Goal: Information Seeking & Learning: Learn about a topic

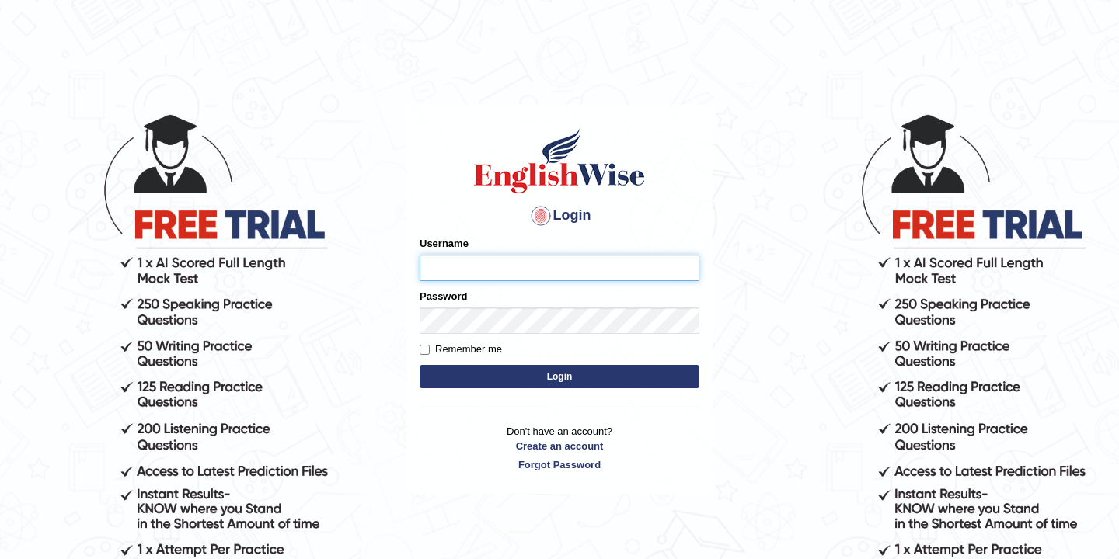
type input "bikramgurung_parramatta"
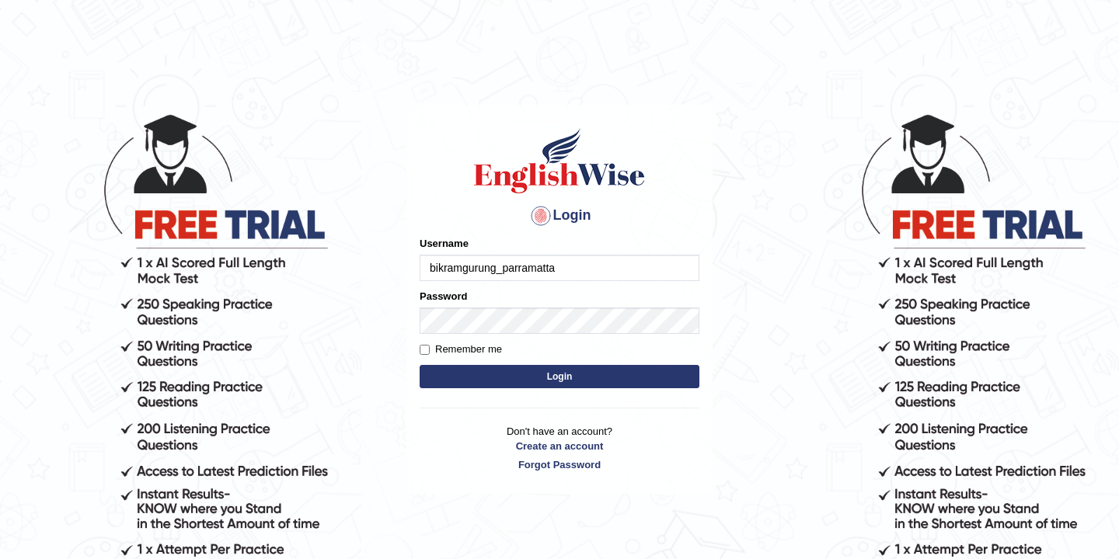
click at [561, 379] on button "Login" at bounding box center [560, 376] width 280 height 23
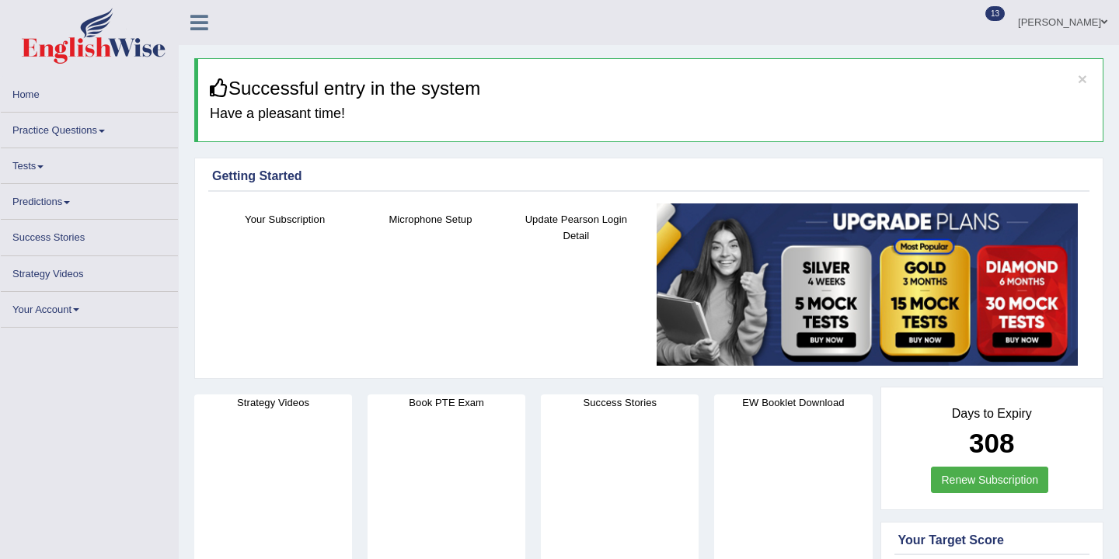
click at [92, 132] on link "Practice Questions" at bounding box center [89, 128] width 177 height 30
click at [105, 131] on span at bounding box center [102, 131] width 6 height 3
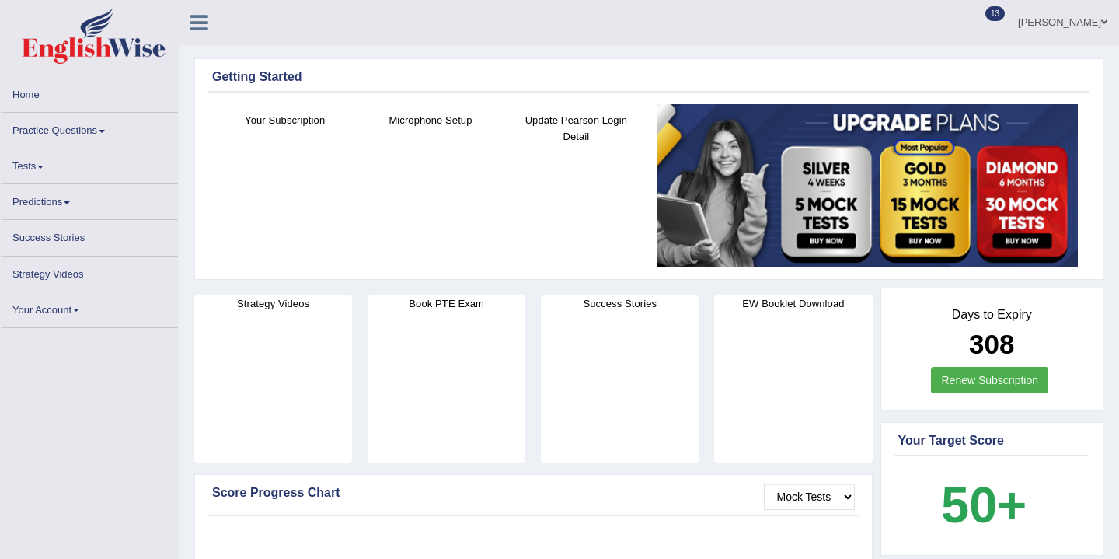
click at [100, 129] on link "Practice Questions" at bounding box center [89, 128] width 177 height 30
click at [99, 132] on link "Practice Questions" at bounding box center [89, 128] width 177 height 30
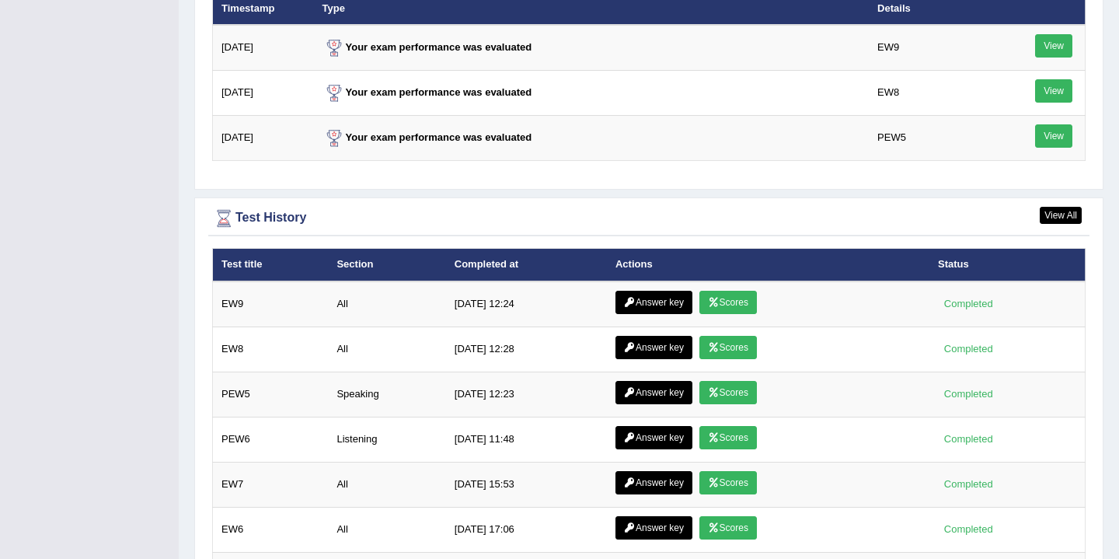
scroll to position [2133, 0]
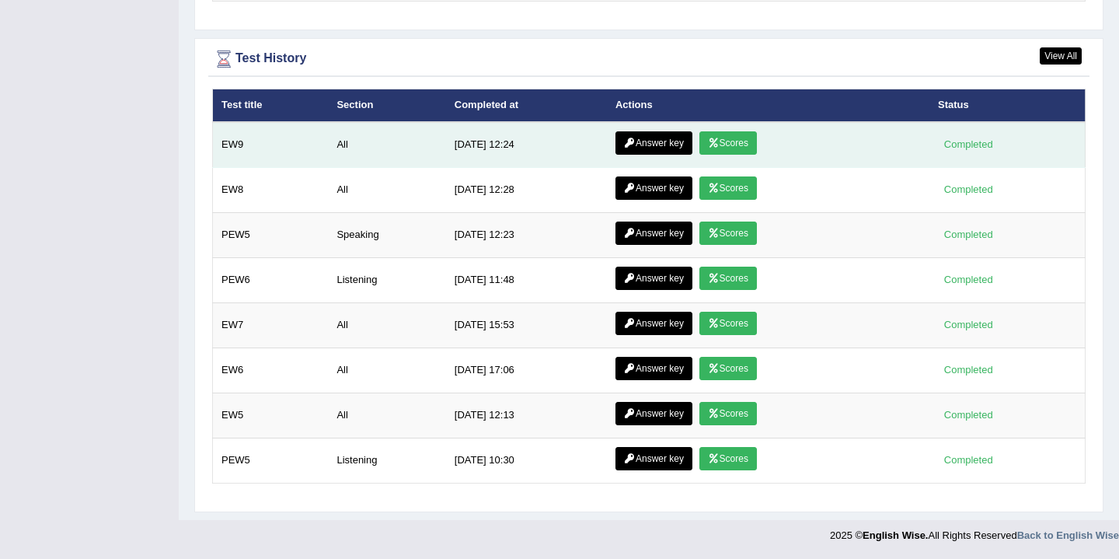
click at [727, 145] on link "Scores" at bounding box center [727, 142] width 57 height 23
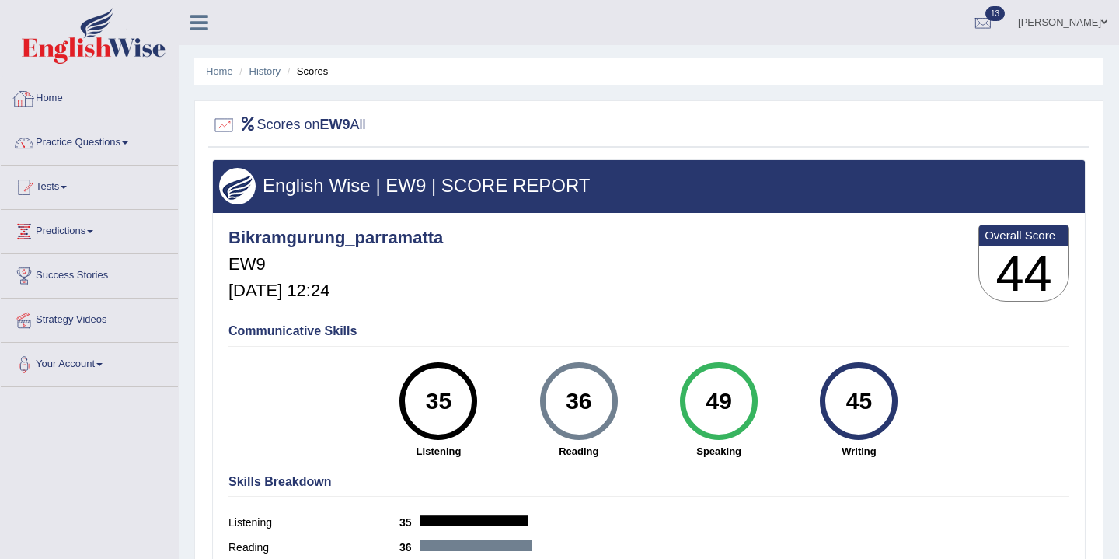
click at [54, 98] on link "Home" at bounding box center [89, 96] width 177 height 39
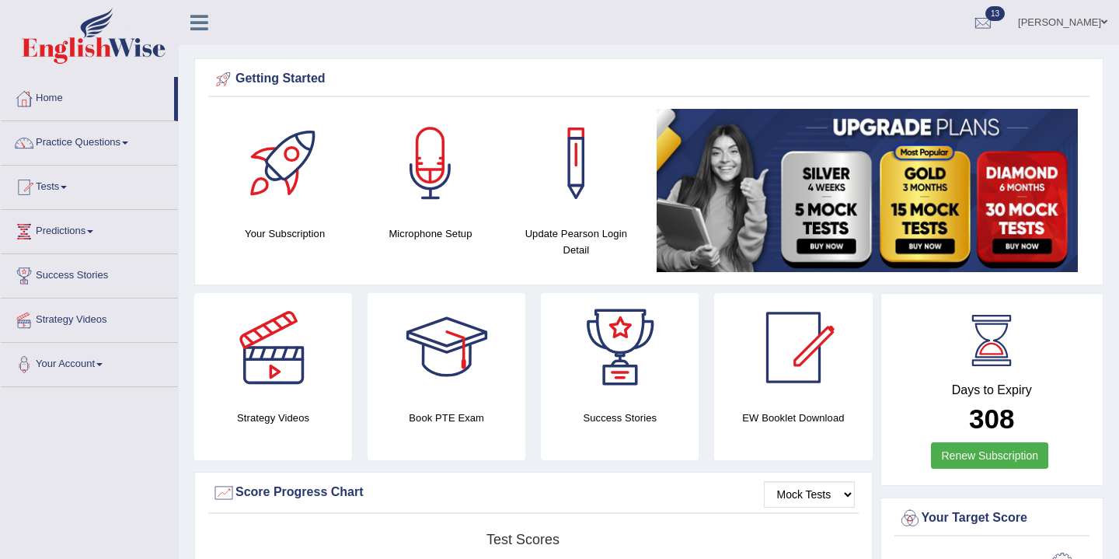
click at [102, 133] on link "Practice Questions" at bounding box center [89, 140] width 177 height 39
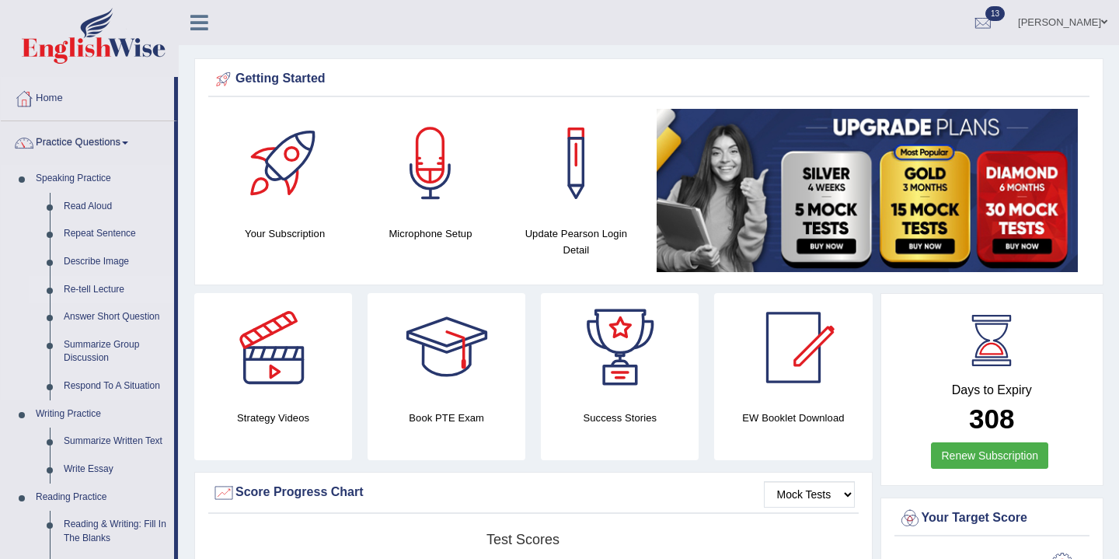
scroll to position [12, 0]
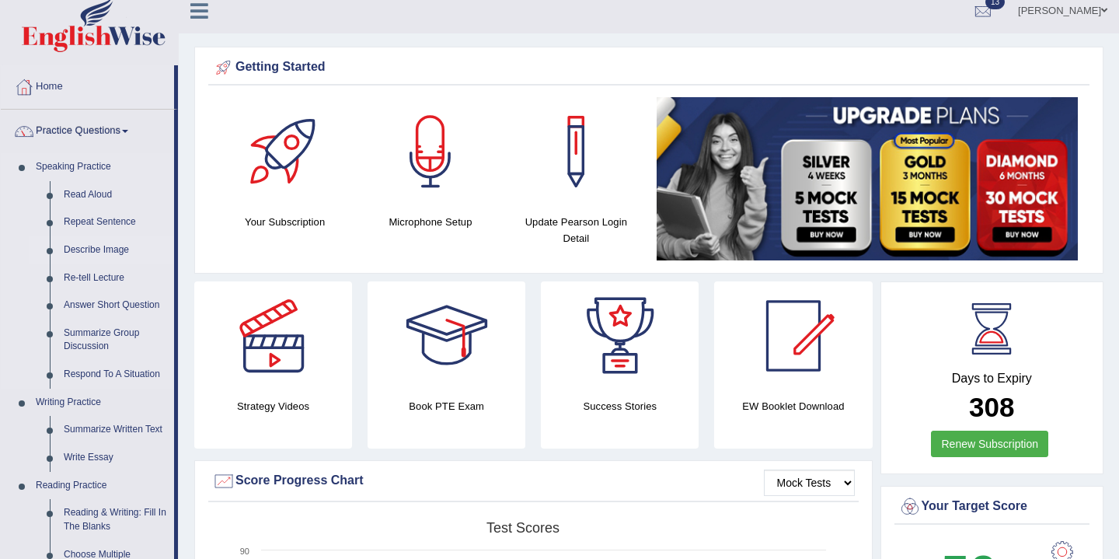
click at [100, 254] on link "Describe Image" at bounding box center [115, 250] width 117 height 28
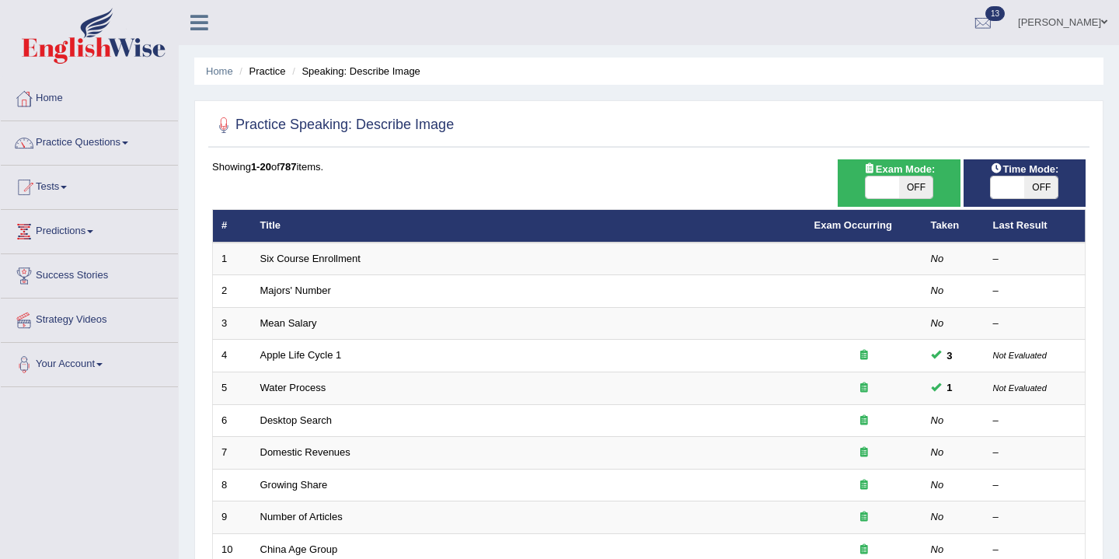
click at [912, 186] on span "OFF" at bounding box center [915, 187] width 33 height 22
checkbox input "true"
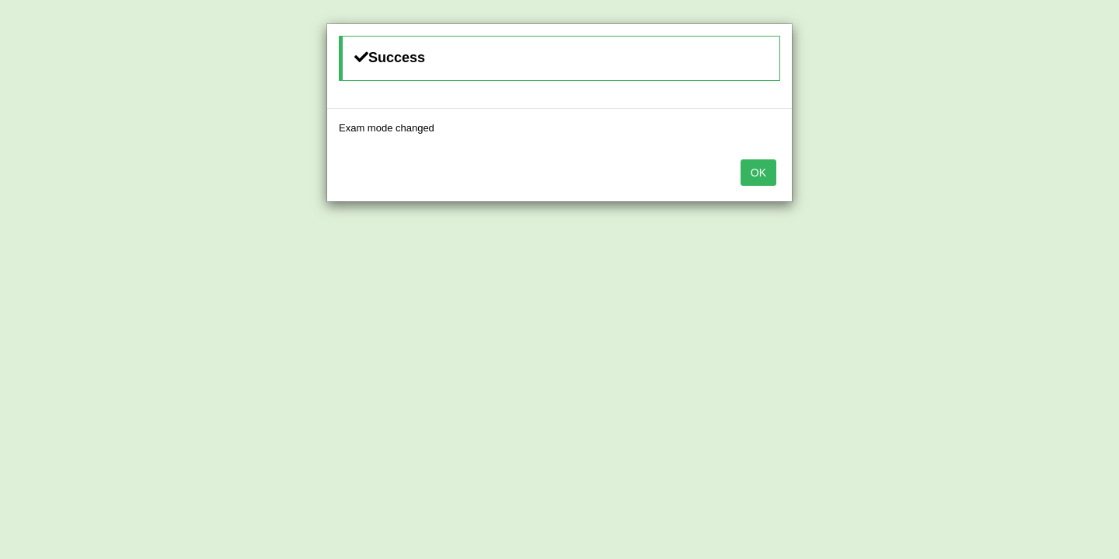
click at [760, 167] on button "OK" at bounding box center [758, 172] width 36 height 26
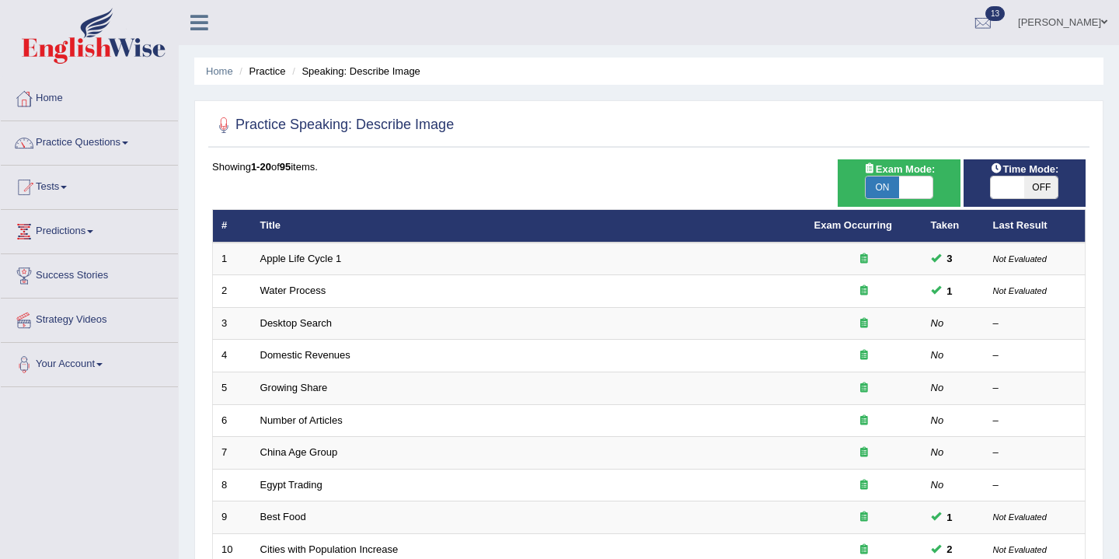
click at [1026, 196] on span "OFF" at bounding box center [1040, 187] width 33 height 22
checkbox input "true"
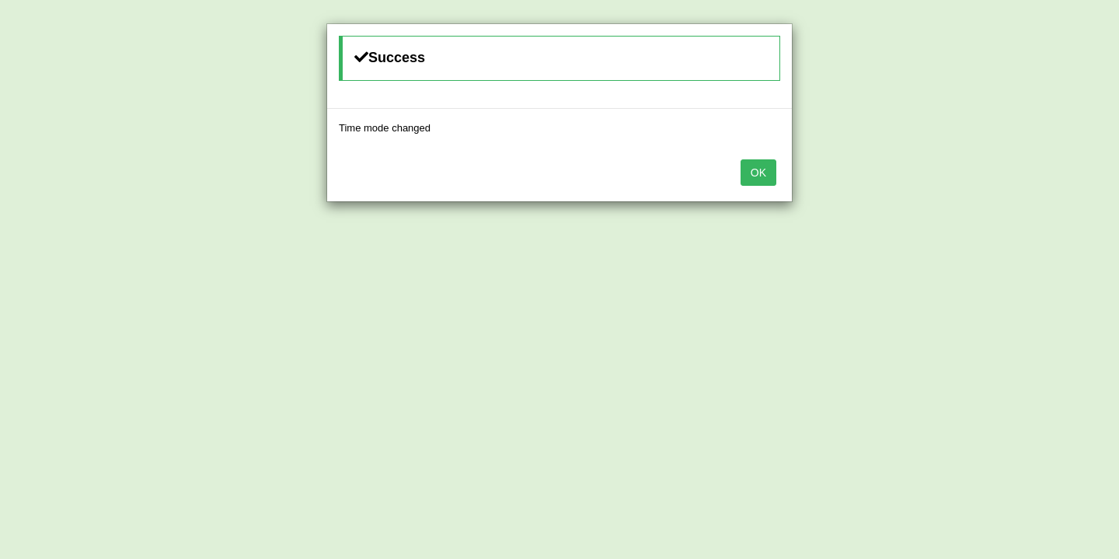
click at [758, 171] on button "OK" at bounding box center [758, 172] width 36 height 26
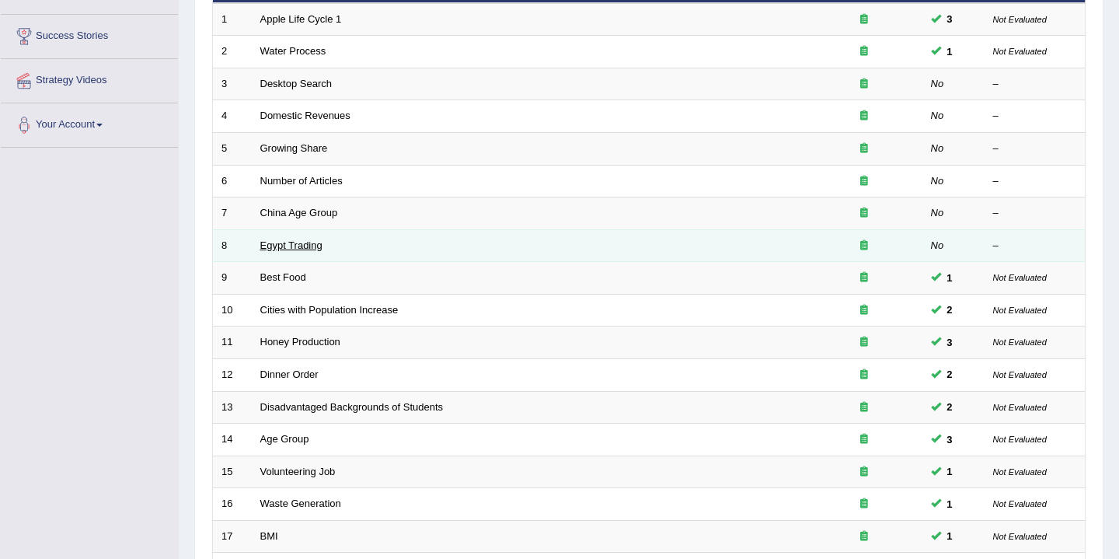
scroll to position [207, 0]
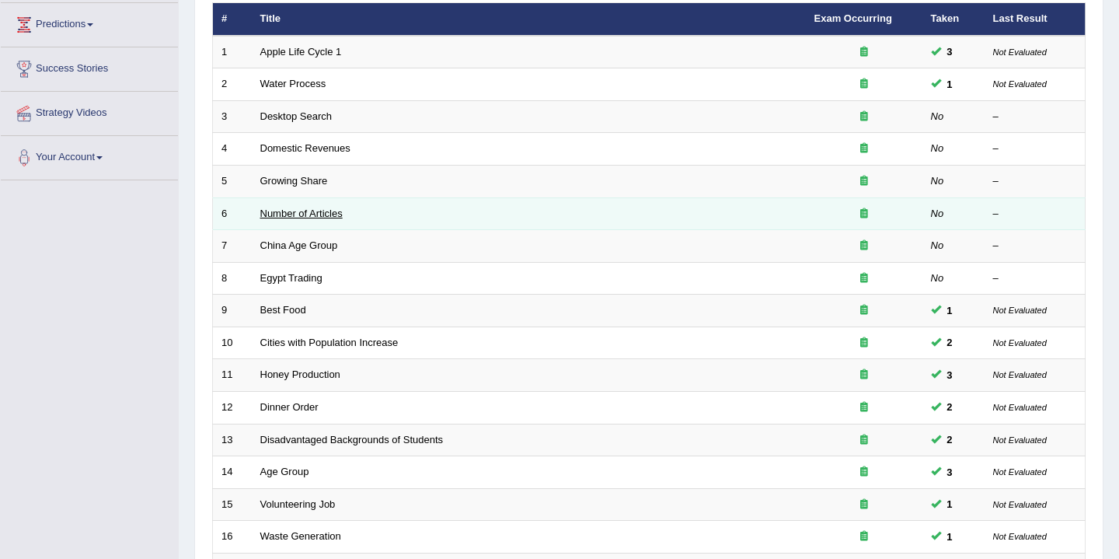
click at [312, 215] on link "Number of Articles" at bounding box center [301, 213] width 82 height 12
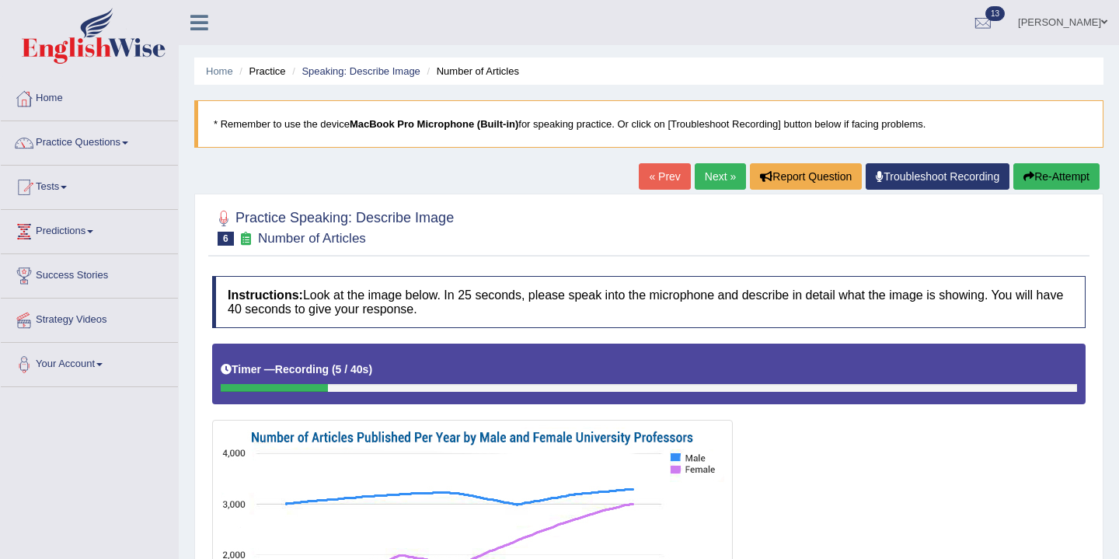
click at [1045, 173] on button "Re-Attempt" at bounding box center [1056, 176] width 86 height 26
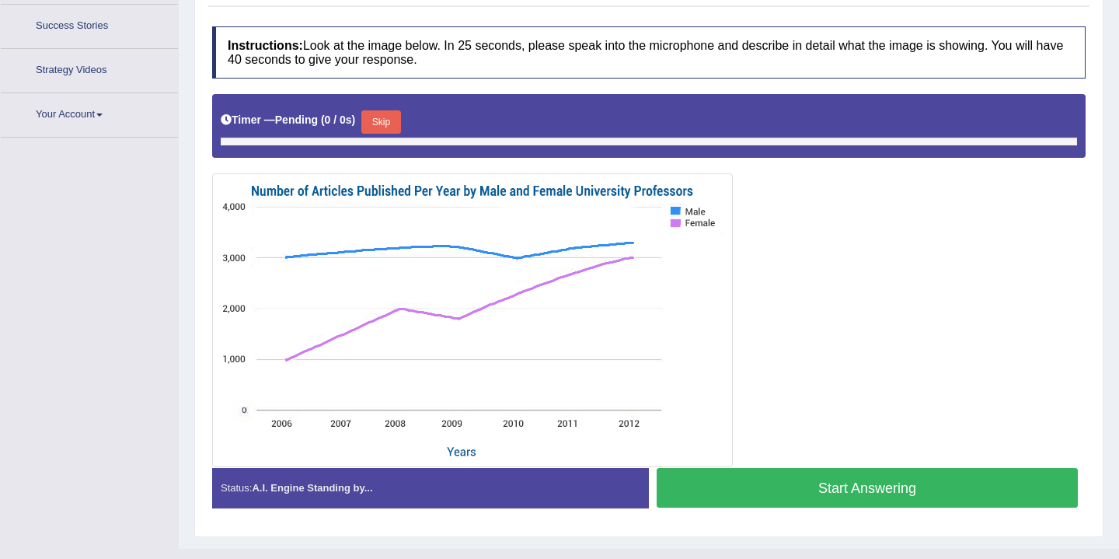
scroll to position [278, 0]
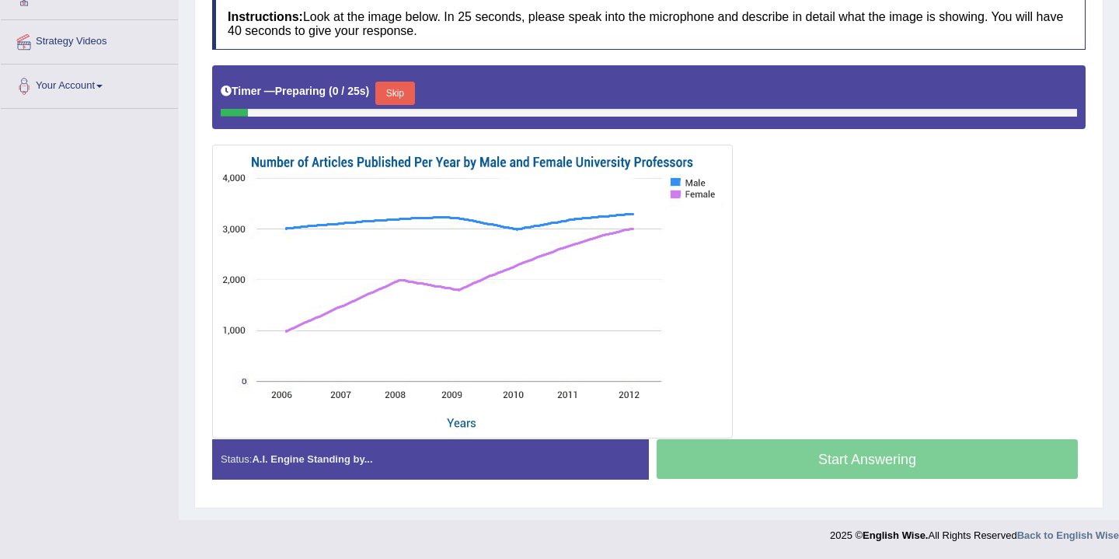
click at [402, 96] on button "Skip" at bounding box center [394, 93] width 39 height 23
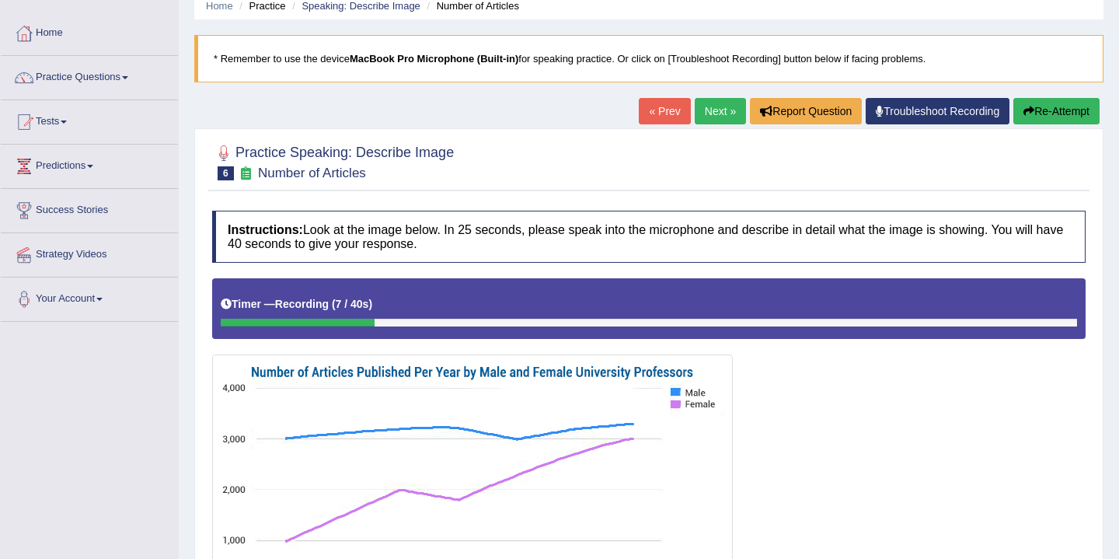
scroll to position [0, 0]
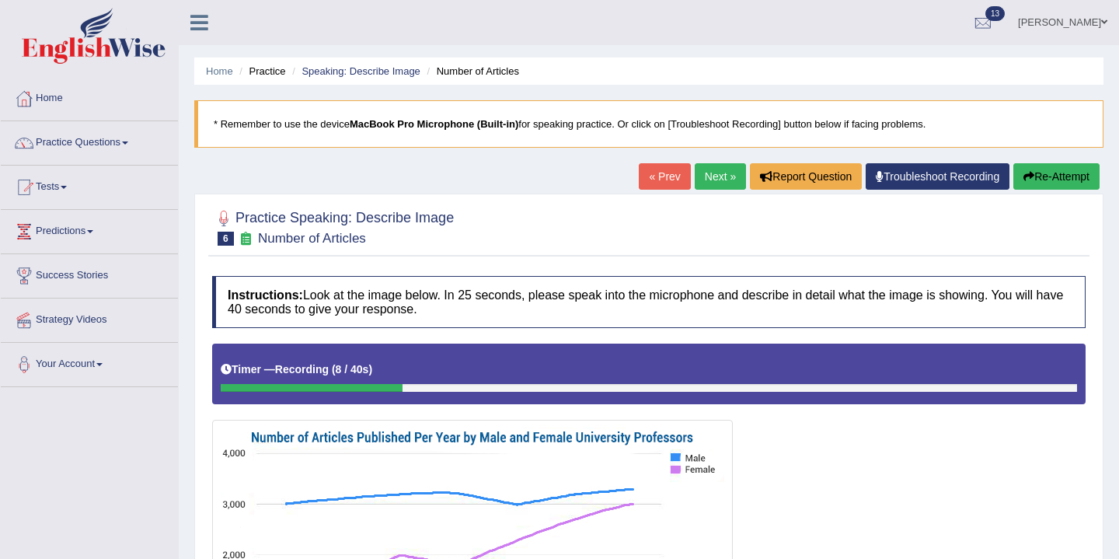
click at [1045, 175] on button "Re-Attempt" at bounding box center [1056, 176] width 86 height 26
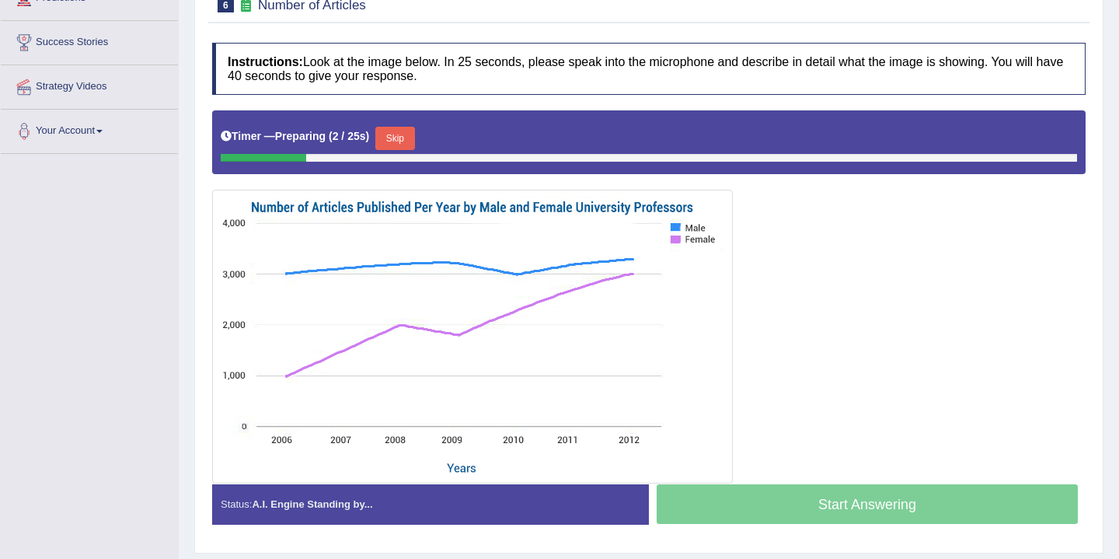
scroll to position [228, 0]
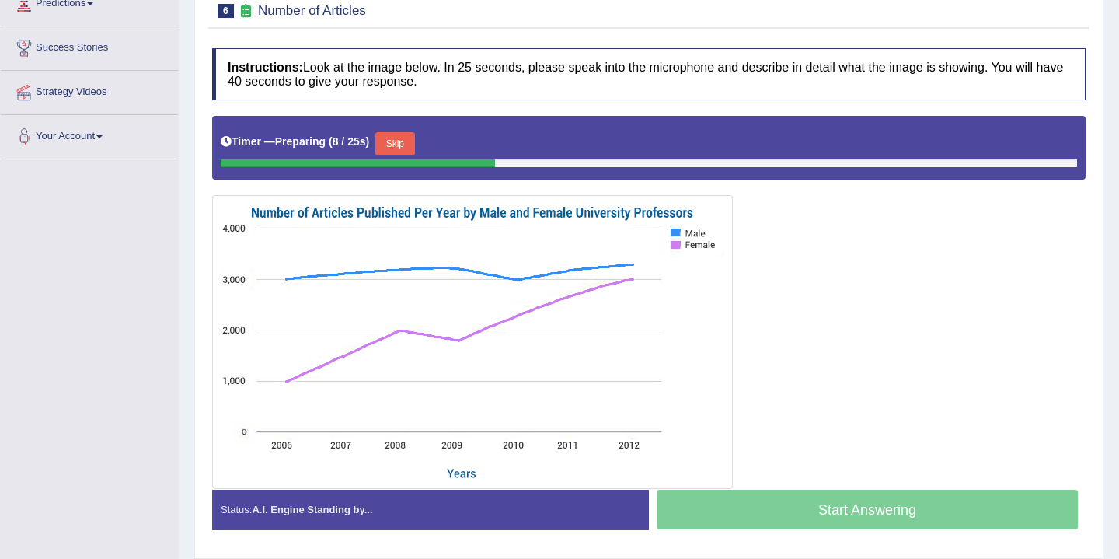
click at [397, 142] on button "Skip" at bounding box center [394, 143] width 39 height 23
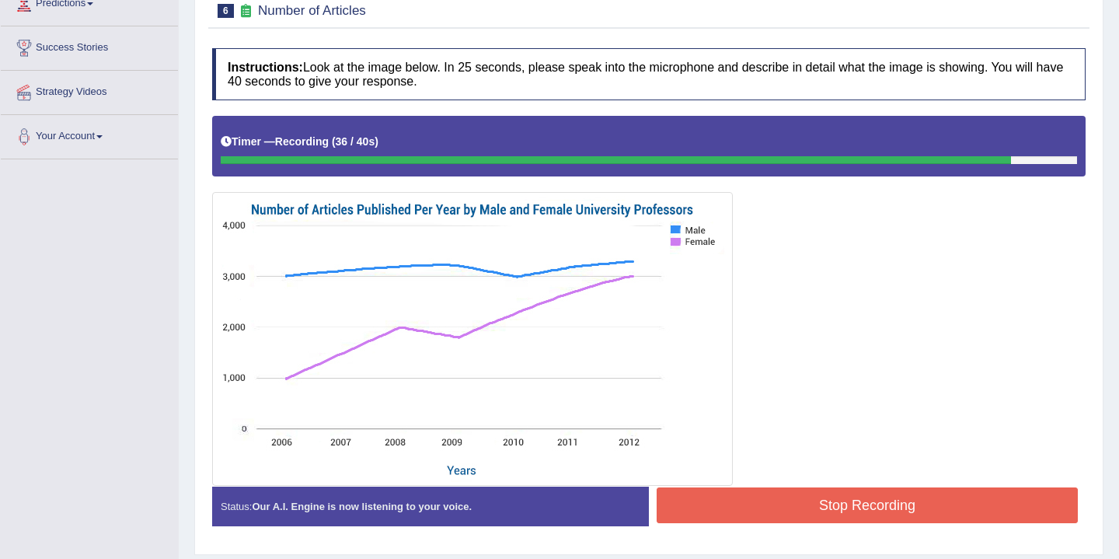
click at [789, 514] on button "Stop Recording" at bounding box center [867, 505] width 421 height 36
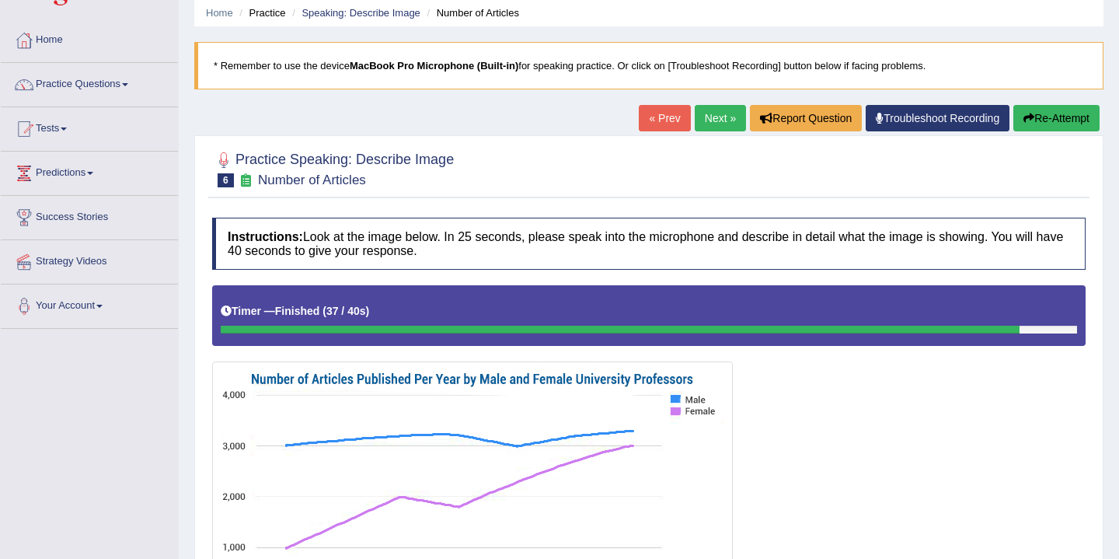
scroll to position [0, 0]
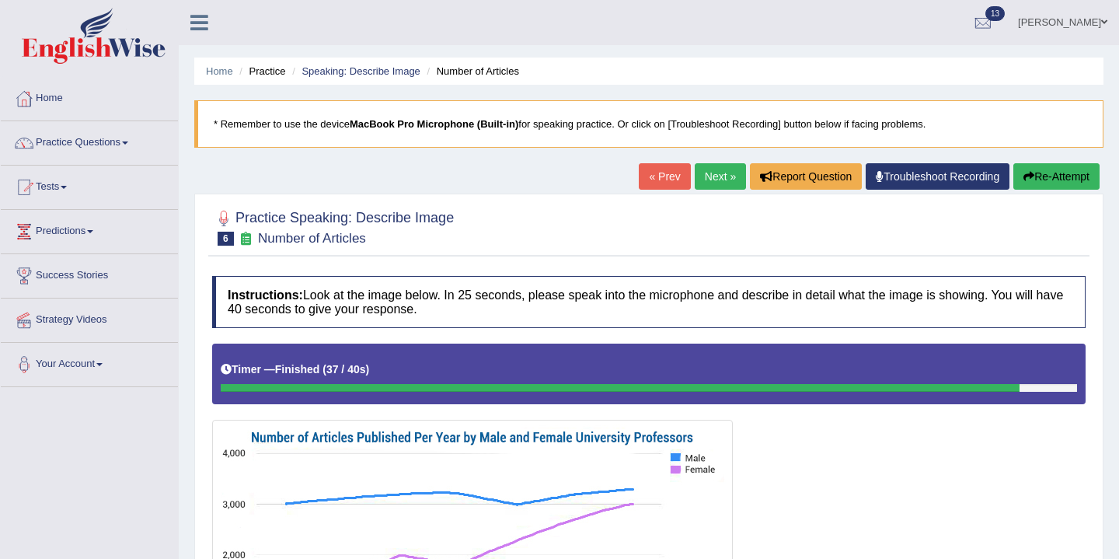
click at [1047, 174] on button "Re-Attempt" at bounding box center [1056, 176] width 86 height 26
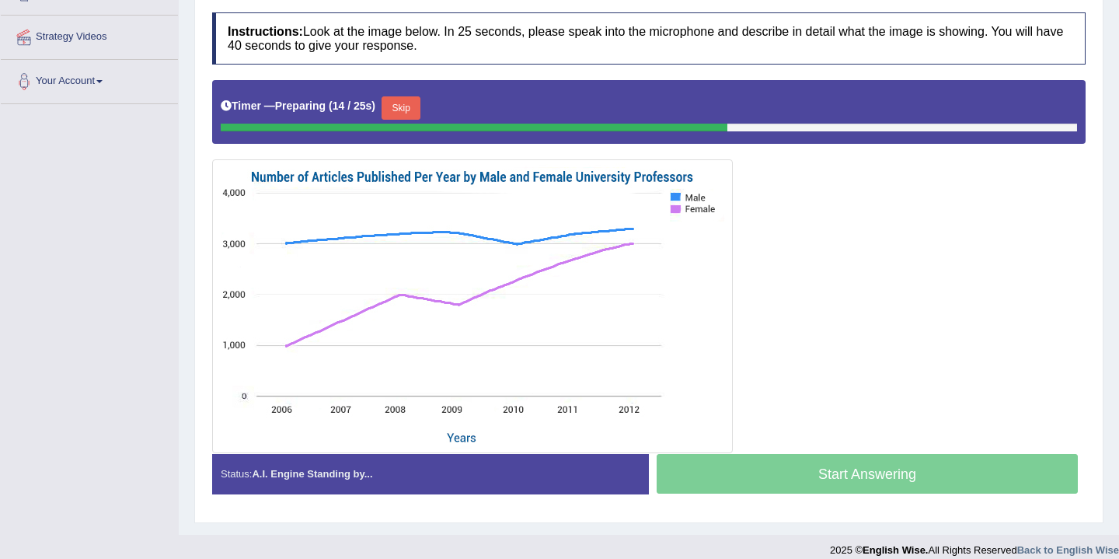
scroll to position [298, 0]
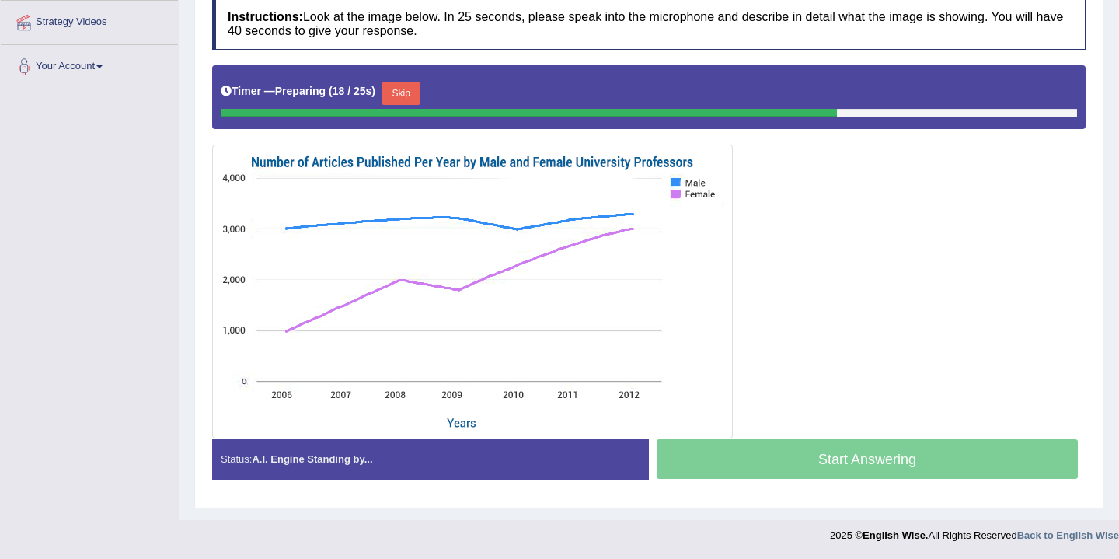
click at [411, 93] on button "Skip" at bounding box center [401, 93] width 39 height 23
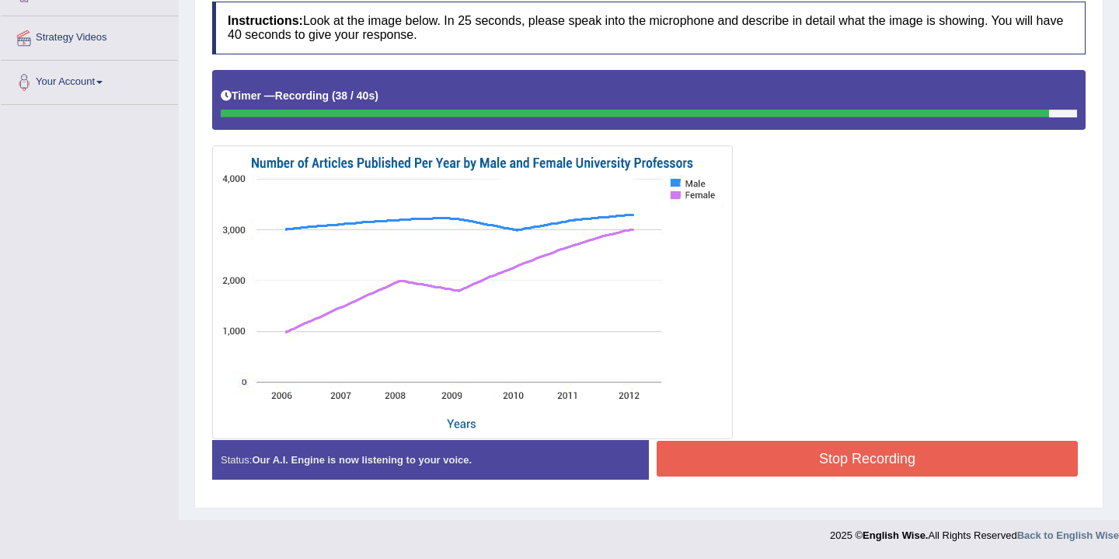
click at [774, 464] on button "Stop Recording" at bounding box center [867, 459] width 421 height 36
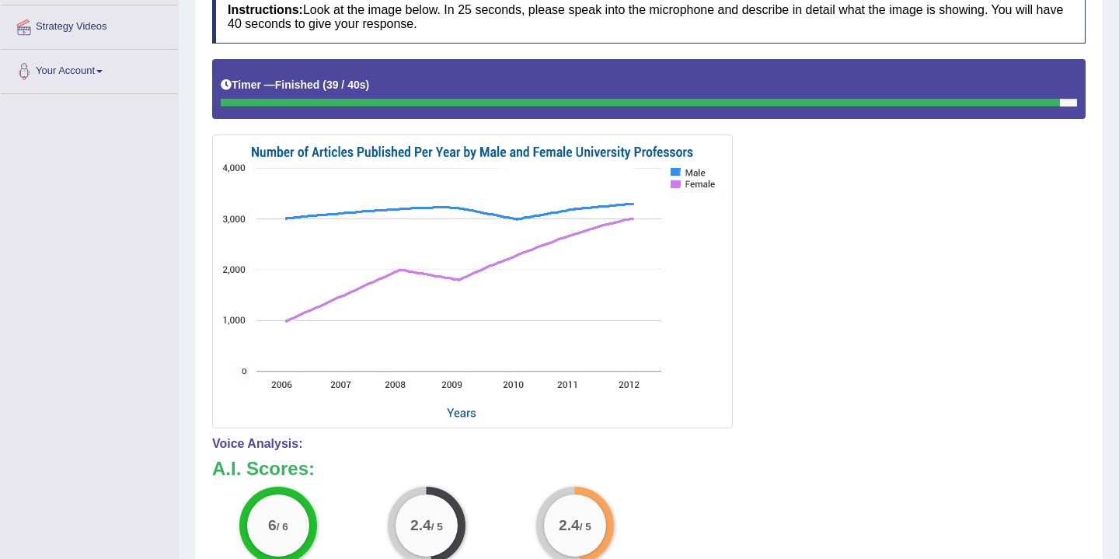
scroll to position [0, 0]
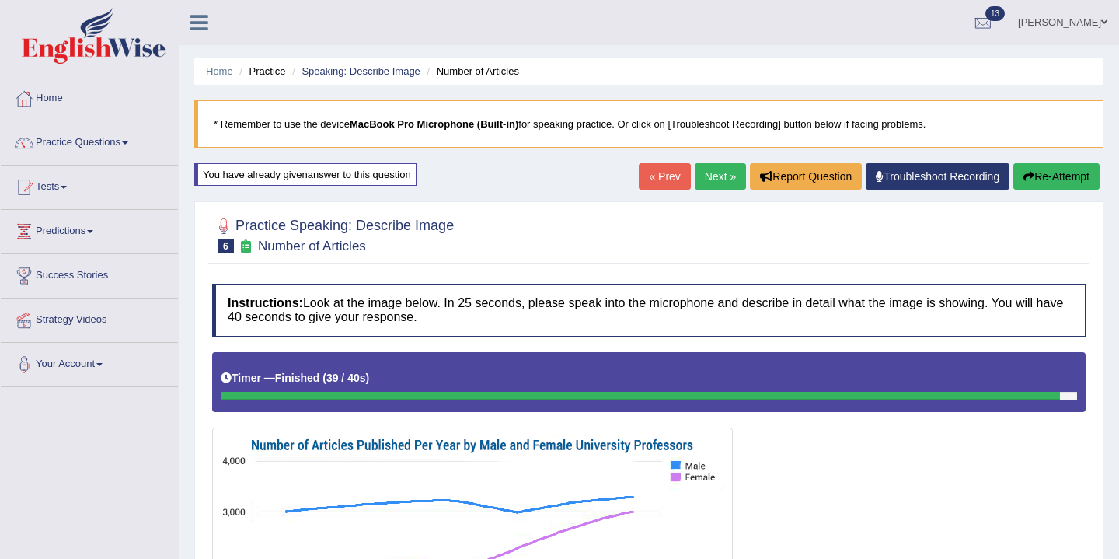
click at [1059, 179] on button "Re-Attempt" at bounding box center [1056, 176] width 86 height 26
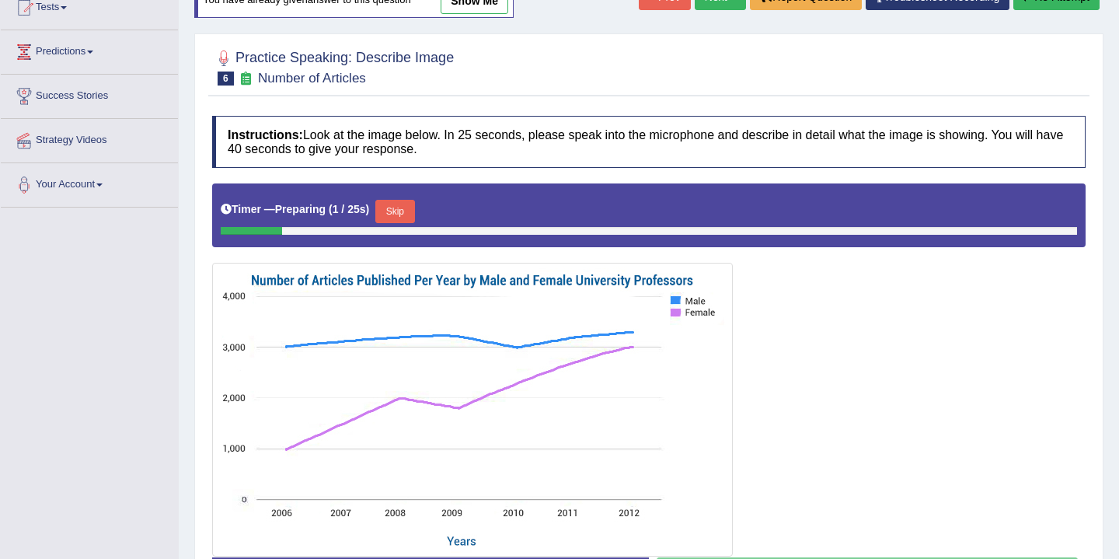
scroll to position [183, 0]
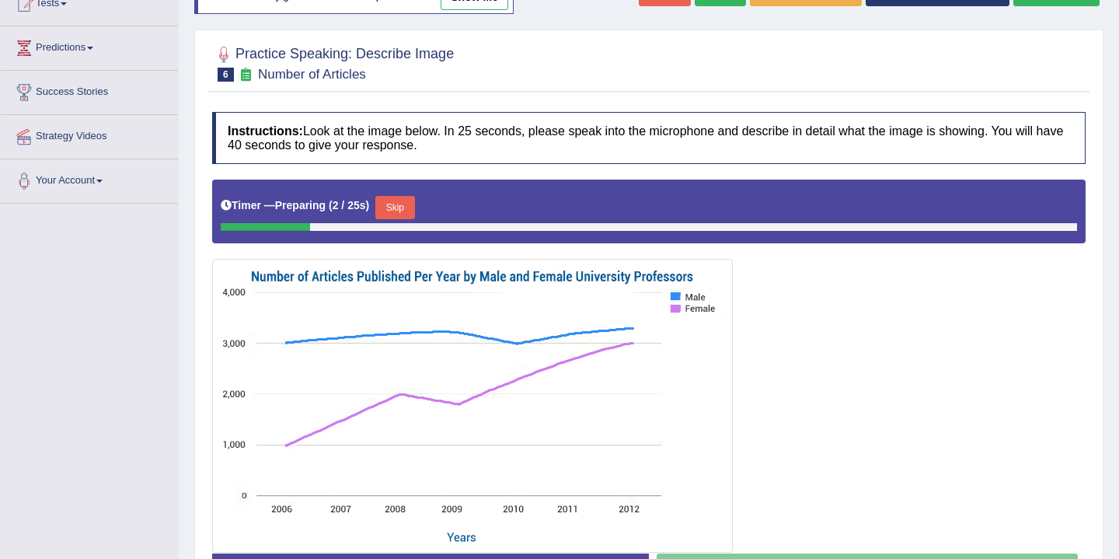
click at [407, 204] on button "Skip" at bounding box center [394, 207] width 39 height 23
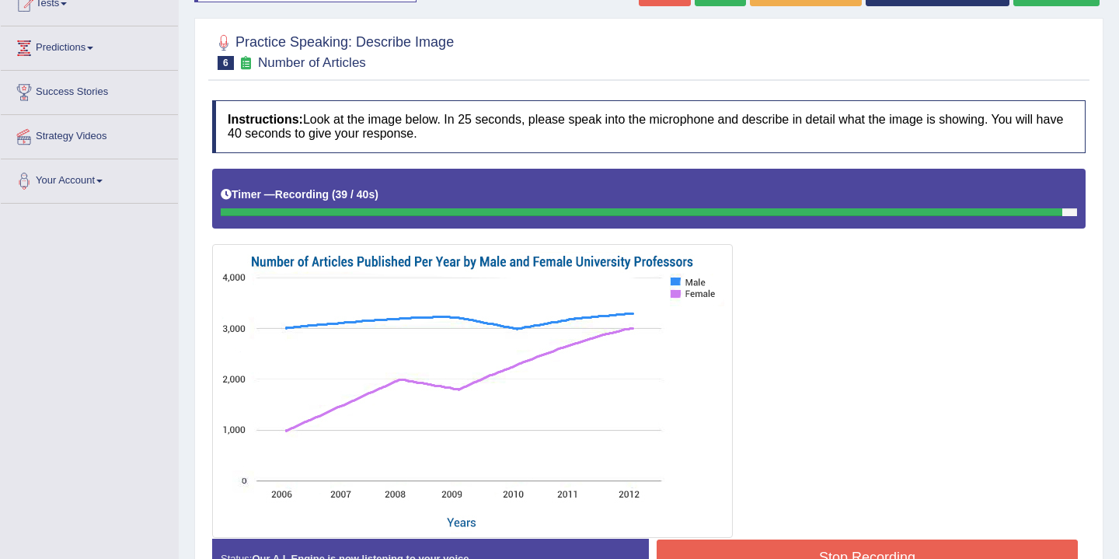
scroll to position [282, 0]
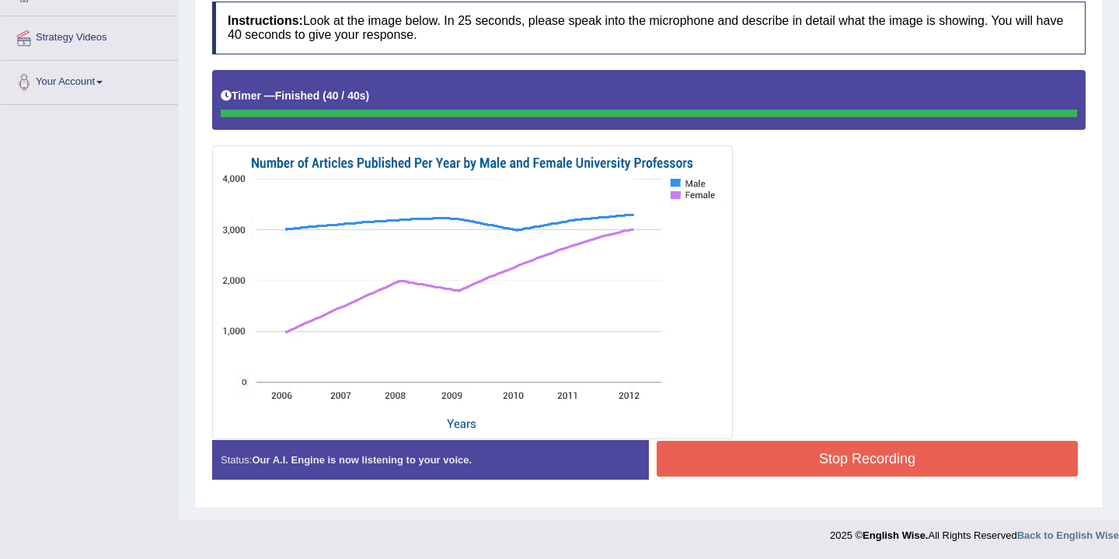
click at [803, 456] on div "Instructions: Look at the image below. In 25 seconds, please speak into the mic…" at bounding box center [648, 247] width 881 height 506
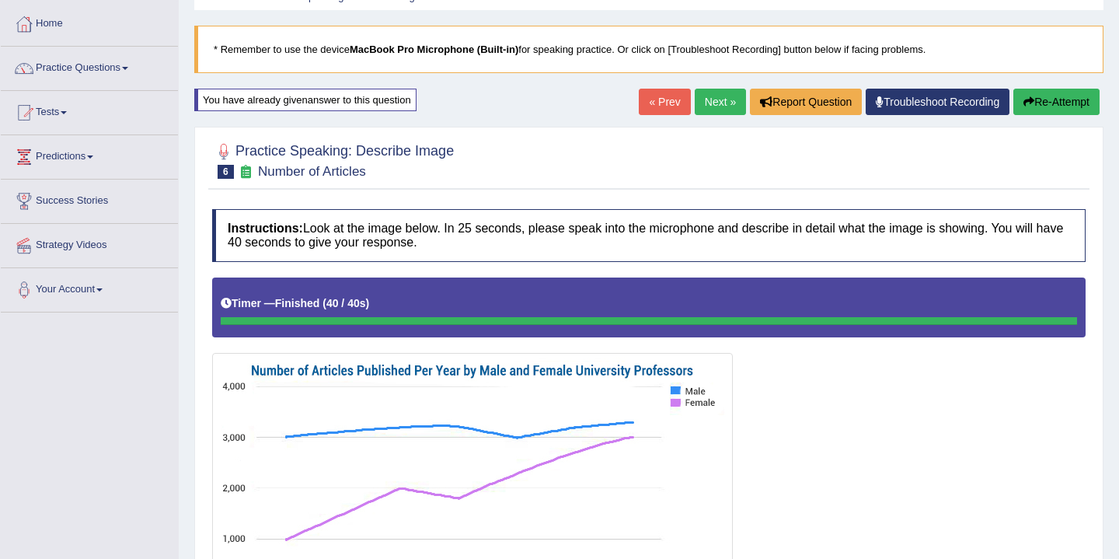
scroll to position [68, 0]
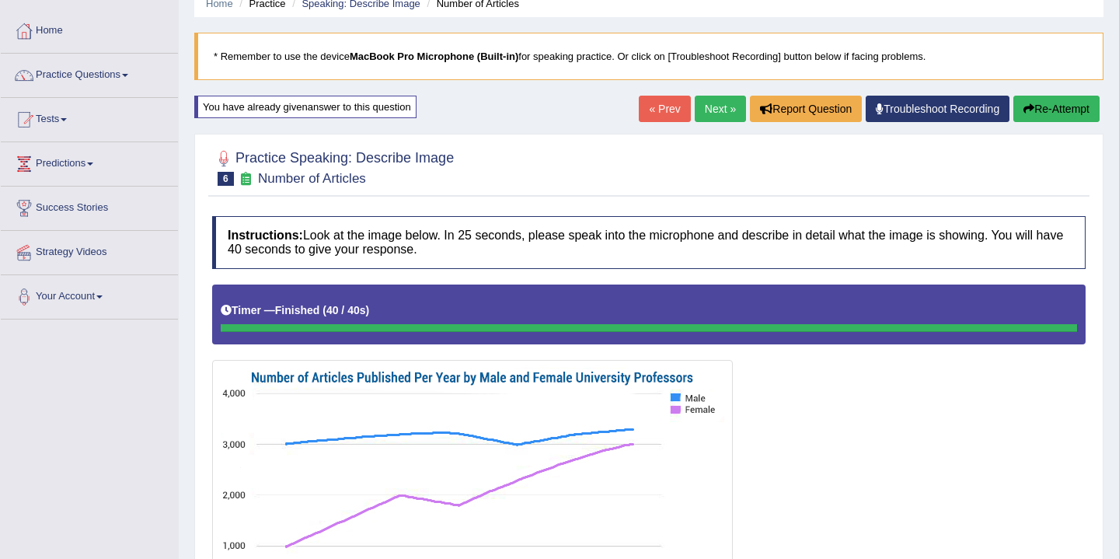
click at [1050, 110] on button "Re-Attempt" at bounding box center [1056, 109] width 86 height 26
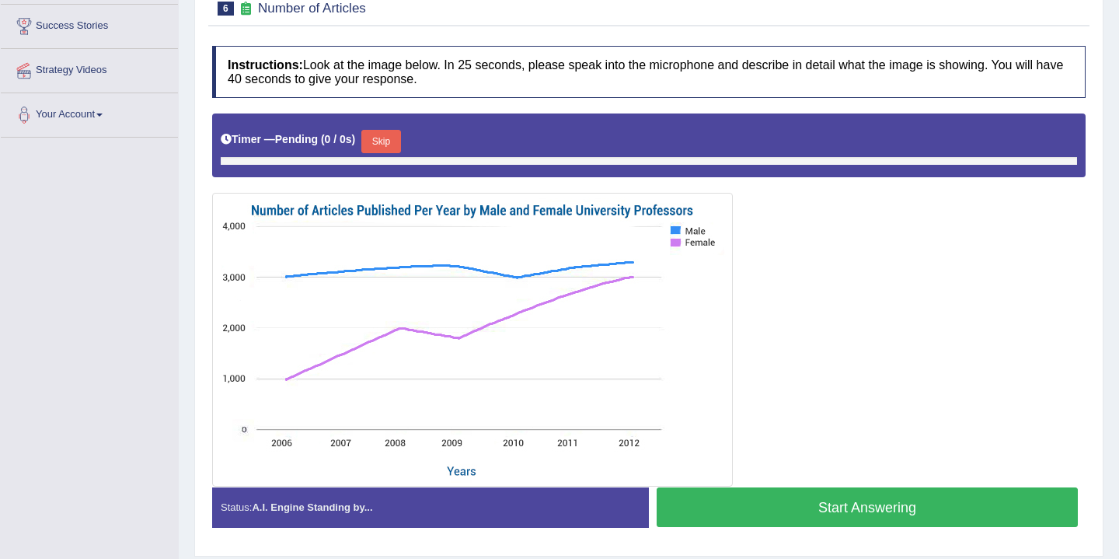
scroll to position [283, 0]
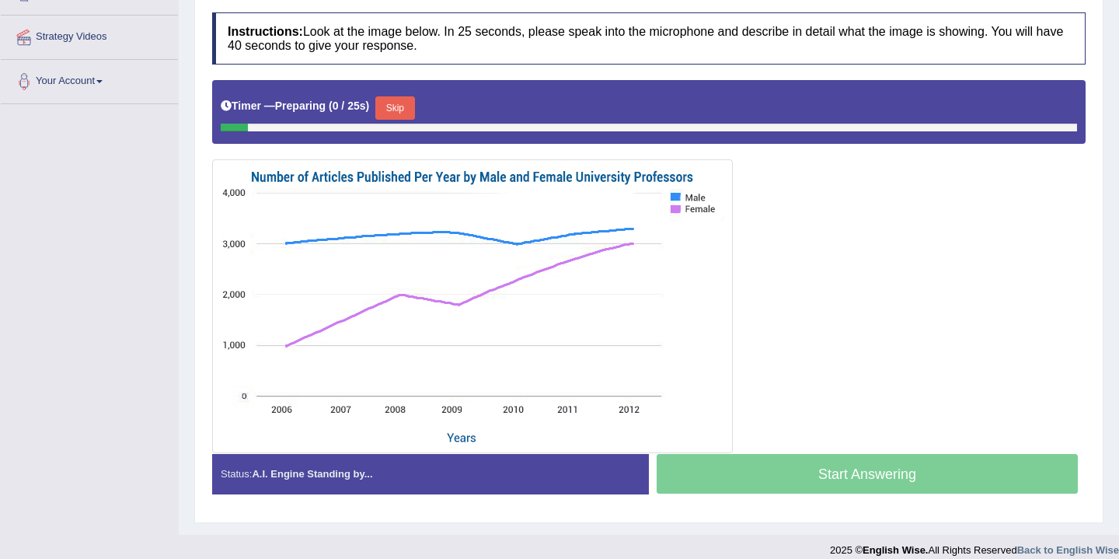
click at [406, 117] on button "Skip" at bounding box center [394, 107] width 39 height 23
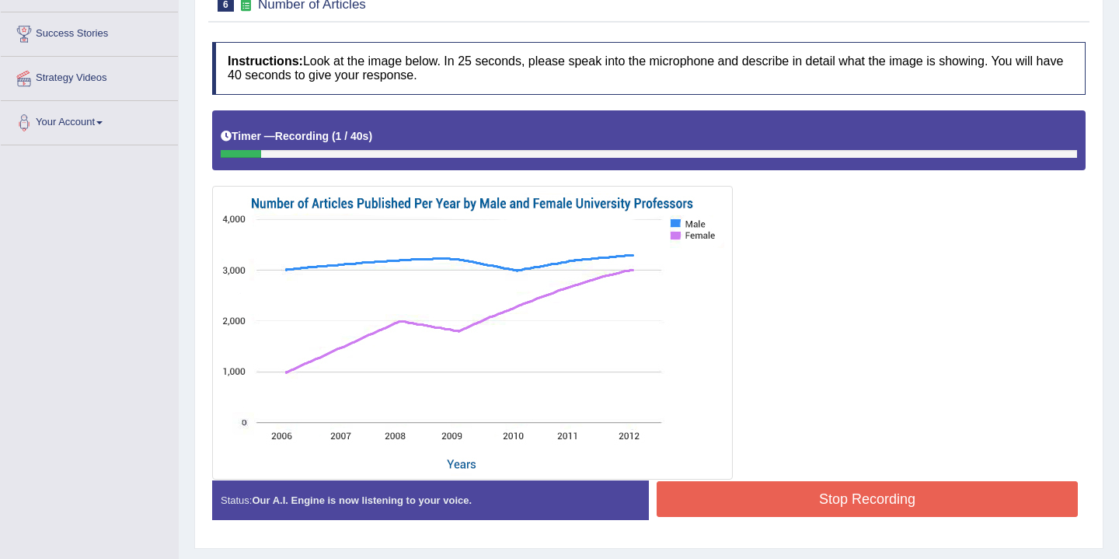
scroll to position [240, 0]
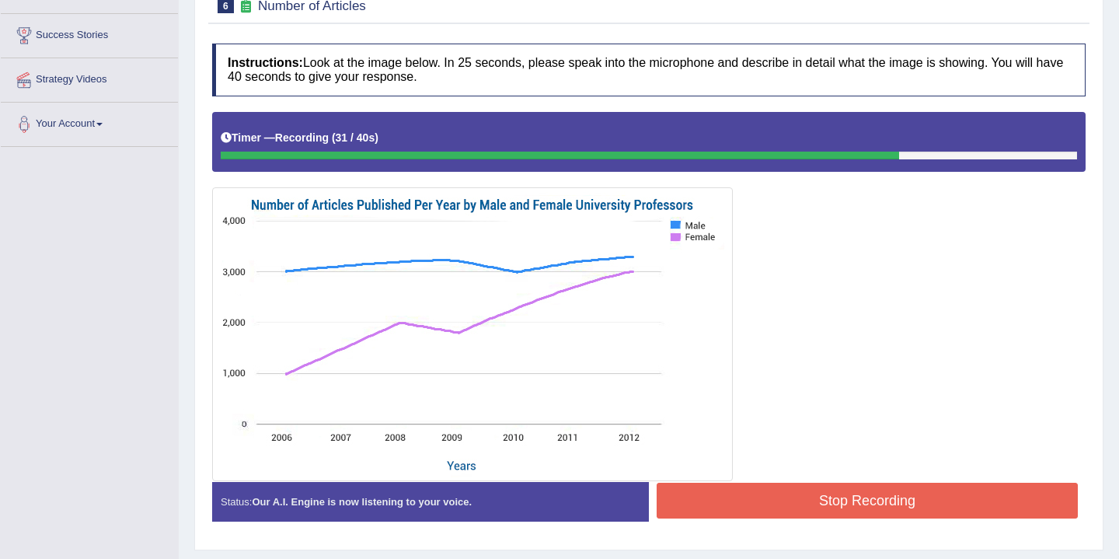
click at [771, 493] on button "Stop Recording" at bounding box center [867, 501] width 421 height 36
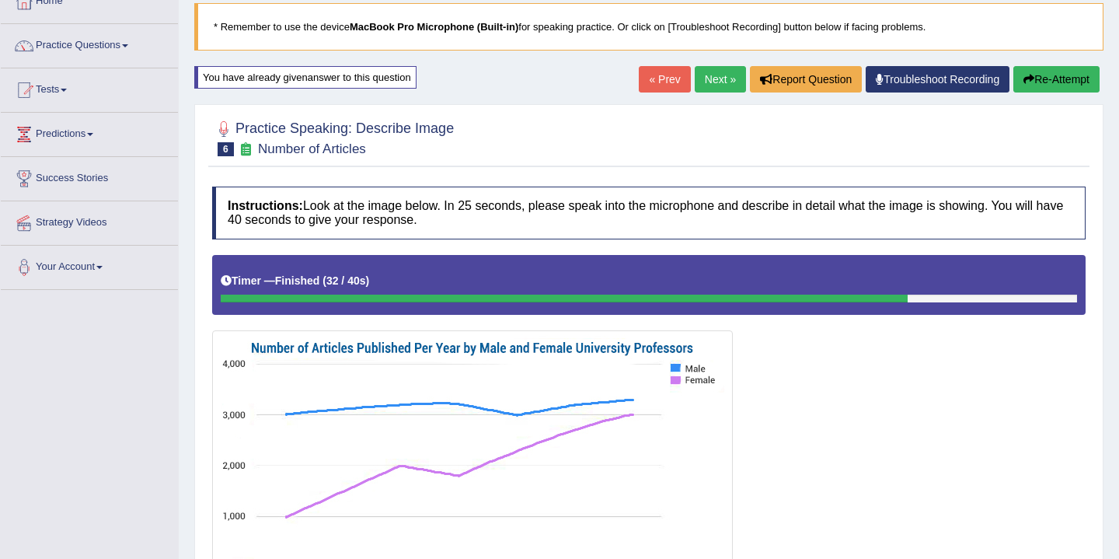
scroll to position [0, 0]
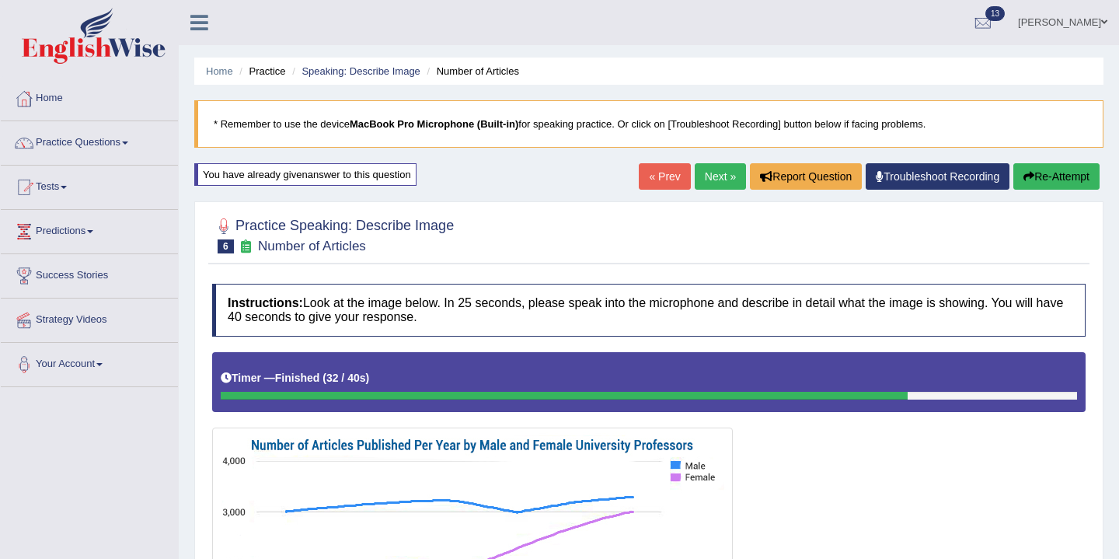
click at [714, 178] on link "Next »" at bounding box center [720, 176] width 51 height 26
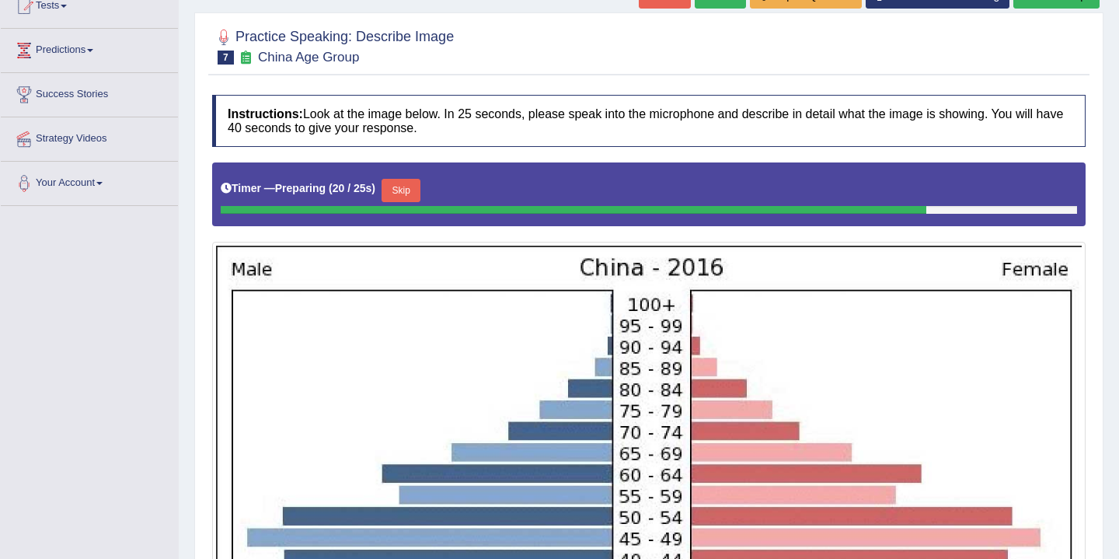
scroll to position [172, 0]
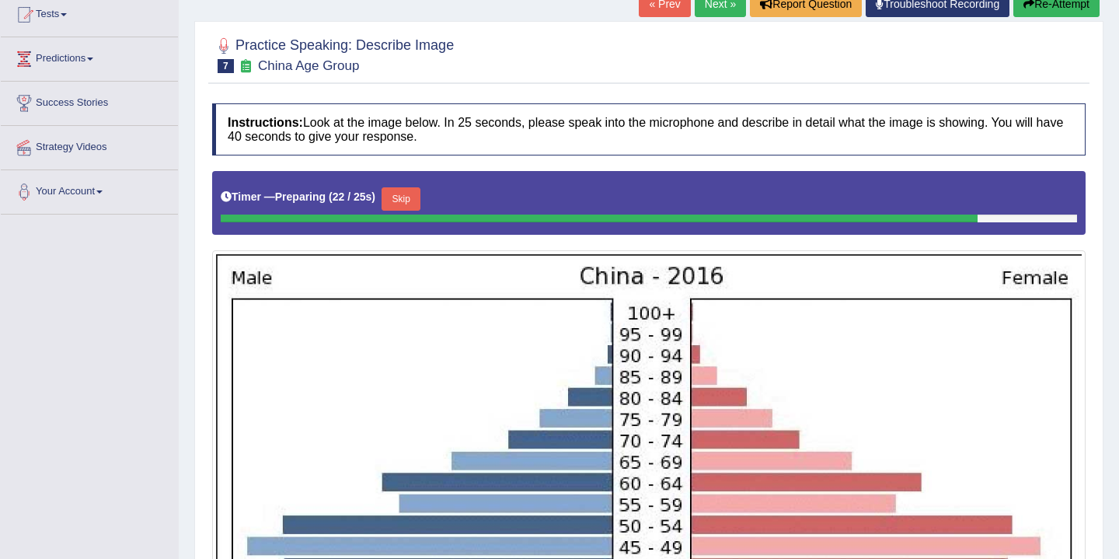
click at [411, 195] on button "Skip" at bounding box center [401, 198] width 39 height 23
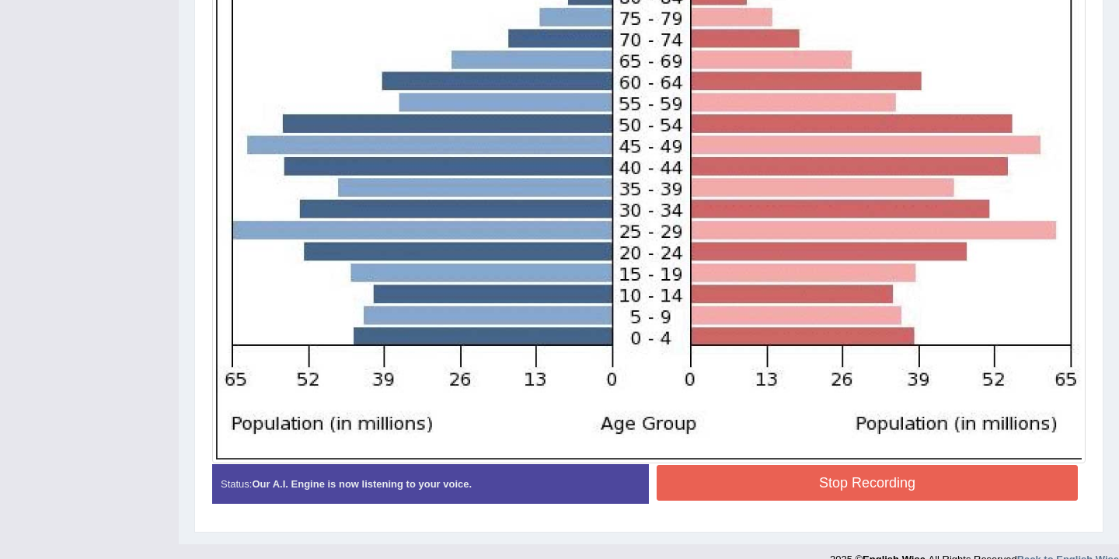
scroll to position [574, 0]
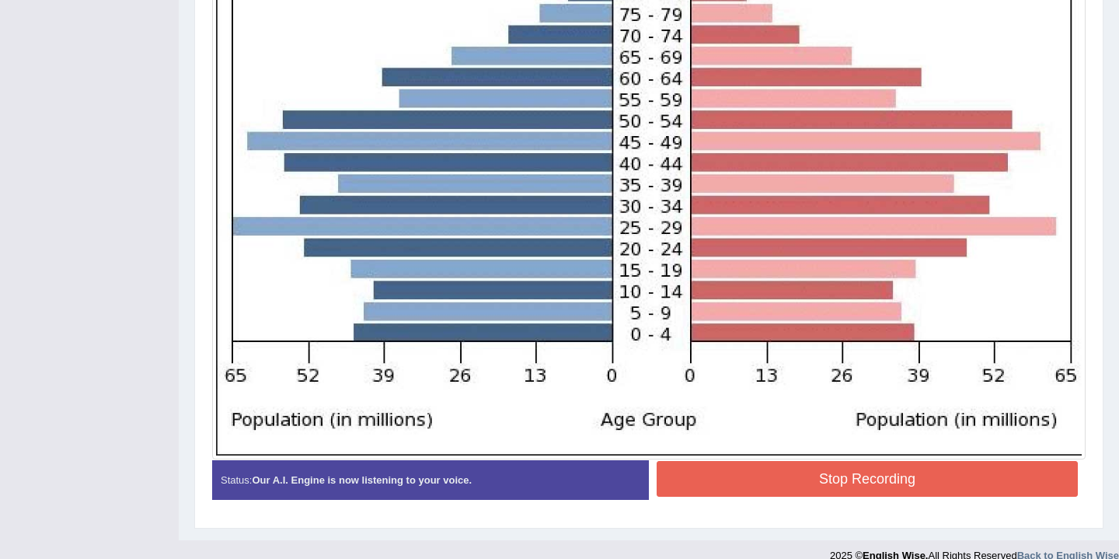
click at [842, 482] on button "Stop Recording" at bounding box center [867, 479] width 421 height 36
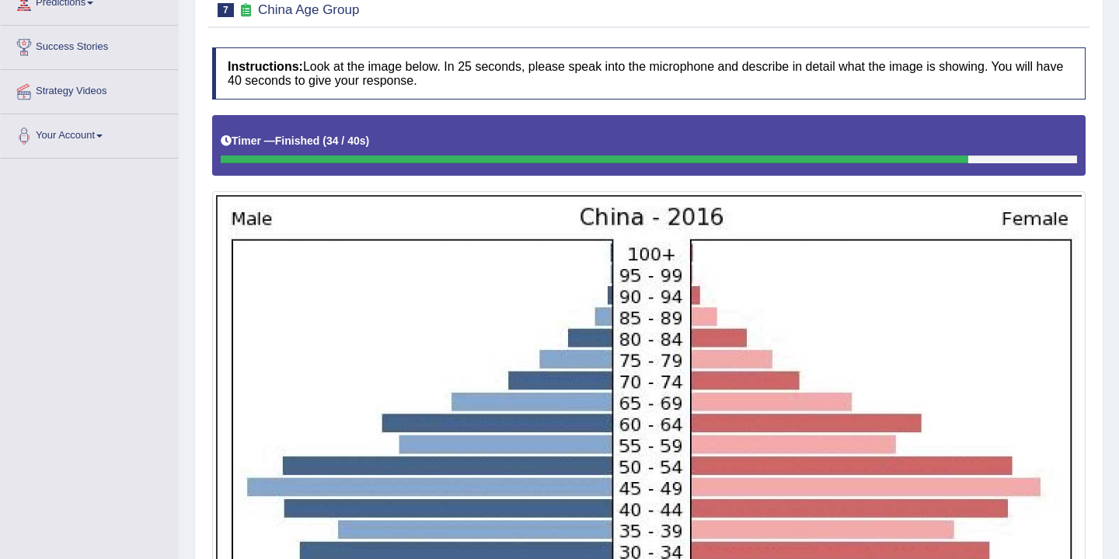
scroll to position [137, 0]
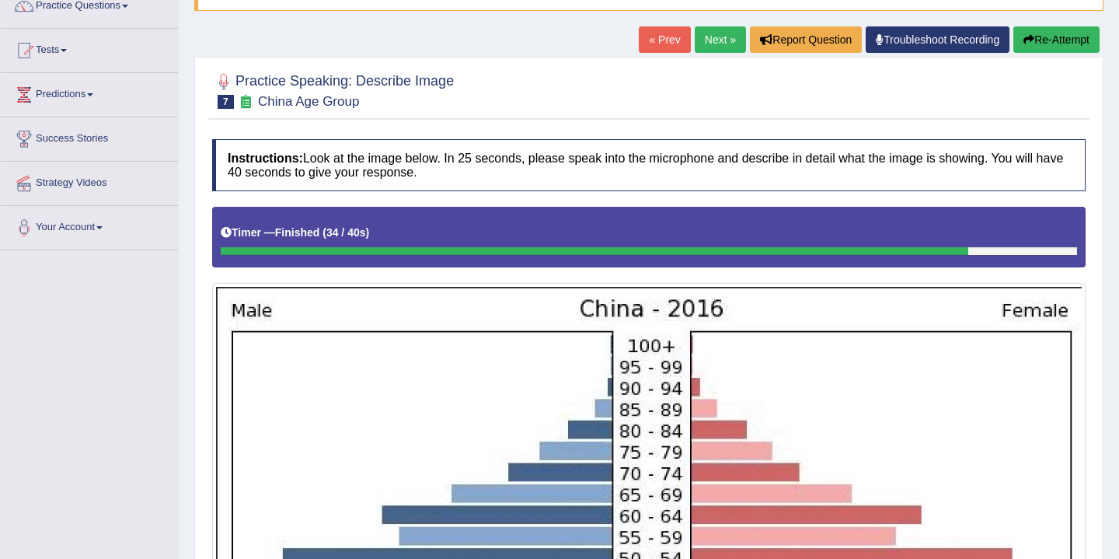
click at [706, 41] on link "Next »" at bounding box center [720, 39] width 51 height 26
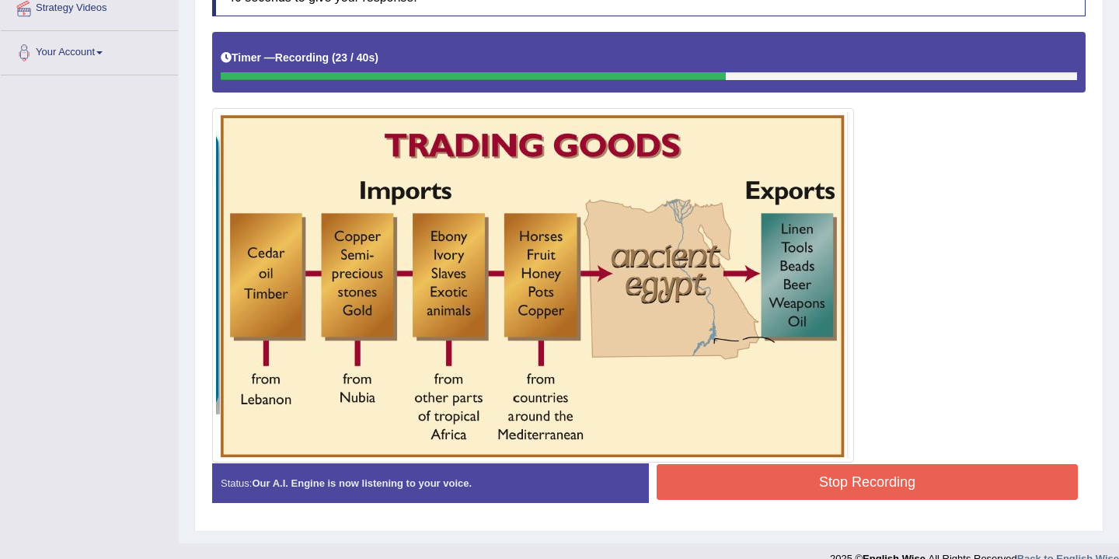
scroll to position [310, 0]
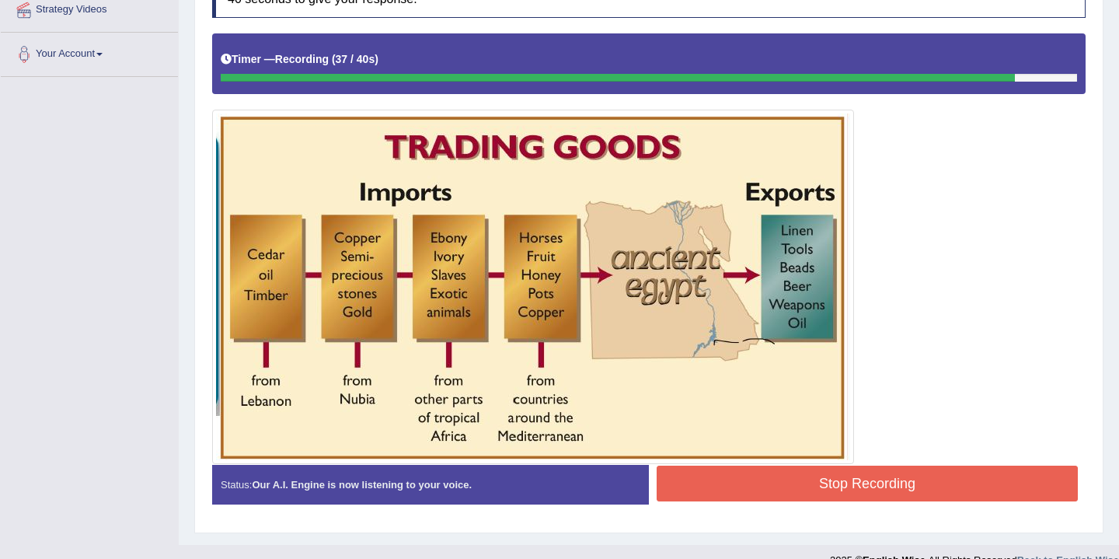
click at [775, 496] on button "Stop Recording" at bounding box center [867, 483] width 421 height 36
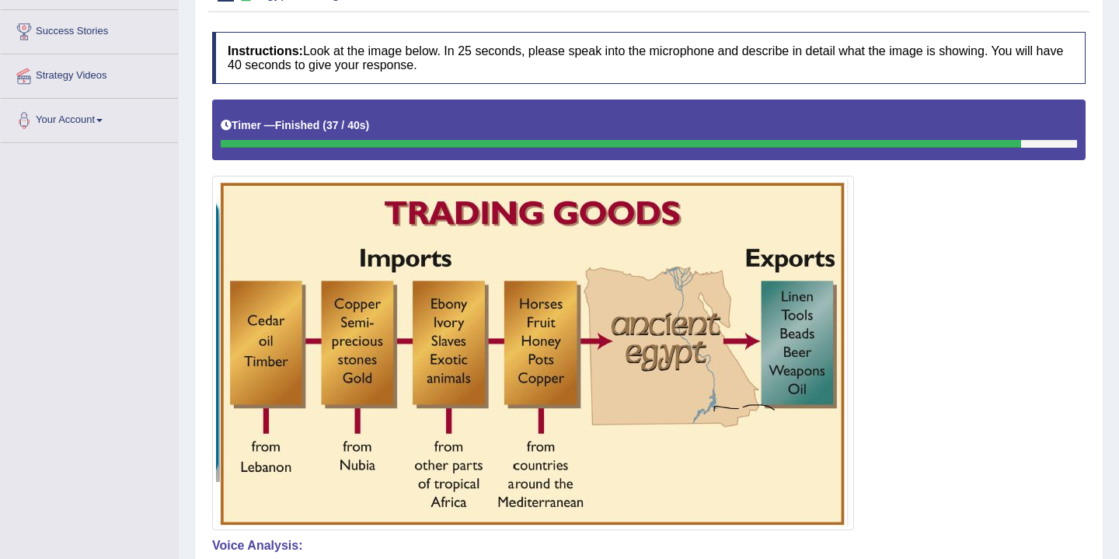
scroll to position [112, 0]
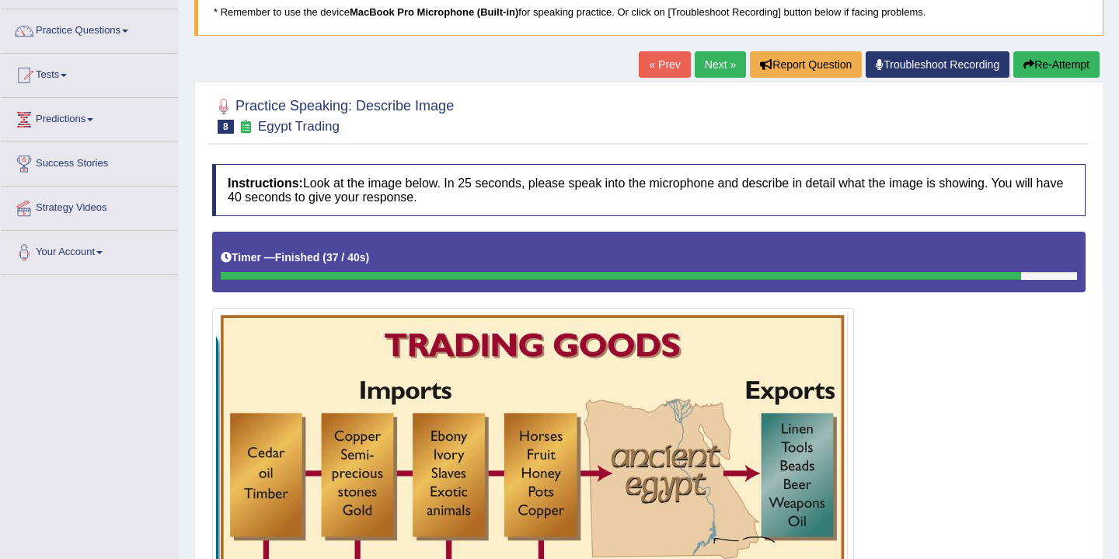
click at [711, 64] on link "Next »" at bounding box center [720, 64] width 51 height 26
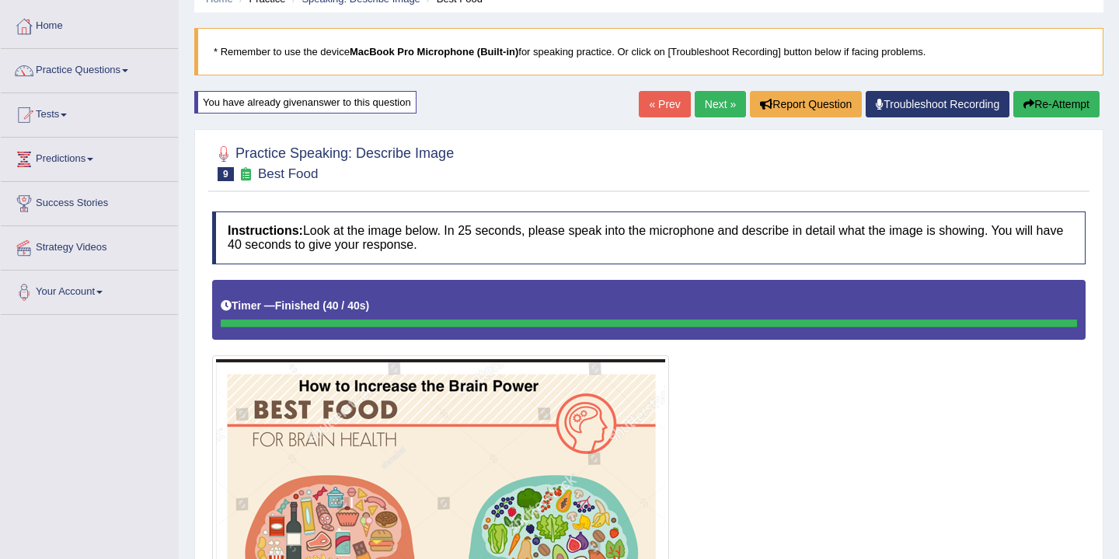
scroll to position [36, 0]
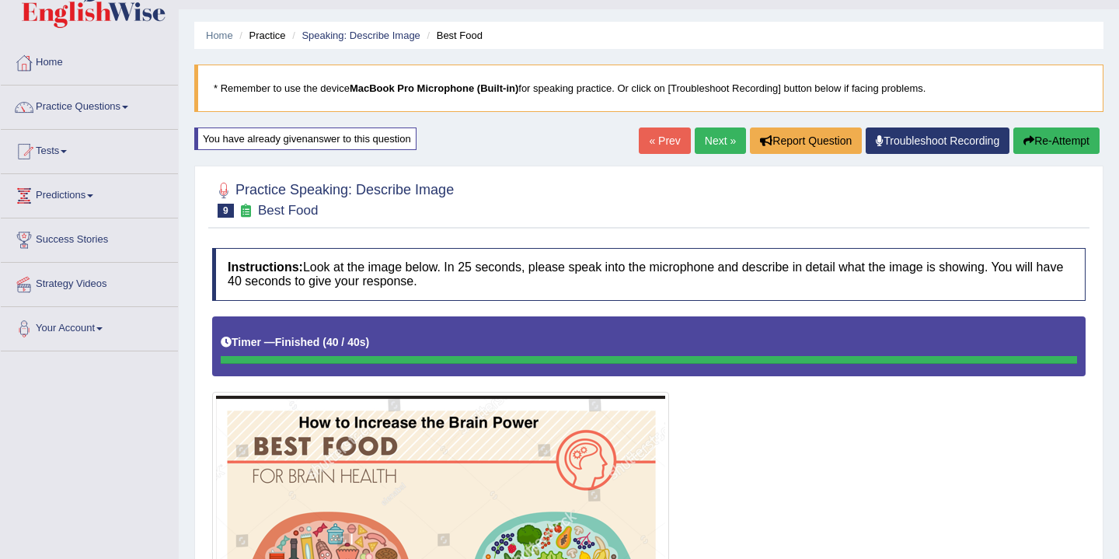
click at [1042, 139] on button "Re-Attempt" at bounding box center [1056, 140] width 86 height 26
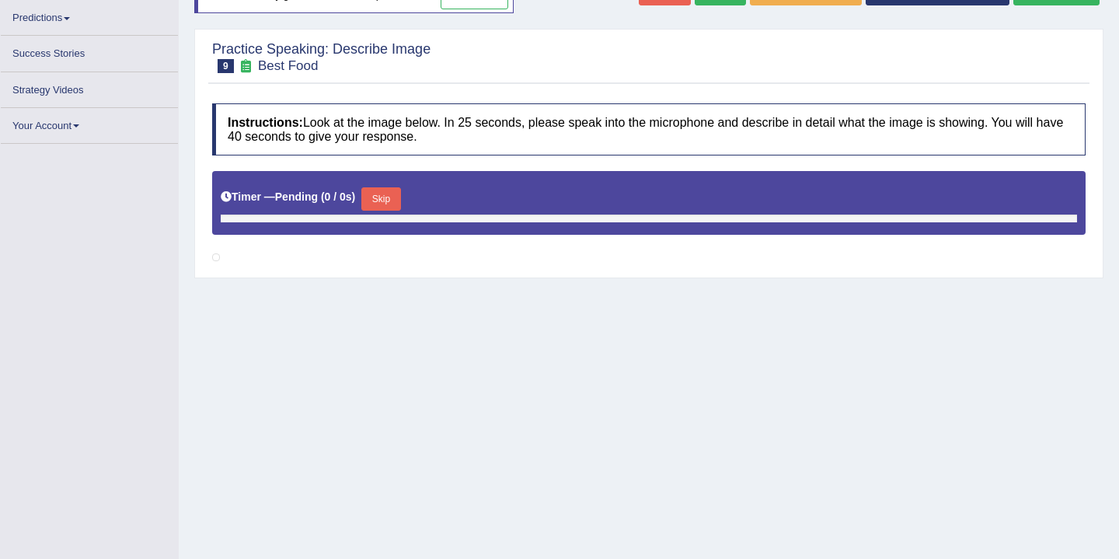
scroll to position [237, 0]
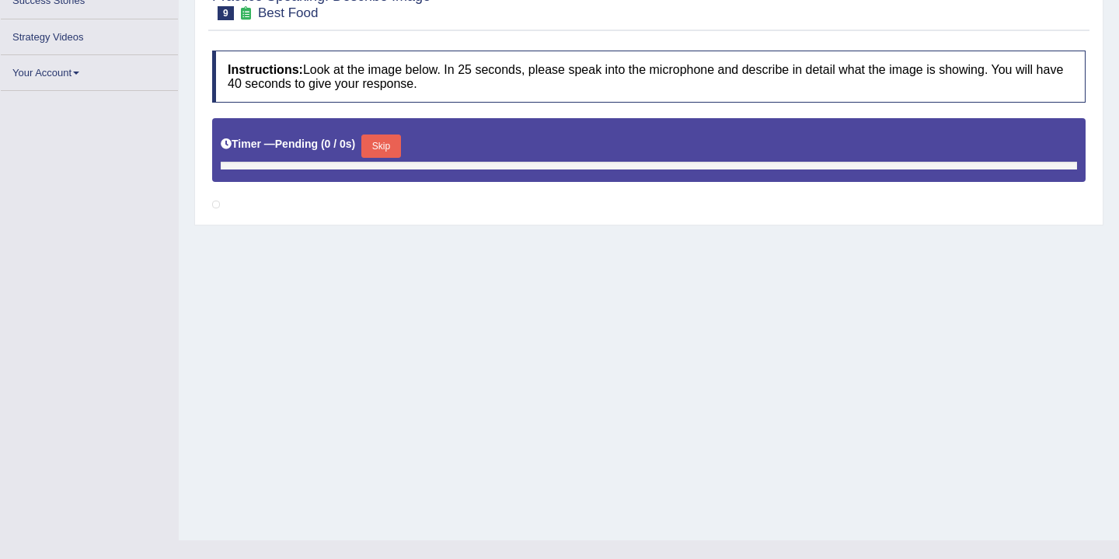
click at [387, 148] on button "Skip" at bounding box center [380, 145] width 39 height 23
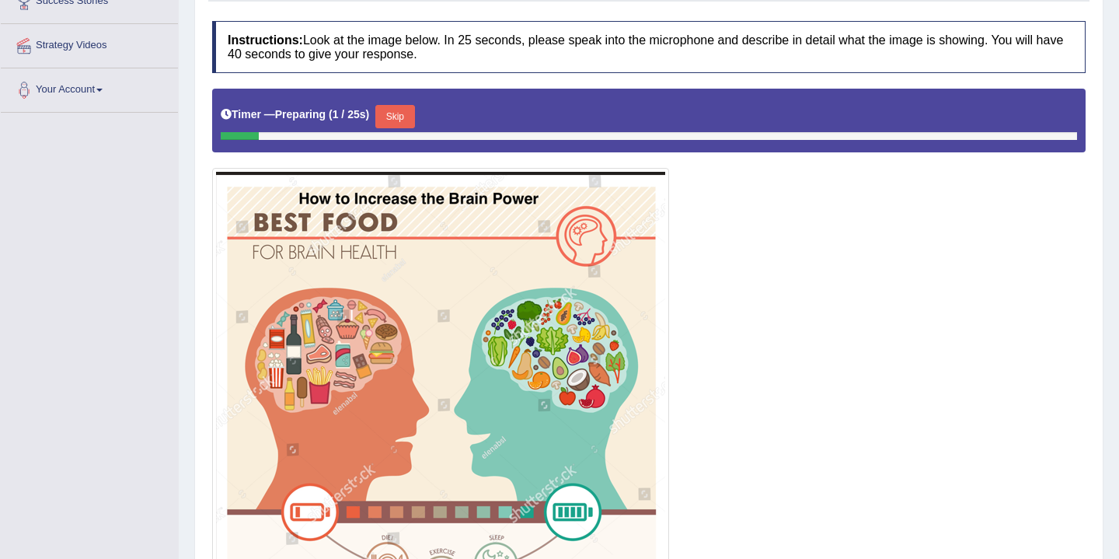
click at [399, 116] on button "Skip" at bounding box center [394, 116] width 39 height 23
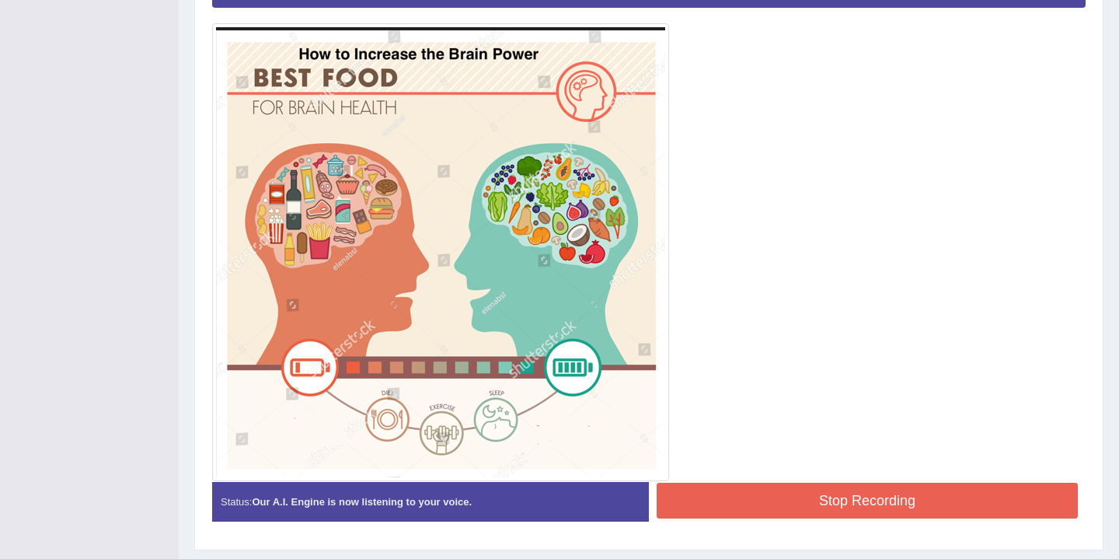
scroll to position [405, 0]
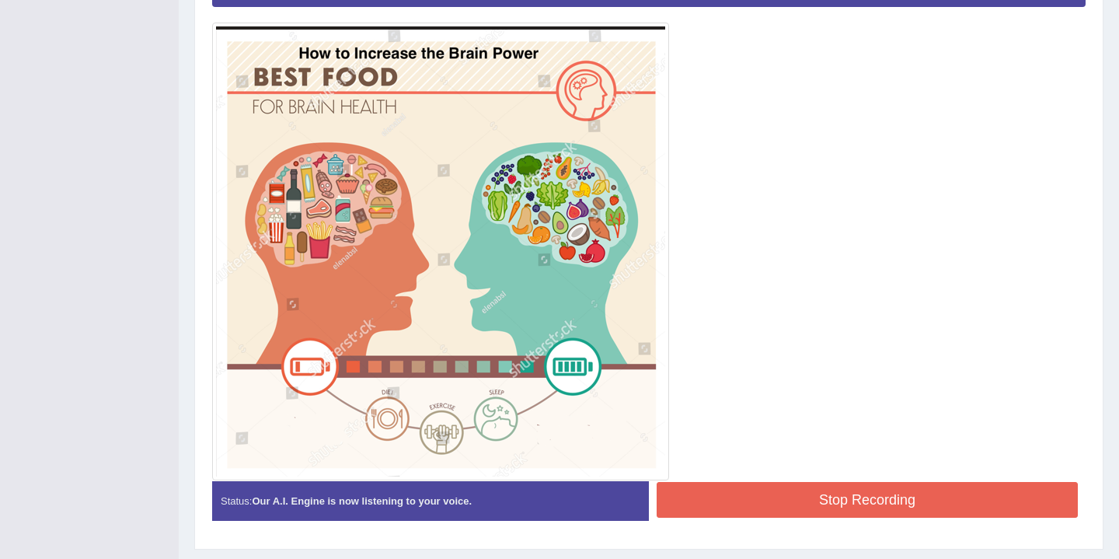
click at [768, 500] on button "Stop Recording" at bounding box center [867, 500] width 421 height 36
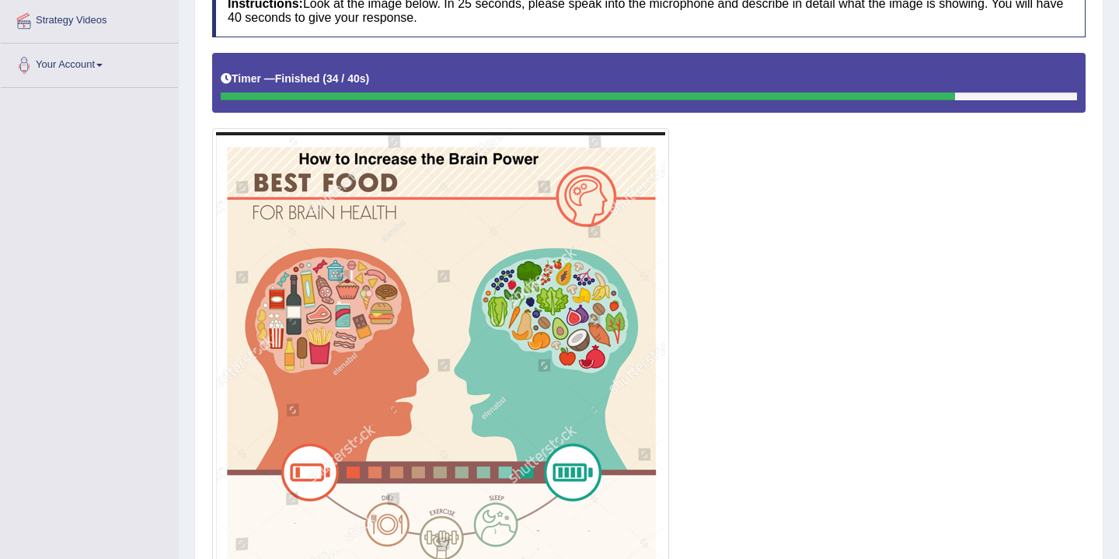
scroll to position [0, 0]
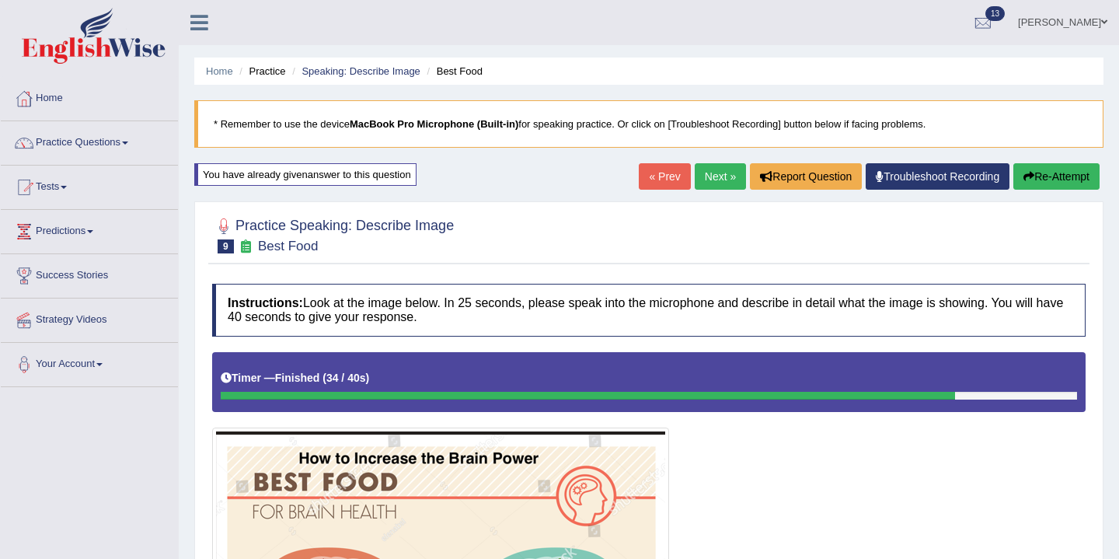
click at [716, 176] on link "Next »" at bounding box center [720, 176] width 51 height 26
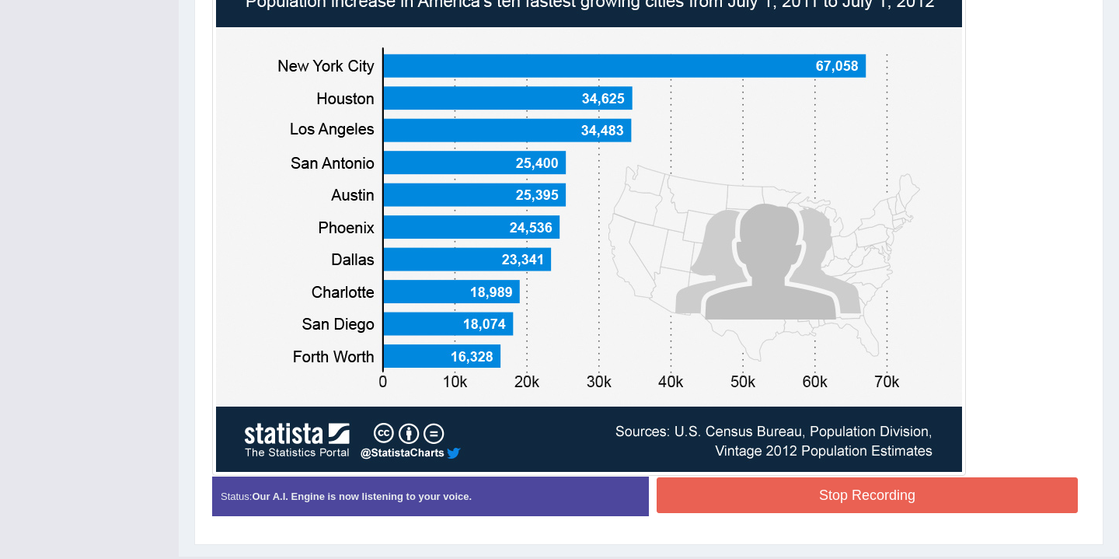
scroll to position [528, 0]
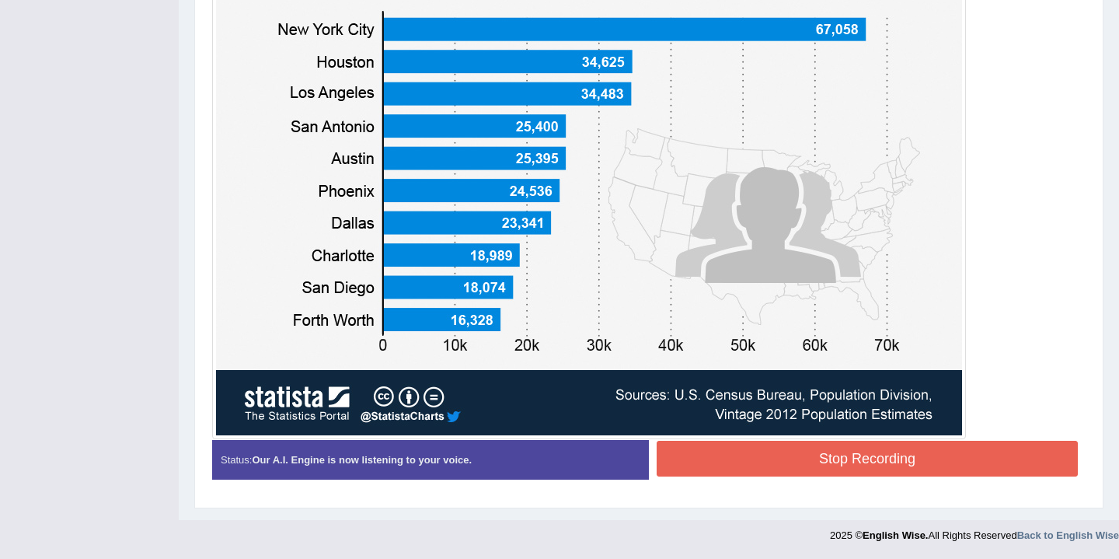
click at [816, 458] on button "Stop Recording" at bounding box center [867, 459] width 421 height 36
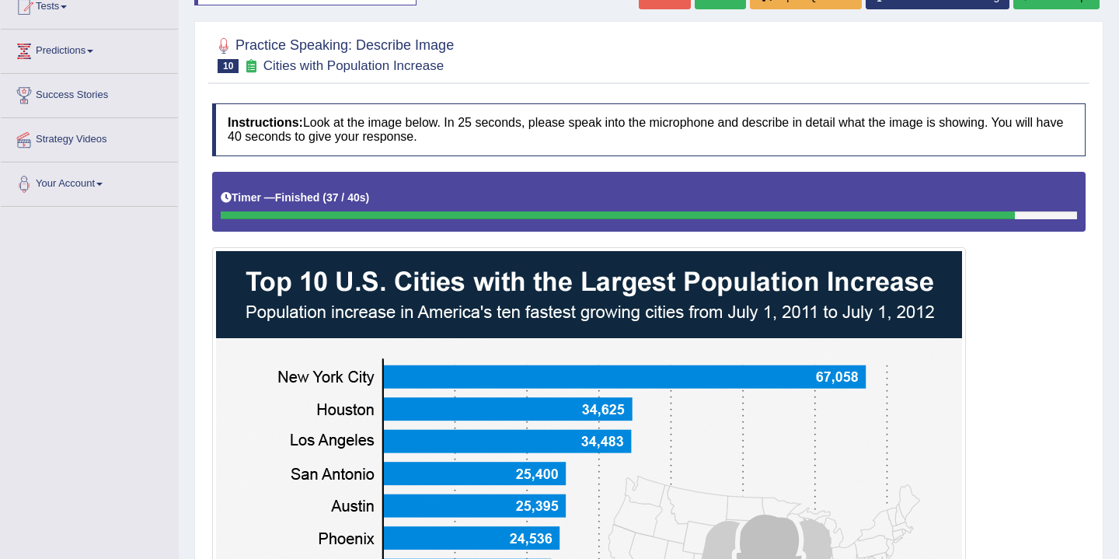
scroll to position [0, 0]
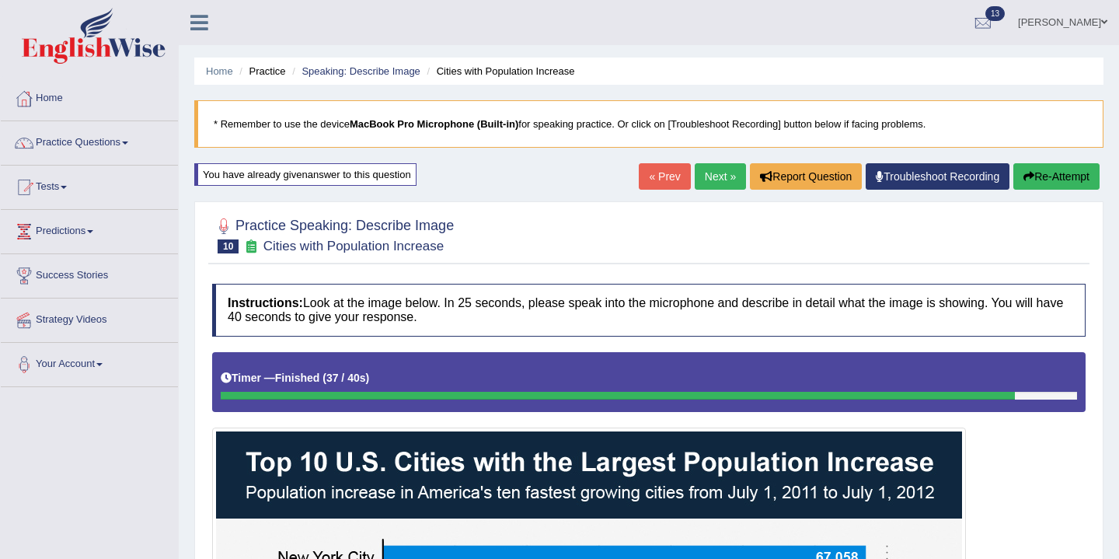
click at [708, 173] on link "Next »" at bounding box center [720, 176] width 51 height 26
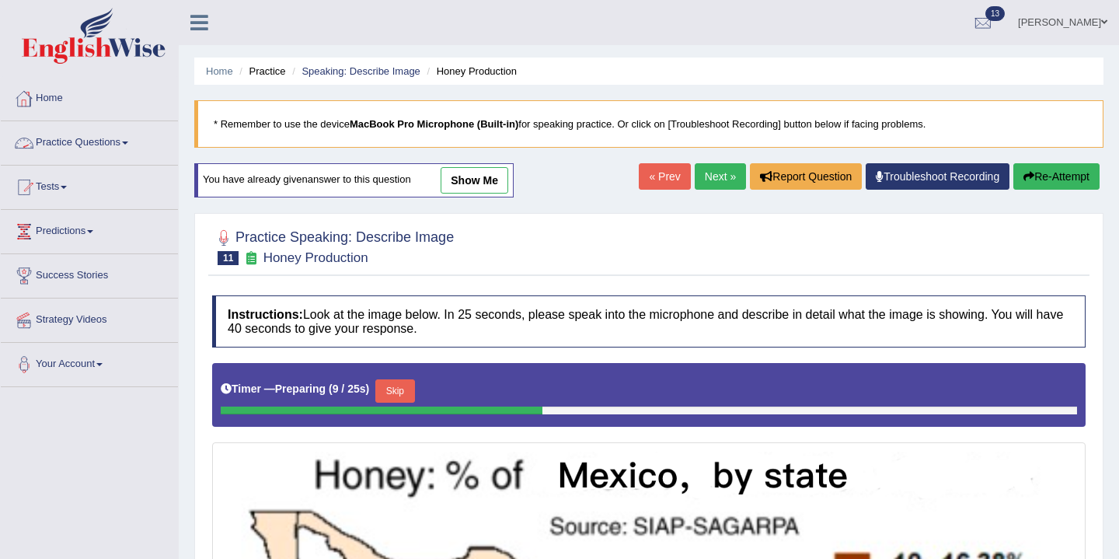
click at [117, 142] on link "Practice Questions" at bounding box center [89, 140] width 177 height 39
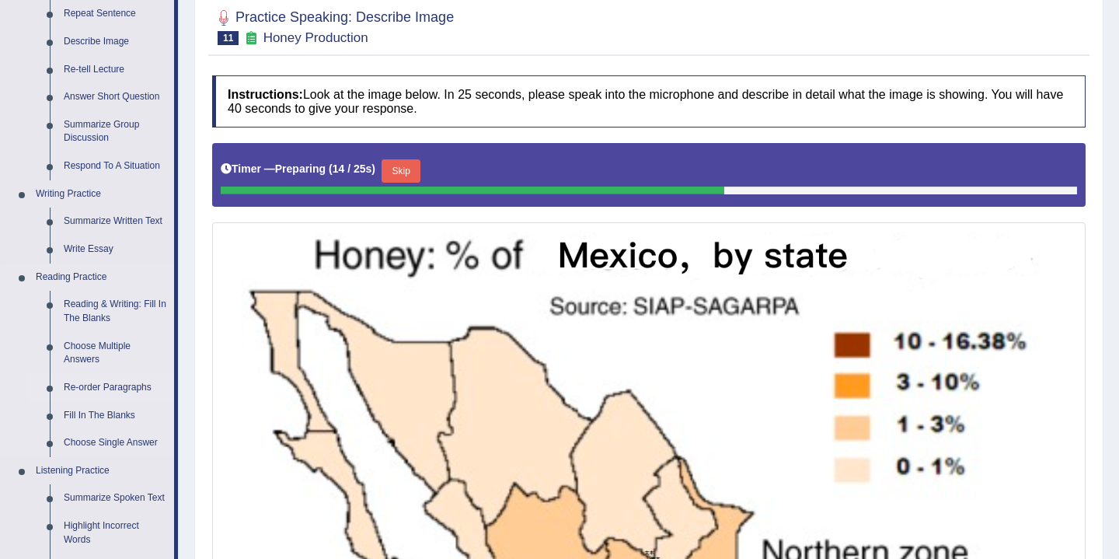
scroll to position [230, 0]
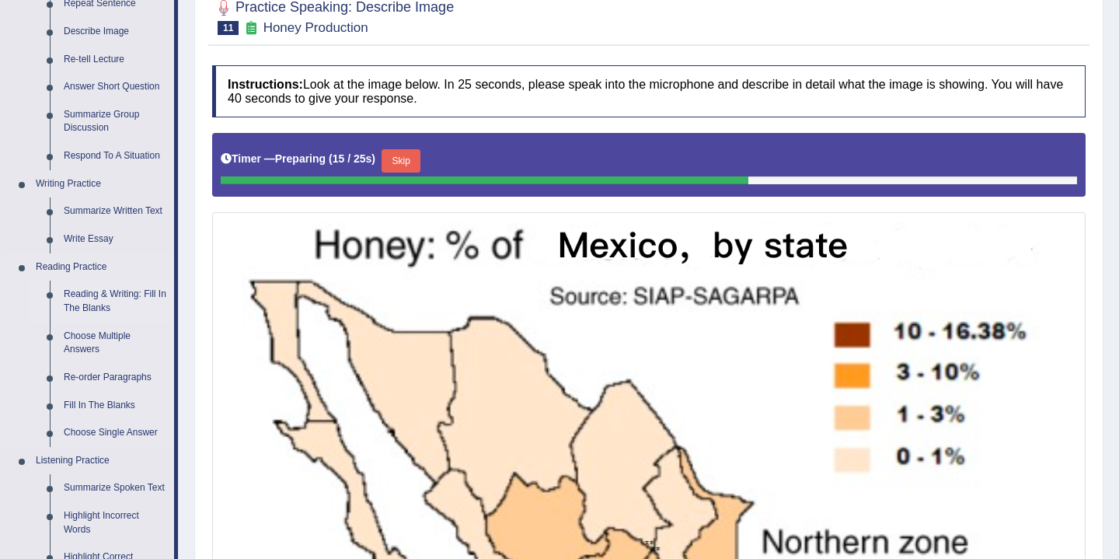
click at [113, 294] on link "Reading & Writing: Fill In The Blanks" at bounding box center [115, 300] width 117 height 41
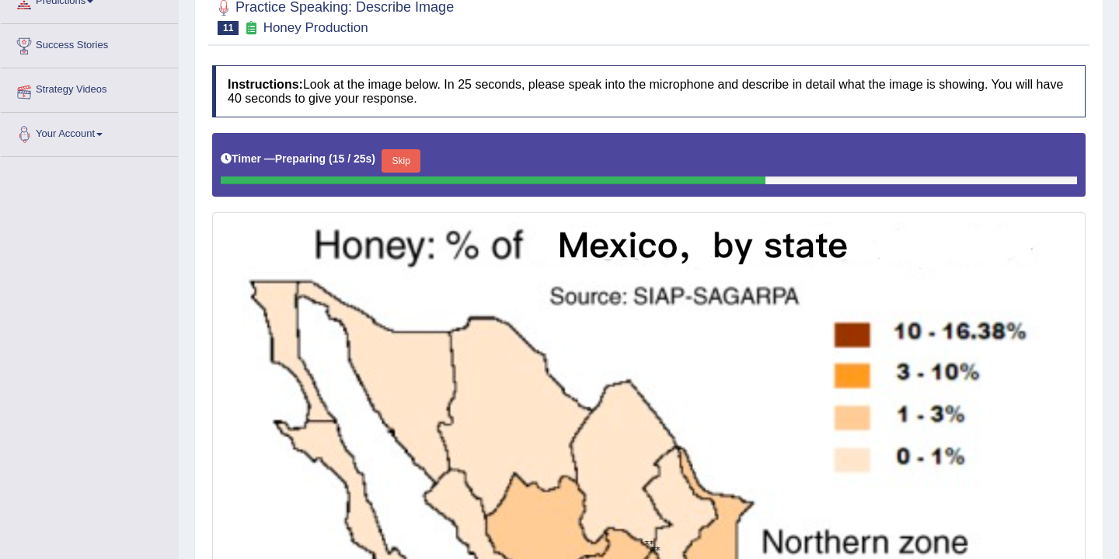
scroll to position [283, 0]
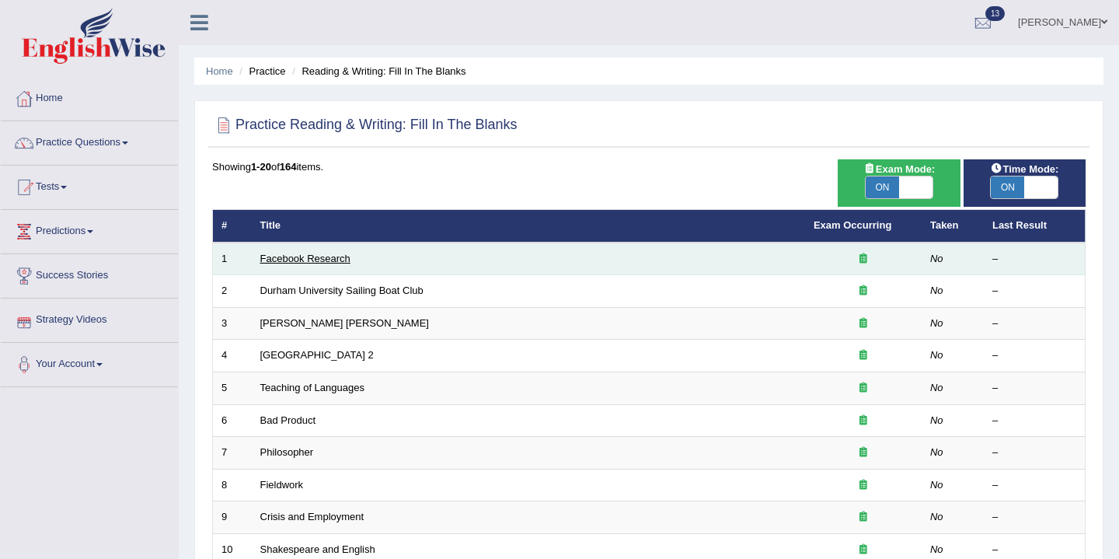
click at [306, 254] on link "Facebook Research" at bounding box center [305, 259] width 90 height 12
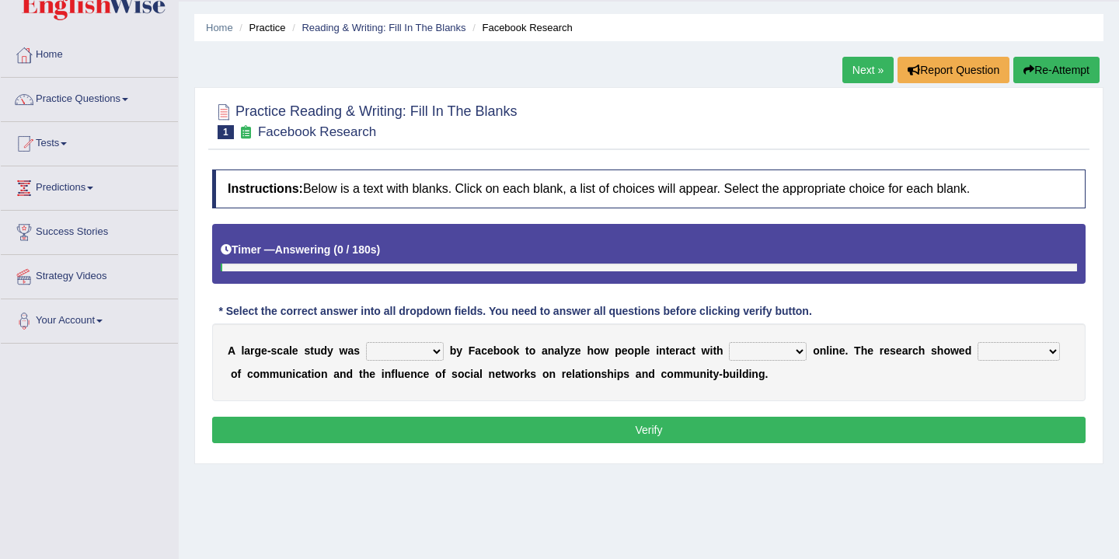
scroll to position [158, 0]
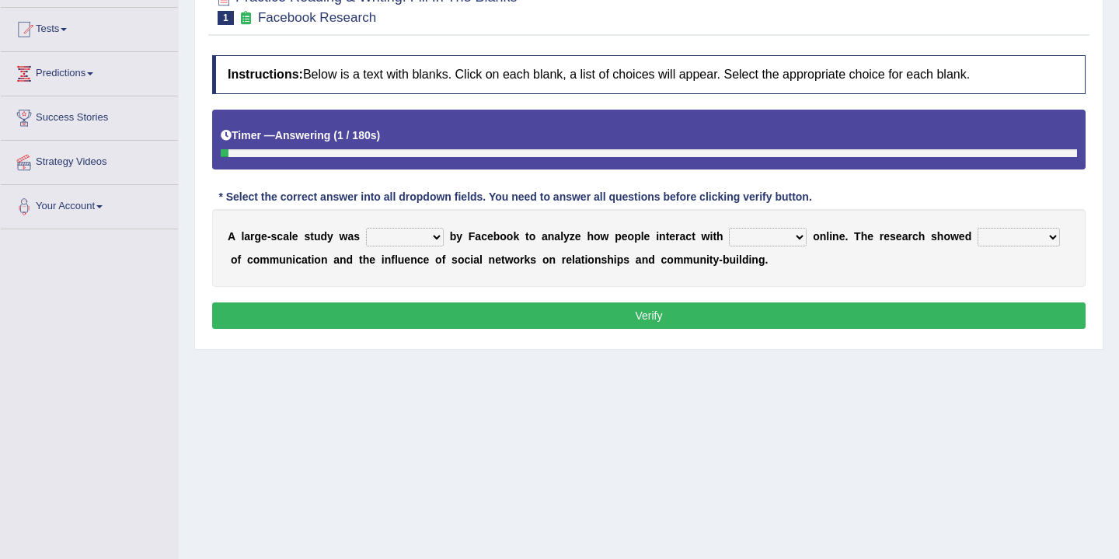
click at [428, 240] on select "surveyed had asked made" at bounding box center [405, 237] width 78 height 19
click at [437, 242] on select "surveyed had asked made" at bounding box center [405, 237] width 78 height 19
select select "surveyed"
click at [366, 228] on select "surveyed had asked made" at bounding box center [405, 237] width 78 height 19
click at [795, 235] on select "together all each other another" at bounding box center [768, 237] width 78 height 19
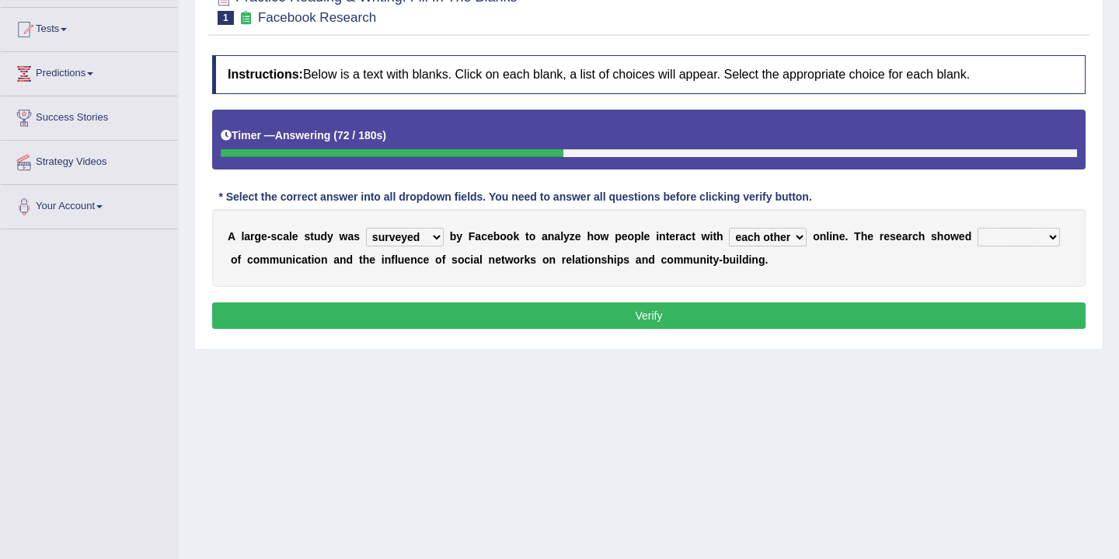
click at [730, 228] on select "together all each other another" at bounding box center [768, 237] width 78 height 19
click at [793, 240] on select "together all each other another" at bounding box center [768, 237] width 78 height 19
select select "all"
click at [730, 228] on select "together all each other another" at bounding box center [768, 237] width 78 height 19
click at [1055, 236] on select "advantages standards fellowships patterns" at bounding box center [1018, 237] width 82 height 19
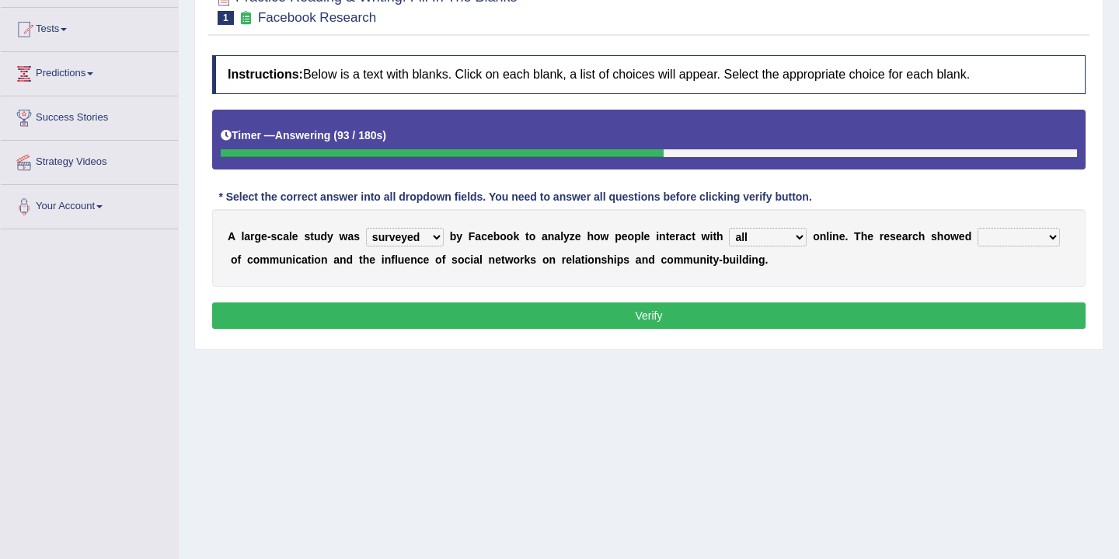
select select "advantages"
click at [978, 228] on select "advantages standards fellowships patterns" at bounding box center [1018, 237] width 82 height 19
click at [740, 314] on button "Verify" at bounding box center [648, 315] width 873 height 26
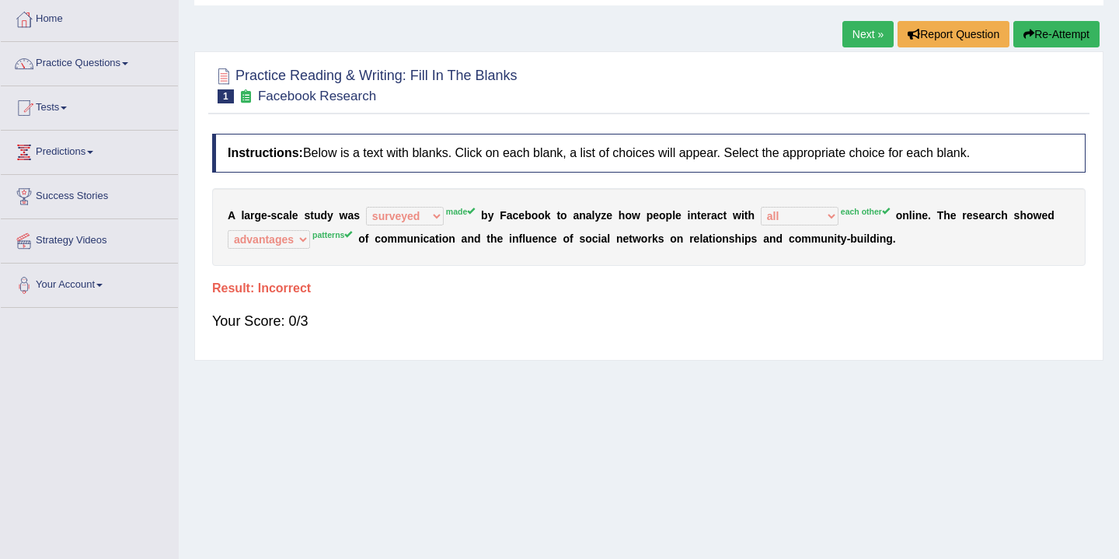
scroll to position [0, 0]
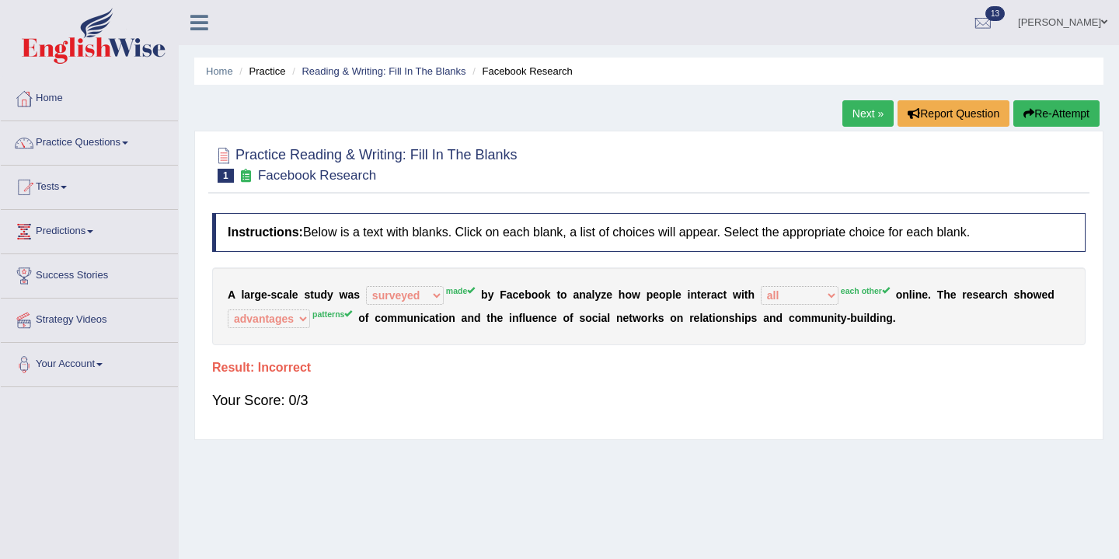
click at [1065, 110] on button "Re-Attempt" at bounding box center [1056, 113] width 86 height 26
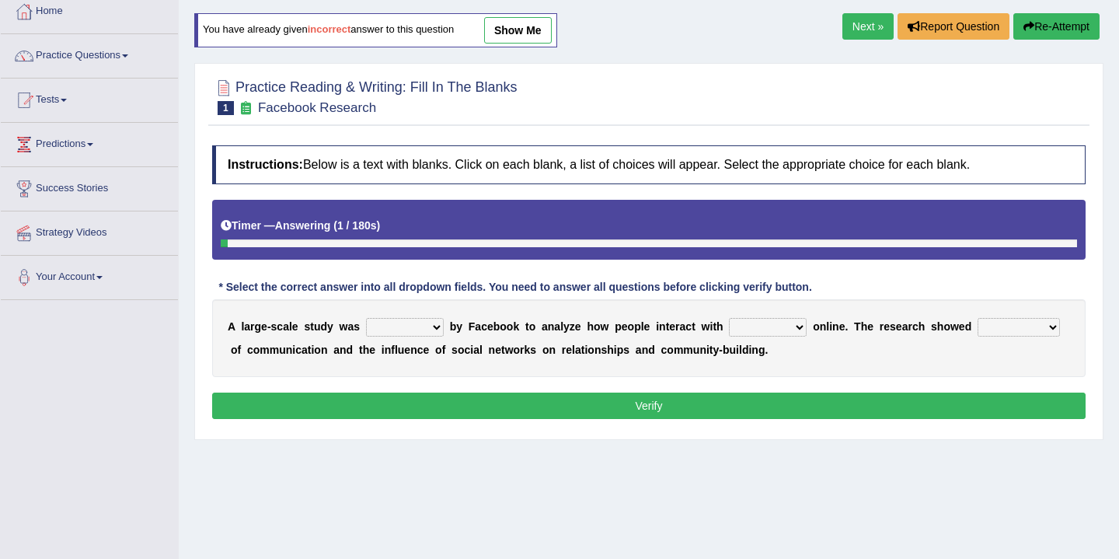
scroll to position [128, 0]
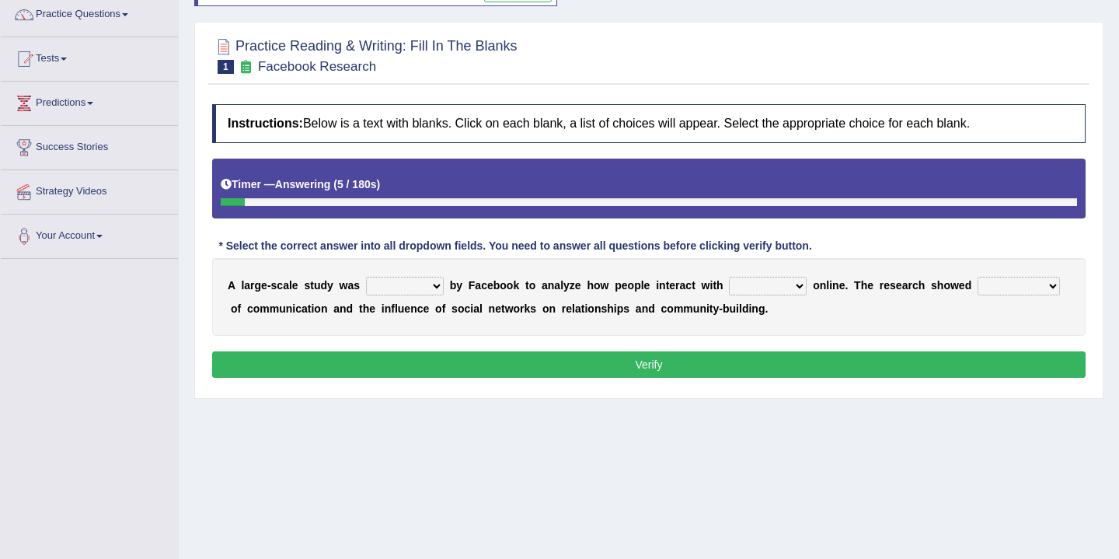
click at [430, 287] on select "surveyed had asked made" at bounding box center [405, 286] width 78 height 19
select select "made"
click at [366, 277] on select "surveyed had asked made" at bounding box center [405, 286] width 78 height 19
click at [436, 290] on select "surveyed had asked made" at bounding box center [405, 286] width 78 height 19
click at [366, 277] on select "surveyed had asked made" at bounding box center [405, 286] width 78 height 19
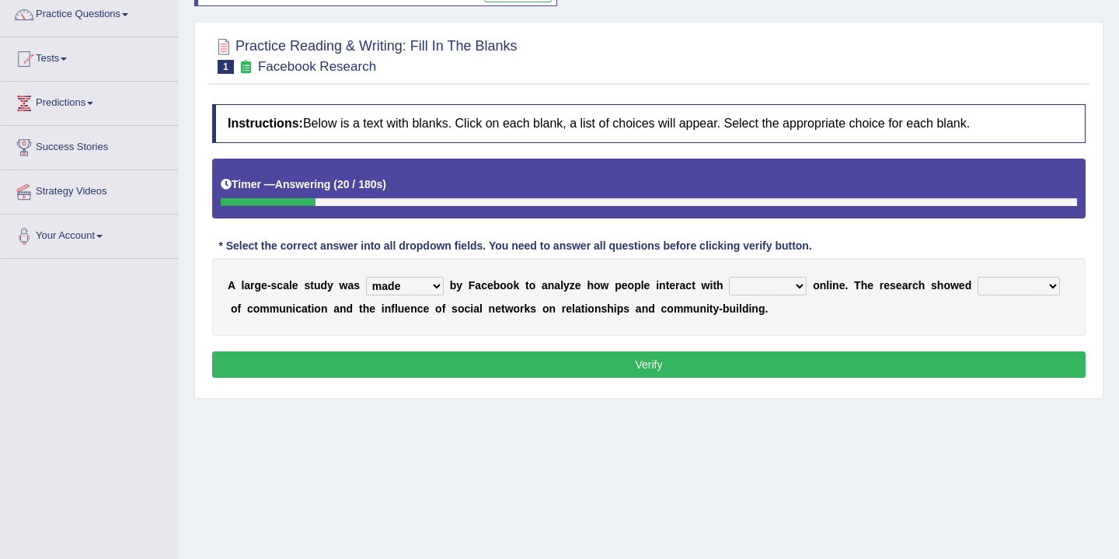
click at [807, 282] on select "together all each other another" at bounding box center [768, 286] width 78 height 19
select select "each other"
click at [730, 277] on select "together all each other another" at bounding box center [768, 286] width 78 height 19
click at [1045, 289] on select "advantages standards fellowships patterns" at bounding box center [1018, 286] width 82 height 19
select select "patterns"
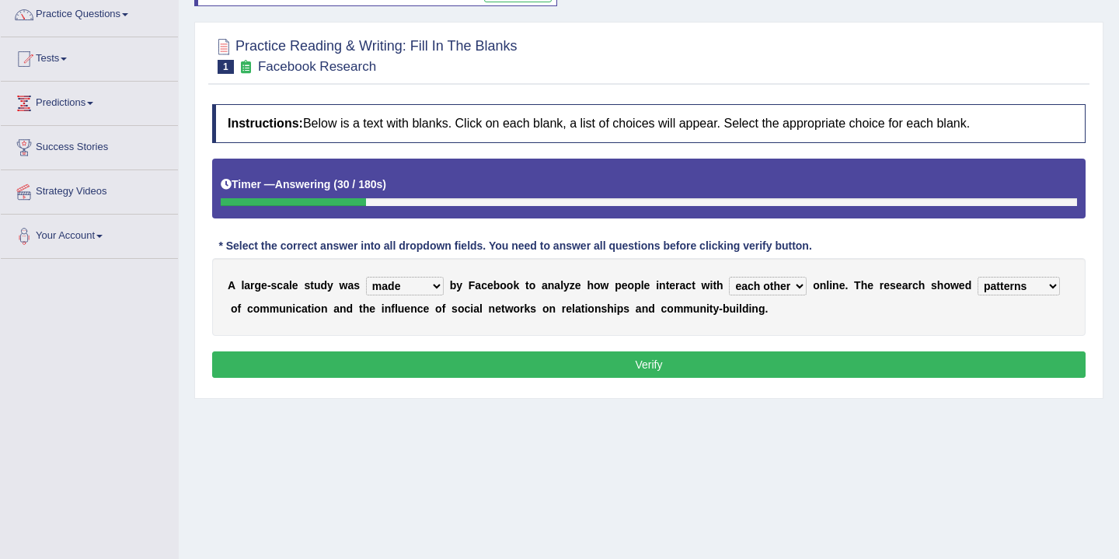
click at [978, 277] on select "advantages standards fellowships patterns" at bounding box center [1018, 286] width 82 height 19
click at [752, 352] on button "Verify" at bounding box center [648, 364] width 873 height 26
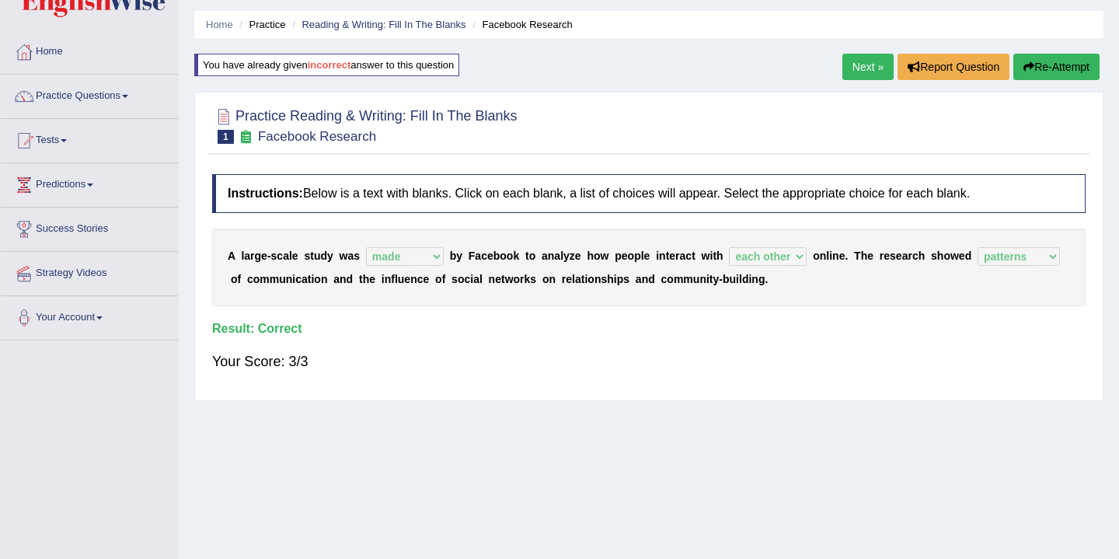
scroll to position [0, 0]
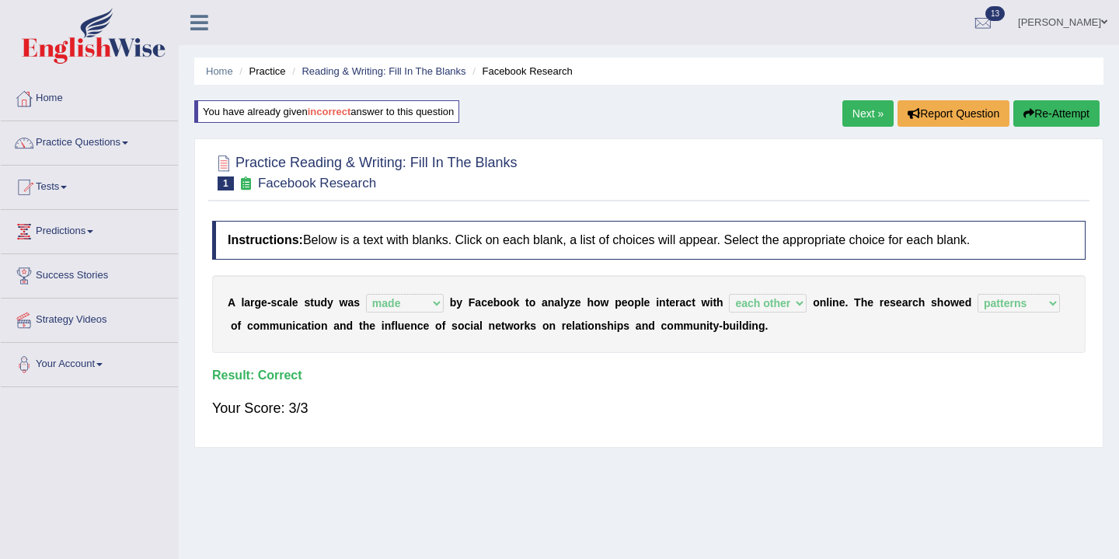
click at [863, 108] on link "Next »" at bounding box center [867, 113] width 51 height 26
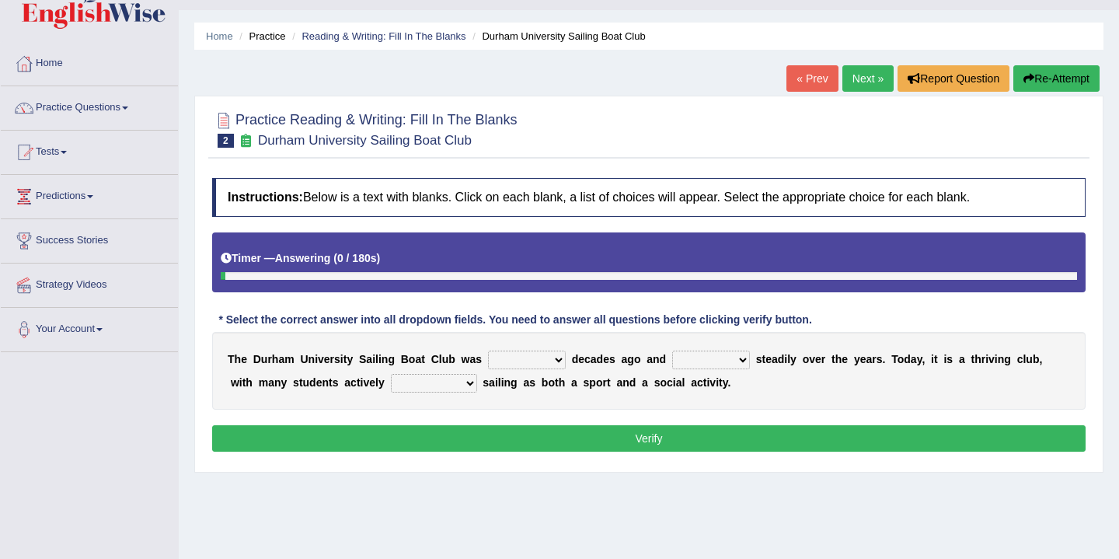
scroll to position [50, 0]
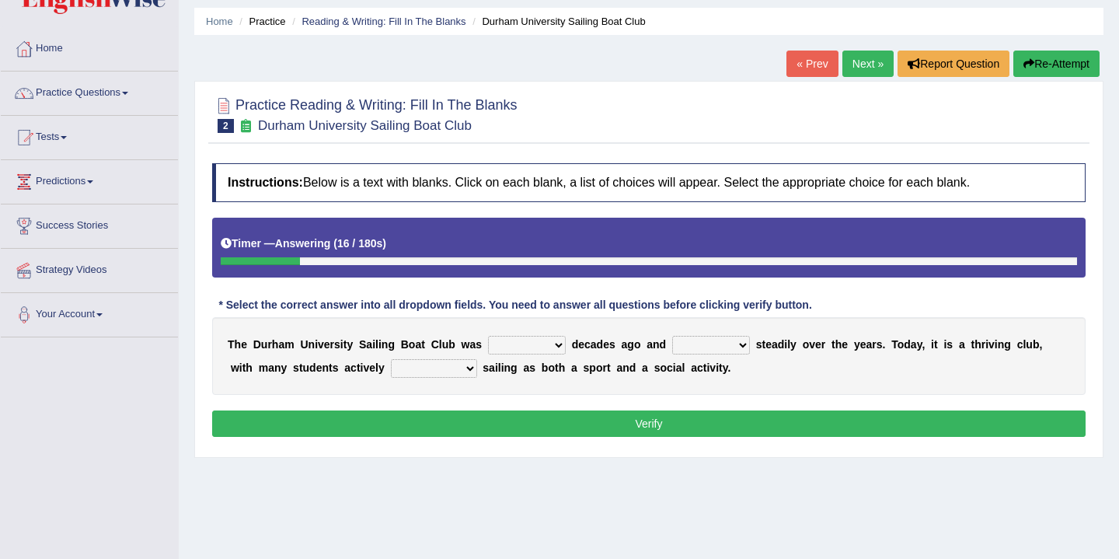
click at [559, 342] on select "found fund founded find" at bounding box center [527, 345] width 78 height 19
select select "find"
click at [488, 336] on select "found fund founded find" at bounding box center [527, 345] width 78 height 19
click at [557, 344] on select "found fund founded find" at bounding box center [527, 345] width 78 height 19
click at [732, 343] on select "grow growing has grown grown" at bounding box center [711, 345] width 78 height 19
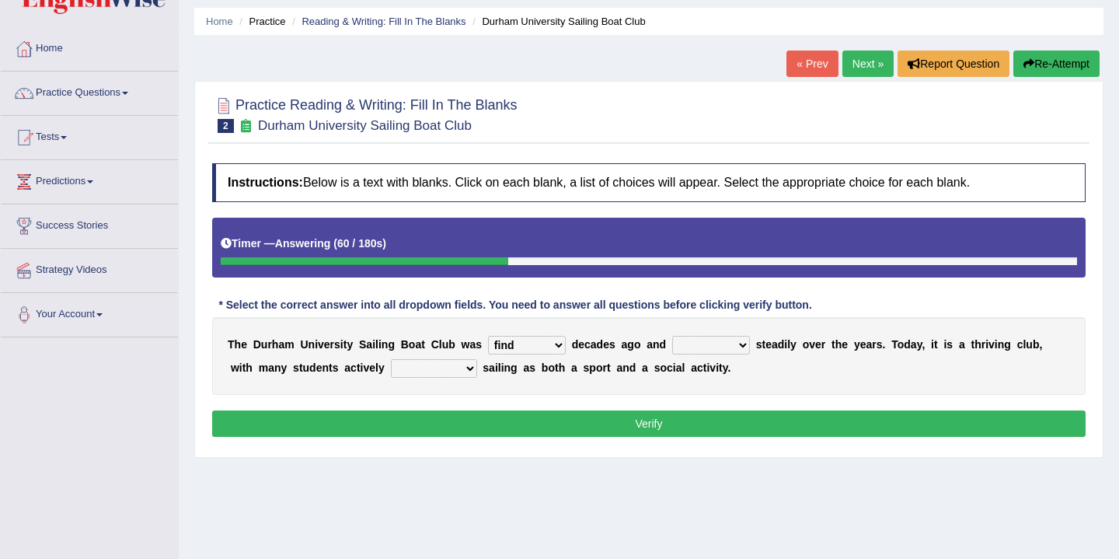
select select "grown"
click at [672, 336] on select "grow growing has grown grown" at bounding box center [711, 345] width 78 height 19
click at [439, 369] on select "enjoy enjoyed are enjoying enjoying" at bounding box center [434, 368] width 86 height 19
select select "are enjoying"
click at [391, 359] on select "enjoy enjoyed are enjoying enjoying" at bounding box center [434, 368] width 86 height 19
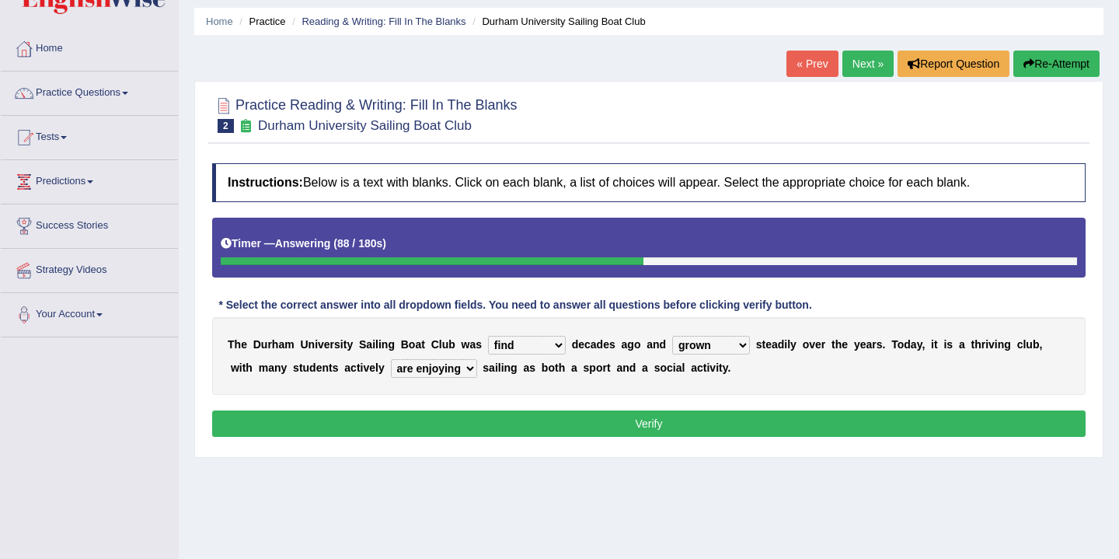
click at [519, 412] on button "Verify" at bounding box center [648, 423] width 873 height 26
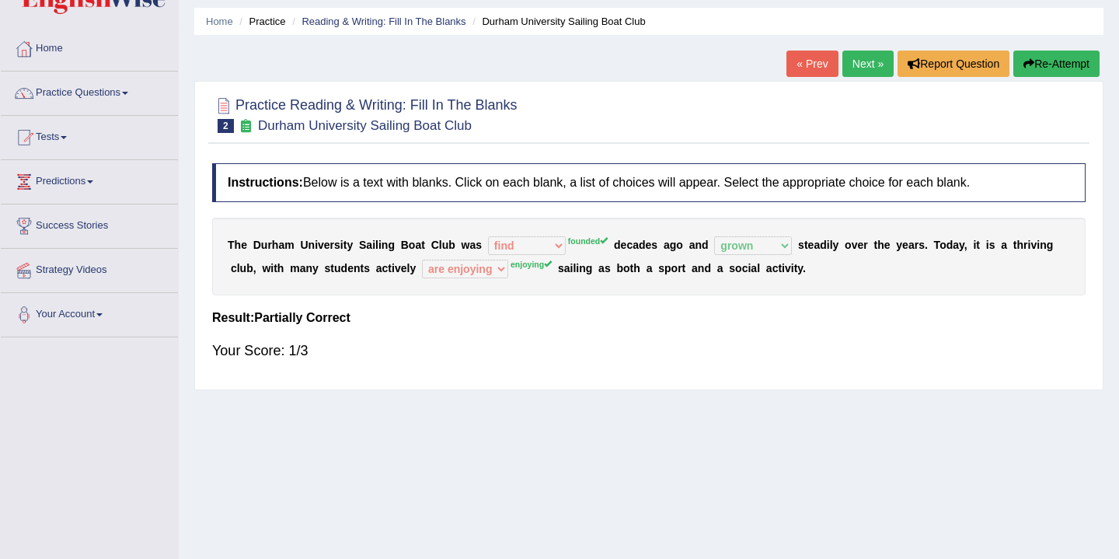
click at [539, 263] on sup "enjoying" at bounding box center [530, 264] width 41 height 9
click at [864, 61] on link "Next »" at bounding box center [867, 64] width 51 height 26
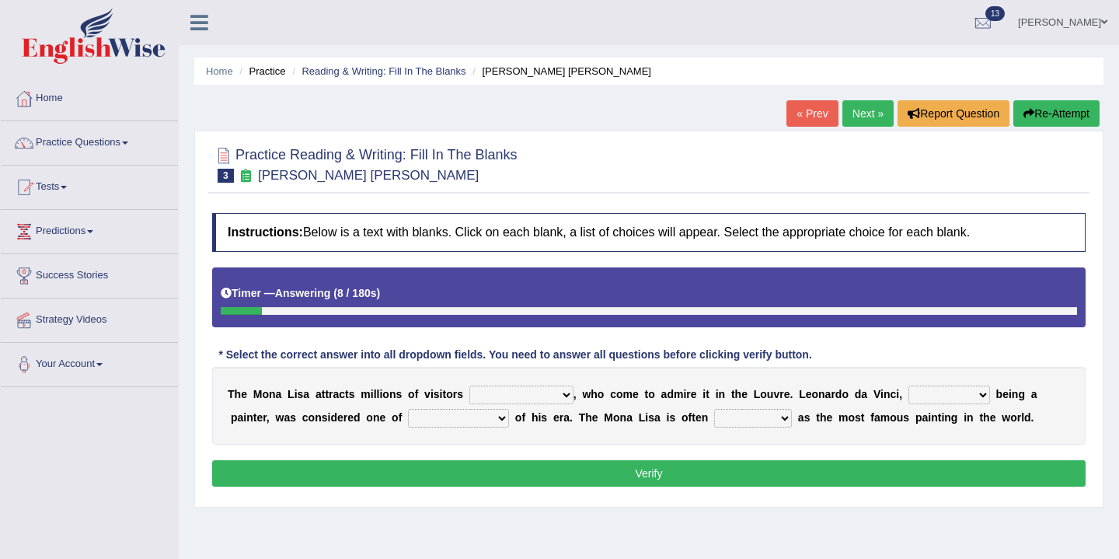
click at [558, 395] on select "around the year the all year all year round per year" at bounding box center [521, 394] width 104 height 19
select select "per year"
click at [469, 385] on select "around the year the all year all year round per year" at bounding box center [521, 394] width 104 height 19
click at [978, 399] on select "rather than as much as as well as as long as" at bounding box center [949, 394] width 82 height 19
select select "as well as"
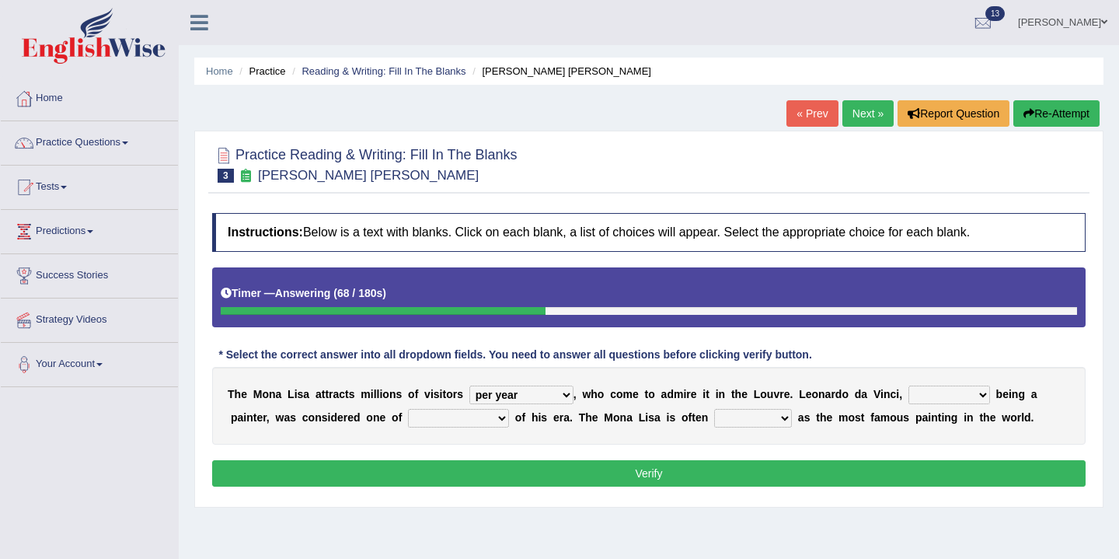
click at [908, 385] on select "rather than as much as as well as as long as" at bounding box center [949, 394] width 82 height 19
click at [499, 416] on select "better artists artist the better artist the best artists" at bounding box center [458, 418] width 101 height 19
select select "artist"
click at [408, 409] on select "better artists artist the better artist the best artists" at bounding box center [458, 418] width 101 height 19
click at [779, 416] on select "classified suggested predicted described" at bounding box center [753, 418] width 78 height 19
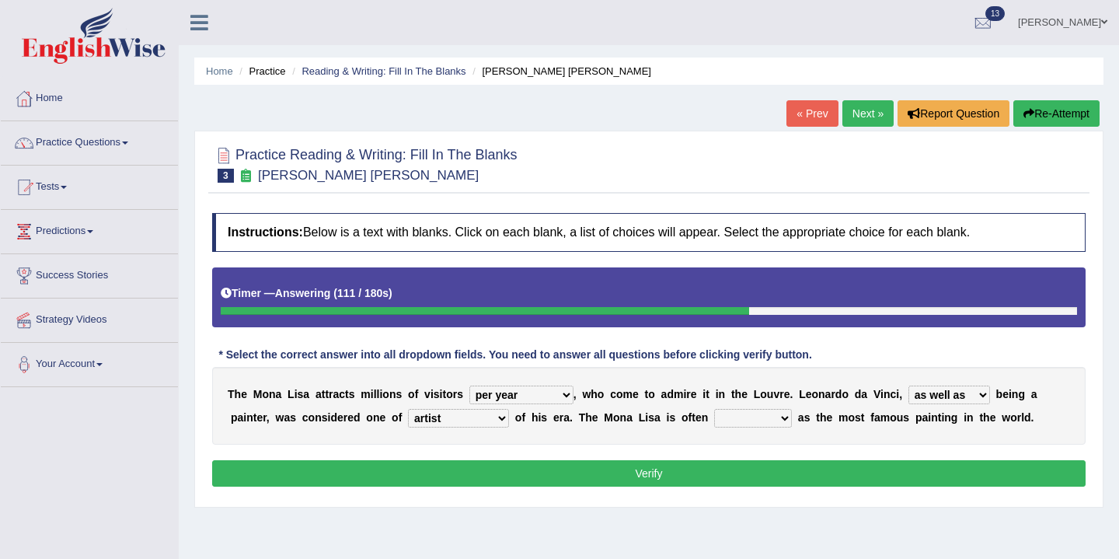
select select "classified"
click at [715, 409] on select "classified suggested predicted described" at bounding box center [753, 418] width 78 height 19
click at [696, 478] on button "Verify" at bounding box center [648, 473] width 873 height 26
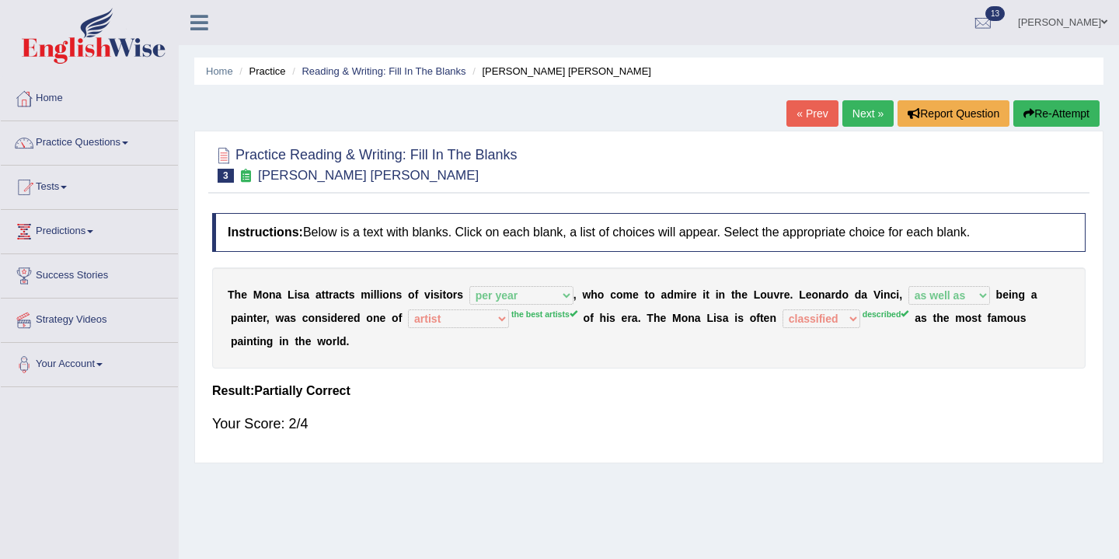
click at [1055, 115] on button "Re-Attempt" at bounding box center [1056, 113] width 86 height 26
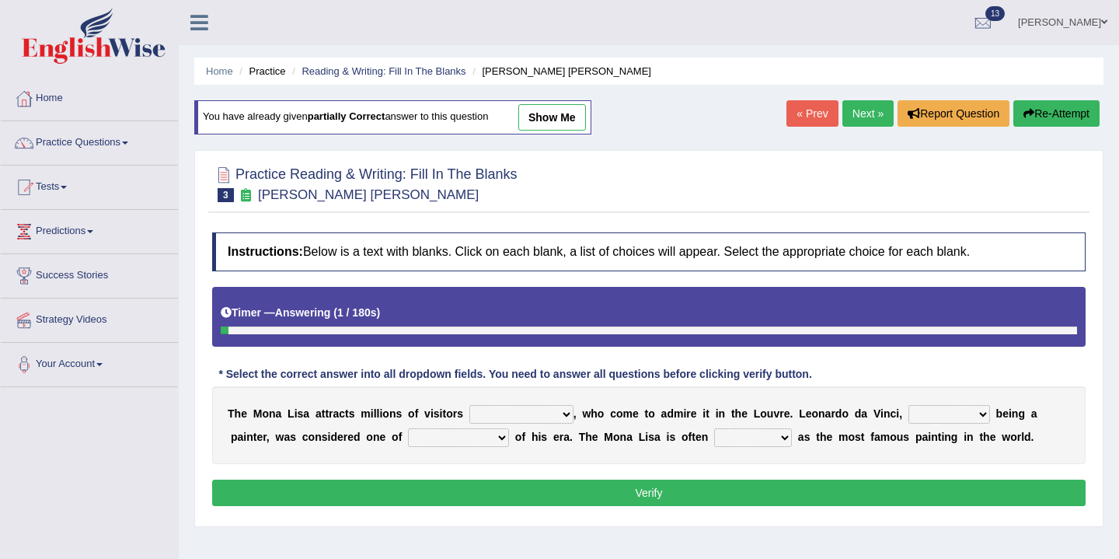
click at [558, 409] on select "around the year the all year all year round per year" at bounding box center [521, 414] width 104 height 19
select select "per year"
click at [469, 405] on select "around the year the all year all year round per year" at bounding box center [521, 414] width 104 height 19
click at [971, 413] on select "rather than as much as as well as as long as" at bounding box center [949, 414] width 82 height 19
select select "as well as"
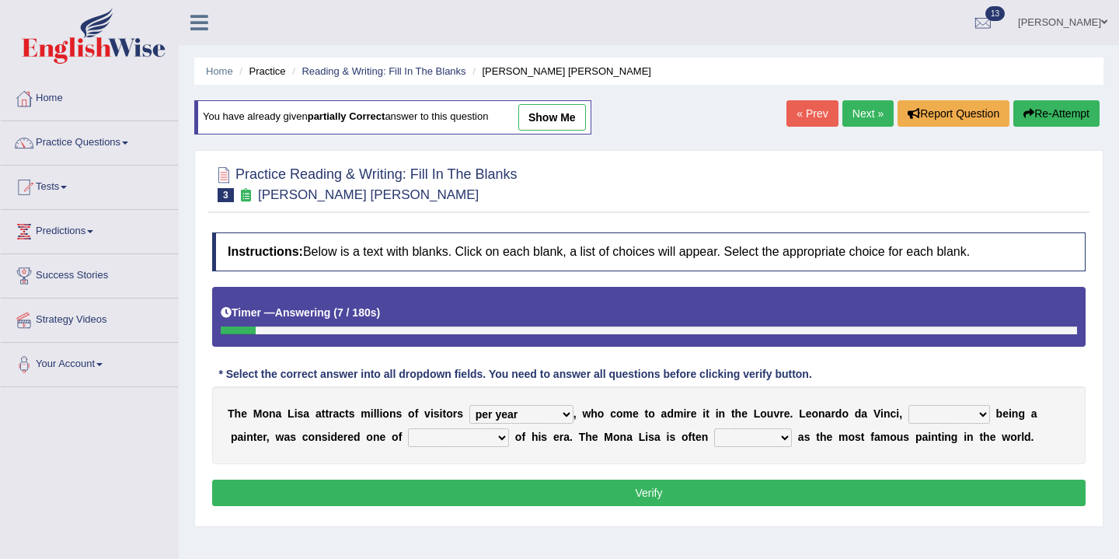
click at [908, 405] on select "rather than as much as as well as as long as" at bounding box center [949, 414] width 82 height 19
click at [493, 438] on select "better artists artist the better artist the best artists" at bounding box center [458, 437] width 101 height 19
select select "the best artists"
click at [408, 428] on select "better artists artist the better artist the best artists" at bounding box center [458, 437] width 101 height 19
click at [779, 438] on select "classified suggested predicted described" at bounding box center [753, 437] width 78 height 19
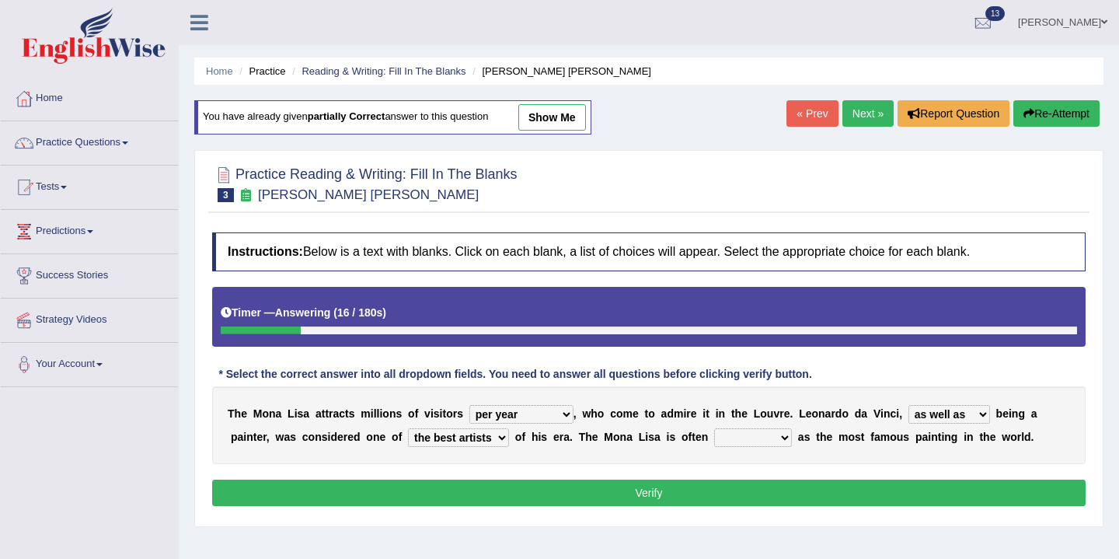
select select "described"
click at [715, 428] on select "classified suggested predicted described" at bounding box center [753, 437] width 78 height 19
click at [703, 495] on button "Verify" at bounding box center [648, 492] width 873 height 26
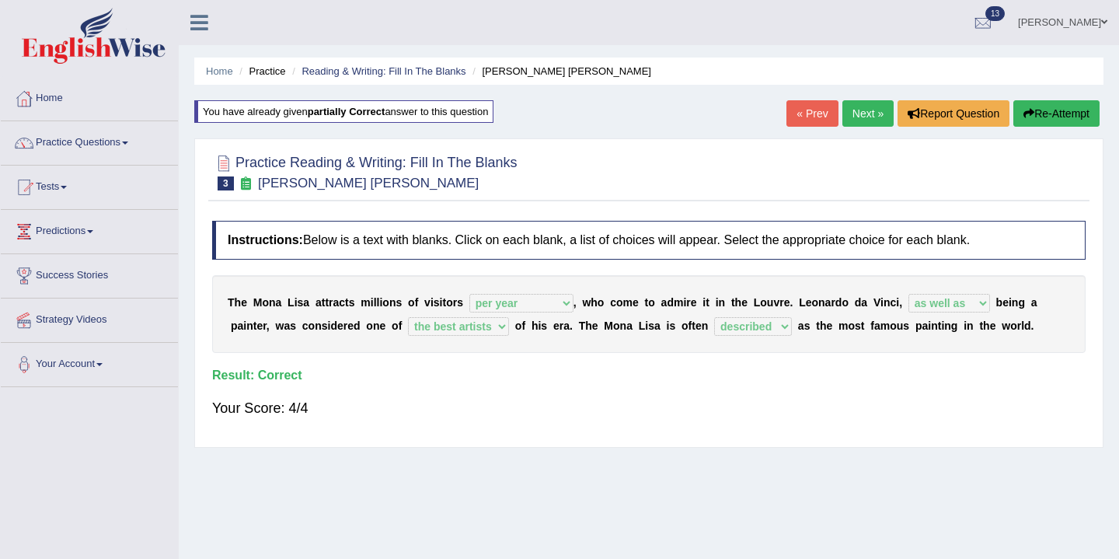
click at [861, 116] on link "Next »" at bounding box center [867, 113] width 51 height 26
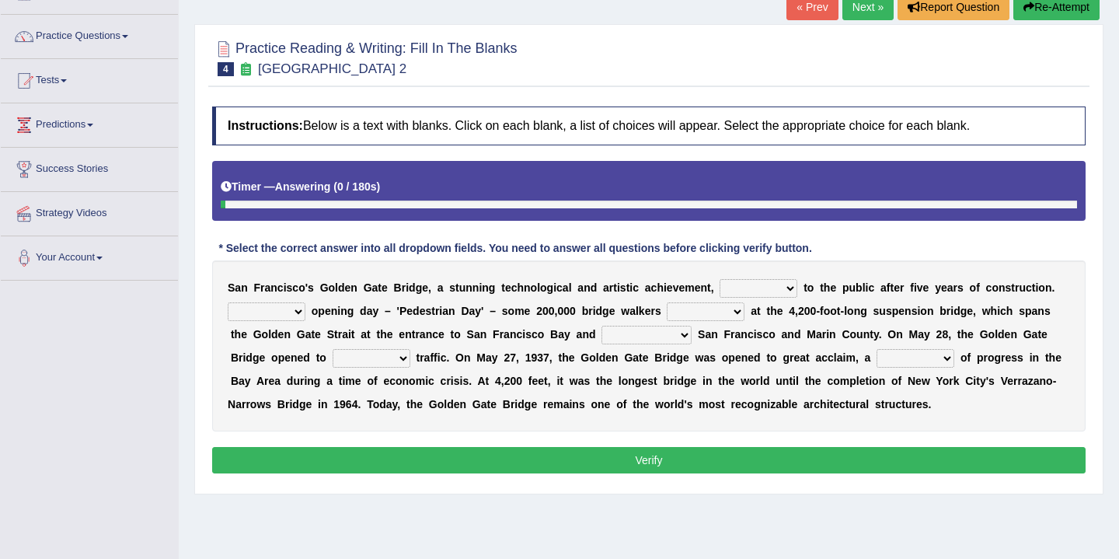
scroll to position [128, 0]
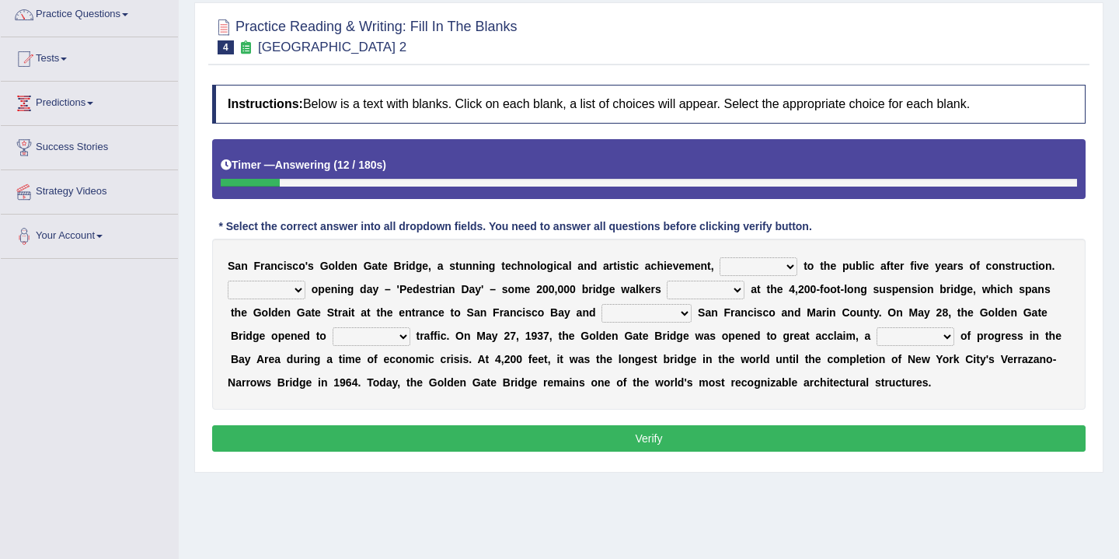
click at [786, 268] on select "opens closes appears equals" at bounding box center [758, 266] width 78 height 19
select select "appears"
click at [719, 257] on select "opens closes appears equals" at bounding box center [758, 266] width 78 height 19
click at [292, 289] on select "On During Since When" at bounding box center [267, 289] width 78 height 19
select select "When"
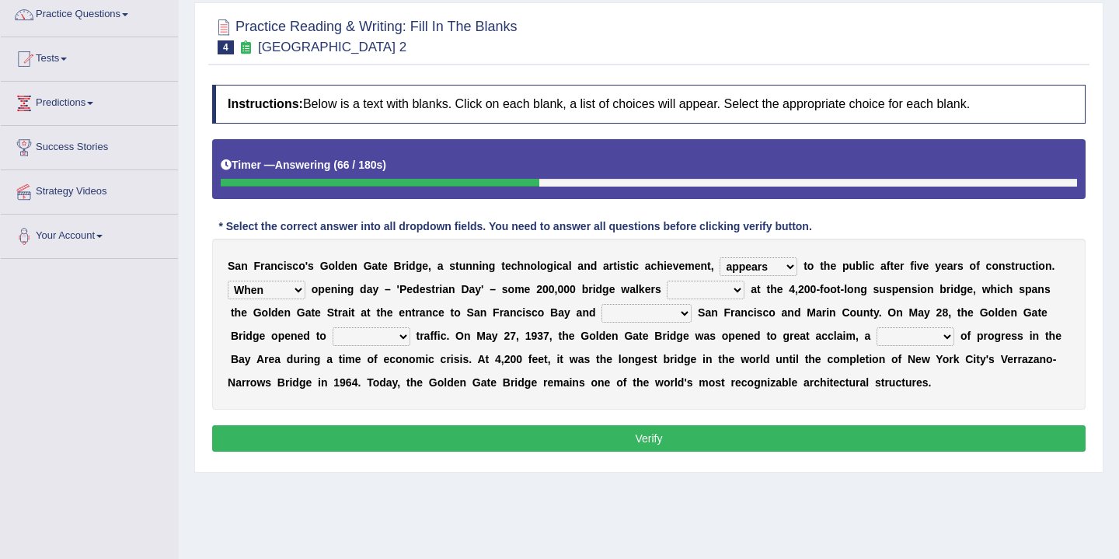
click at [228, 280] on select "On During Since When" at bounding box center [267, 289] width 78 height 19
click at [739, 289] on select "stationed looked marveled laughed" at bounding box center [706, 289] width 78 height 19
select select "looked"
click at [667, 280] on select "stationed looked marveled laughed" at bounding box center [706, 289] width 78 height 19
click at [686, 315] on select "separates connects channels differentiates" at bounding box center [646, 313] width 90 height 19
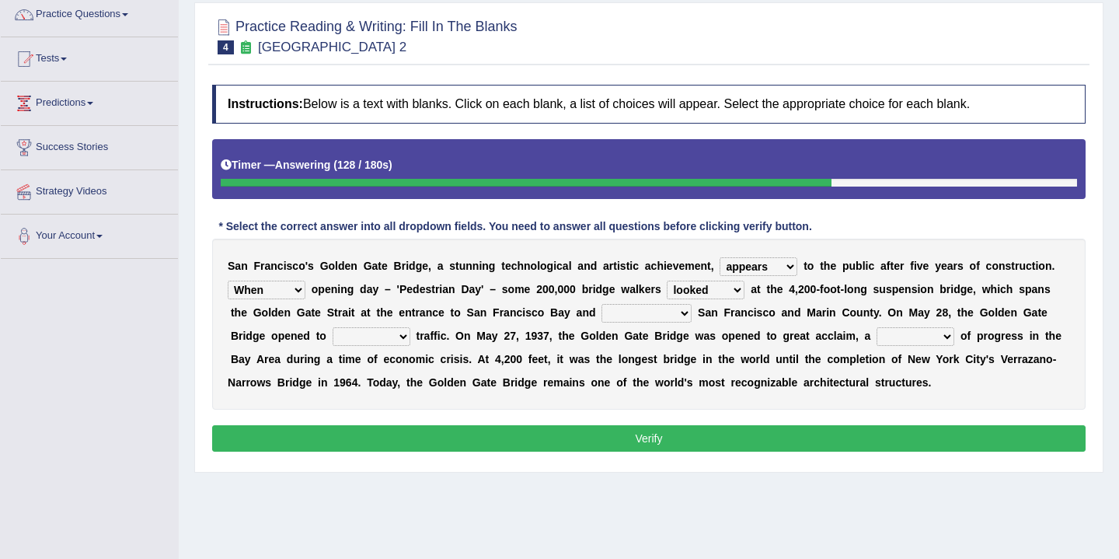
select select "connects"
click at [602, 304] on select "separates connects channels differentiates" at bounding box center [646, 313] width 90 height 19
click at [400, 336] on select "aquatic vehicular airborne watertight" at bounding box center [372, 336] width 78 height 19
select select "airborne"
click at [333, 327] on select "aquatic vehicular airborne watertight" at bounding box center [372, 336] width 78 height 19
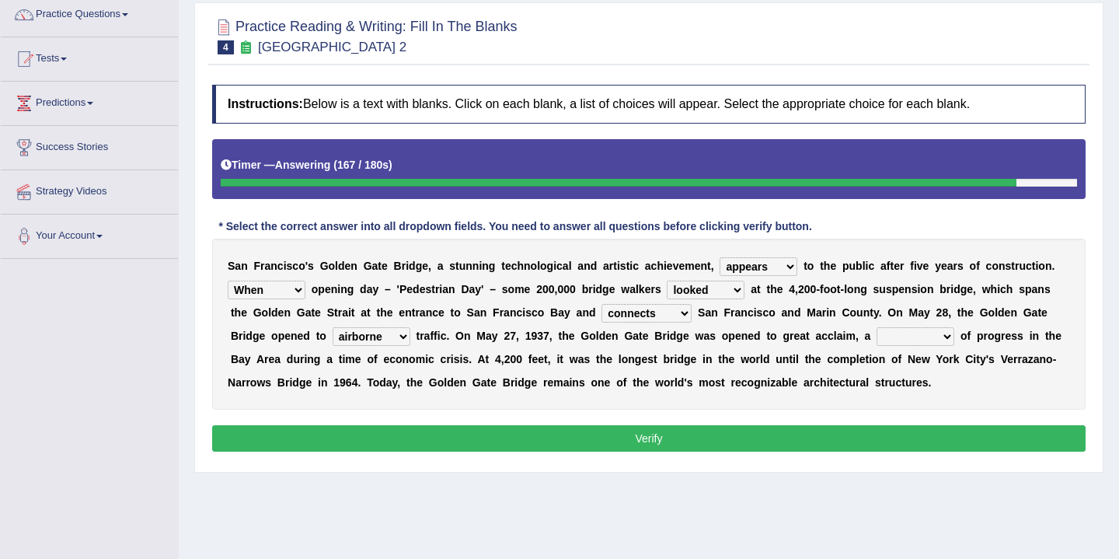
click at [953, 338] on select "denial symbol technique yield" at bounding box center [915, 336] width 78 height 19
select select "symbol"
click at [879, 327] on select "denial symbol technique yield" at bounding box center [915, 336] width 78 height 19
click at [944, 335] on select "denial symbol technique yield" at bounding box center [915, 336] width 78 height 19
click at [859, 436] on button "Verify" at bounding box center [648, 438] width 873 height 26
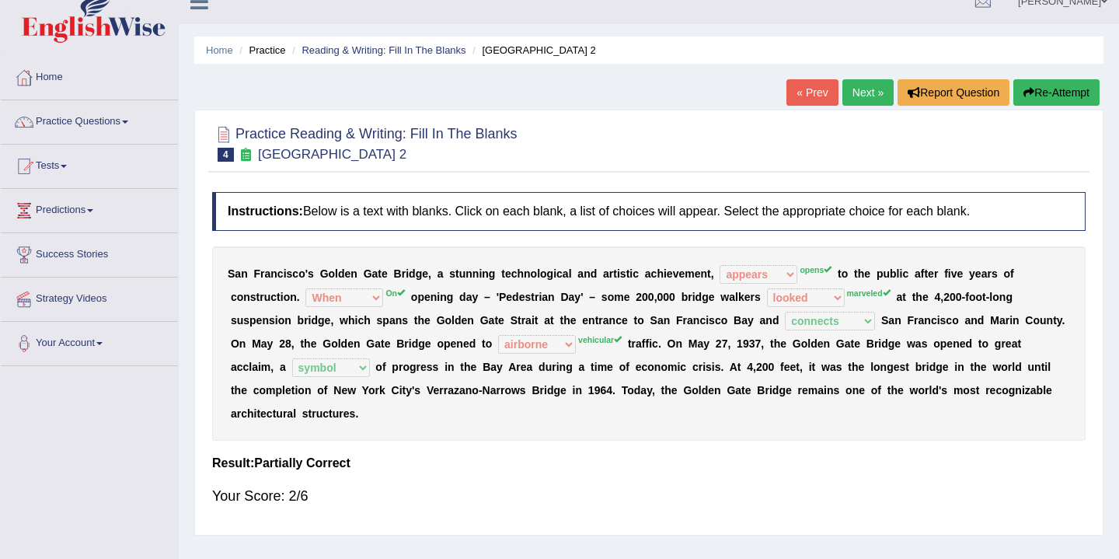
scroll to position [0, 0]
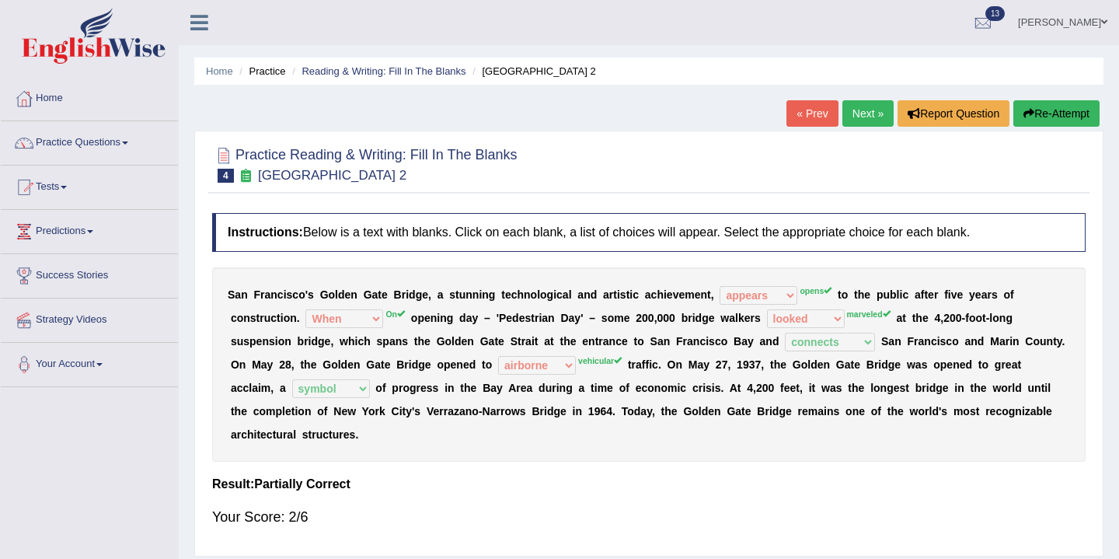
click at [859, 114] on link "Next »" at bounding box center [867, 113] width 51 height 26
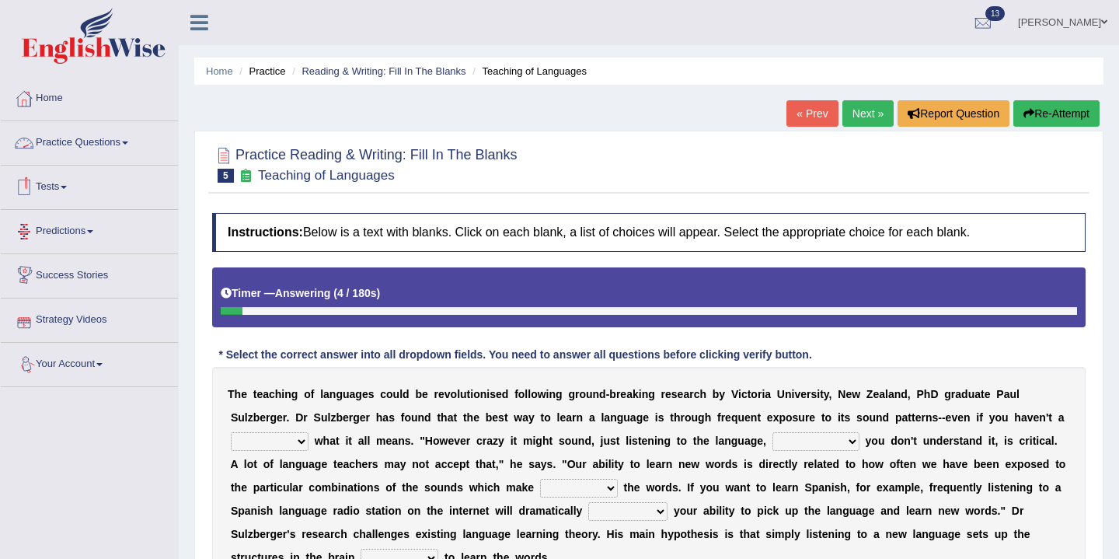
click at [106, 150] on link "Practice Questions" at bounding box center [89, 140] width 177 height 39
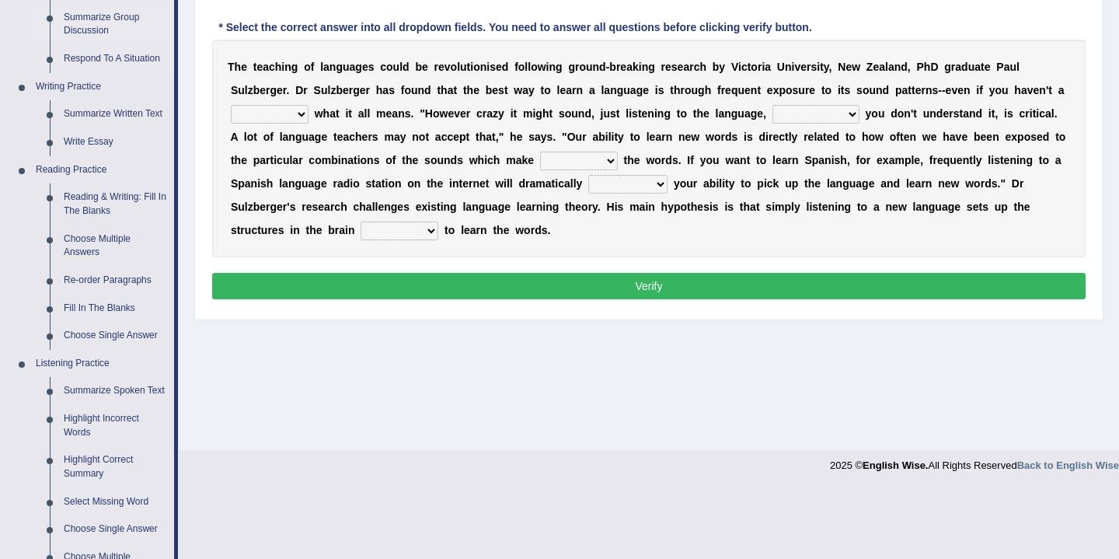
scroll to position [338, 0]
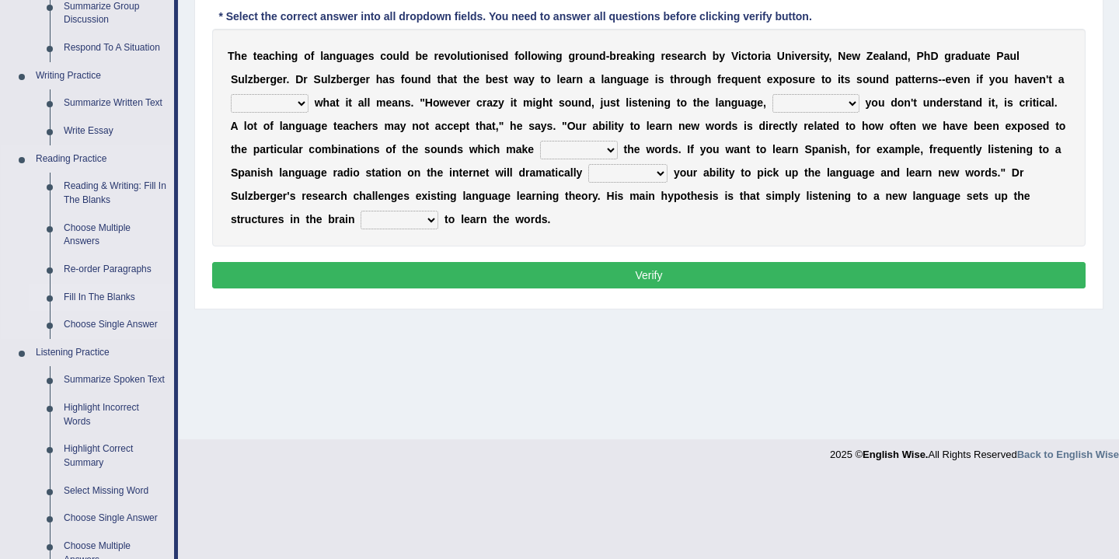
click at [112, 297] on link "Fill In The Blanks" at bounding box center [115, 298] width 117 height 28
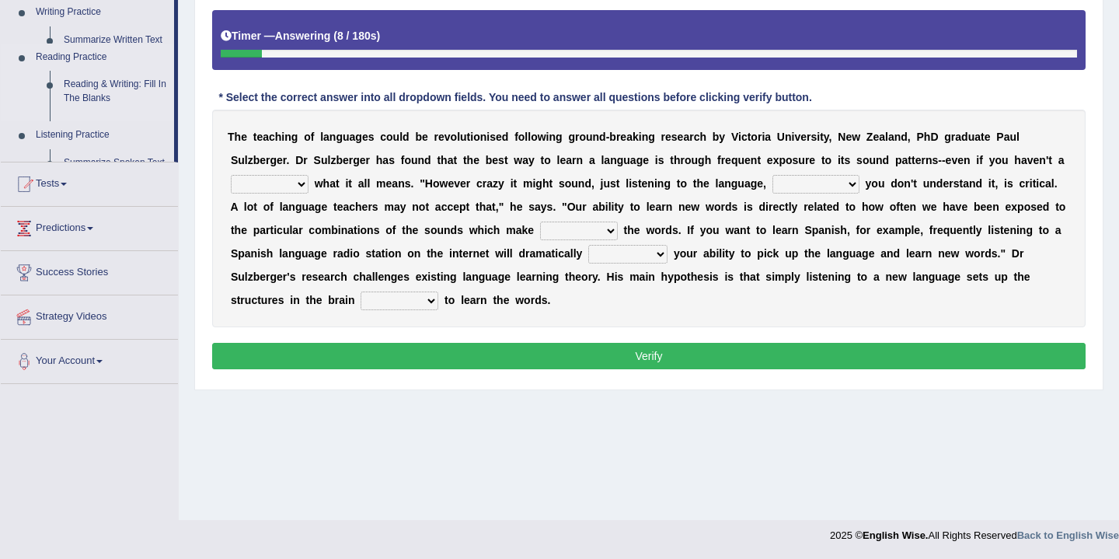
scroll to position [257, 0]
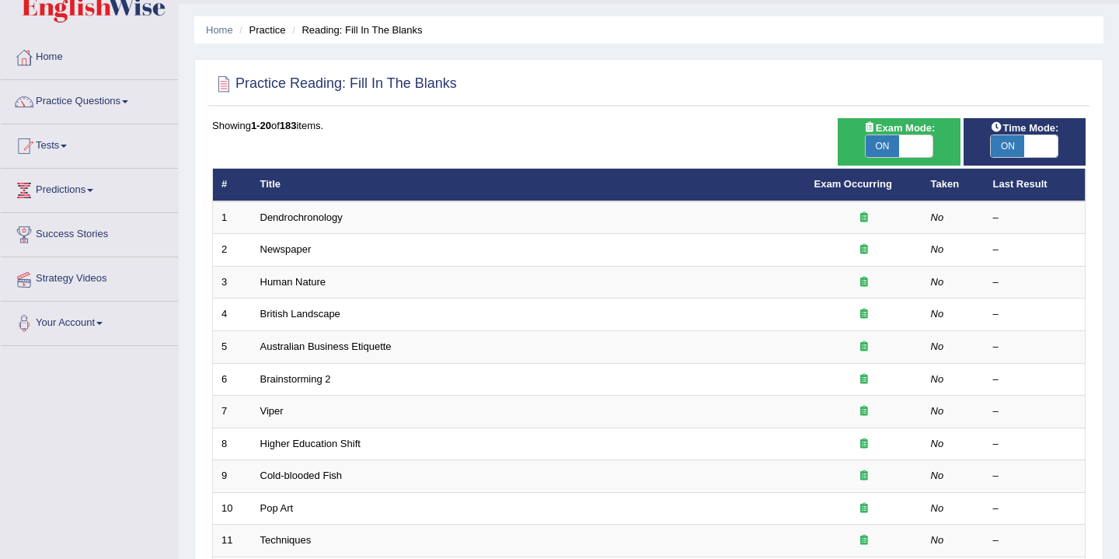
scroll to position [131, 0]
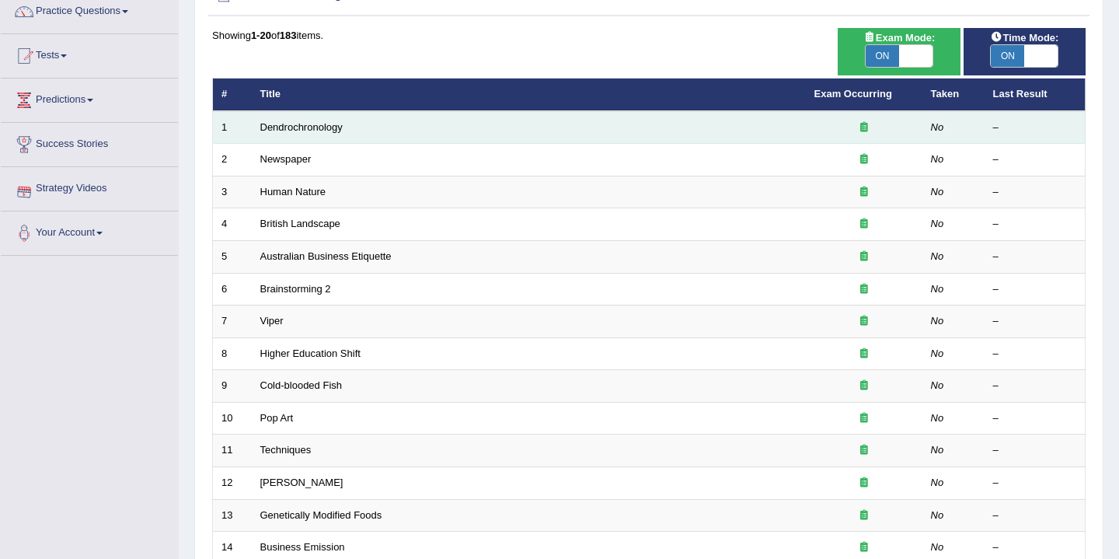
click at [299, 134] on td "Dendrochronology" at bounding box center [529, 127] width 554 height 33
click at [306, 124] on link "Dendrochronology" at bounding box center [301, 127] width 82 height 12
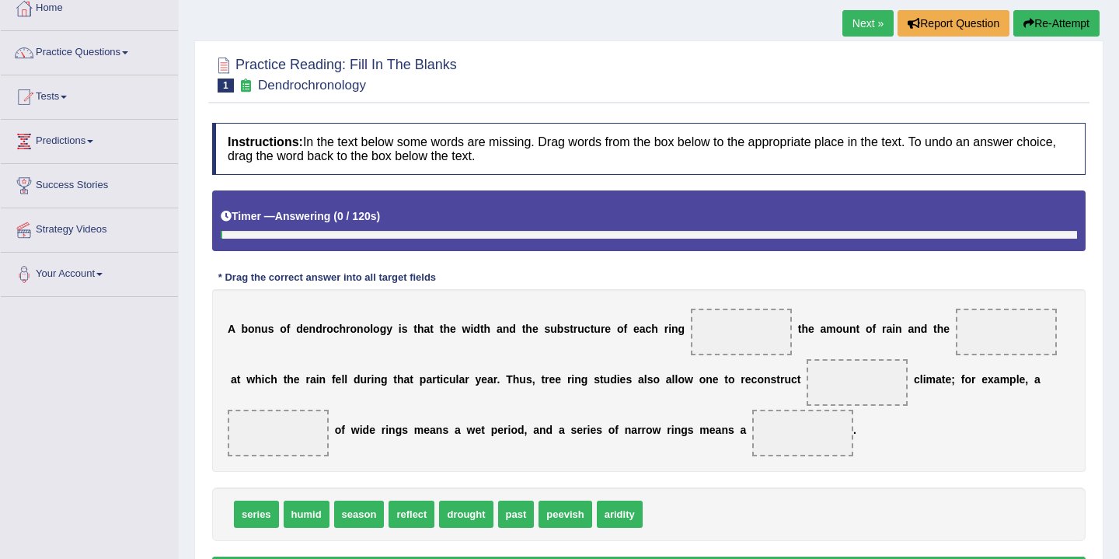
scroll to position [169, 0]
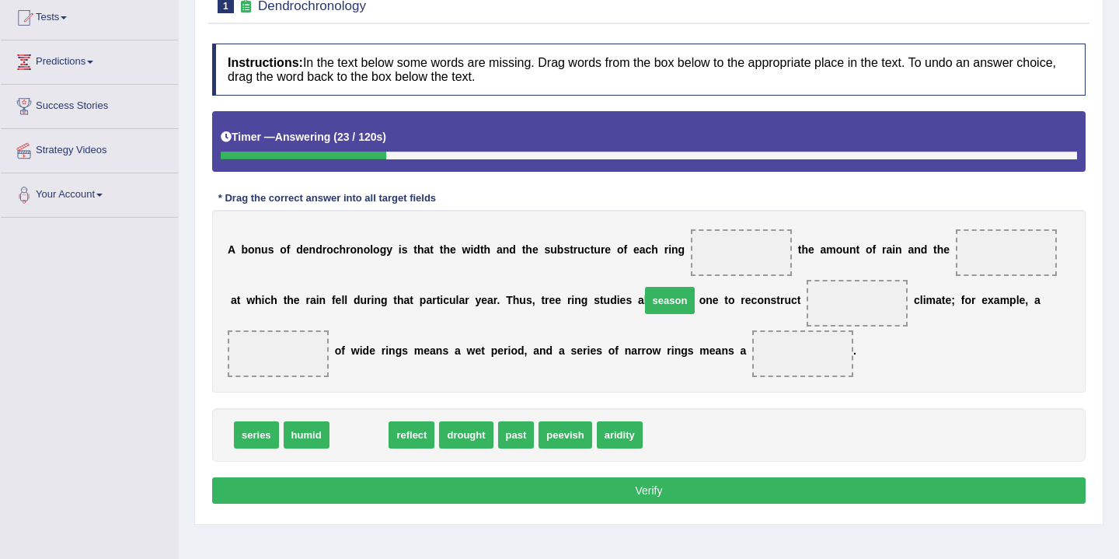
drag, startPoint x: 363, startPoint y: 440, endPoint x: 674, endPoint y: 306, distance: 338.3
click at [674, 306] on span "season" at bounding box center [670, 300] width 51 height 27
drag, startPoint x: 352, startPoint y: 436, endPoint x: 734, endPoint y: 260, distance: 420.7
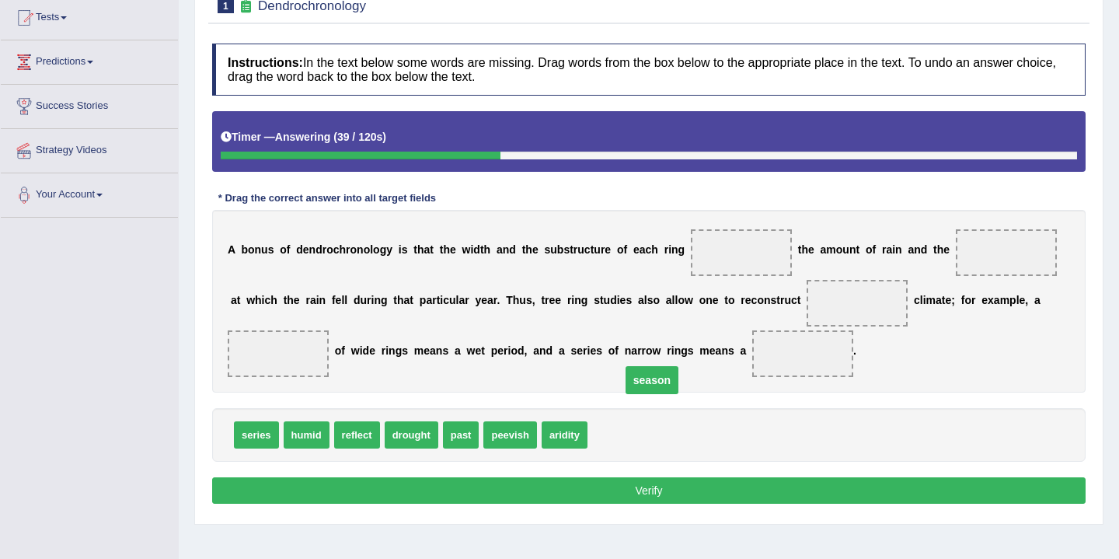
drag, startPoint x: 744, startPoint y: 251, endPoint x: 655, endPoint y: 378, distance: 155.6
click at [655, 378] on span "season" at bounding box center [651, 380] width 53 height 28
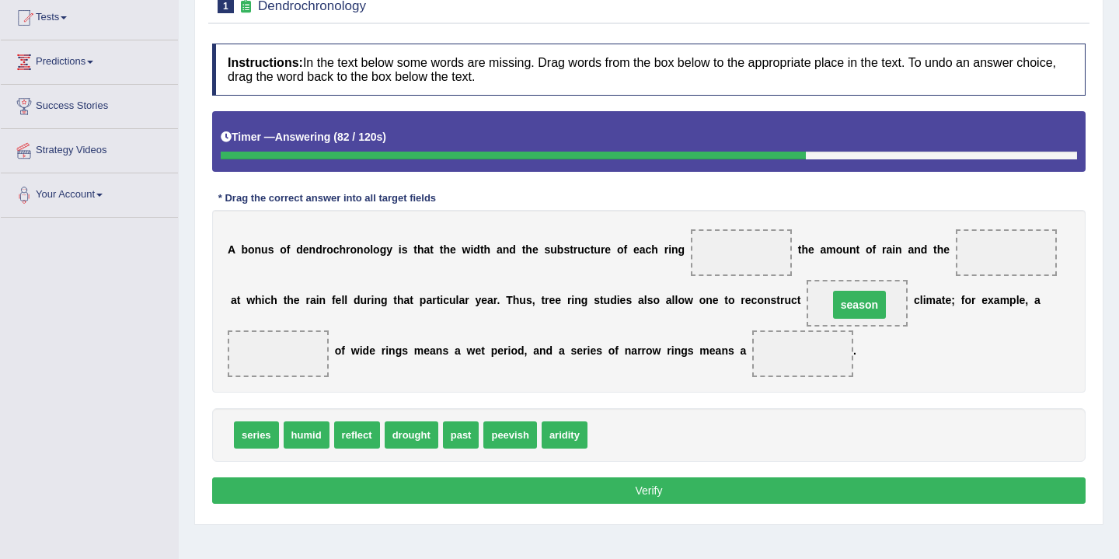
drag, startPoint x: 733, startPoint y: 254, endPoint x: 852, endPoint y: 304, distance: 128.1
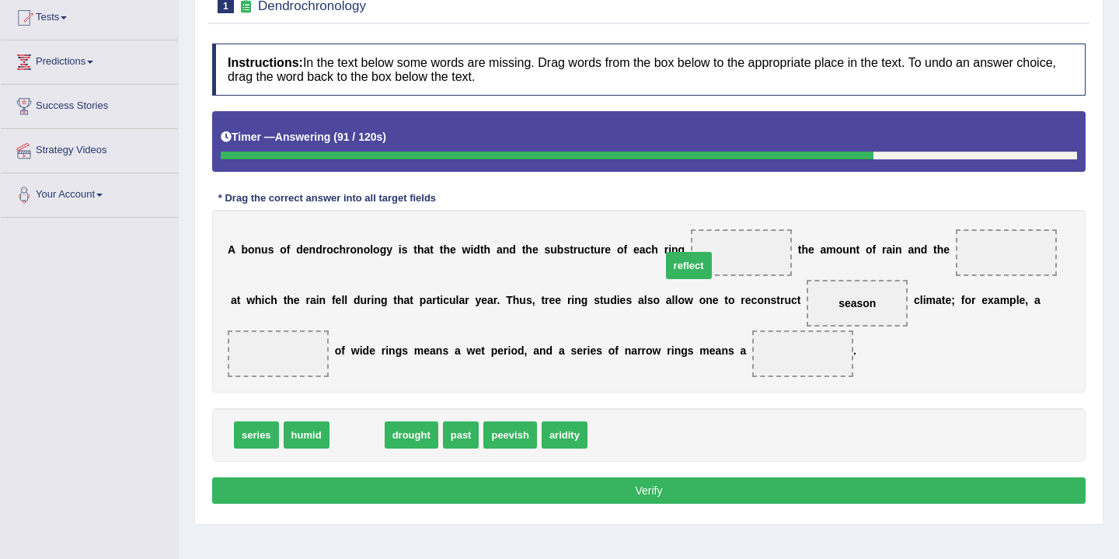
drag, startPoint x: 352, startPoint y: 439, endPoint x: 684, endPoint y: 270, distance: 372.2
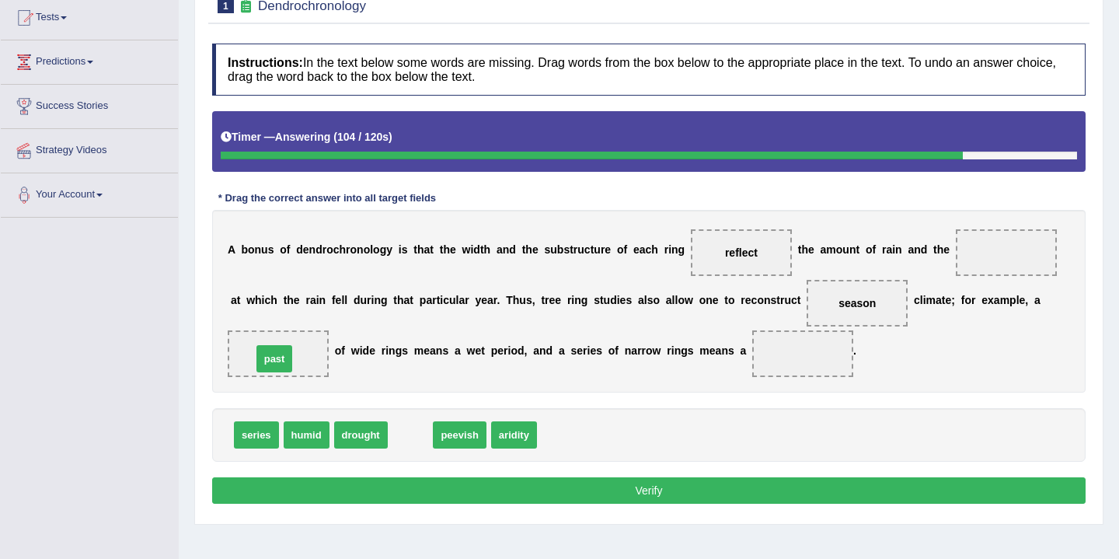
drag, startPoint x: 410, startPoint y: 441, endPoint x: 274, endPoint y: 364, distance: 155.8
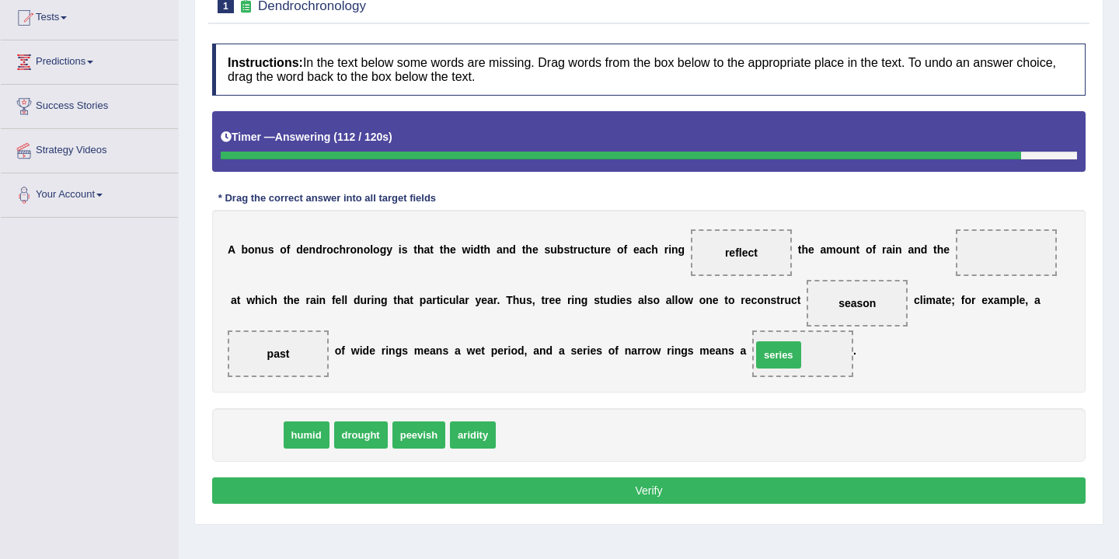
drag, startPoint x: 249, startPoint y: 438, endPoint x: 772, endPoint y: 358, distance: 528.2
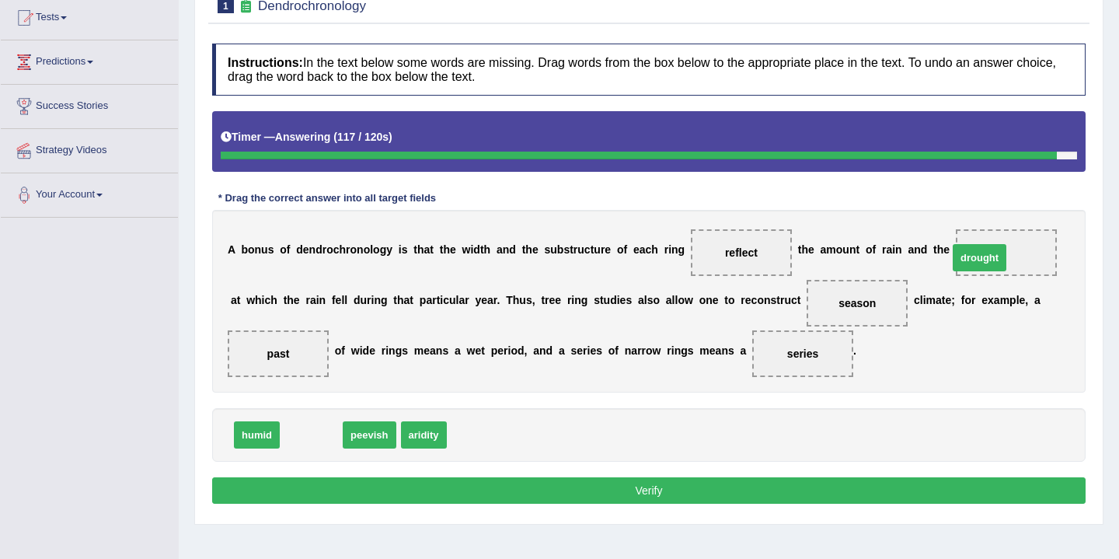
drag, startPoint x: 306, startPoint y: 434, endPoint x: 977, endPoint y: 253, distance: 694.8
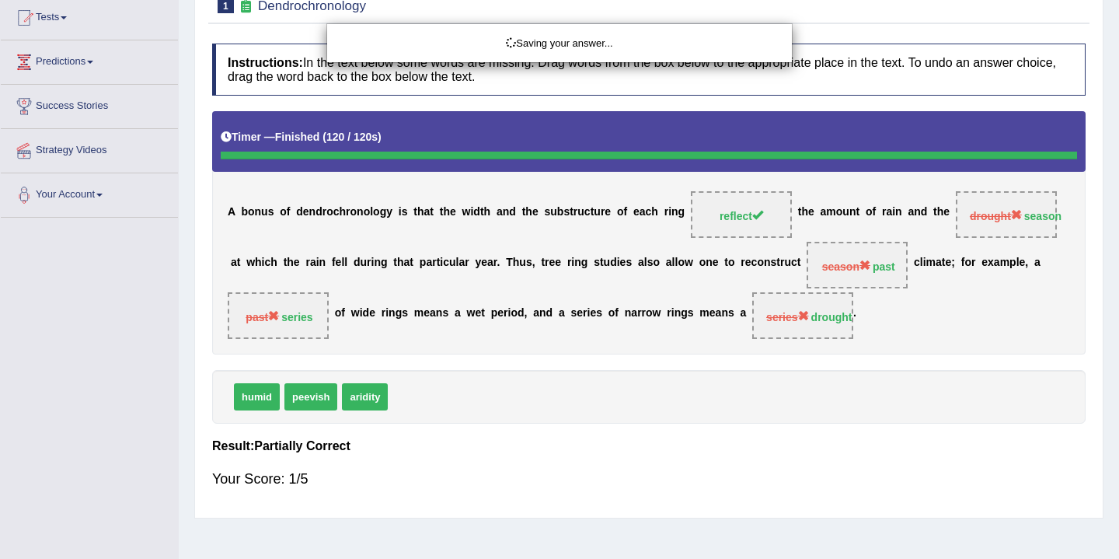
click at [680, 496] on div "Saving your answer..." at bounding box center [559, 279] width 1119 height 559
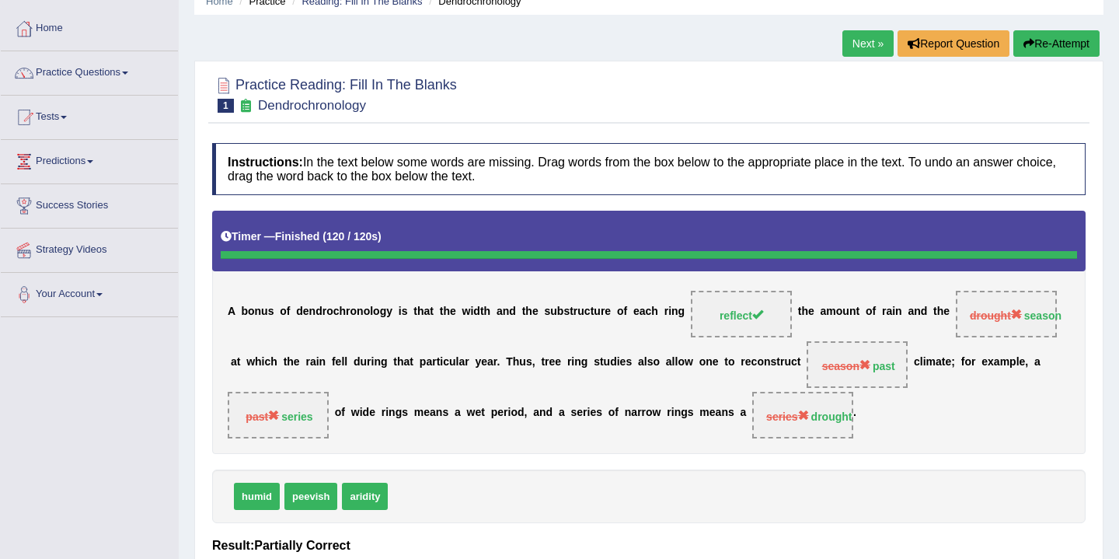
scroll to position [0, 0]
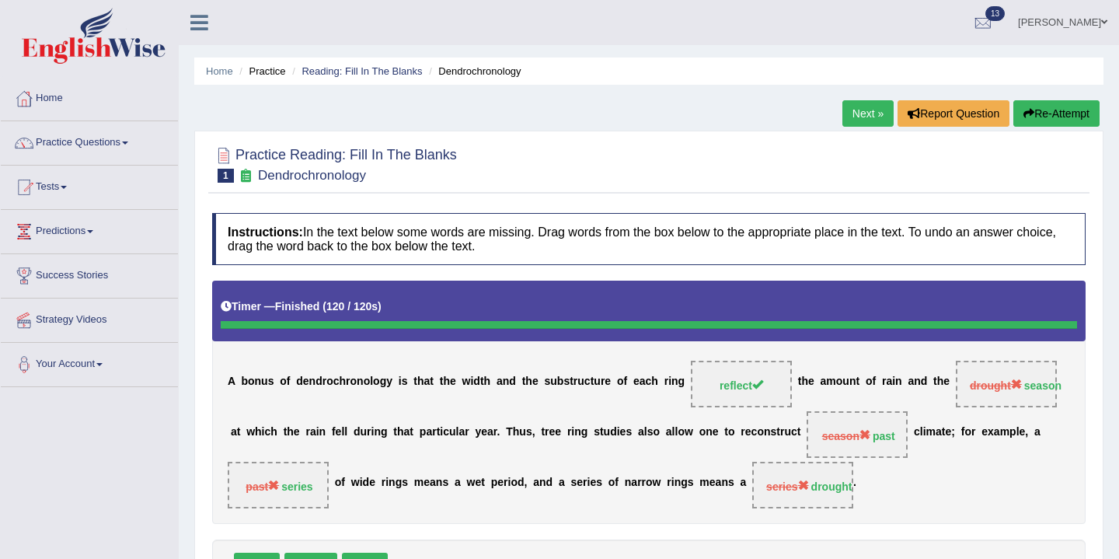
click at [867, 115] on link "Next »" at bounding box center [867, 113] width 51 height 26
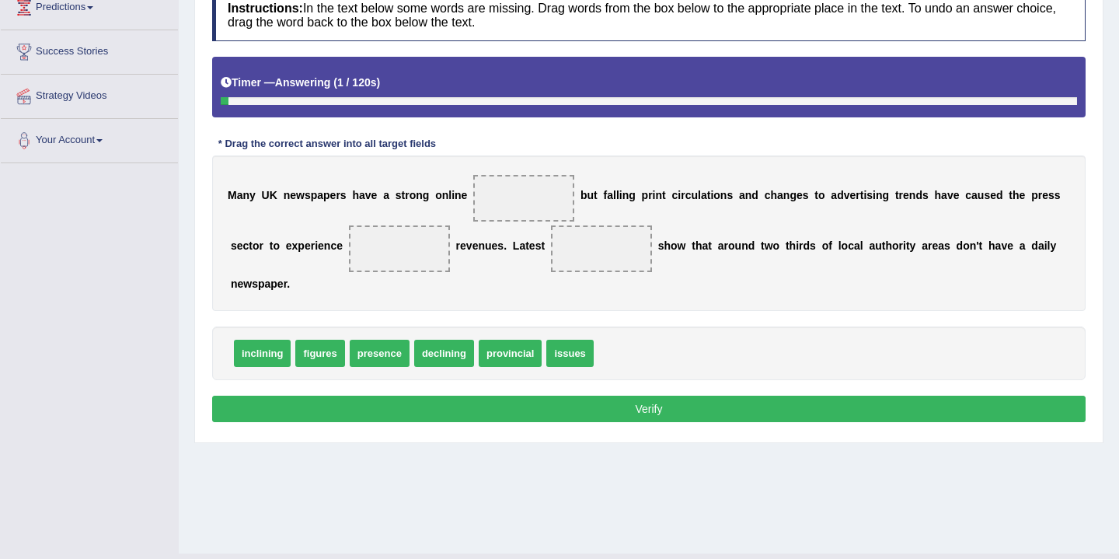
scroll to position [229, 0]
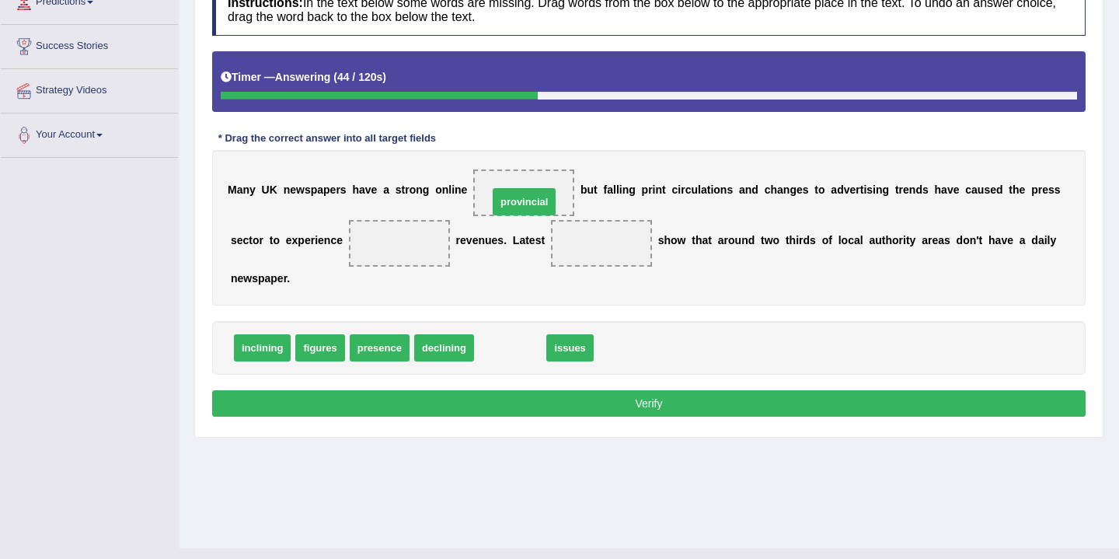
drag, startPoint x: 505, startPoint y: 353, endPoint x: 519, endPoint y: 197, distance: 156.8
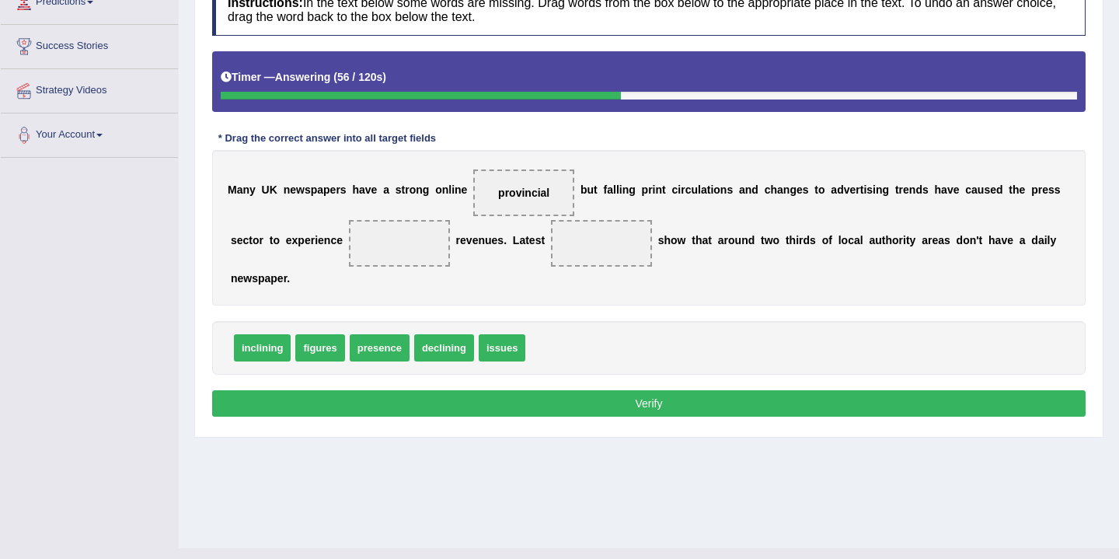
click at [501, 353] on span "issues" at bounding box center [502, 347] width 47 height 27
drag, startPoint x: 501, startPoint y: 353, endPoint x: 521, endPoint y: 361, distance: 21.6
drag, startPoint x: 526, startPoint y: 196, endPoint x: 554, endPoint y: 357, distance: 163.3
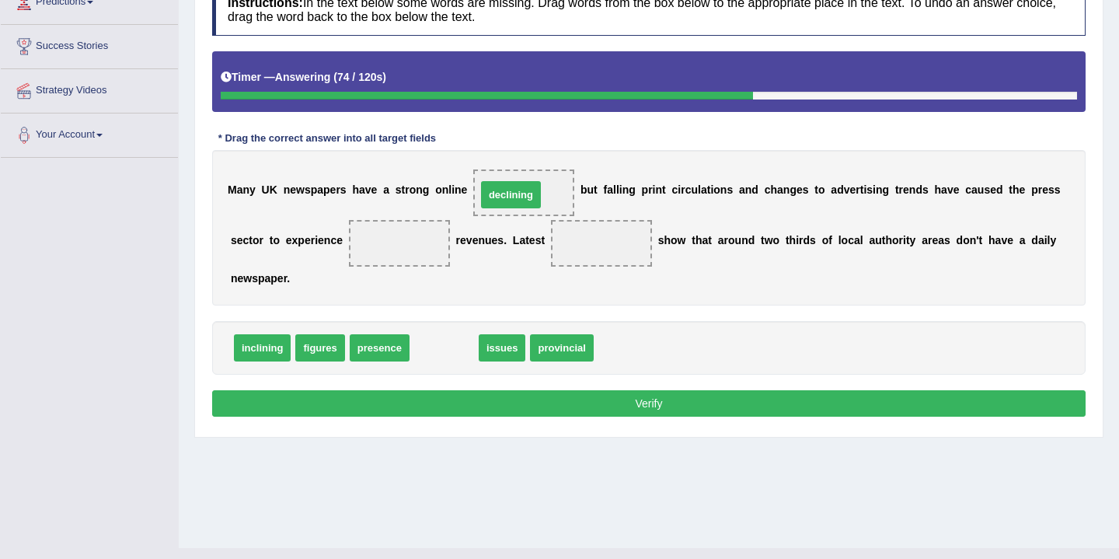
drag, startPoint x: 443, startPoint y: 352, endPoint x: 510, endPoint y: 200, distance: 165.6
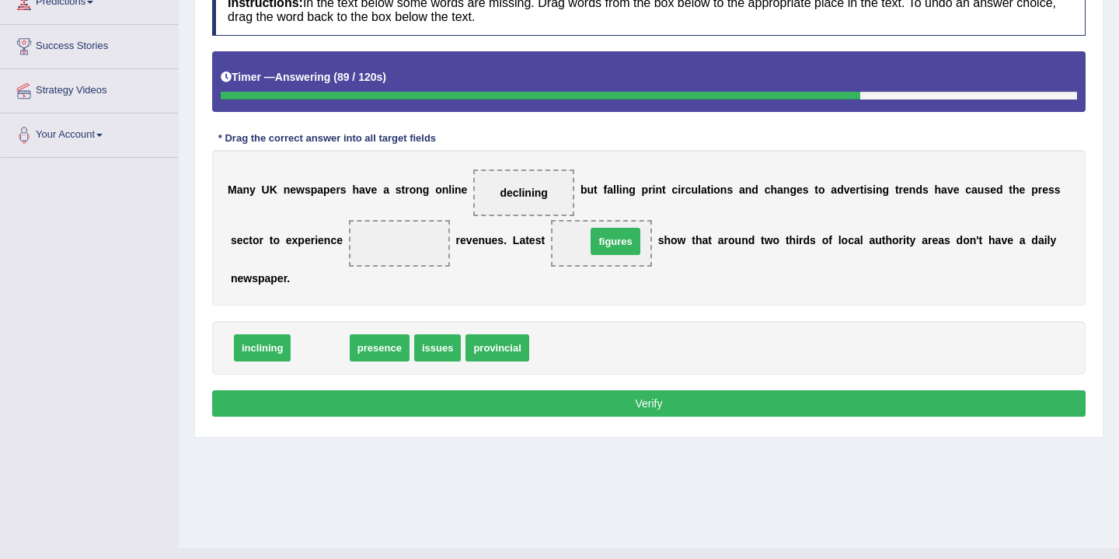
drag, startPoint x: 317, startPoint y: 350, endPoint x: 610, endPoint y: 244, distance: 311.7
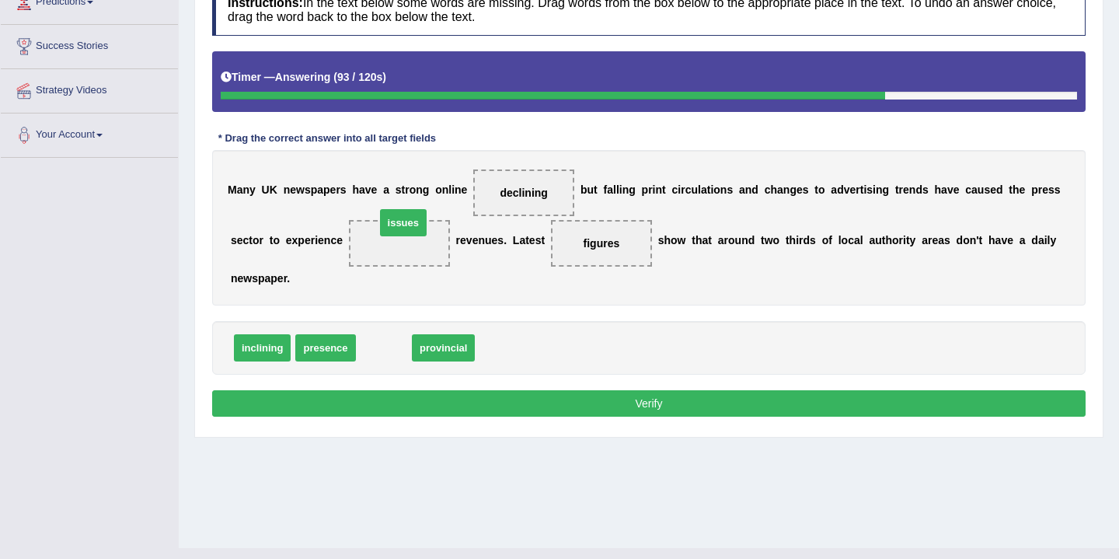
drag, startPoint x: 380, startPoint y: 351, endPoint x: 401, endPoint y: 226, distance: 126.8
click at [554, 402] on button "Verify" at bounding box center [648, 403] width 873 height 26
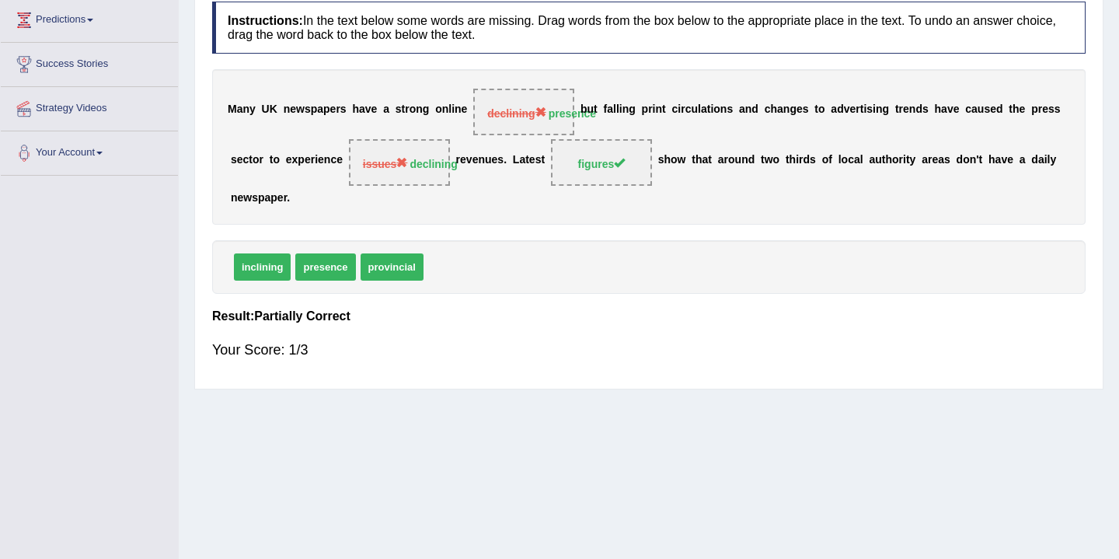
scroll to position [207, 0]
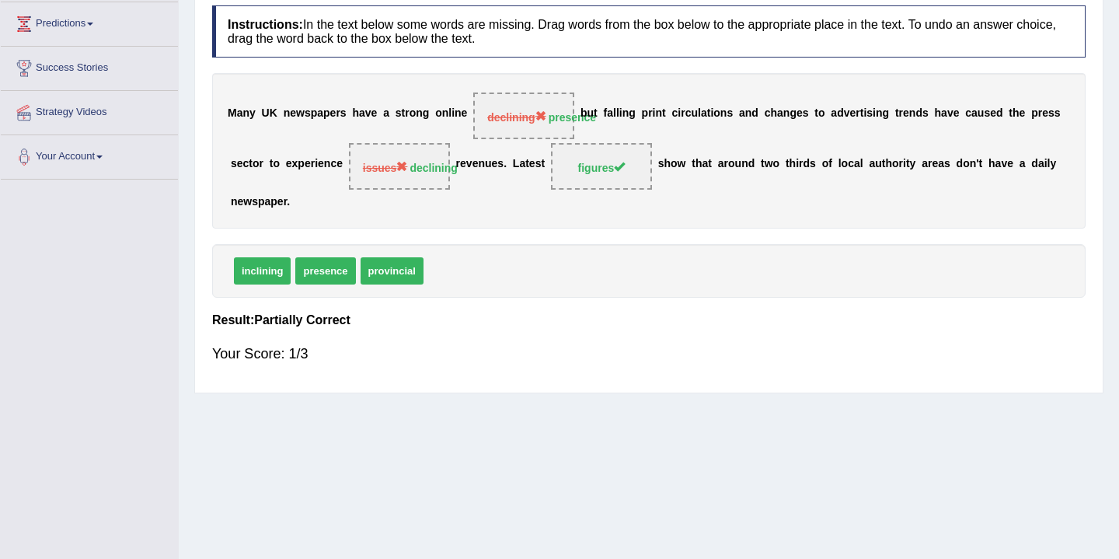
drag, startPoint x: 426, startPoint y: 161, endPoint x: 276, endPoint y: 273, distance: 187.1
click at [276, 272] on div "Instructions: In the text below some words are missing. Drag words from the box…" at bounding box center [648, 191] width 881 height 387
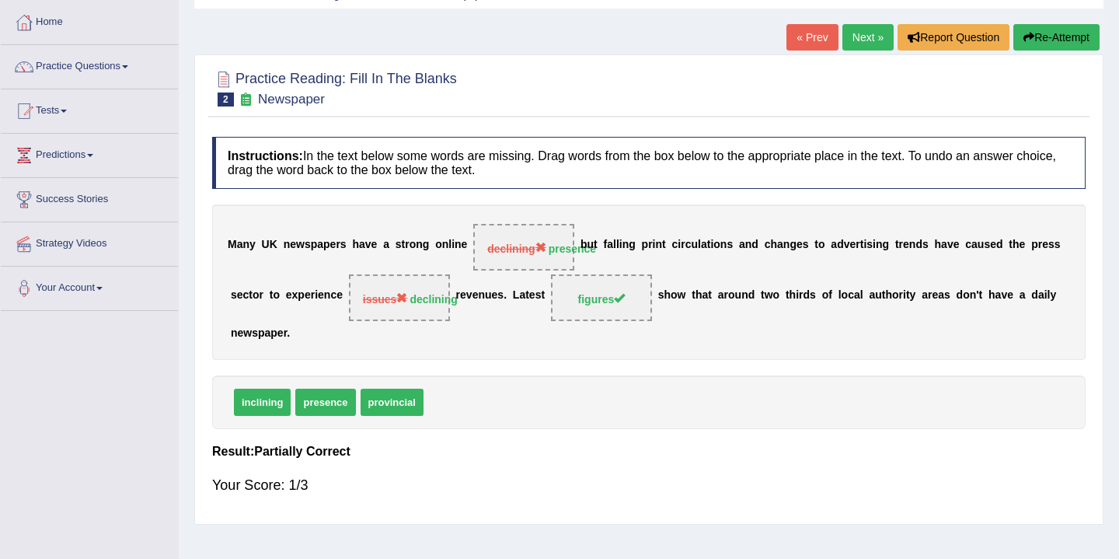
scroll to position [0, 0]
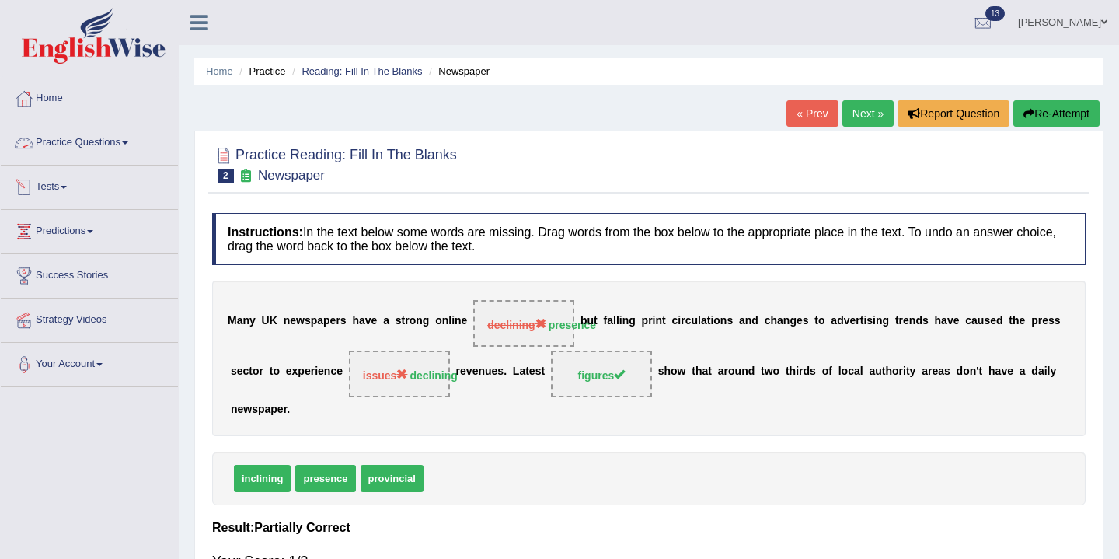
click at [124, 151] on link "Practice Questions" at bounding box center [89, 140] width 177 height 39
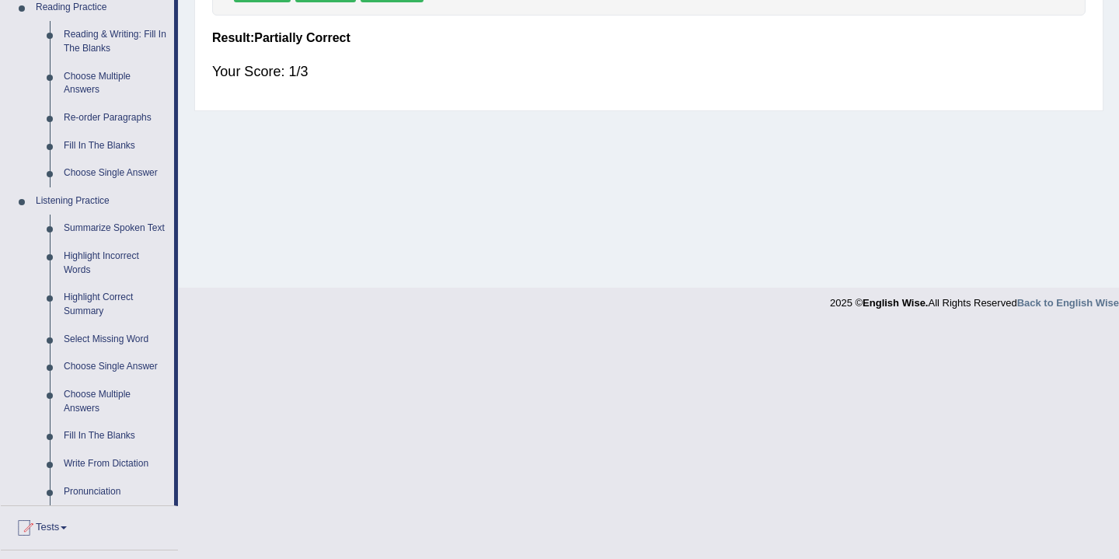
scroll to position [494, 0]
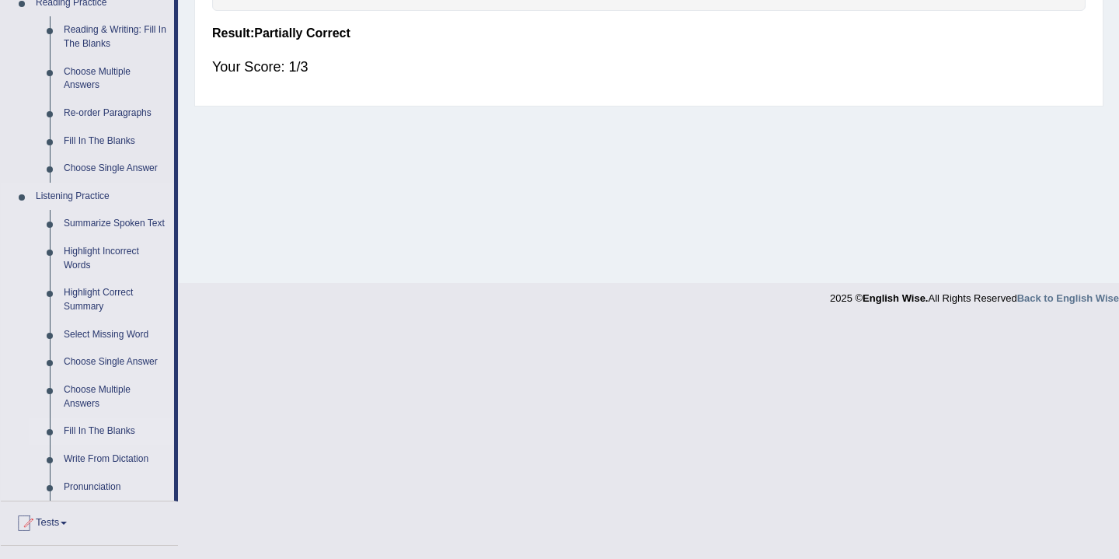
click at [89, 441] on link "Fill In The Blanks" at bounding box center [115, 431] width 117 height 28
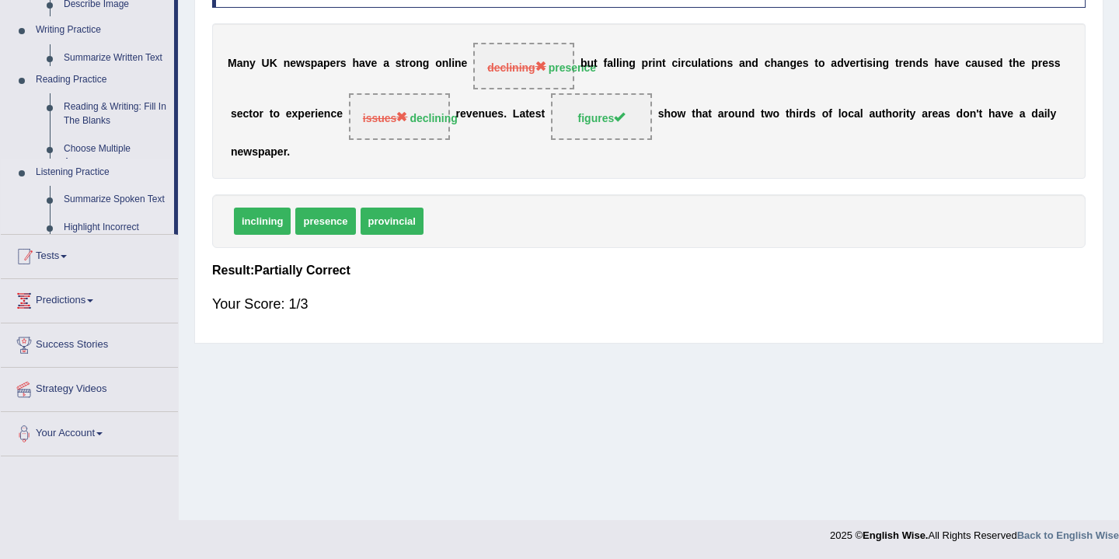
scroll to position [257, 0]
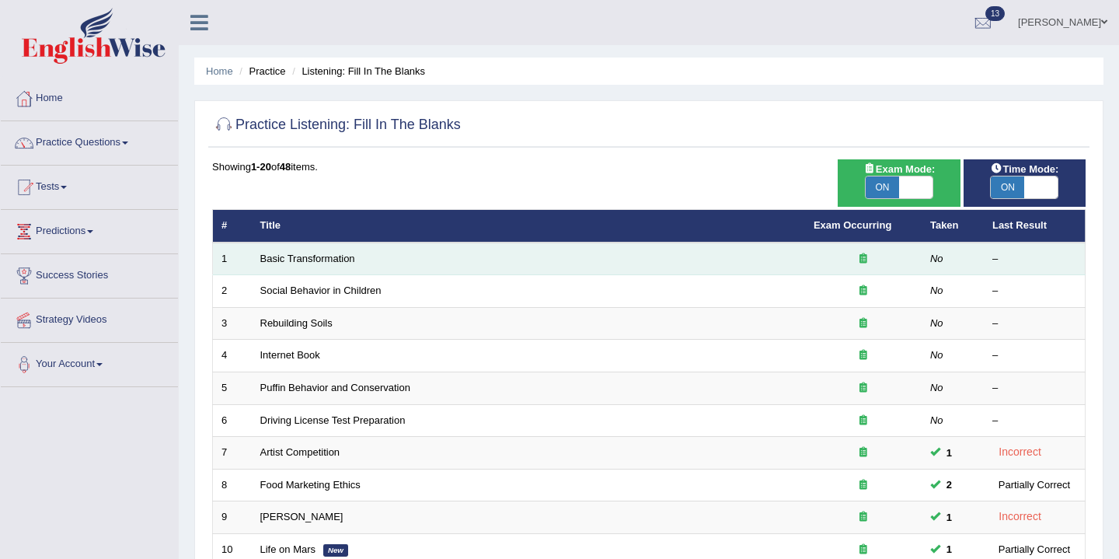
click at [273, 252] on td "Basic Transformation" at bounding box center [528, 258] width 553 height 33
click at [303, 260] on link "Basic Transformation" at bounding box center [307, 259] width 95 height 12
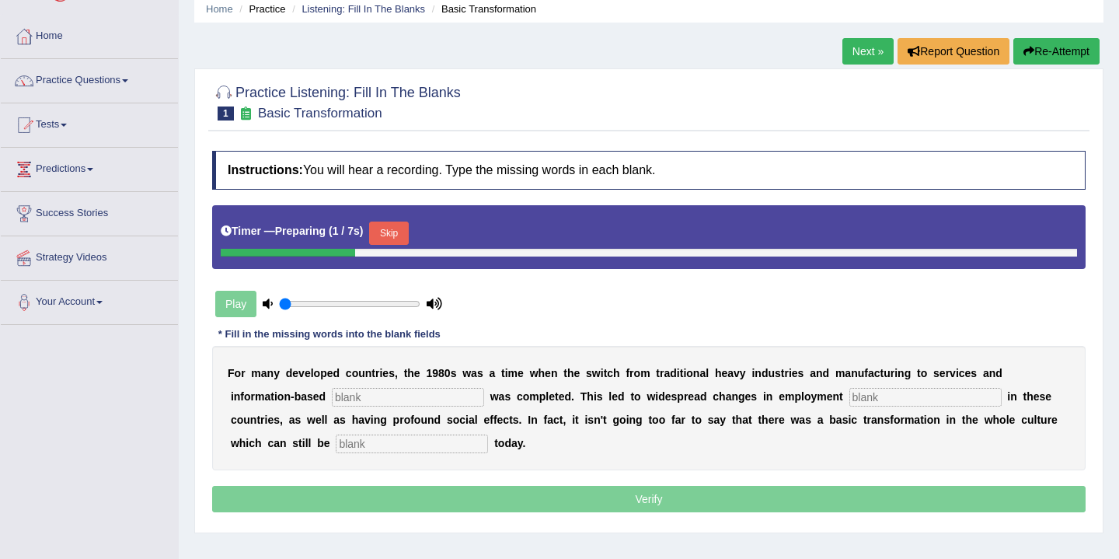
scroll to position [60, 0]
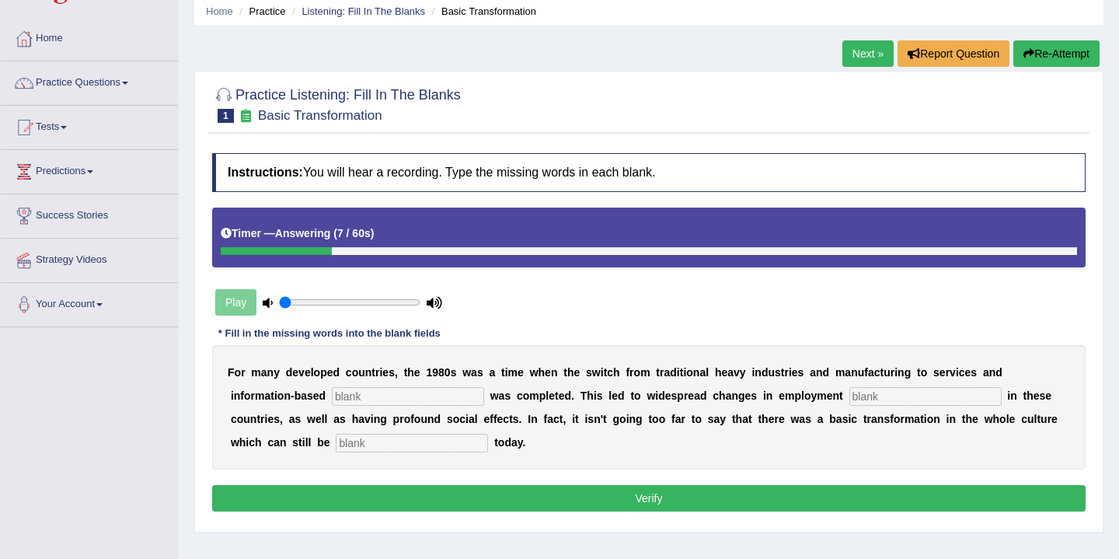
click at [399, 399] on input "text" at bounding box center [408, 396] width 152 height 19
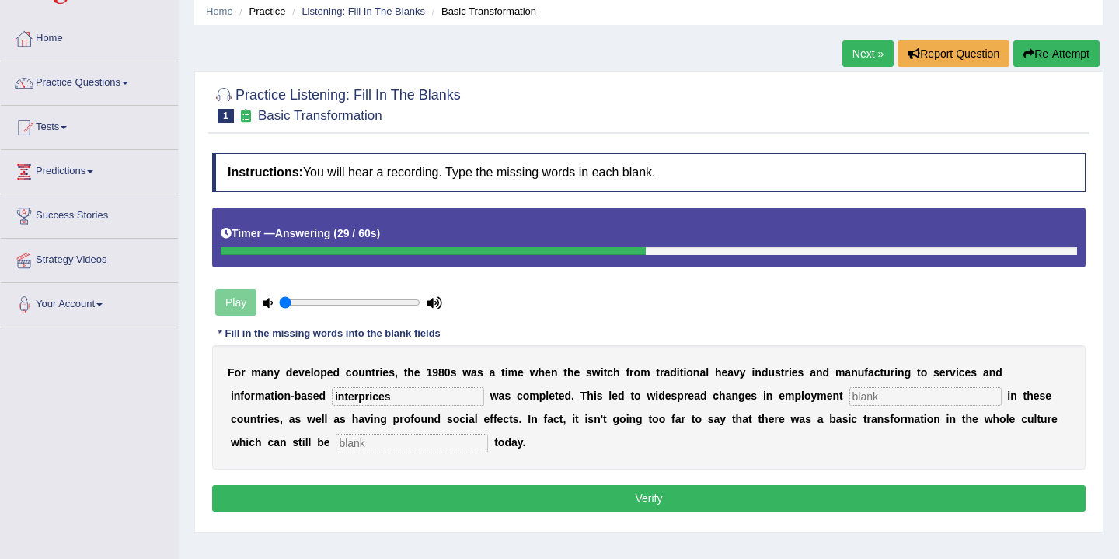
type input "interprices"
click at [866, 395] on input "text" at bounding box center [925, 396] width 152 height 19
type input "hader"
click at [361, 440] on input "text" at bounding box center [412, 443] width 152 height 19
type input "adjob"
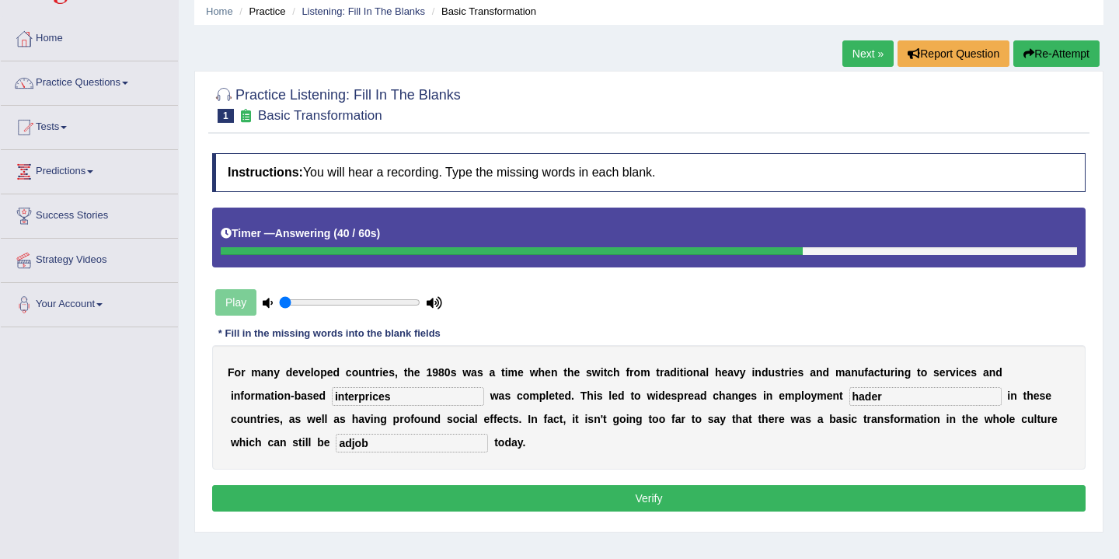
click at [517, 489] on button "Verify" at bounding box center [648, 498] width 873 height 26
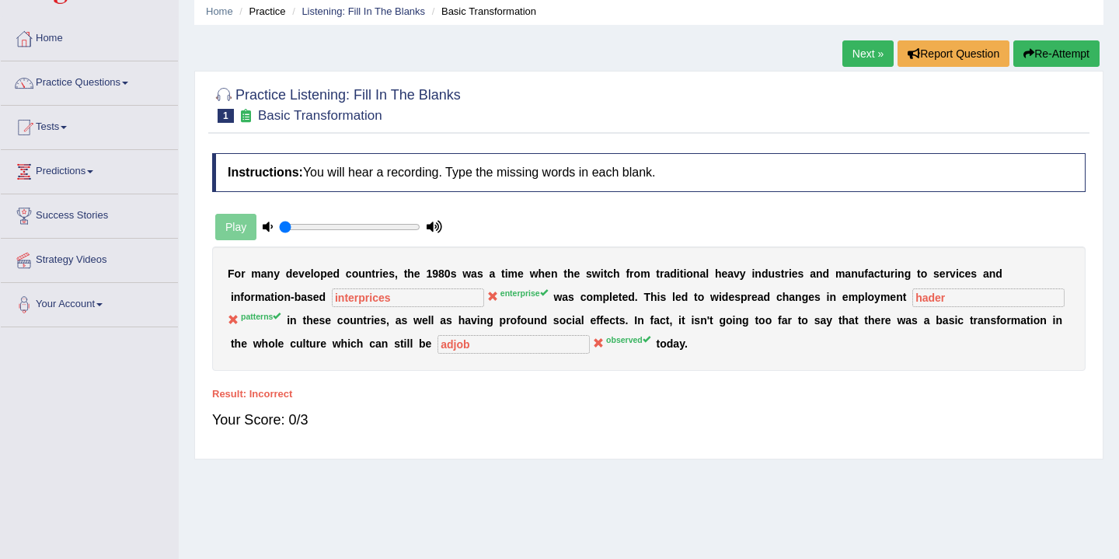
click at [517, 486] on div "Home Practice Listening: Fill In The Blanks Basic Transformation Next » Report …" at bounding box center [649, 328] width 940 height 777
click at [860, 52] on link "Next »" at bounding box center [867, 53] width 51 height 26
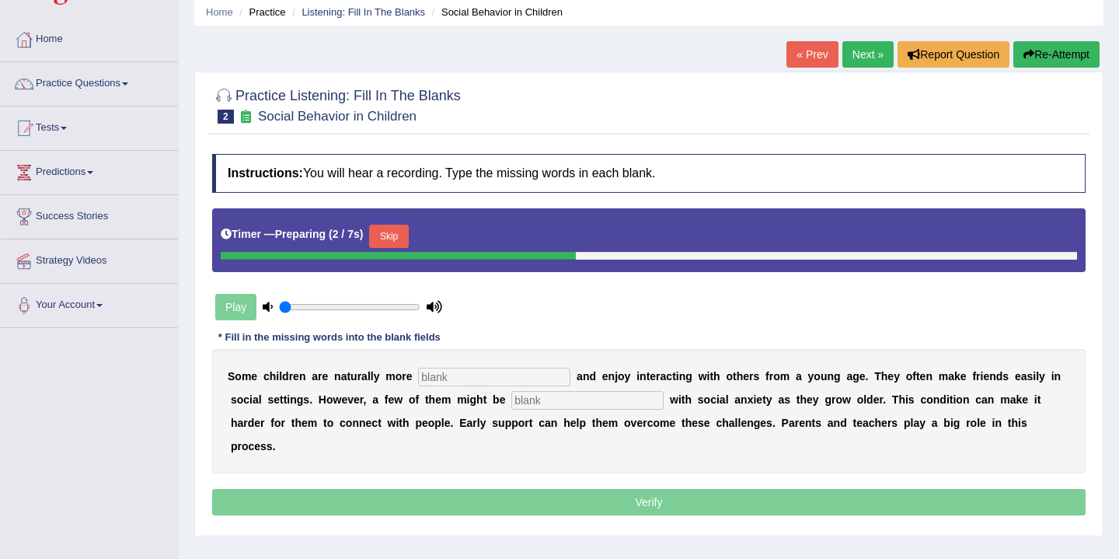
scroll to position [58, 0]
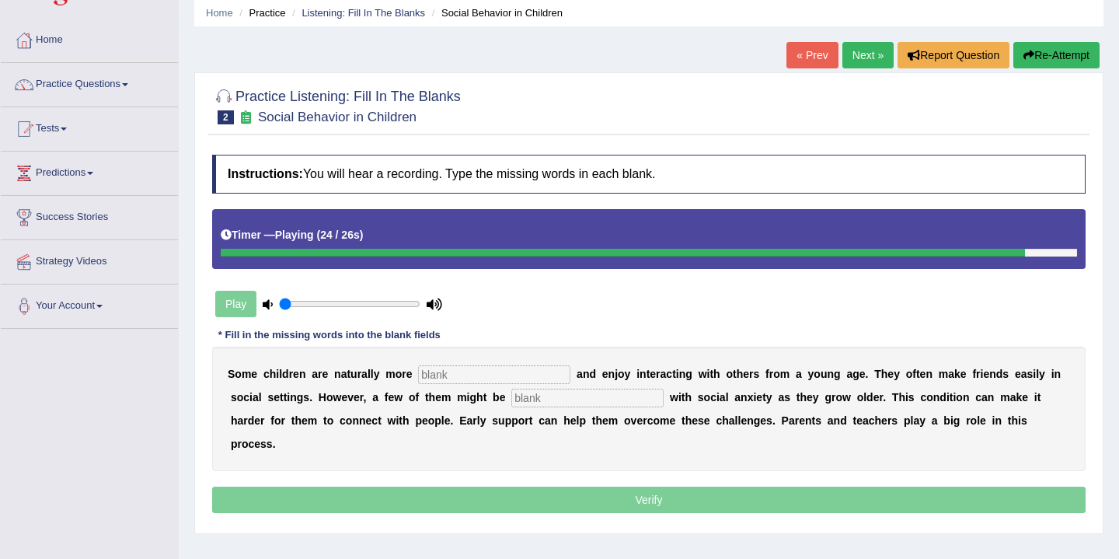
click at [454, 373] on input "text" at bounding box center [494, 374] width 152 height 19
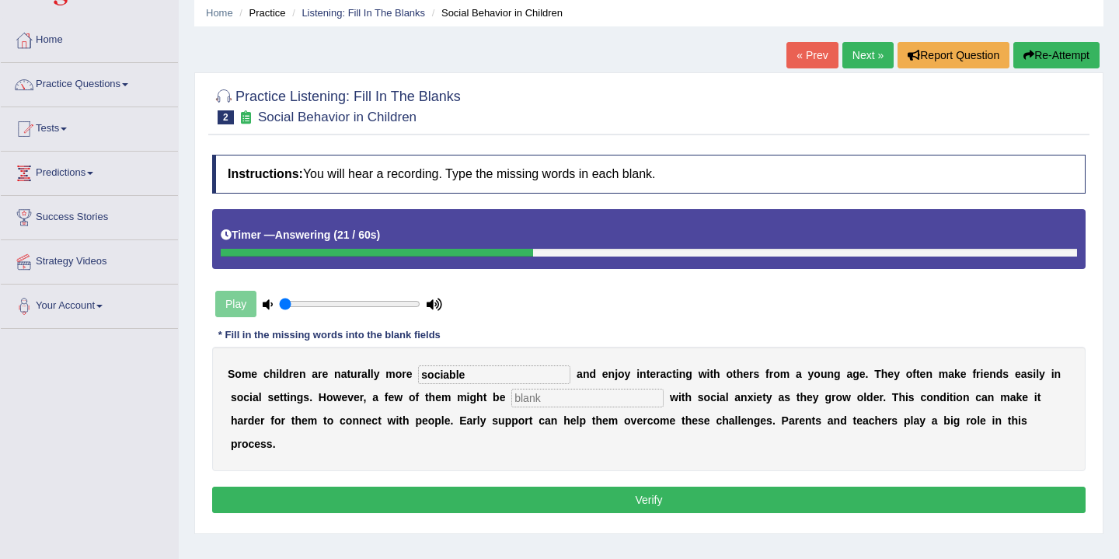
type input "sociable"
click at [558, 400] on input "text" at bounding box center [587, 397] width 152 height 19
type input "dietness"
click at [549, 486] on button "Verify" at bounding box center [648, 499] width 873 height 26
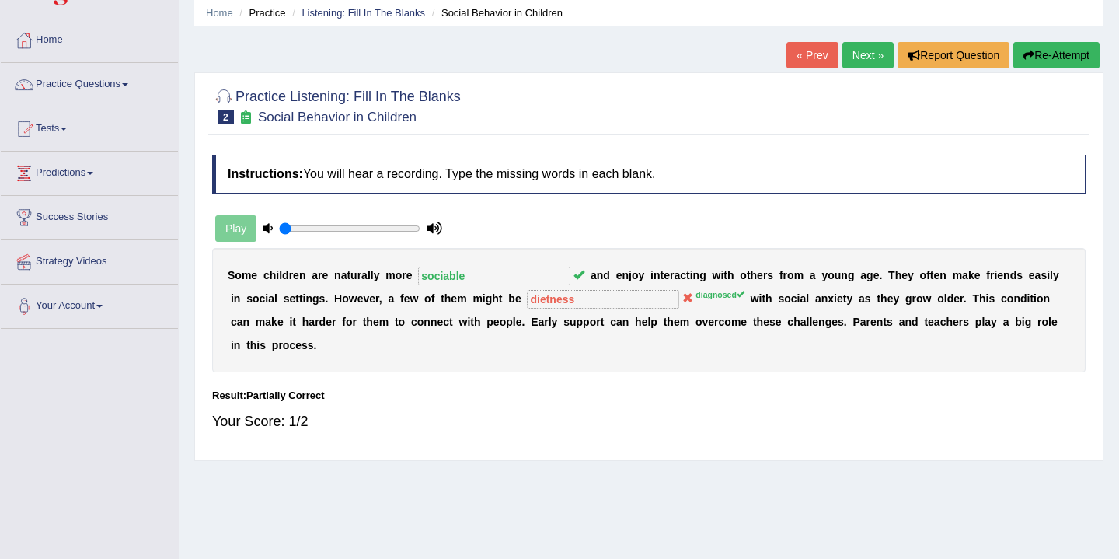
click at [859, 60] on link "Next »" at bounding box center [867, 55] width 51 height 26
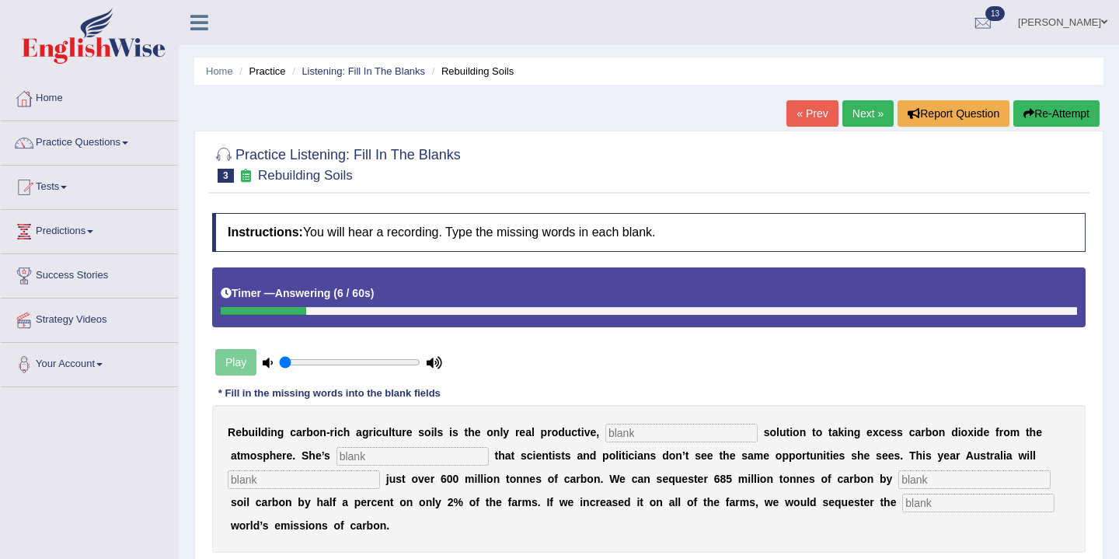
click at [634, 441] on input "text" at bounding box center [681, 432] width 152 height 19
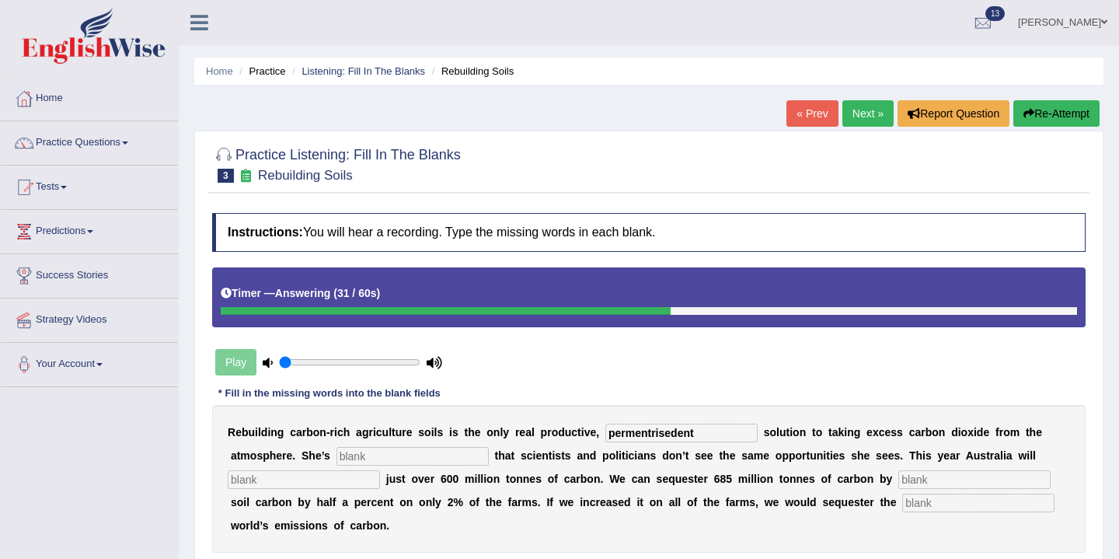
type input "permentrisedent"
click at [376, 456] on input "text" at bounding box center [412, 456] width 152 height 19
click at [284, 479] on input "text" at bounding box center [304, 479] width 152 height 19
type input "master"
click at [898, 479] on input "text" at bounding box center [974, 479] width 152 height 19
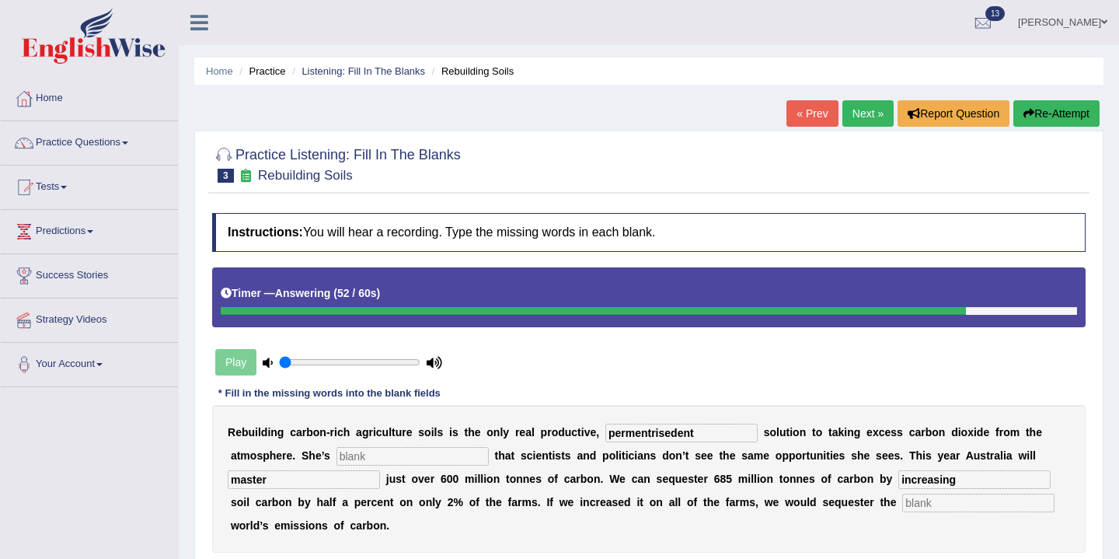
type input "increasing"
click at [917, 500] on input "text" at bounding box center [978, 502] width 152 height 19
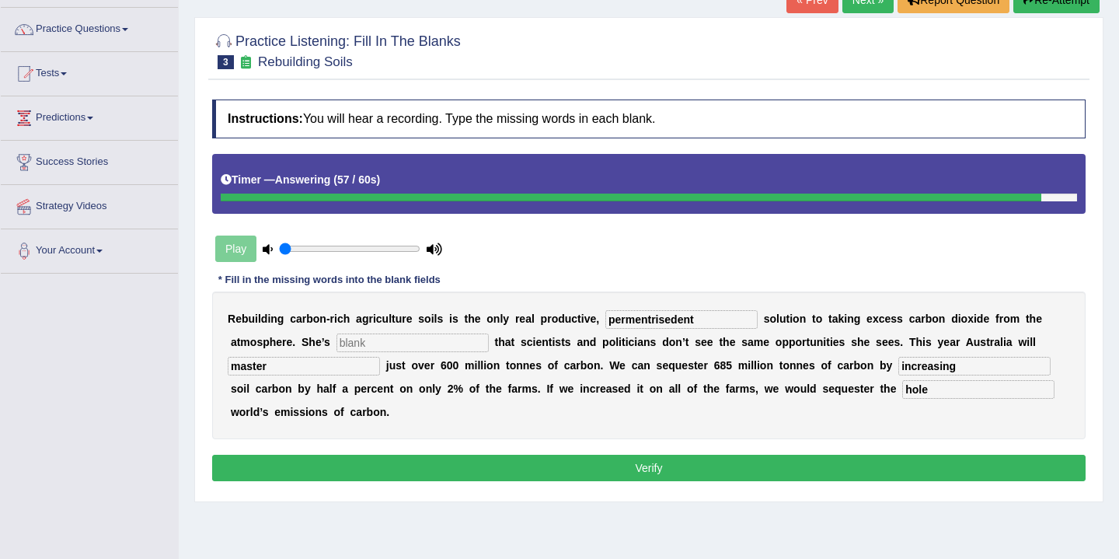
scroll to position [127, 0]
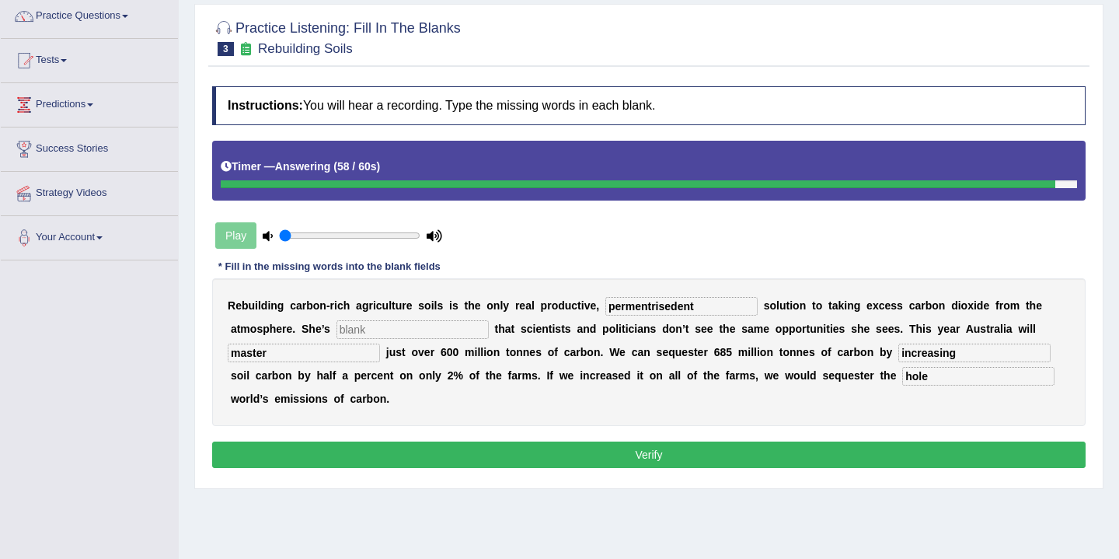
type input "hole"
click at [704, 451] on button "Verify" at bounding box center [648, 454] width 873 height 26
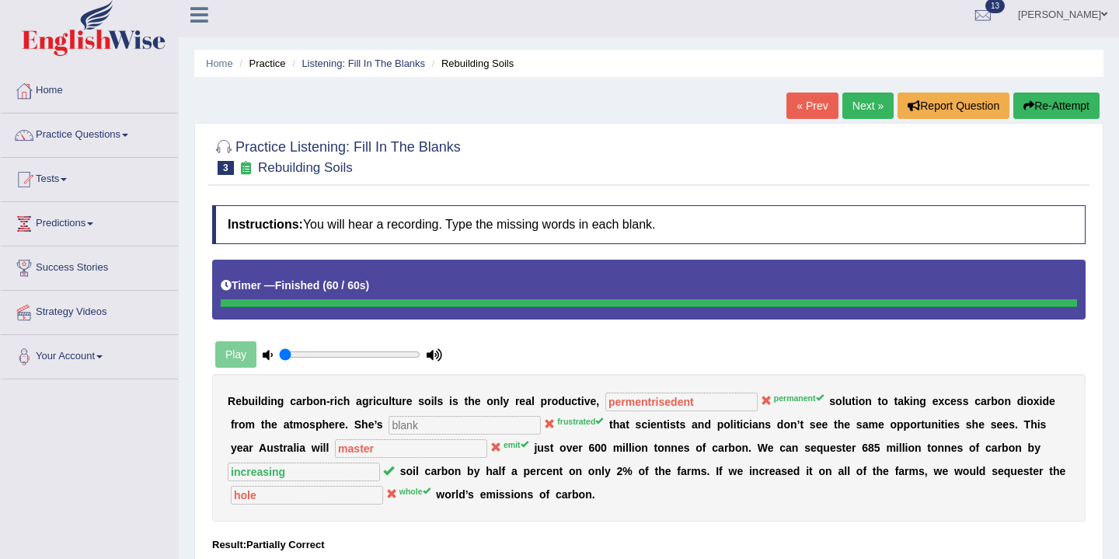
scroll to position [37, 0]
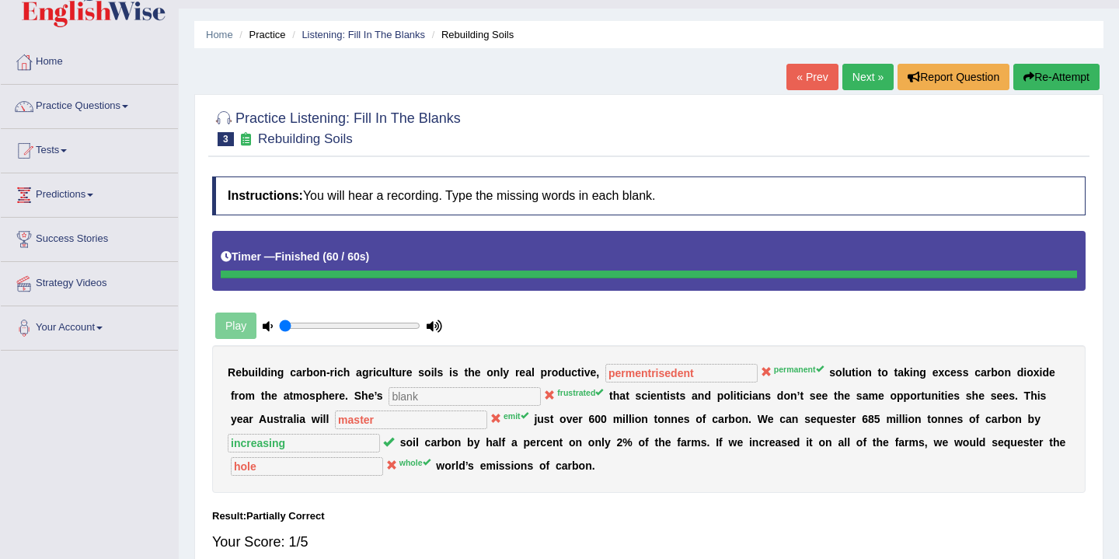
click at [862, 78] on link "Next »" at bounding box center [867, 77] width 51 height 26
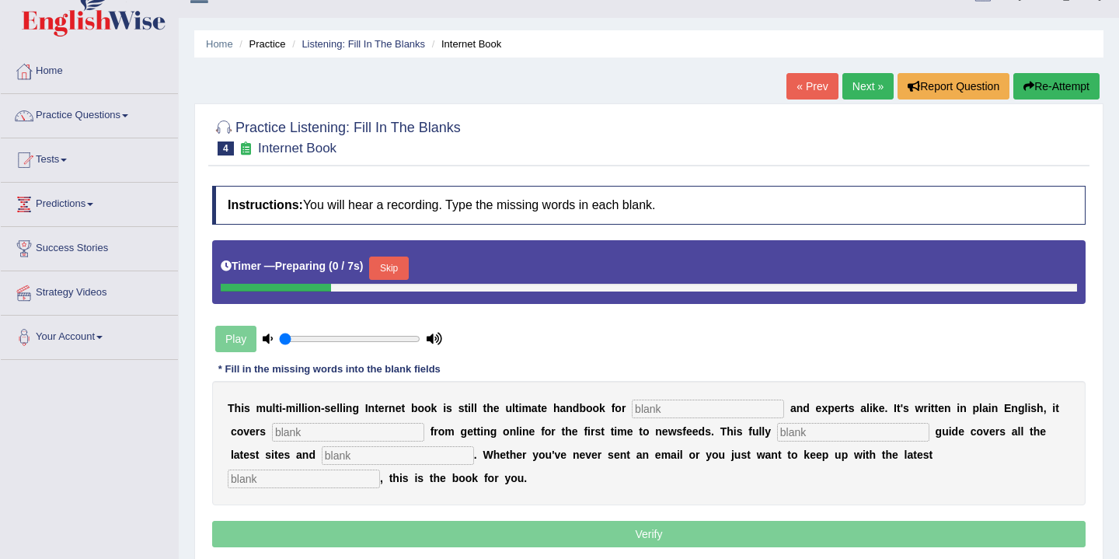
scroll to position [38, 0]
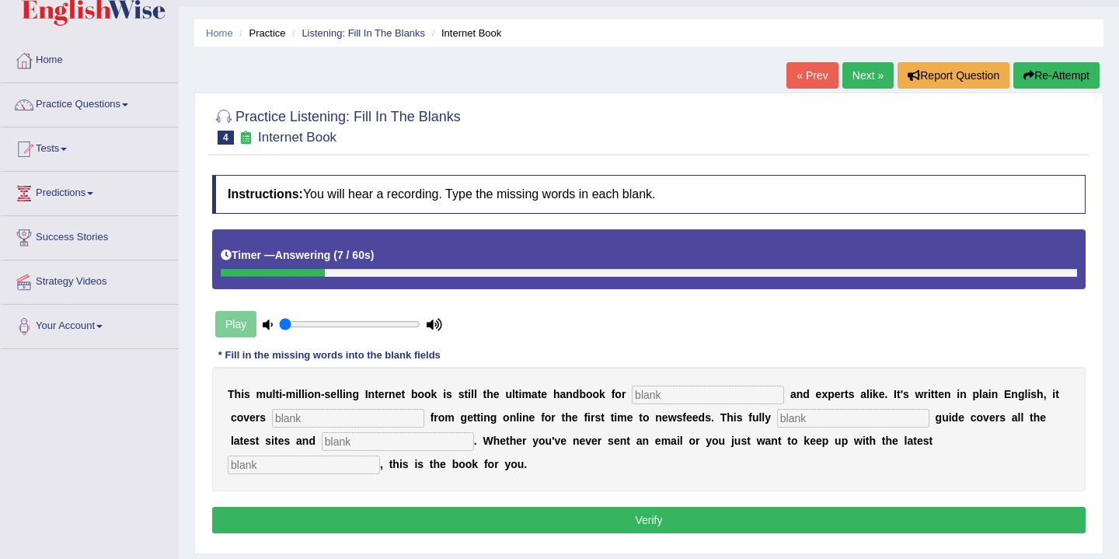
click at [322, 442] on input "text" at bounding box center [398, 441] width 152 height 19
type input "increase"
click at [658, 391] on input "text" at bounding box center [708, 394] width 152 height 19
type input "still"
click at [343, 420] on input "text" at bounding box center [348, 418] width 152 height 19
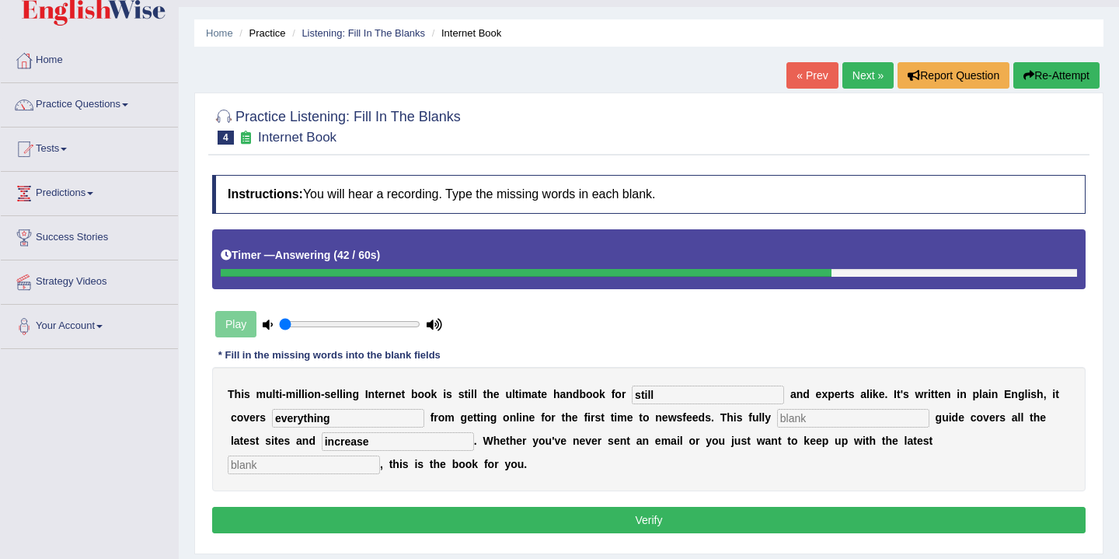
type input "everything"
click at [798, 416] on input "text" at bounding box center [853, 418] width 152 height 19
type input "revies"
click at [380, 455] on input "text" at bounding box center [304, 464] width 152 height 19
type input "deve"
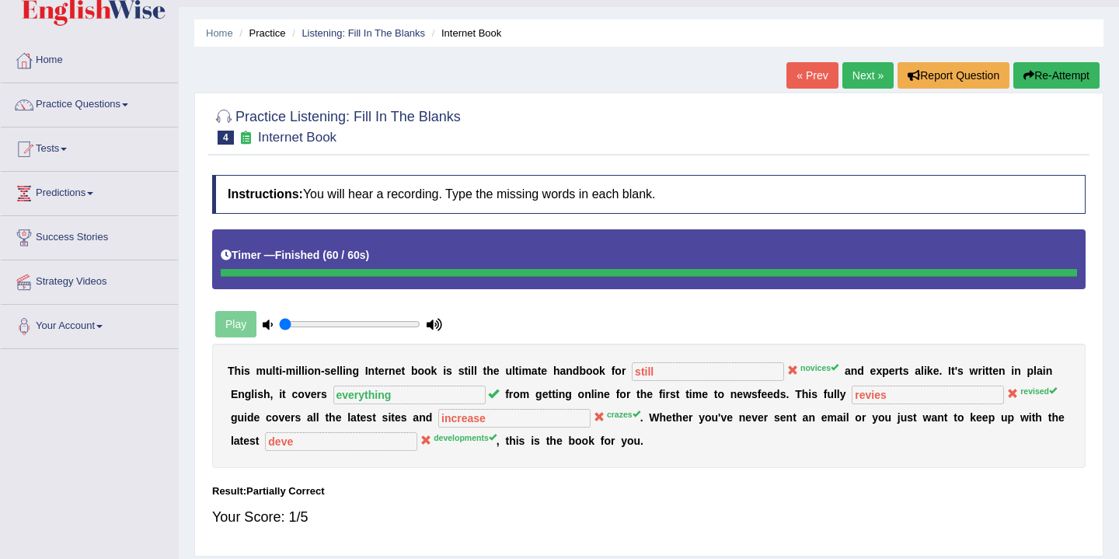
scroll to position [45, 0]
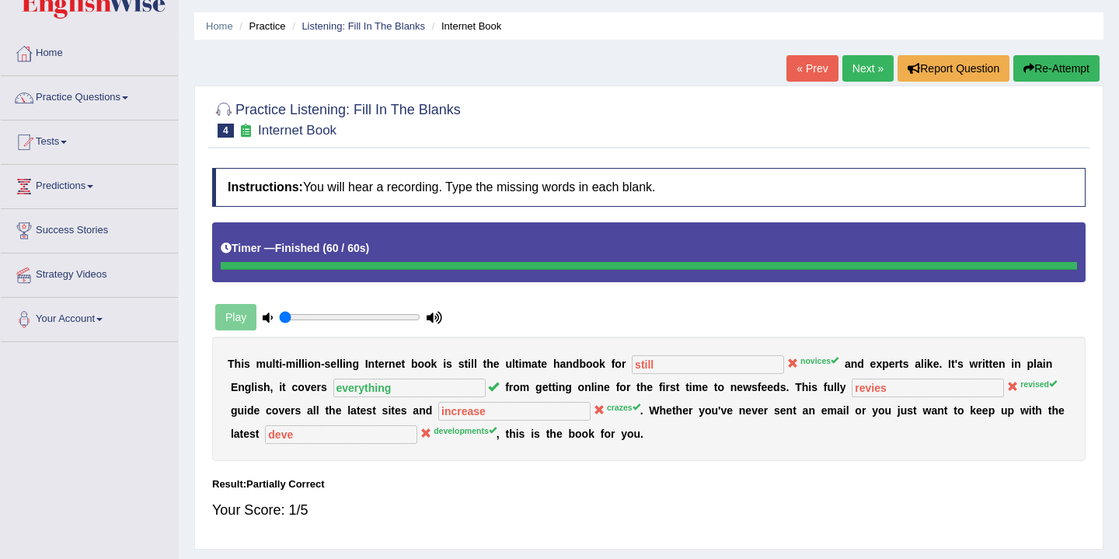
click at [1046, 66] on button "Re-Attempt" at bounding box center [1056, 68] width 86 height 26
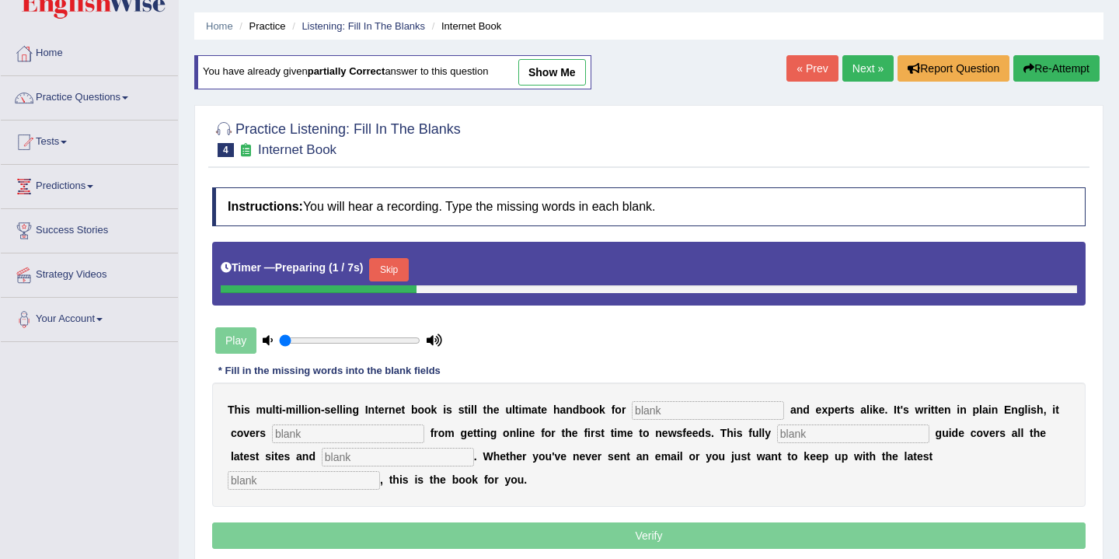
click at [396, 274] on button "Skip" at bounding box center [388, 269] width 39 height 23
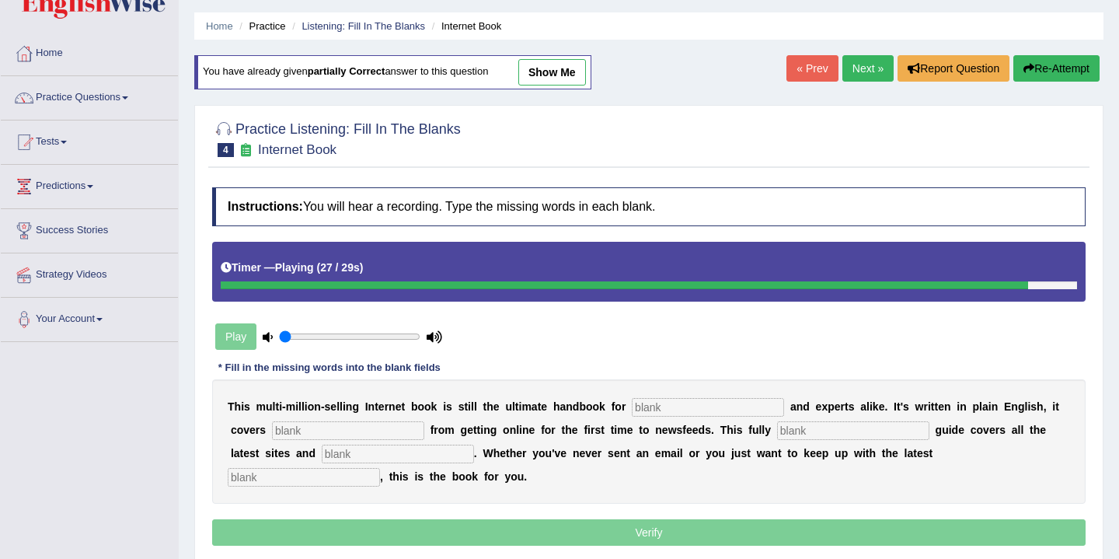
scroll to position [64, 0]
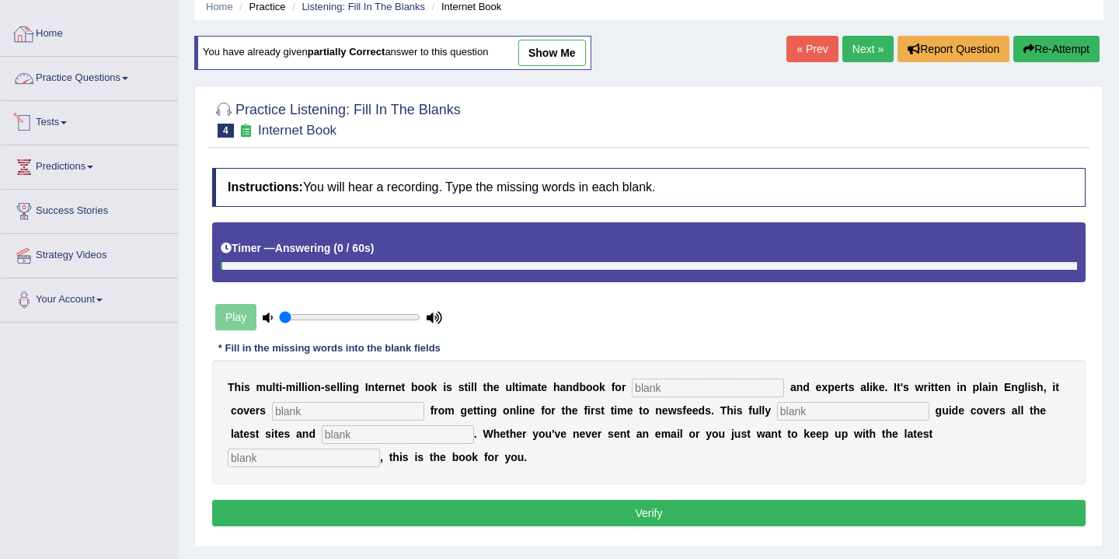
click at [120, 82] on link "Practice Questions" at bounding box center [89, 76] width 177 height 39
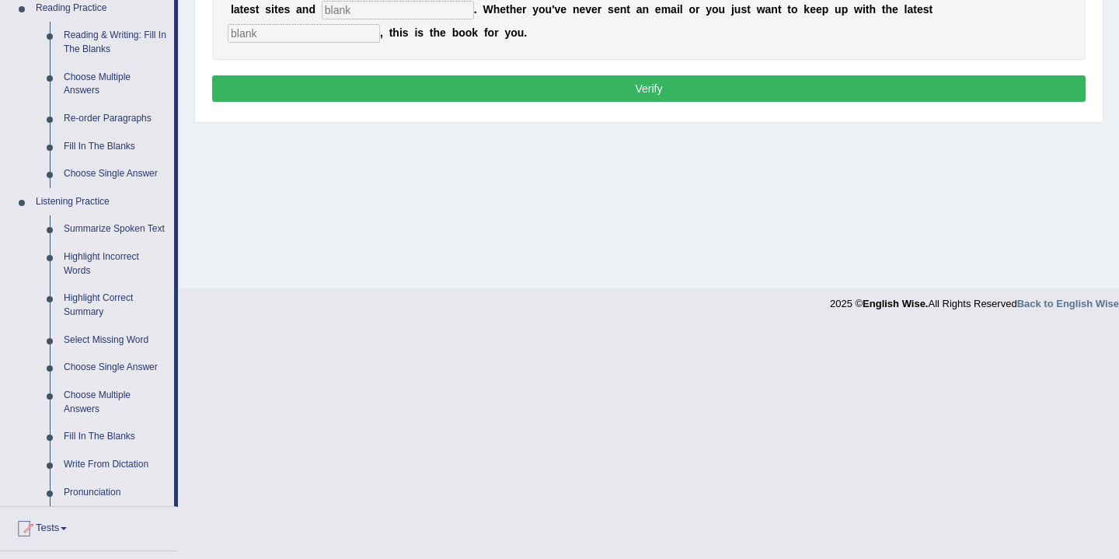
scroll to position [506, 0]
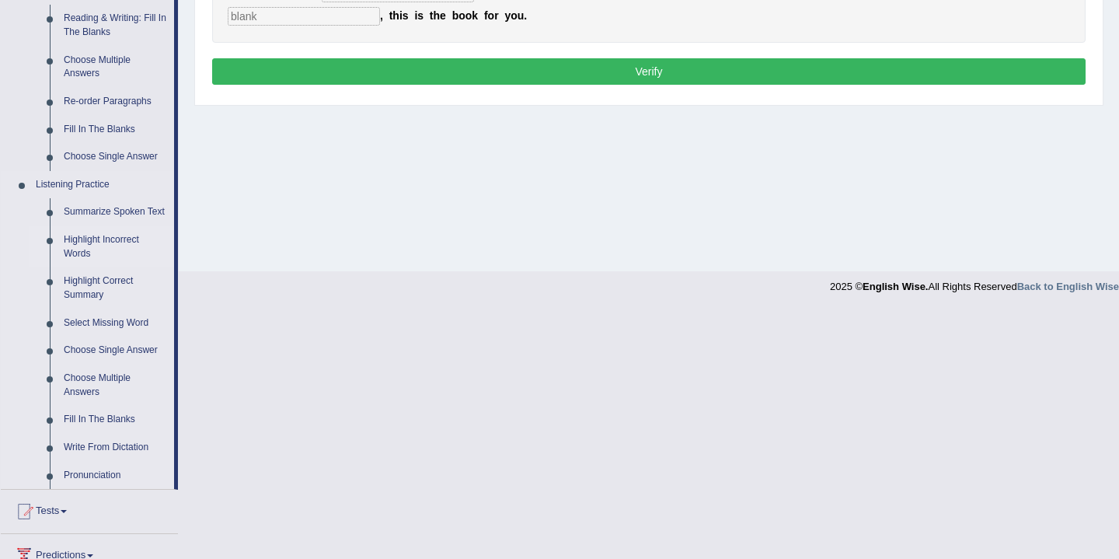
click at [93, 257] on link "Highlight Incorrect Words" at bounding box center [115, 246] width 117 height 41
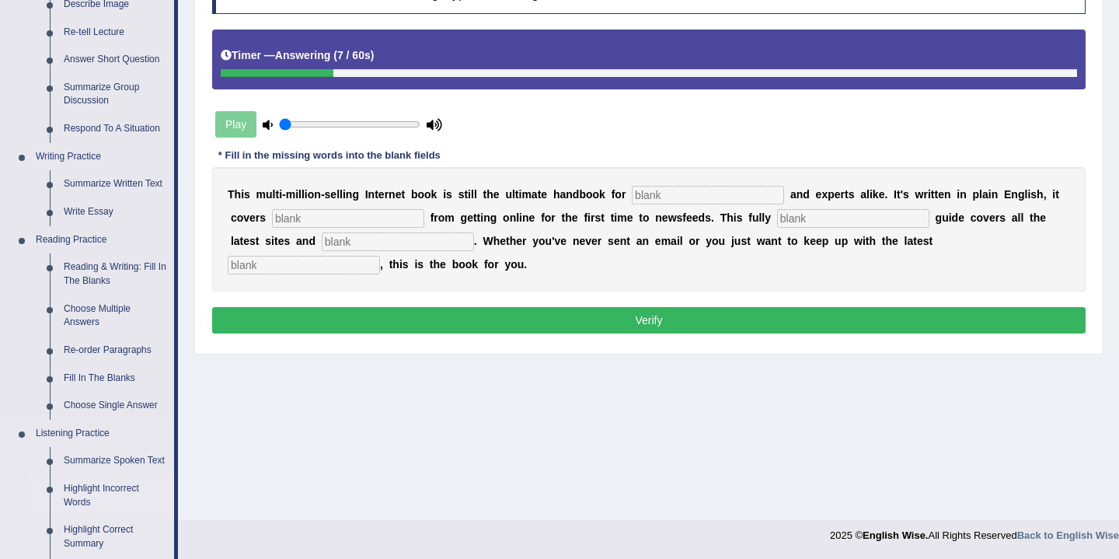
scroll to position [613, 0]
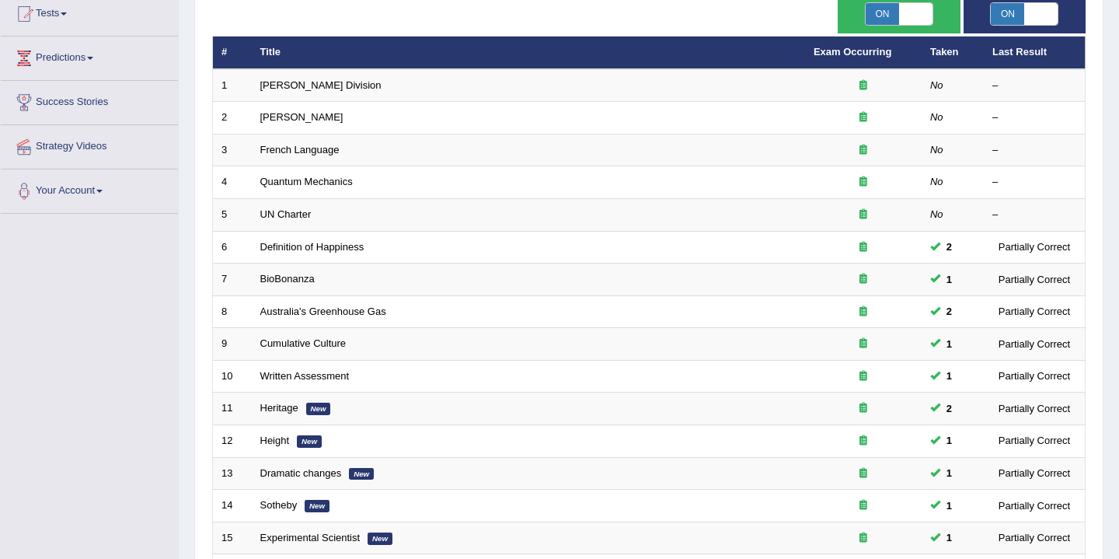
scroll to position [67, 0]
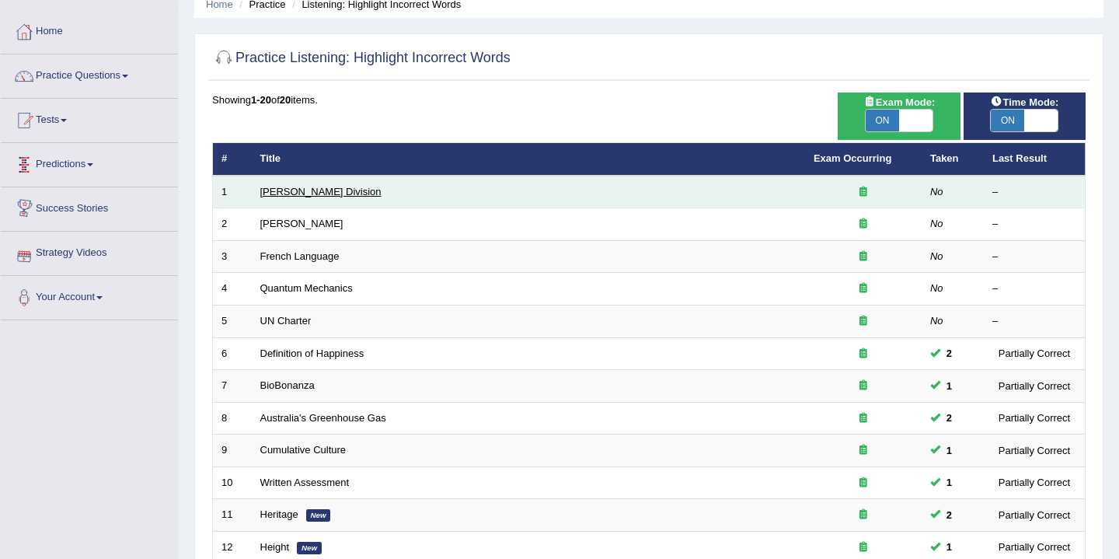
click at [284, 190] on link "[PERSON_NAME] Division" at bounding box center [320, 192] width 121 height 12
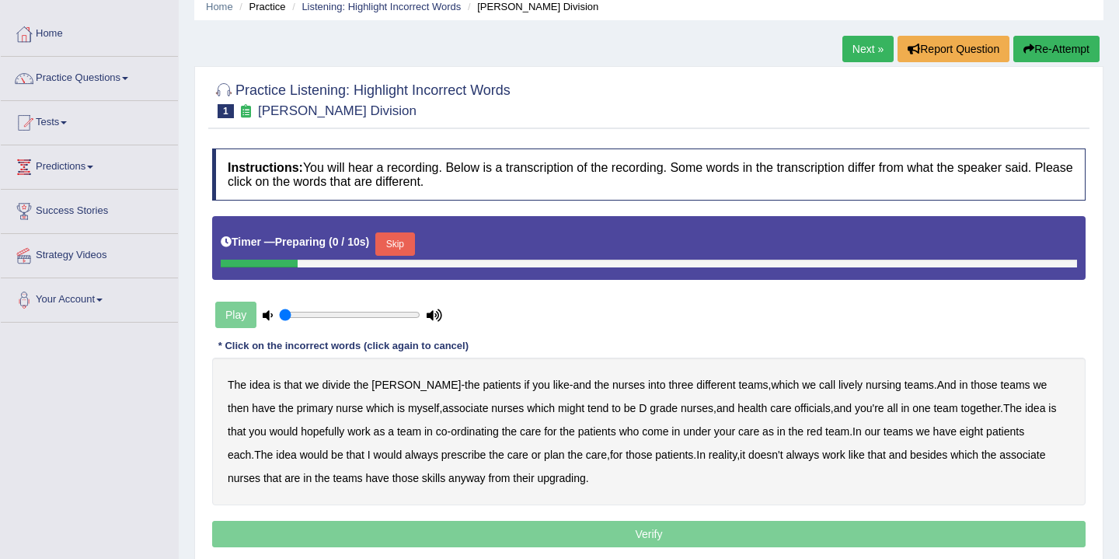
scroll to position [257, 0]
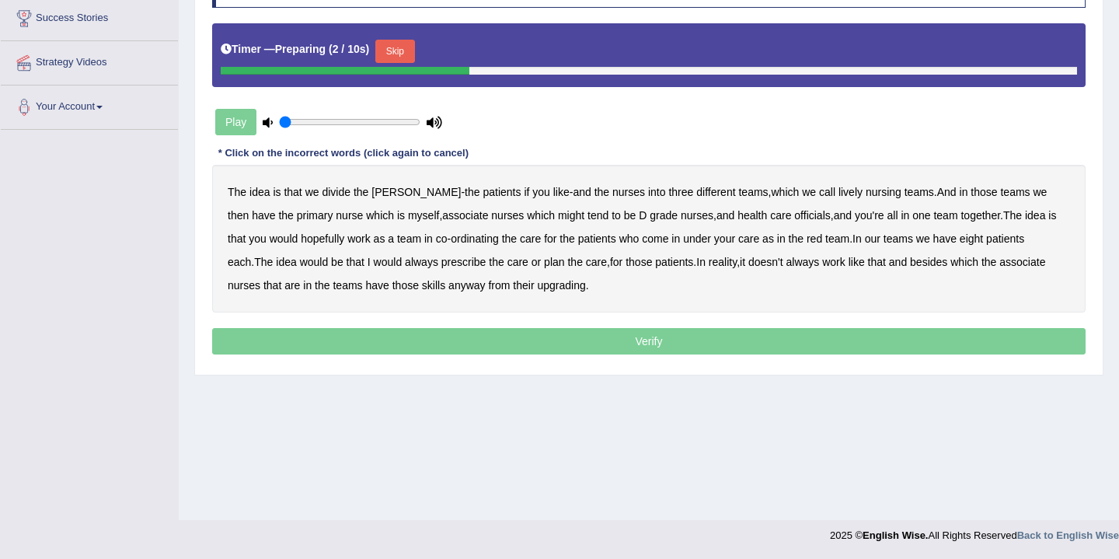
click at [404, 51] on button "Skip" at bounding box center [394, 51] width 39 height 23
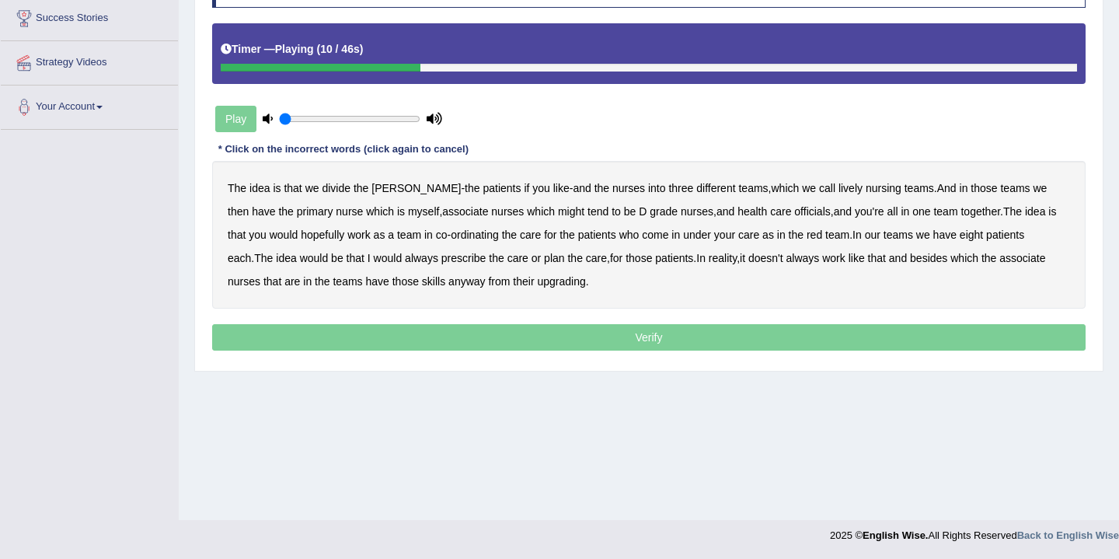
click at [866, 190] on b "nursing" at bounding box center [884, 188] width 36 height 12
click at [442, 214] on b "associate" at bounding box center [465, 211] width 46 height 12
click at [794, 214] on b "officials" at bounding box center [812, 211] width 36 height 12
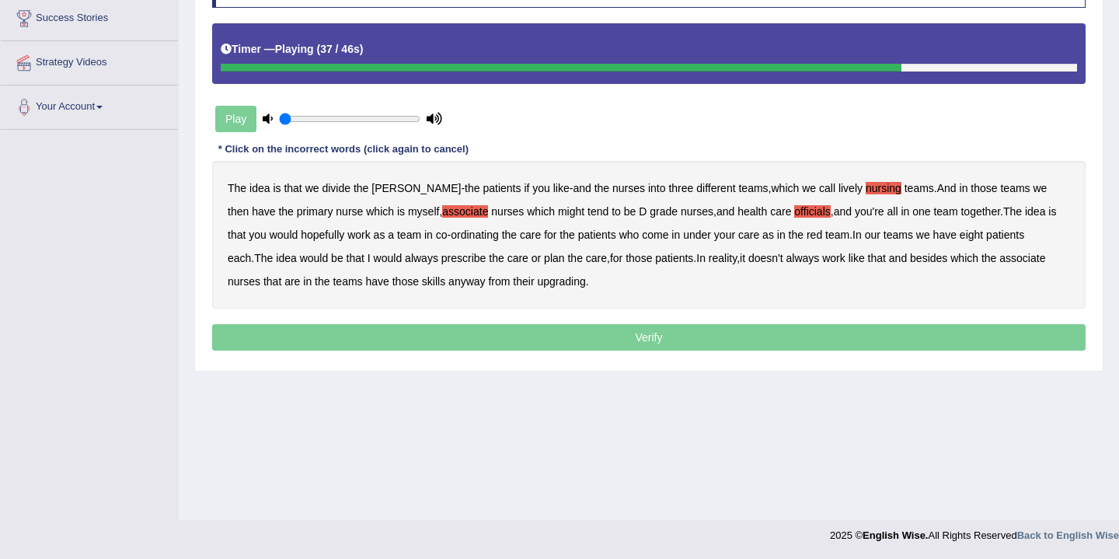
click at [405, 258] on b "always" at bounding box center [421, 258] width 33 height 12
click at [999, 260] on b "associate" at bounding box center [1022, 258] width 46 height 12
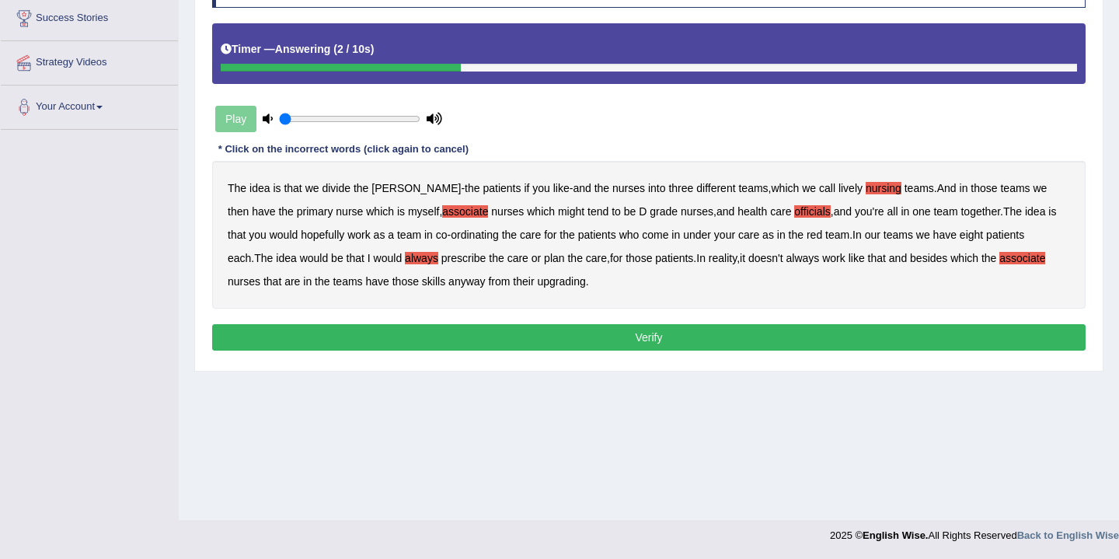
click at [636, 339] on button "Verify" at bounding box center [648, 337] width 873 height 26
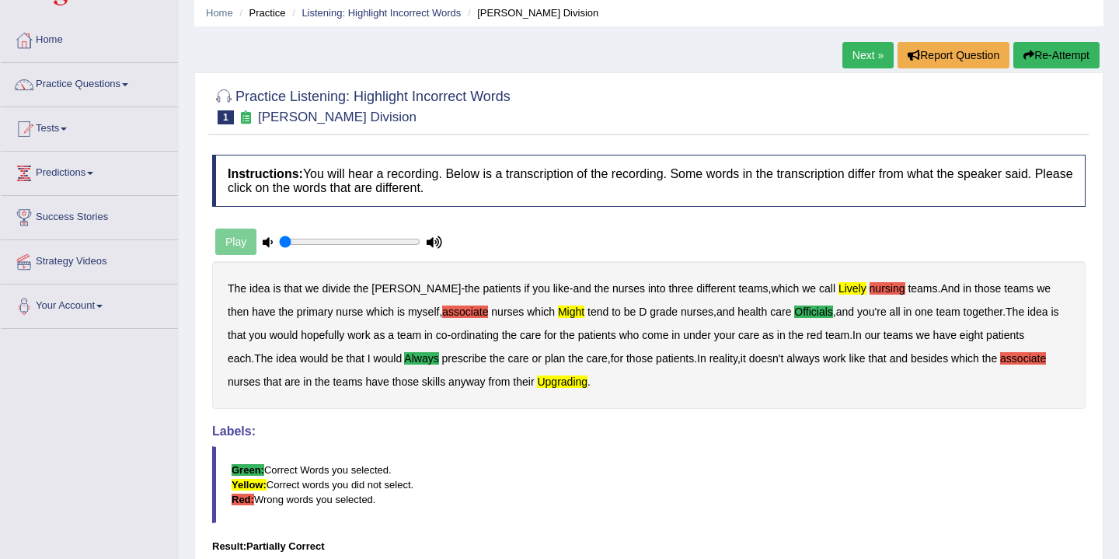
scroll to position [0, 0]
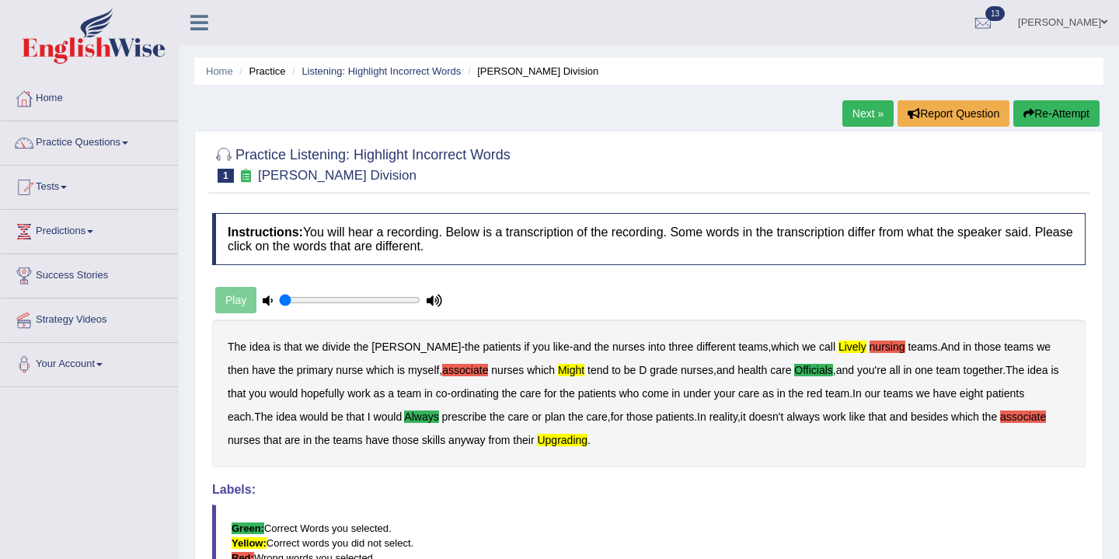
click at [863, 113] on link "Next »" at bounding box center [867, 113] width 51 height 26
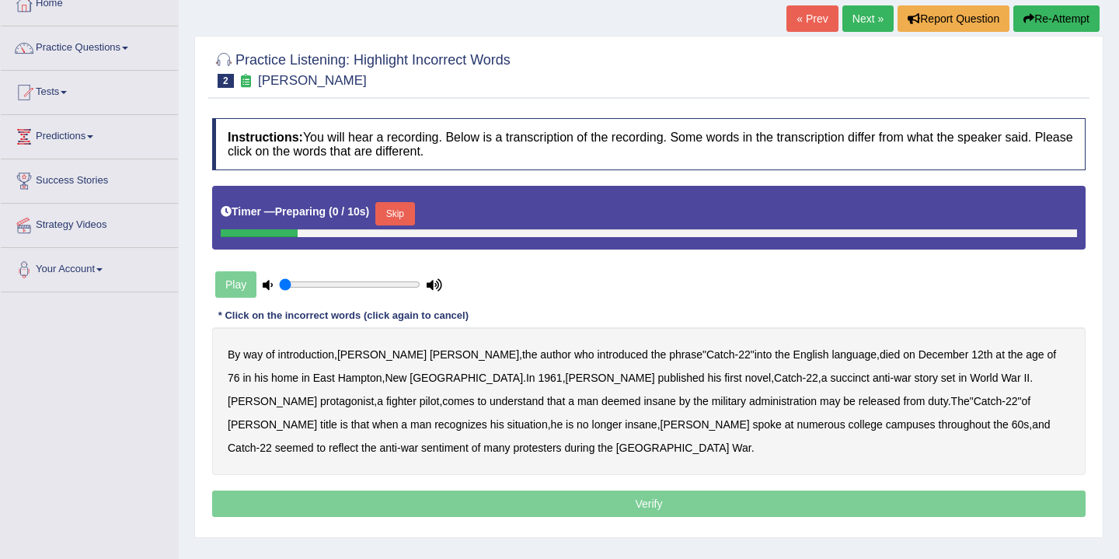
scroll to position [152, 0]
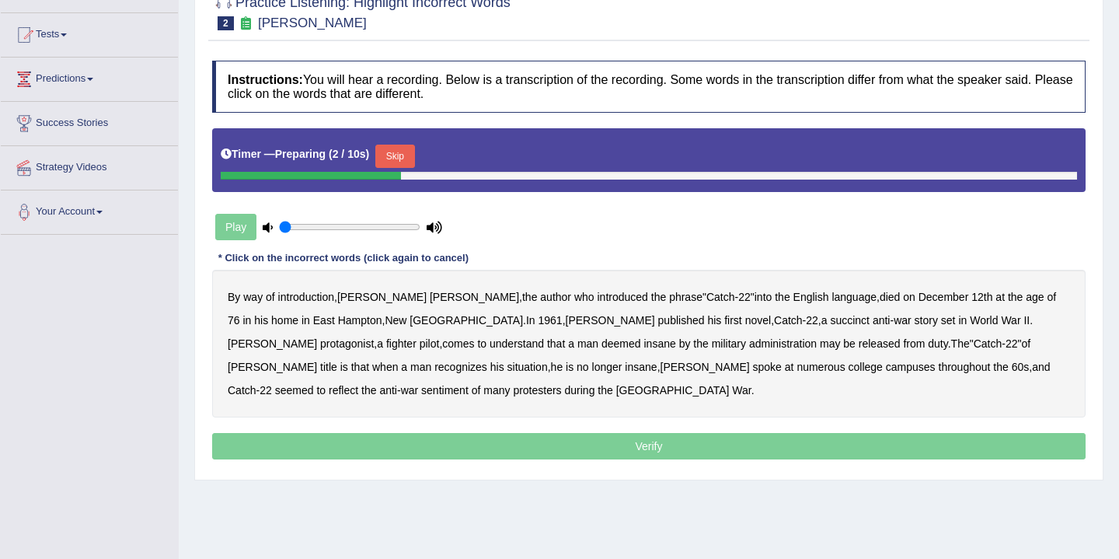
click at [407, 156] on button "Skip" at bounding box center [394, 156] width 39 height 23
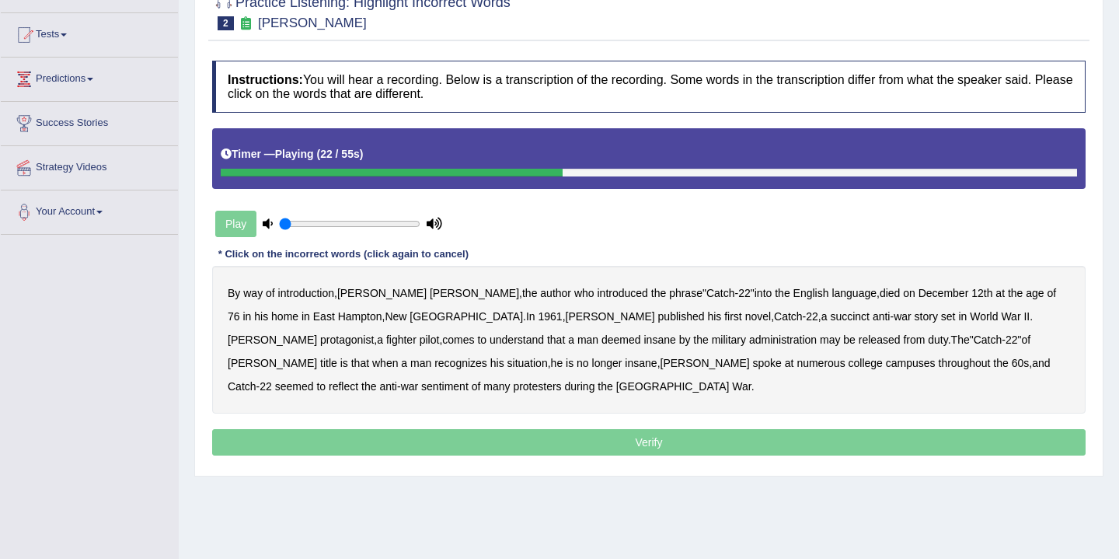
click at [830, 319] on b "succinct" at bounding box center [850, 316] width 40 height 12
click at [749, 342] on b "administration" at bounding box center [783, 339] width 68 height 12
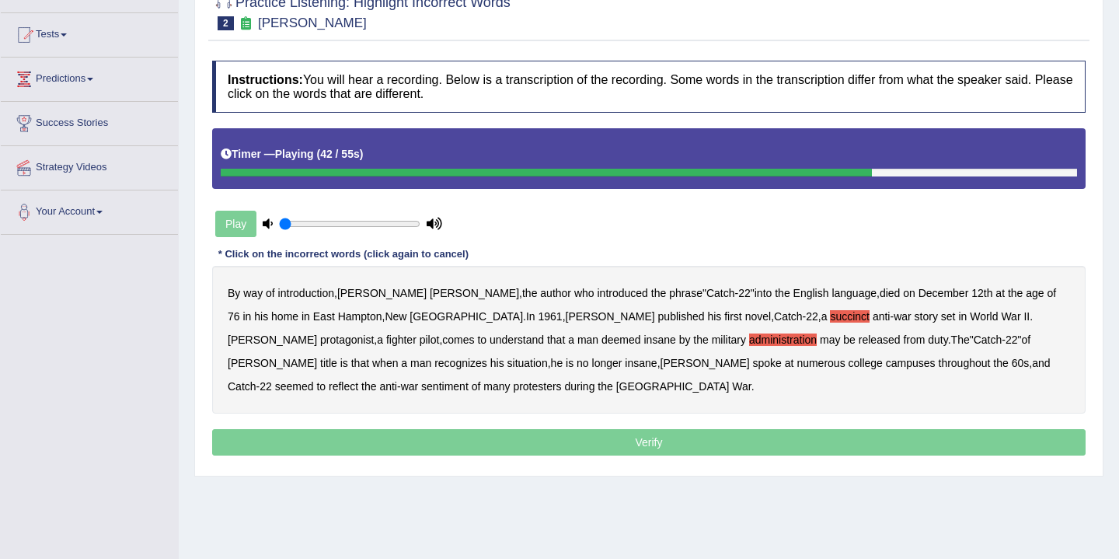
click at [548, 357] on b "situation" at bounding box center [527, 363] width 40 height 12
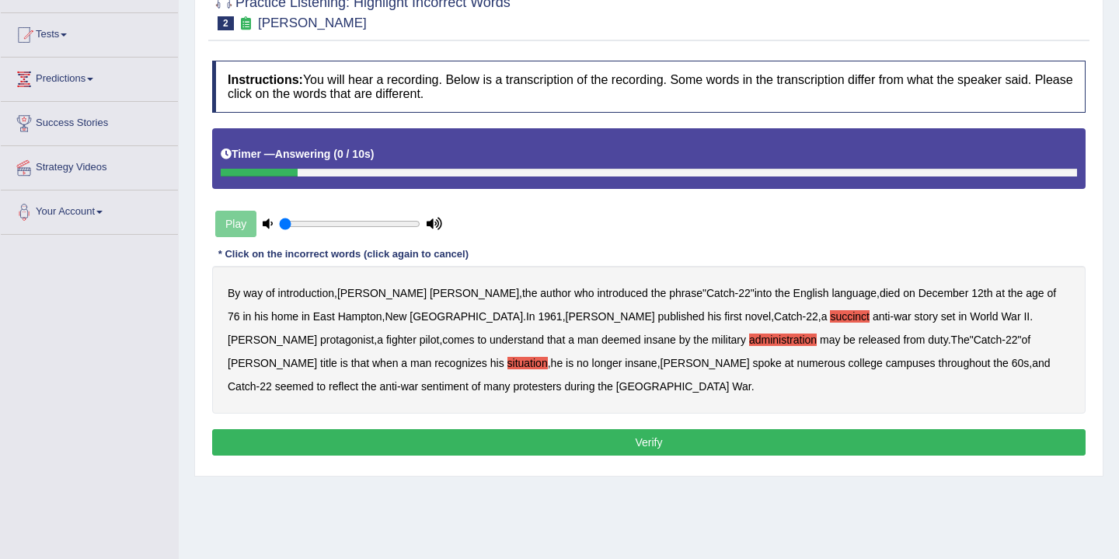
click at [535, 442] on button "Verify" at bounding box center [648, 442] width 873 height 26
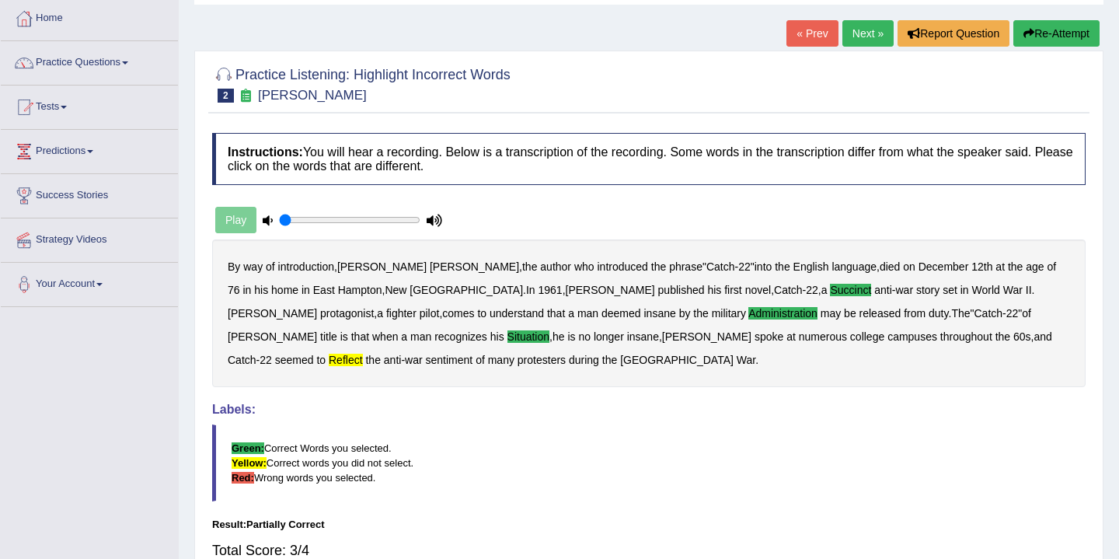
scroll to position [0, 0]
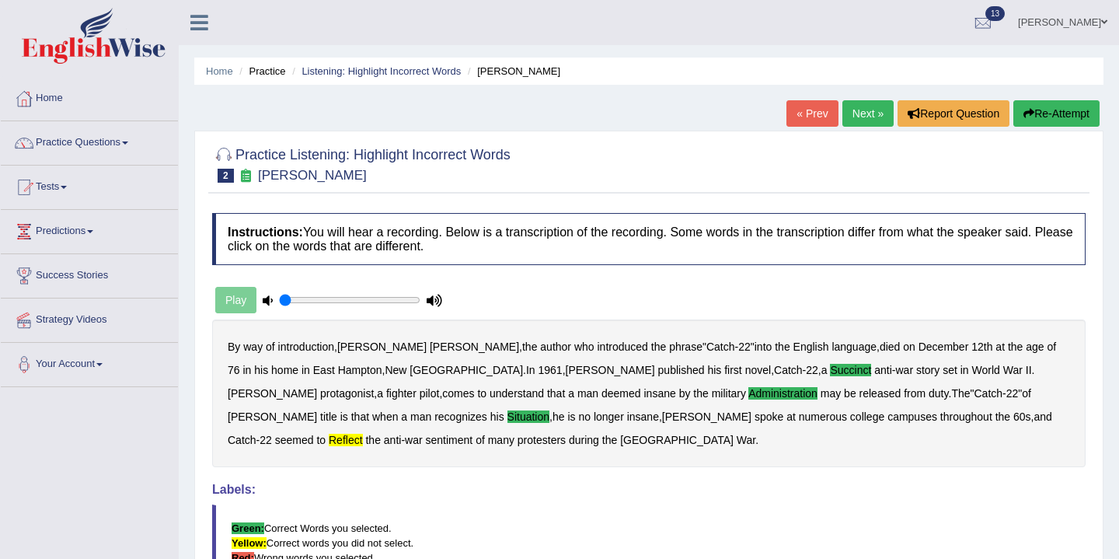
click at [871, 118] on link "Next »" at bounding box center [867, 113] width 51 height 26
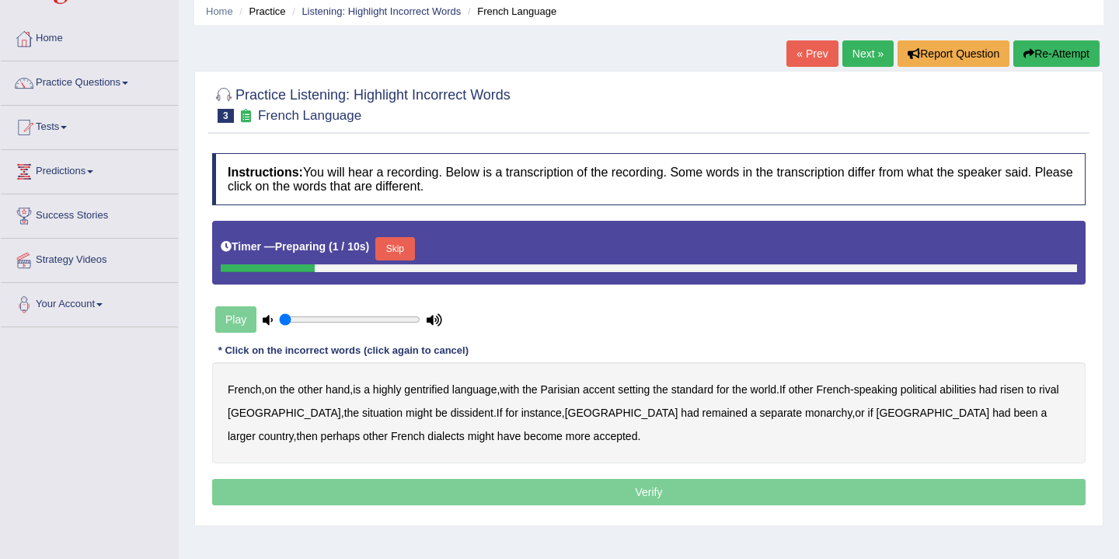
scroll to position [66, 0]
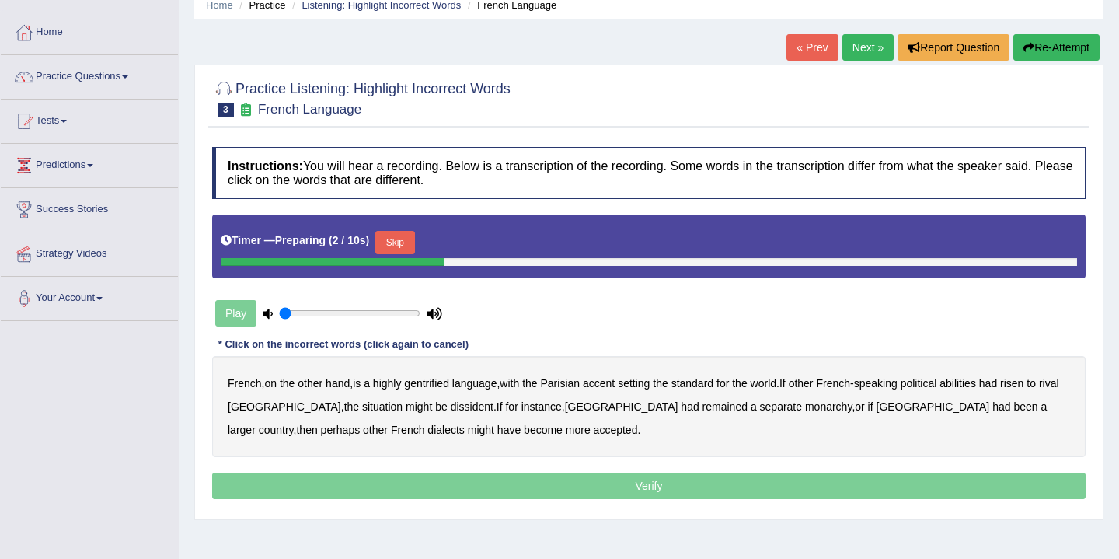
click at [403, 241] on button "Skip" at bounding box center [394, 242] width 39 height 23
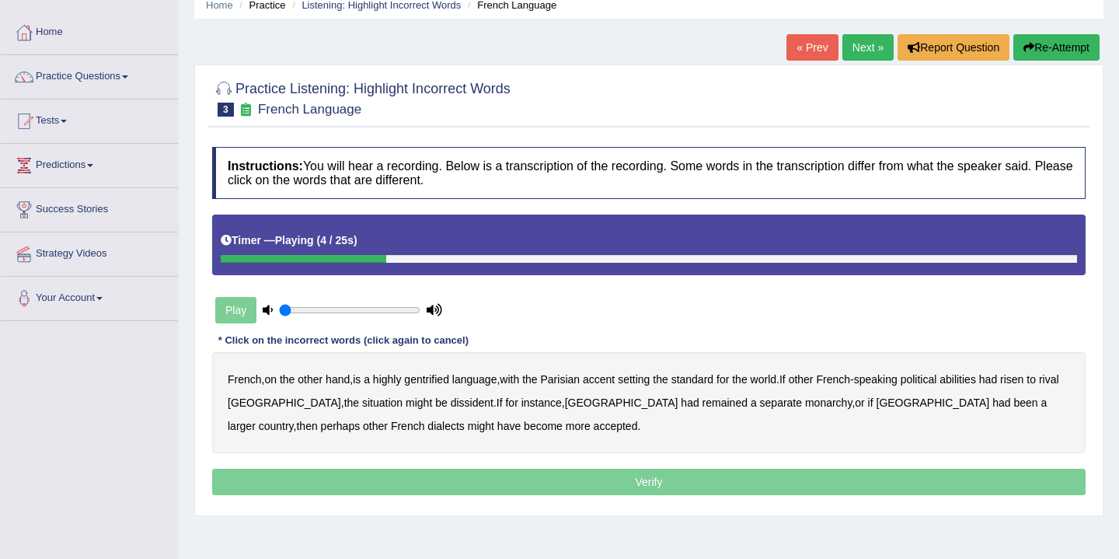
click at [430, 382] on b "gentrified" at bounding box center [426, 379] width 45 height 12
click at [976, 382] on b "abilities" at bounding box center [957, 379] width 37 height 12
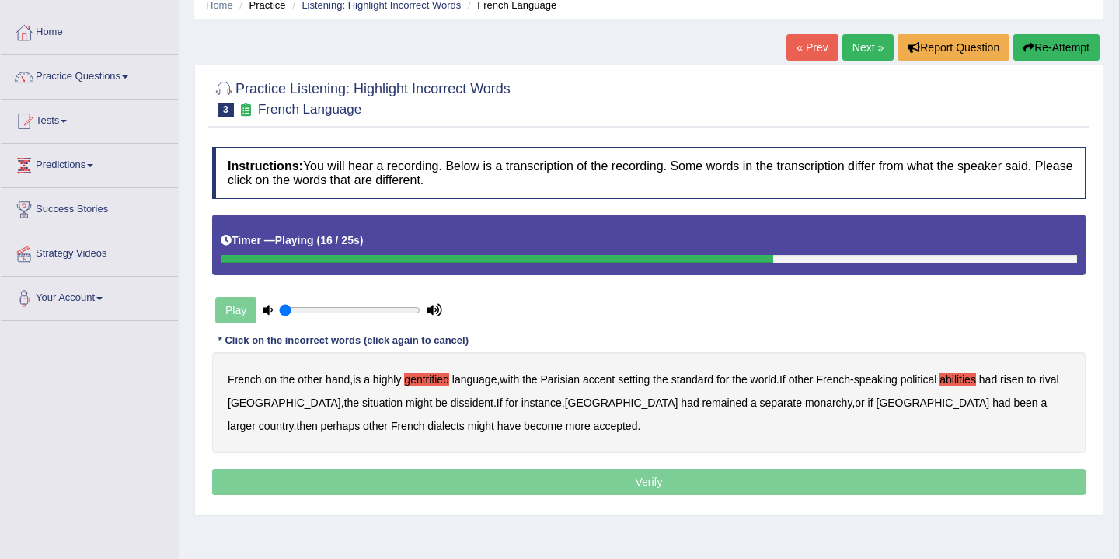
click at [451, 406] on b "dissident" at bounding box center [472, 402] width 43 height 12
click at [805, 406] on b "monarchy" at bounding box center [828, 402] width 47 height 12
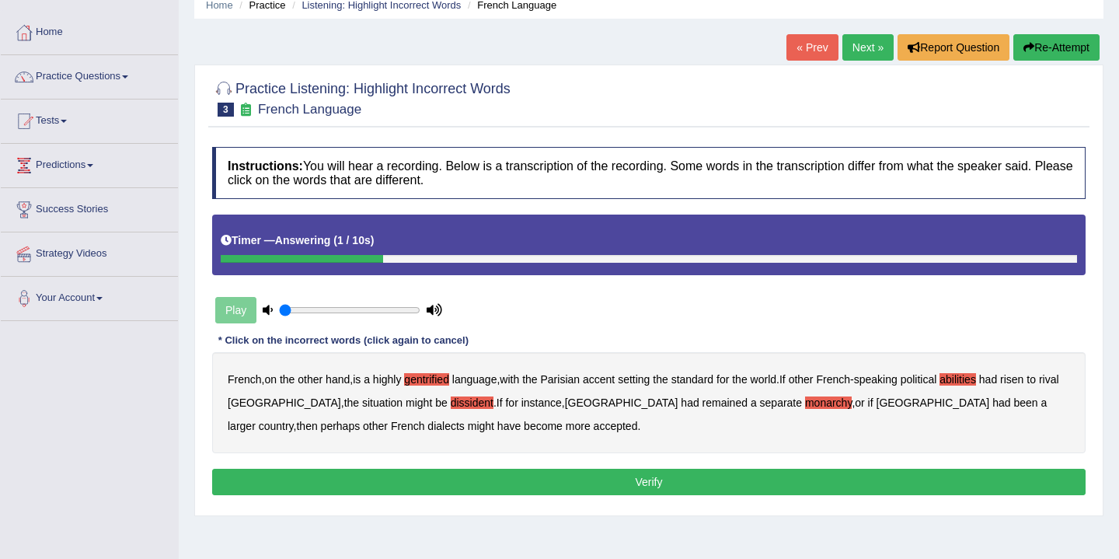
click at [479, 481] on button "Verify" at bounding box center [648, 482] width 873 height 26
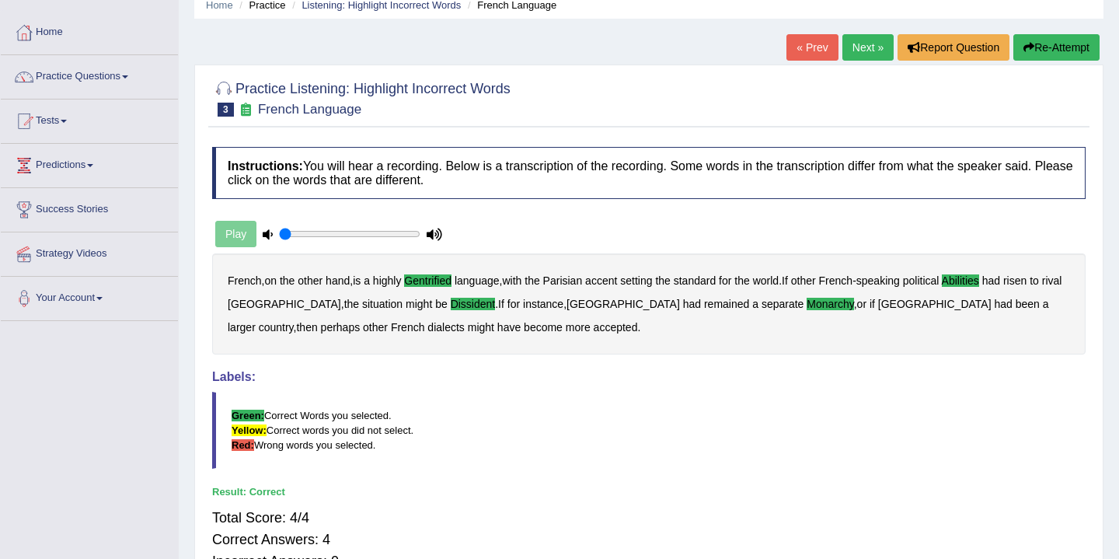
scroll to position [0, 0]
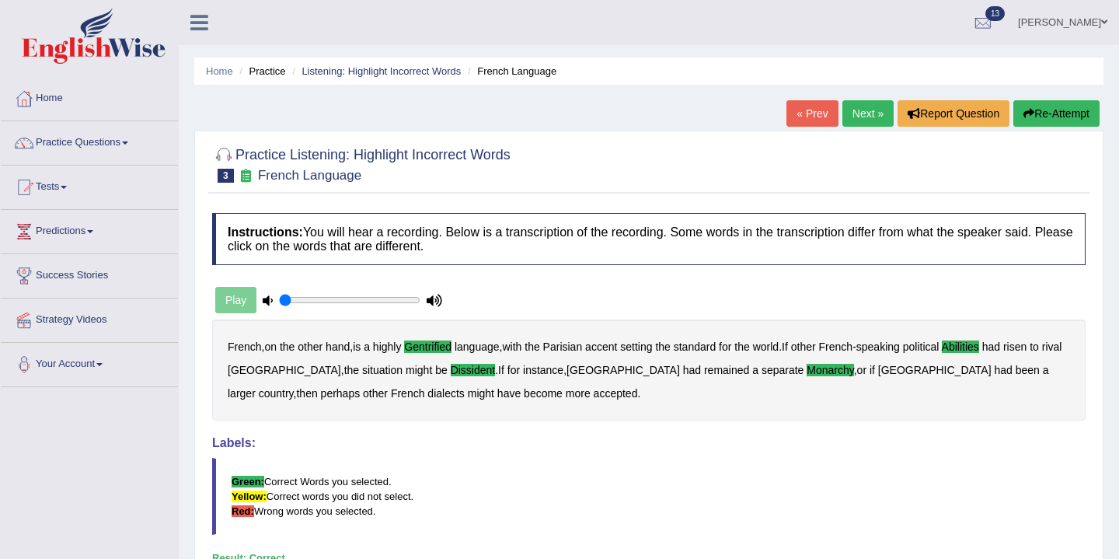
click at [867, 111] on link "Next »" at bounding box center [867, 113] width 51 height 26
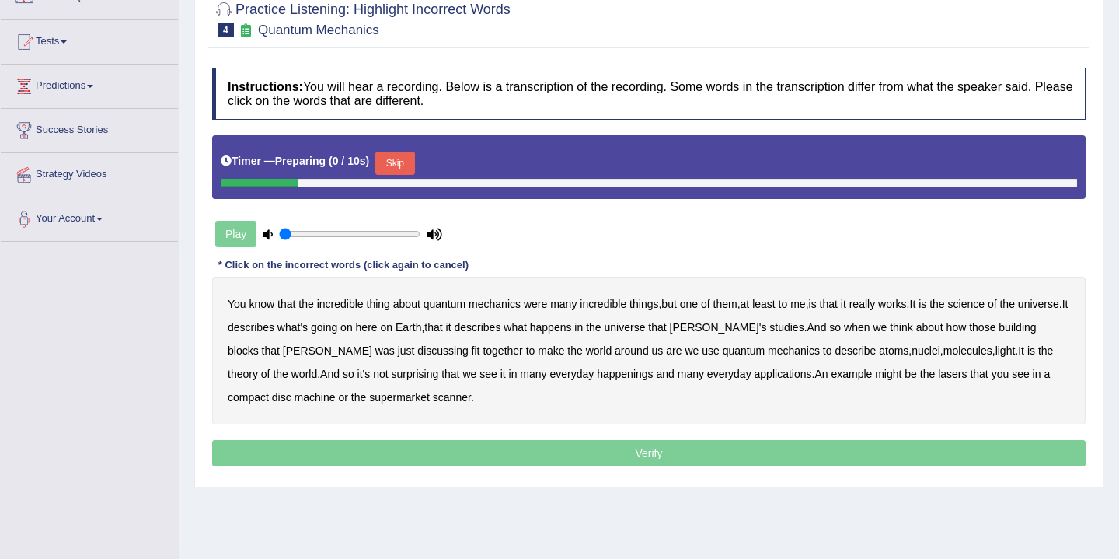
scroll to position [159, 0]
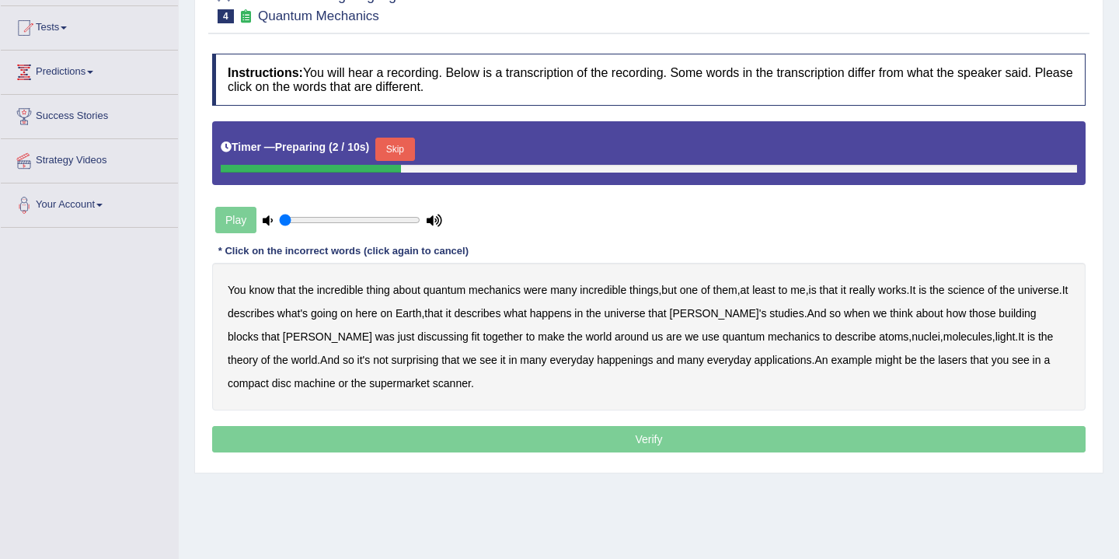
click at [404, 146] on button "Skip" at bounding box center [394, 149] width 39 height 23
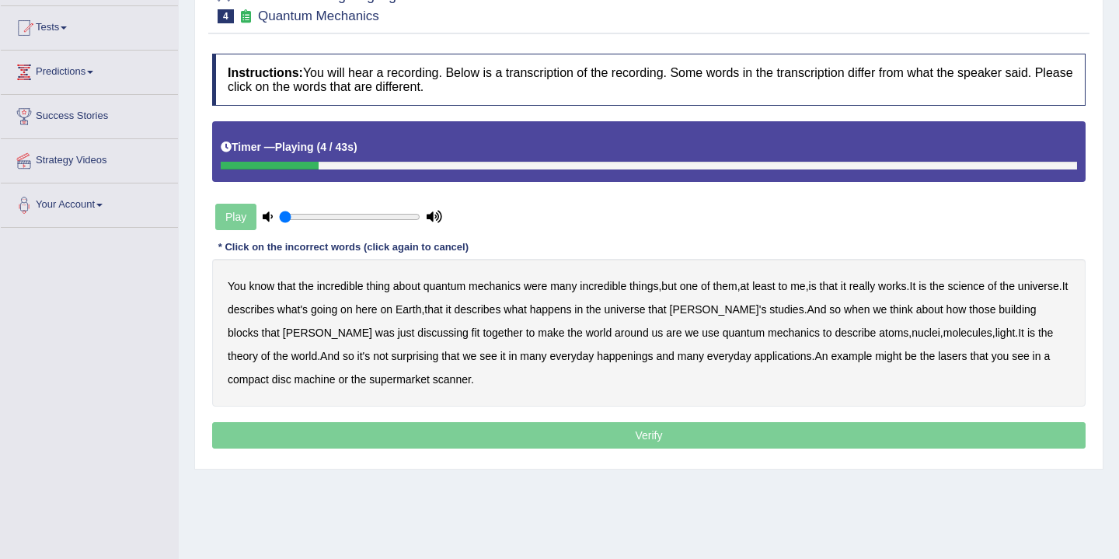
click at [504, 291] on b "mechanics" at bounding box center [495, 286] width 52 height 12
click at [984, 290] on b "science" at bounding box center [966, 286] width 37 height 12
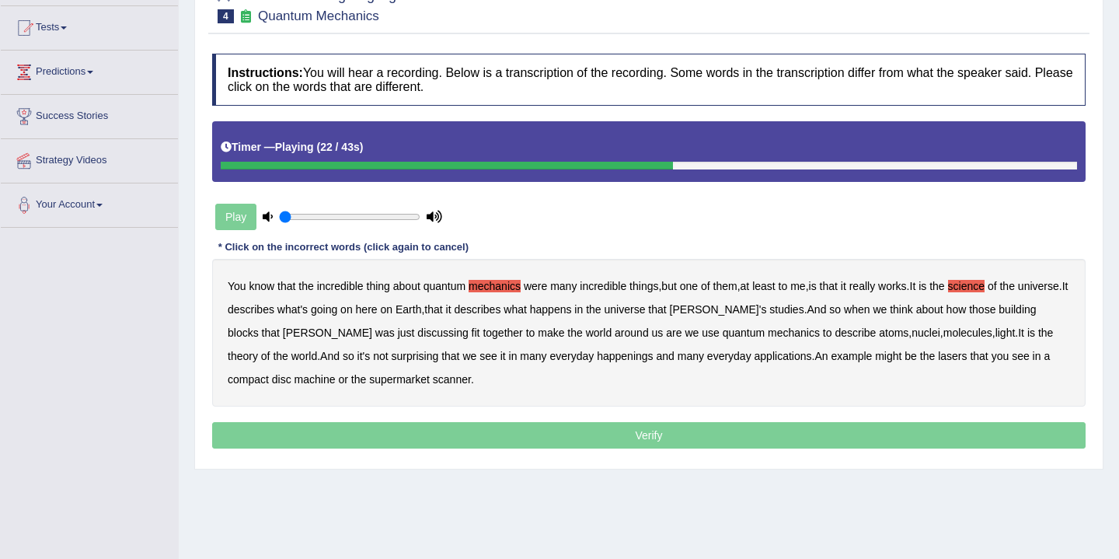
click at [417, 334] on b "discussing" at bounding box center [442, 332] width 51 height 12
click at [597, 359] on b "happenings" at bounding box center [625, 356] width 56 height 12
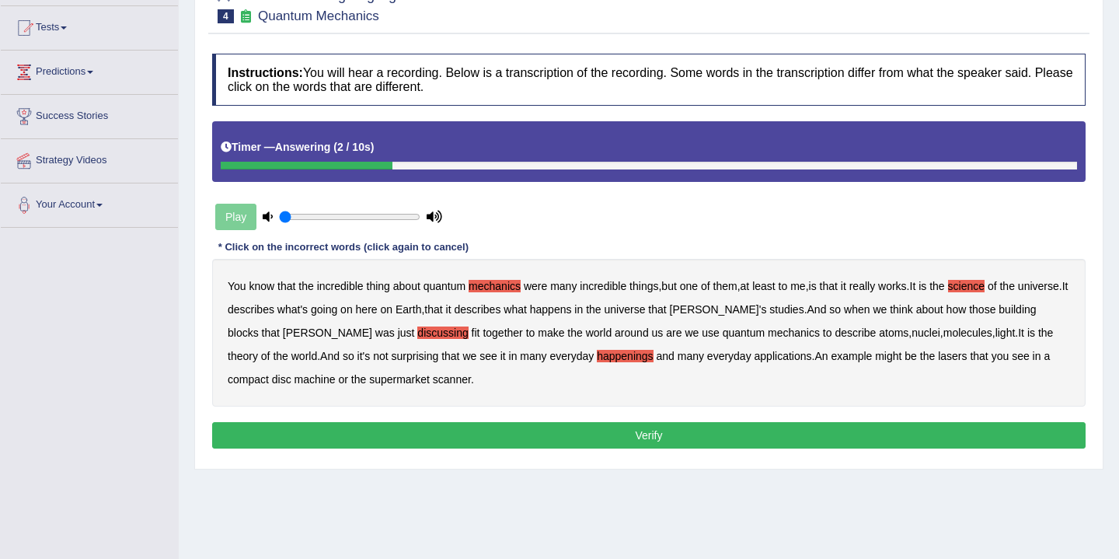
click at [503, 436] on button "Verify" at bounding box center [648, 435] width 873 height 26
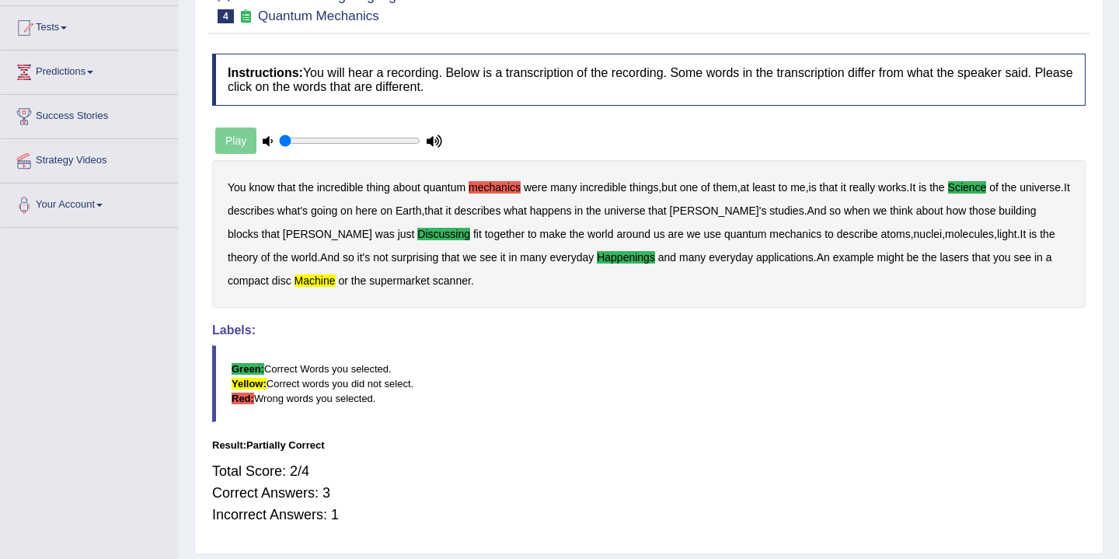
click at [294, 280] on b "machine" at bounding box center [314, 280] width 41 height 12
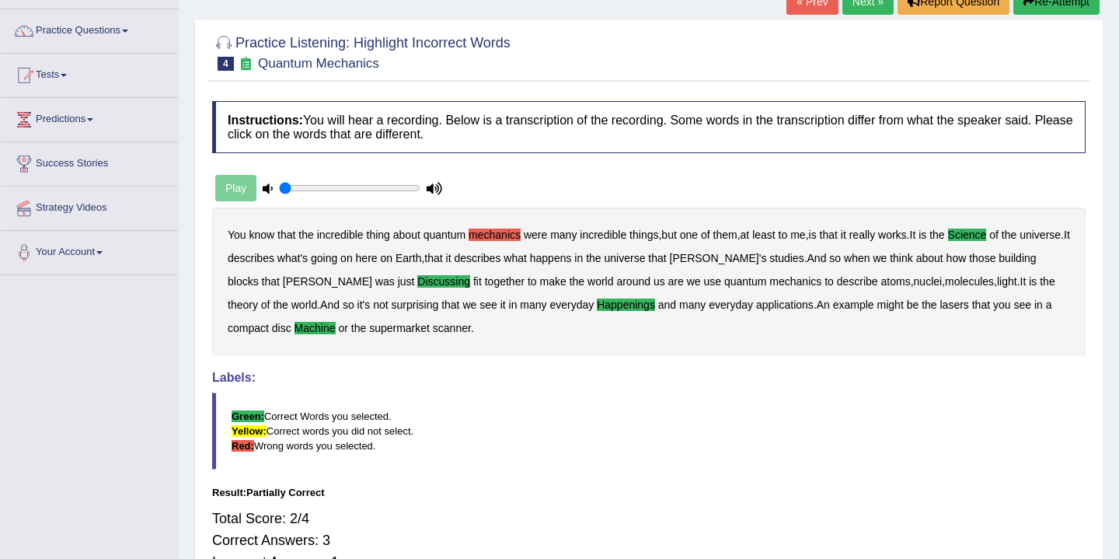
scroll to position [0, 0]
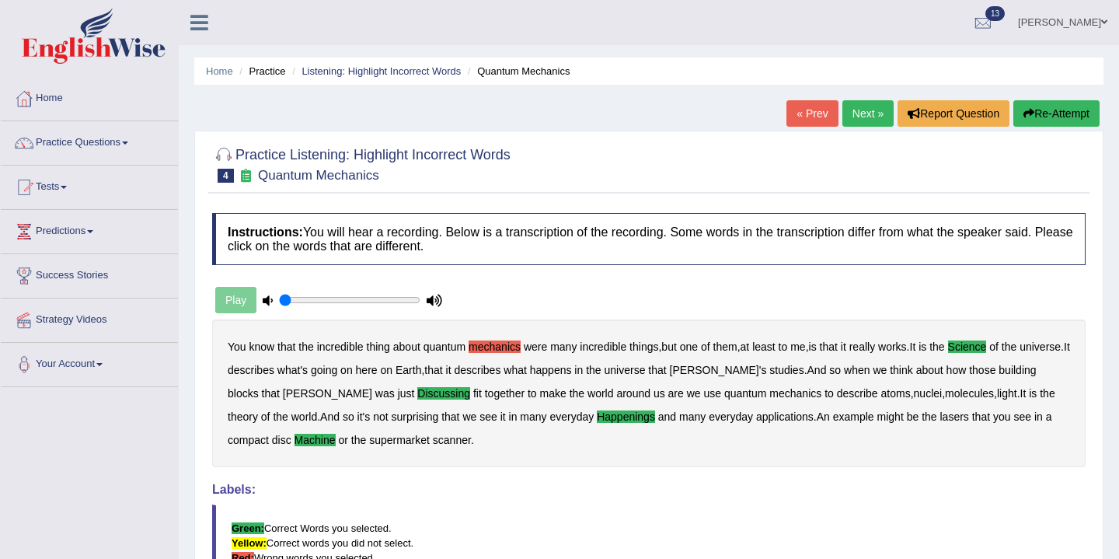
click at [855, 114] on link "Next »" at bounding box center [867, 113] width 51 height 26
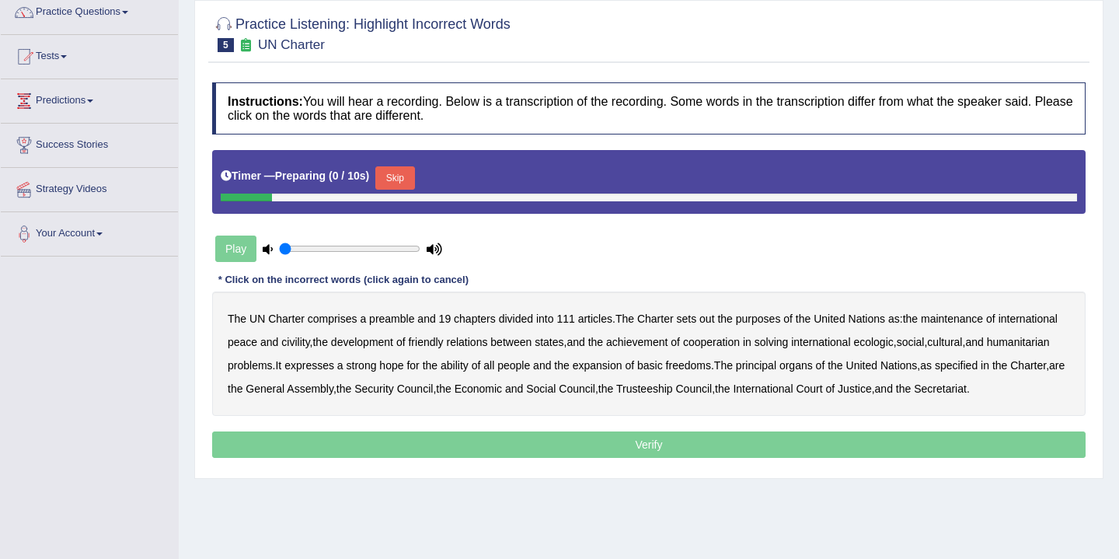
scroll to position [193, 0]
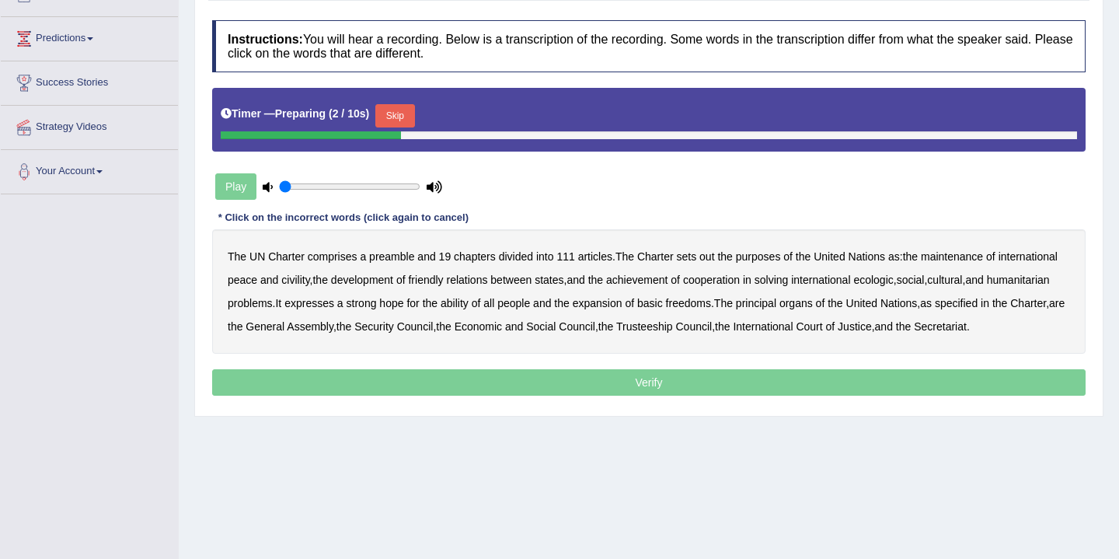
click at [405, 117] on button "Skip" at bounding box center [394, 115] width 39 height 23
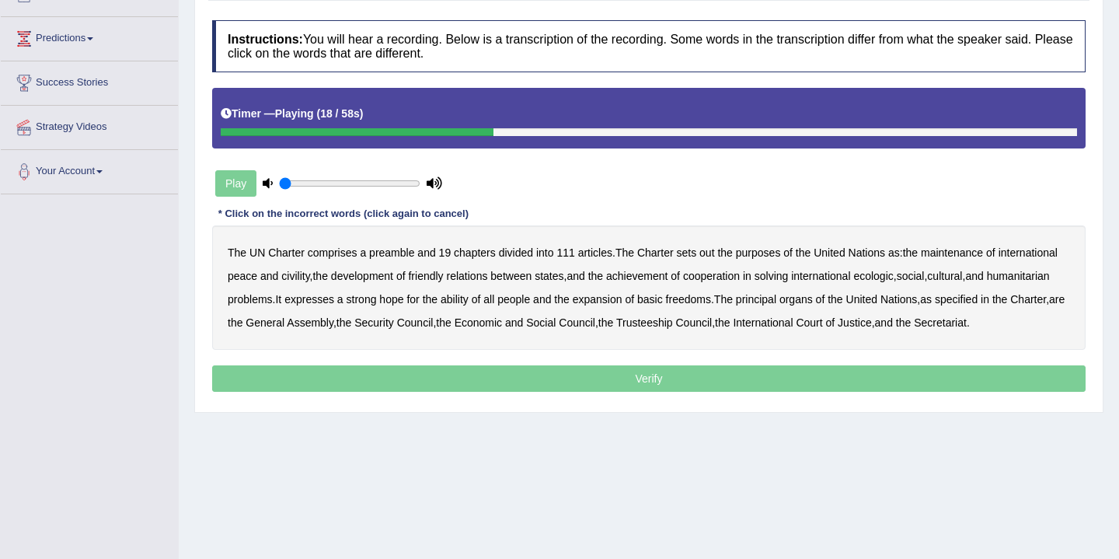
click at [309, 279] on b "civility" at bounding box center [295, 276] width 28 height 12
click at [893, 280] on b "ecologic" at bounding box center [873, 276] width 40 height 12
click at [469, 301] on b "ability" at bounding box center [455, 299] width 28 height 12
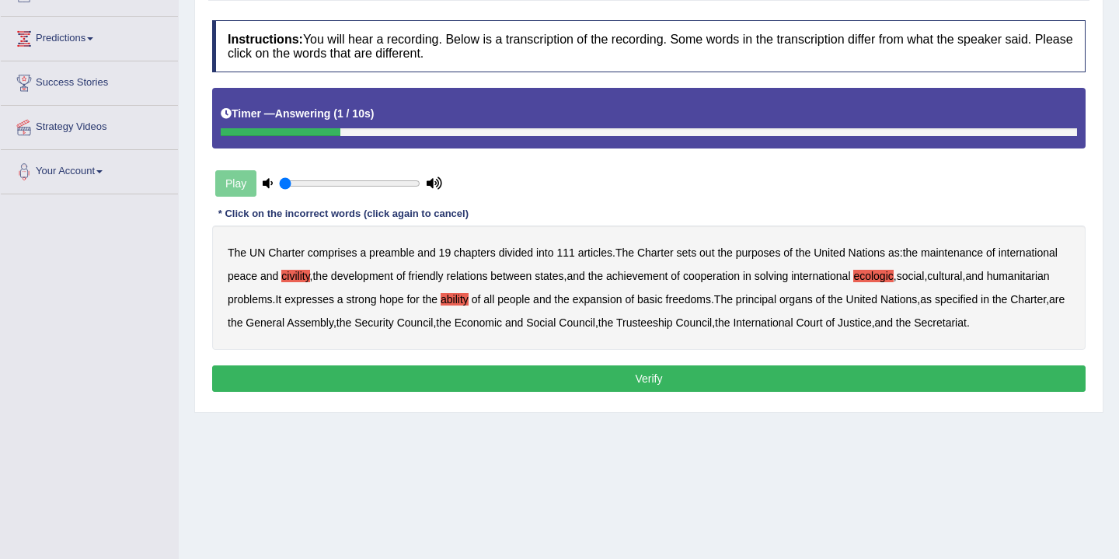
click at [668, 392] on button "Verify" at bounding box center [648, 378] width 873 height 26
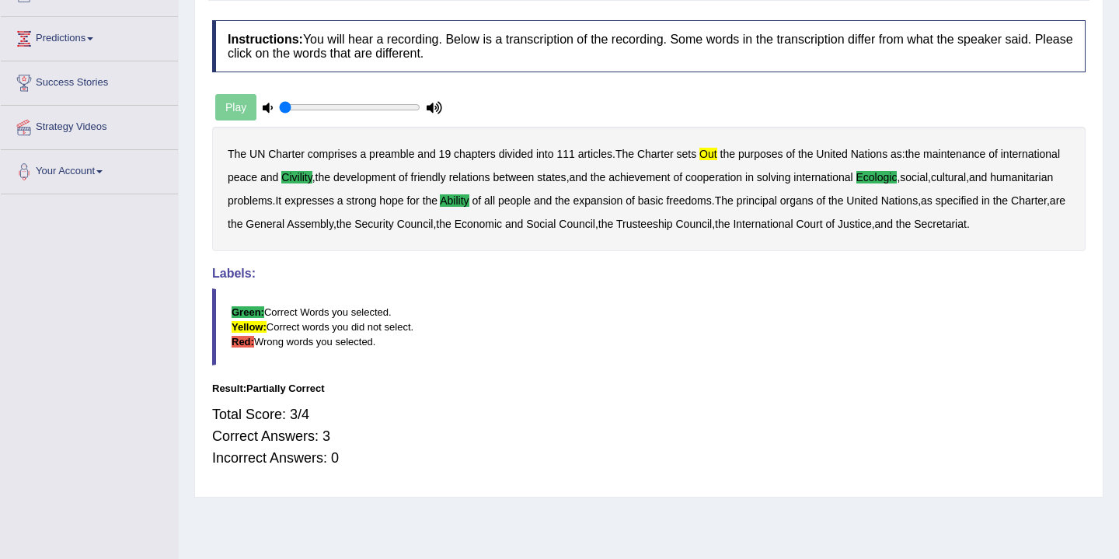
scroll to position [0, 0]
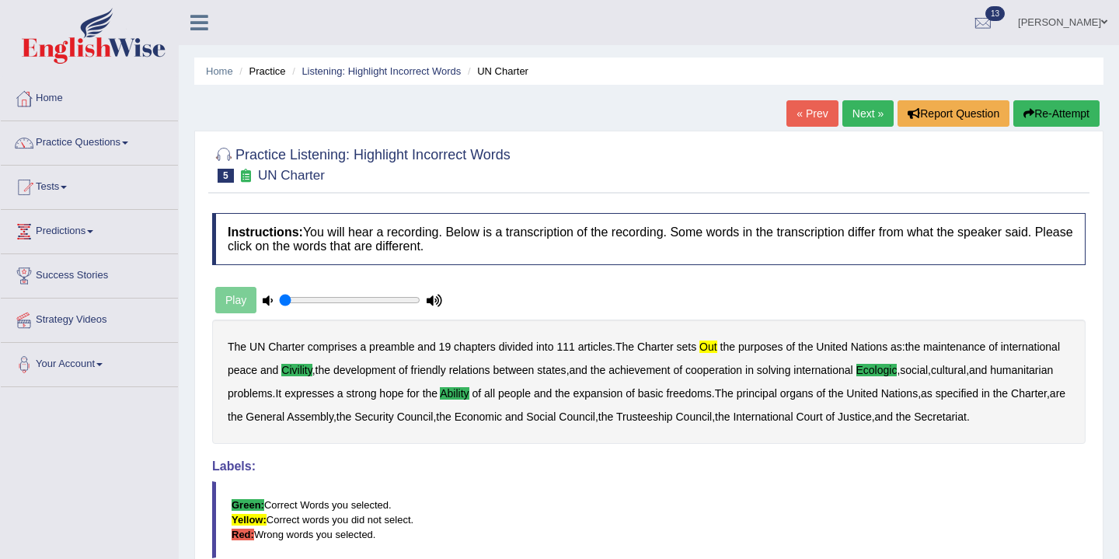
click at [862, 114] on link "Next »" at bounding box center [867, 113] width 51 height 26
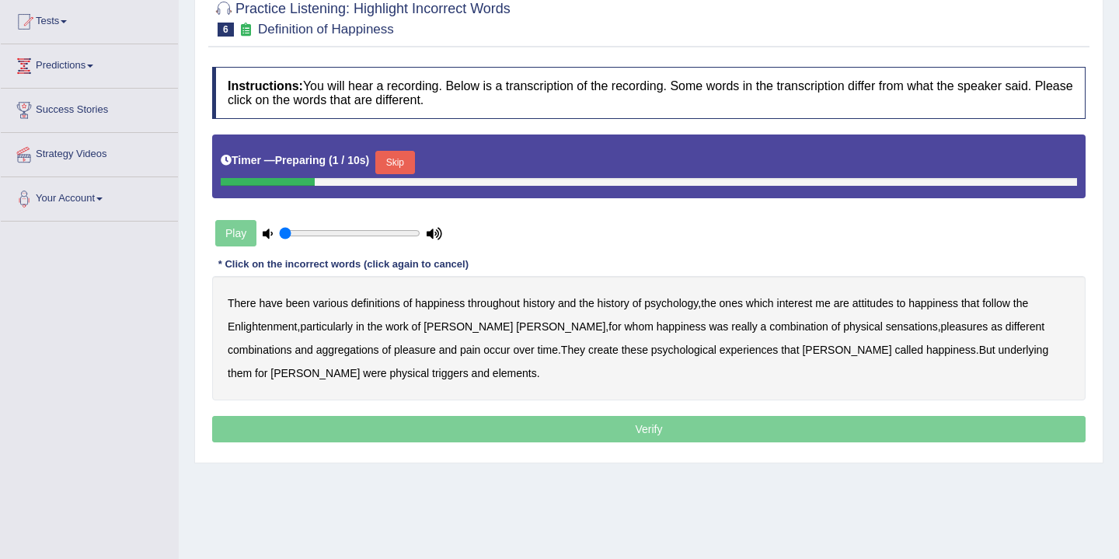
scroll to position [172, 0]
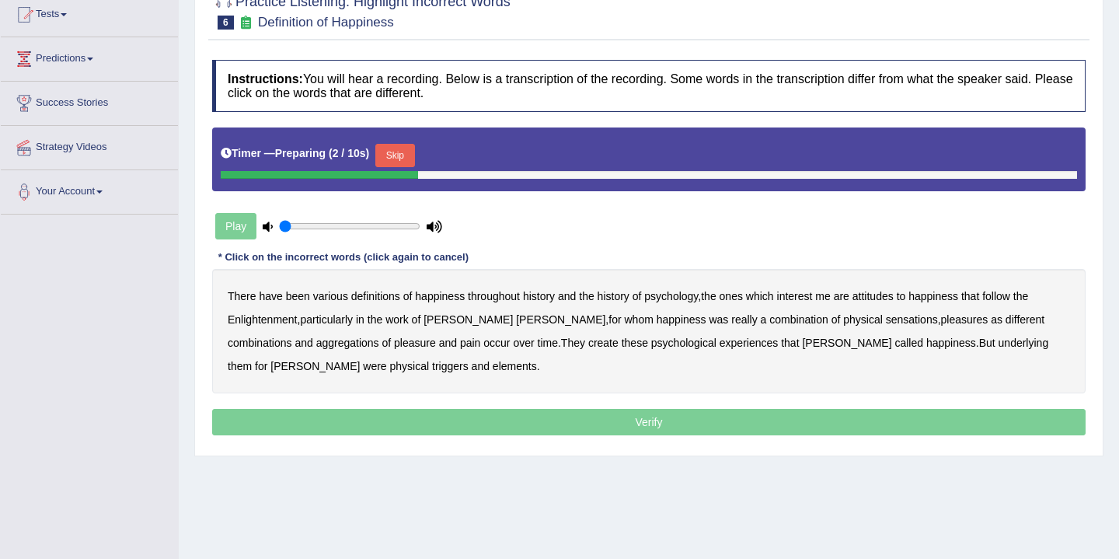
click at [399, 156] on button "Skip" at bounding box center [394, 155] width 39 height 23
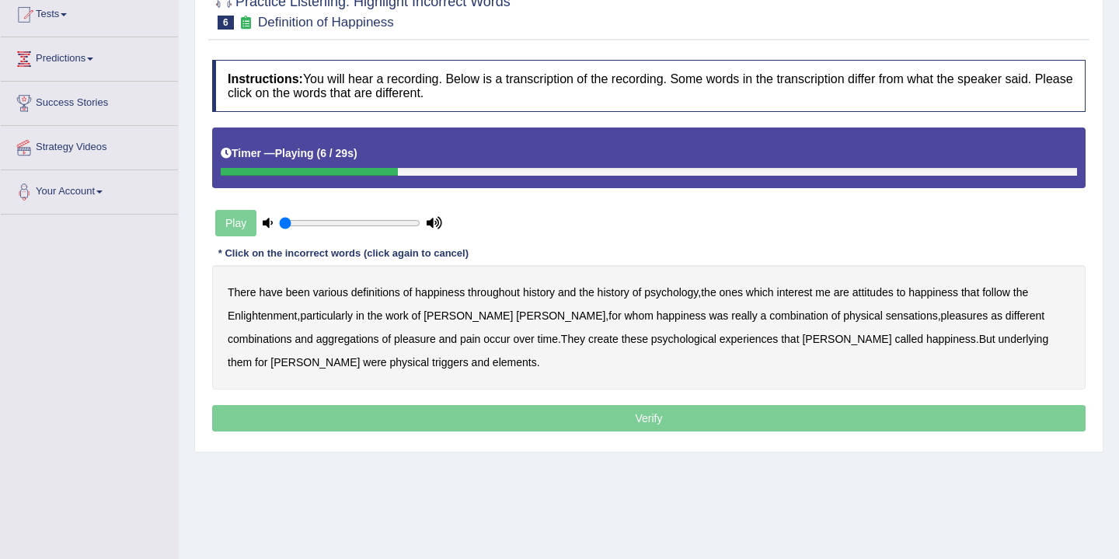
click at [692, 292] on b "psychology" at bounding box center [671, 292] width 54 height 12
click at [891, 293] on b "attitudes" at bounding box center [872, 292] width 41 height 12
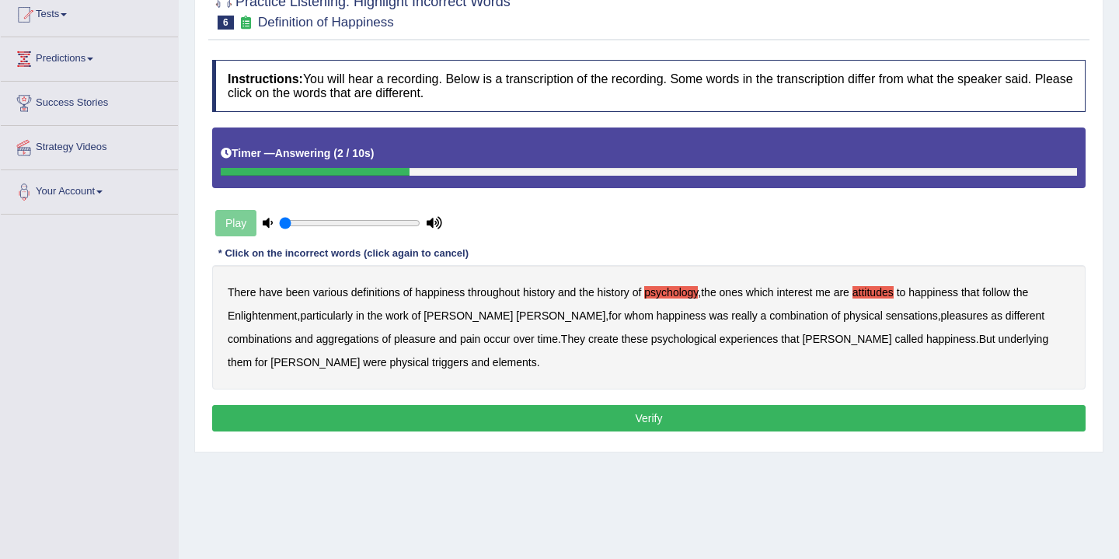
click at [493, 363] on b "elements" at bounding box center [515, 362] width 44 height 12
click at [551, 420] on button "Verify" at bounding box center [648, 418] width 873 height 26
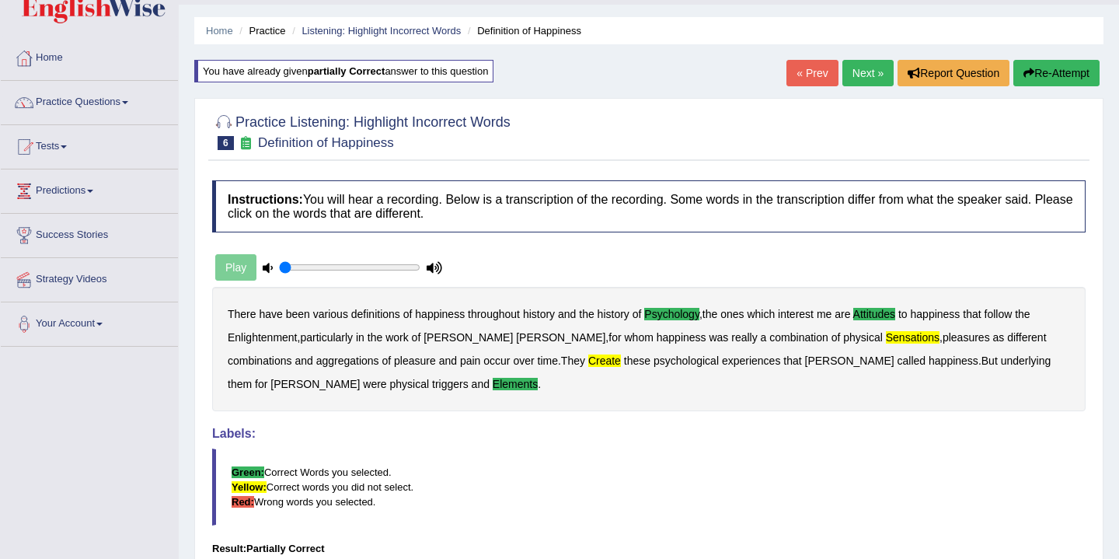
scroll to position [0, 0]
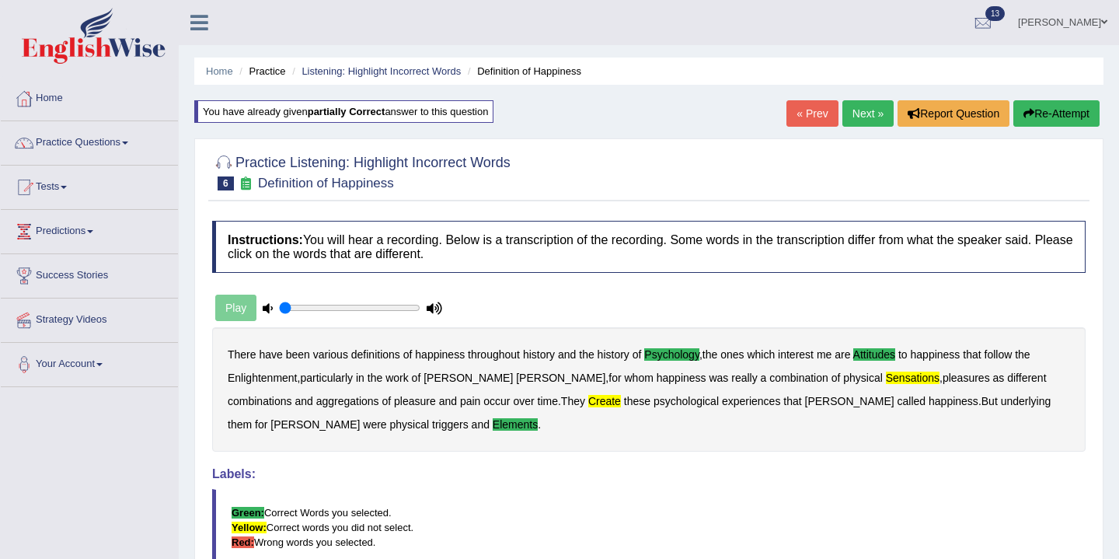
click at [865, 112] on link "Next »" at bounding box center [867, 113] width 51 height 26
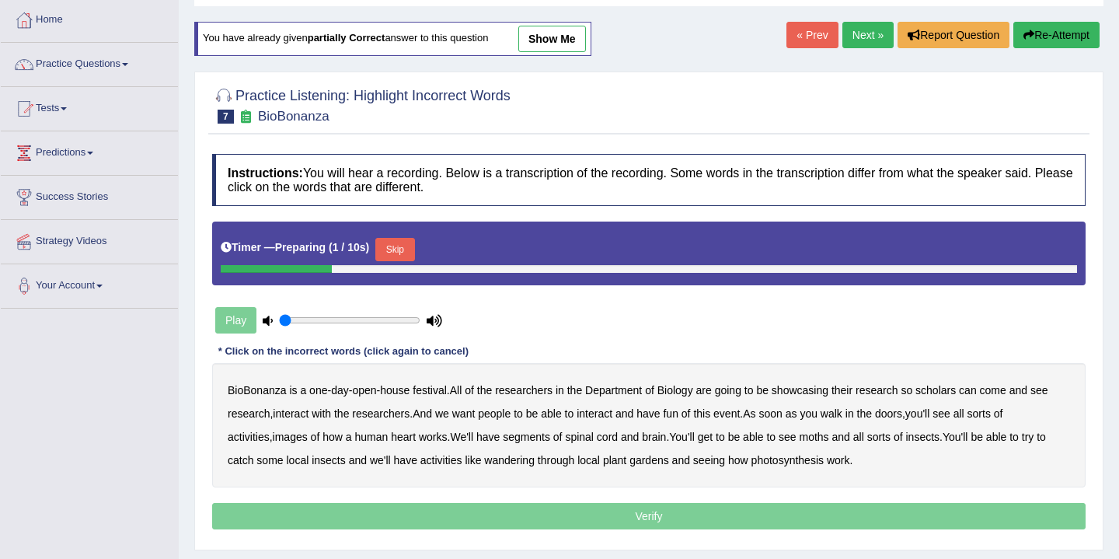
scroll to position [86, 0]
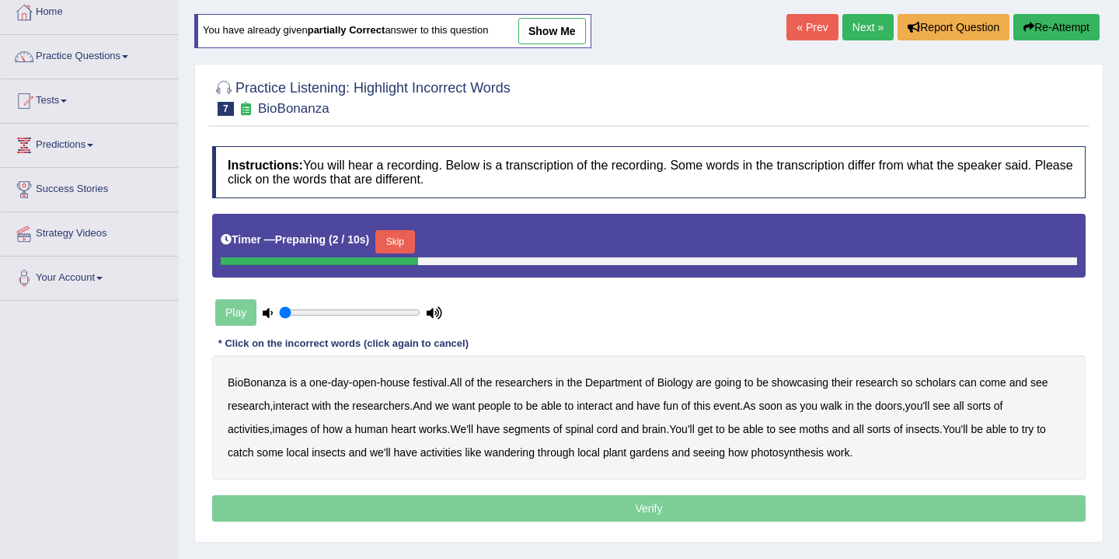
click at [408, 243] on button "Skip" at bounding box center [394, 241] width 39 height 23
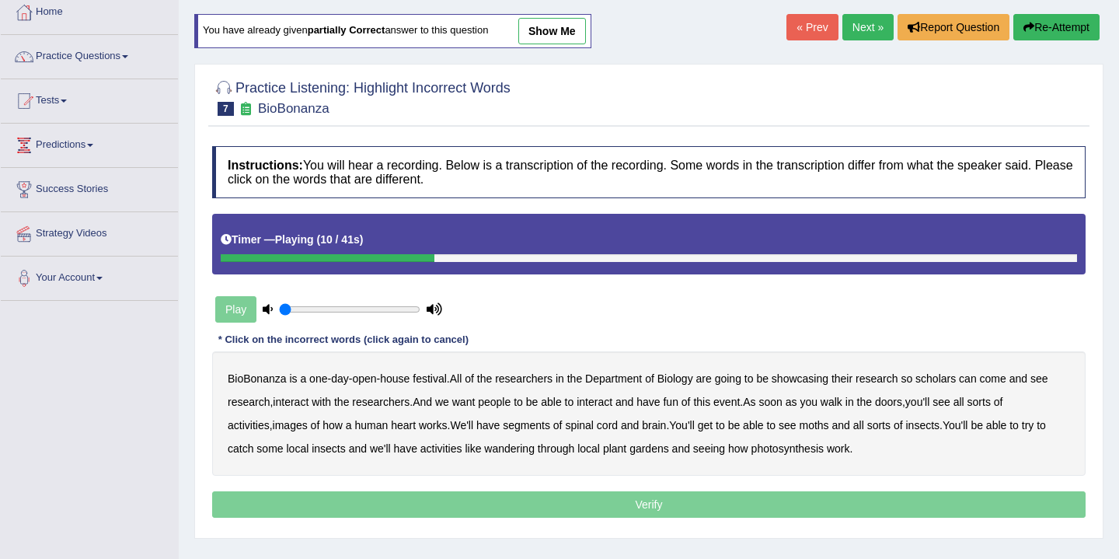
click at [943, 380] on b "scholars" at bounding box center [935, 378] width 40 height 12
click at [300, 431] on b "images" at bounding box center [290, 425] width 35 height 12
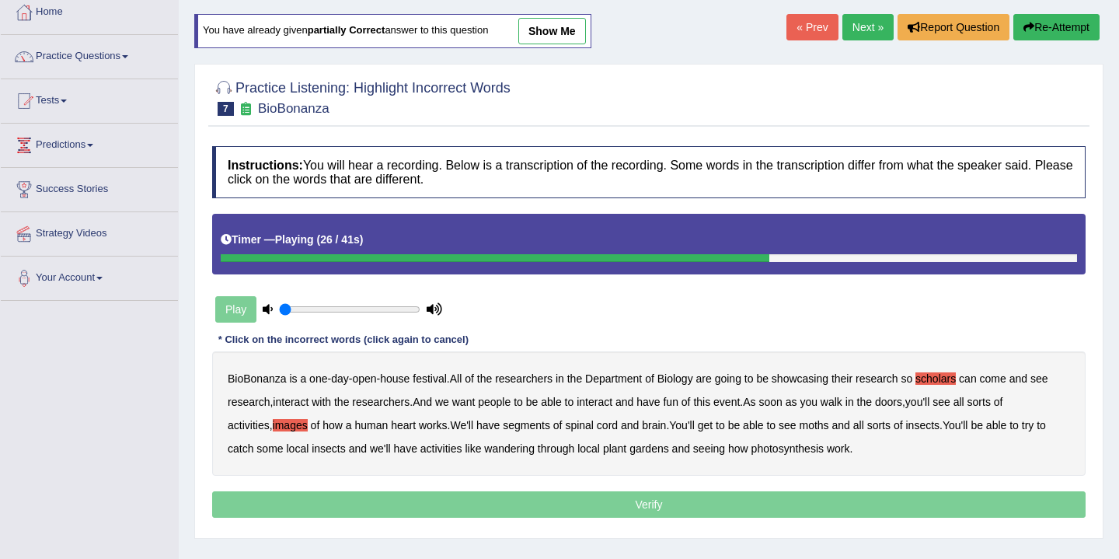
click at [537, 427] on b "segments" at bounding box center [526, 425] width 47 height 12
click at [939, 427] on b "insects" at bounding box center [922, 425] width 34 height 12
click at [939, 425] on b "insects" at bounding box center [922, 425] width 34 height 12
click at [520, 450] on b "wandering" at bounding box center [509, 448] width 51 height 12
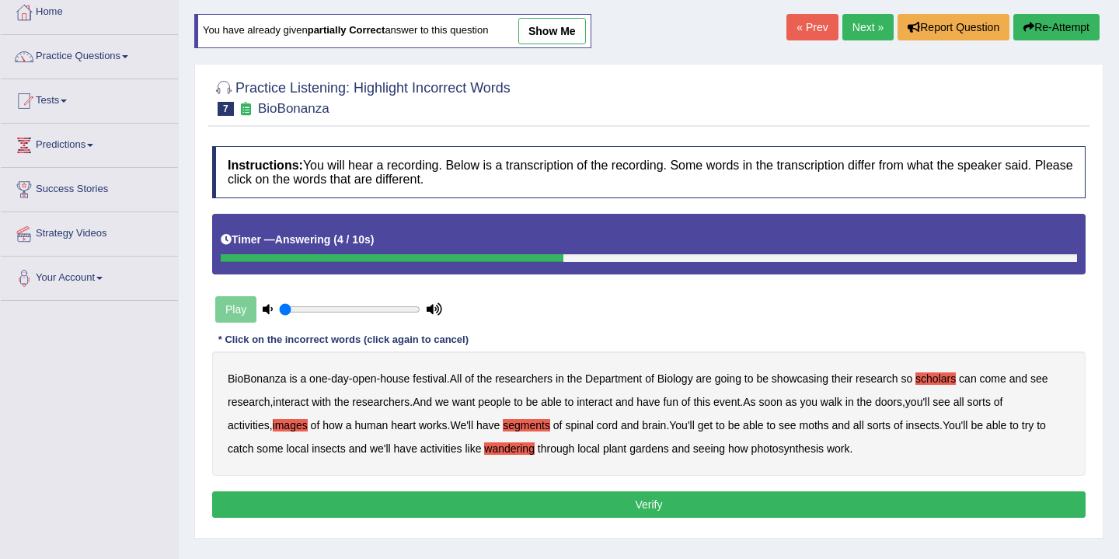
click at [650, 505] on button "Verify" at bounding box center [648, 504] width 873 height 26
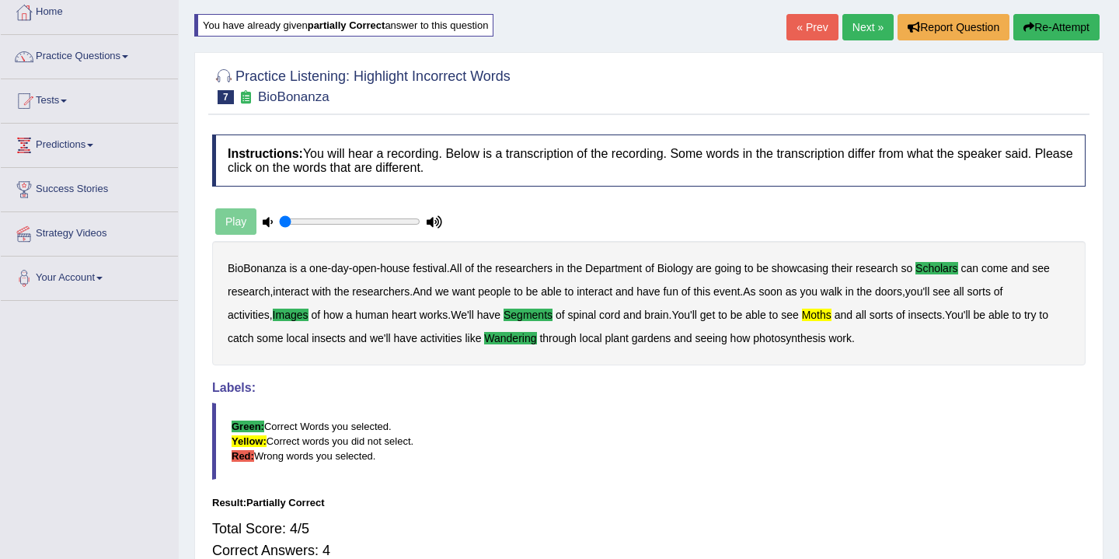
scroll to position [0, 0]
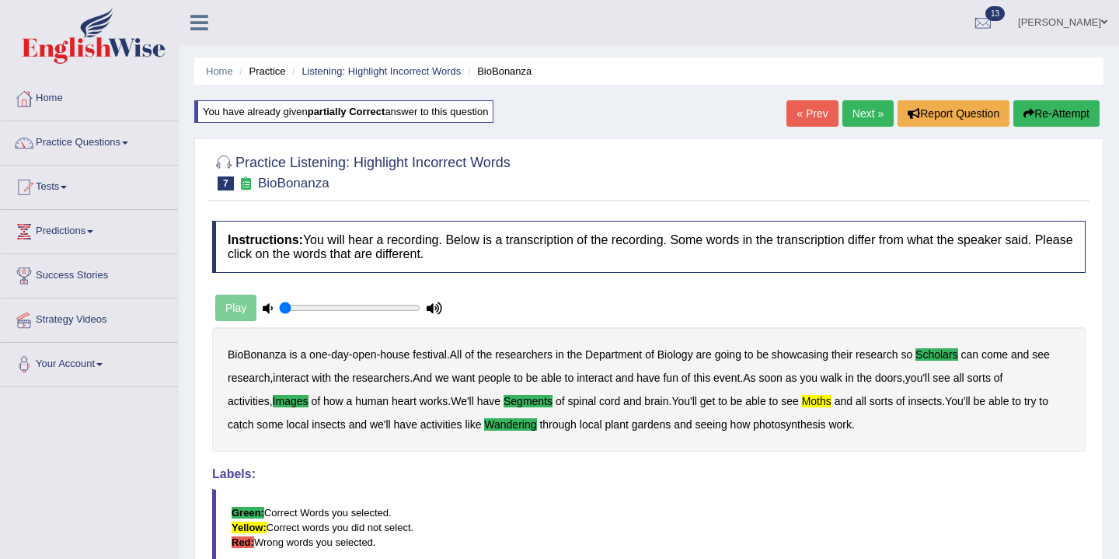
click at [860, 116] on link "Next »" at bounding box center [867, 113] width 51 height 26
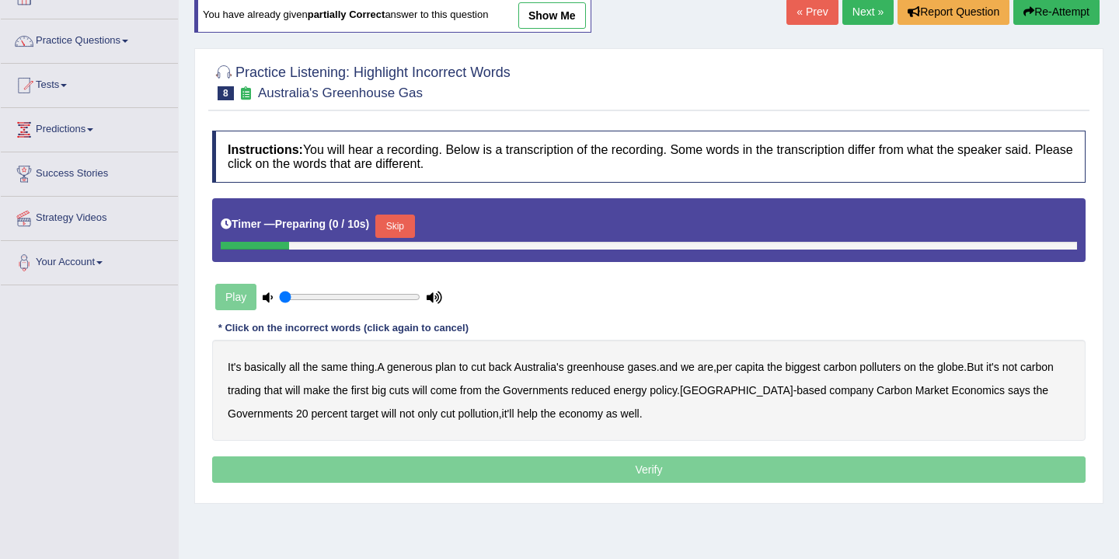
scroll to position [138, 0]
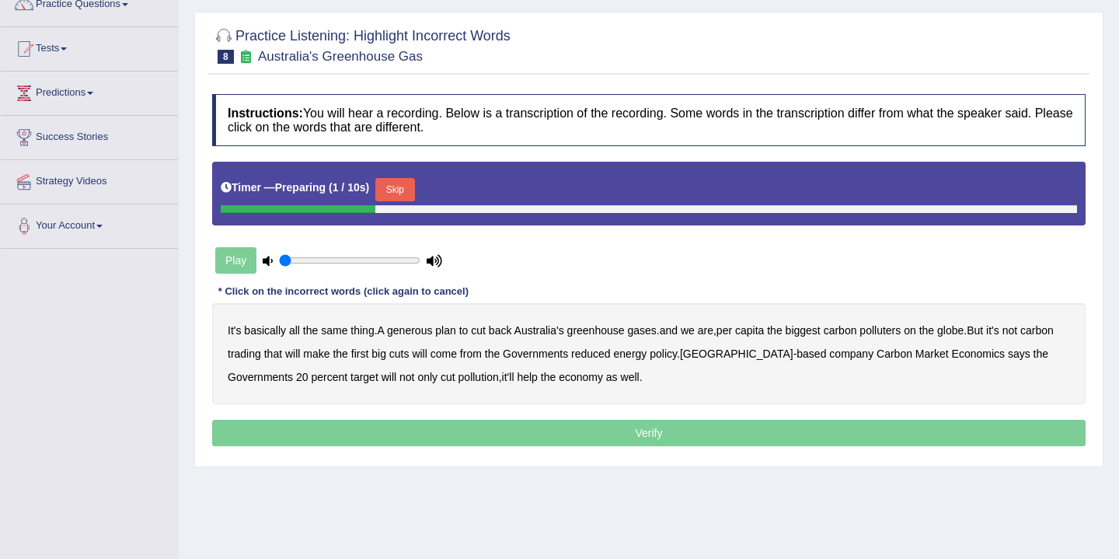
click at [402, 190] on button "Skip" at bounding box center [394, 189] width 39 height 23
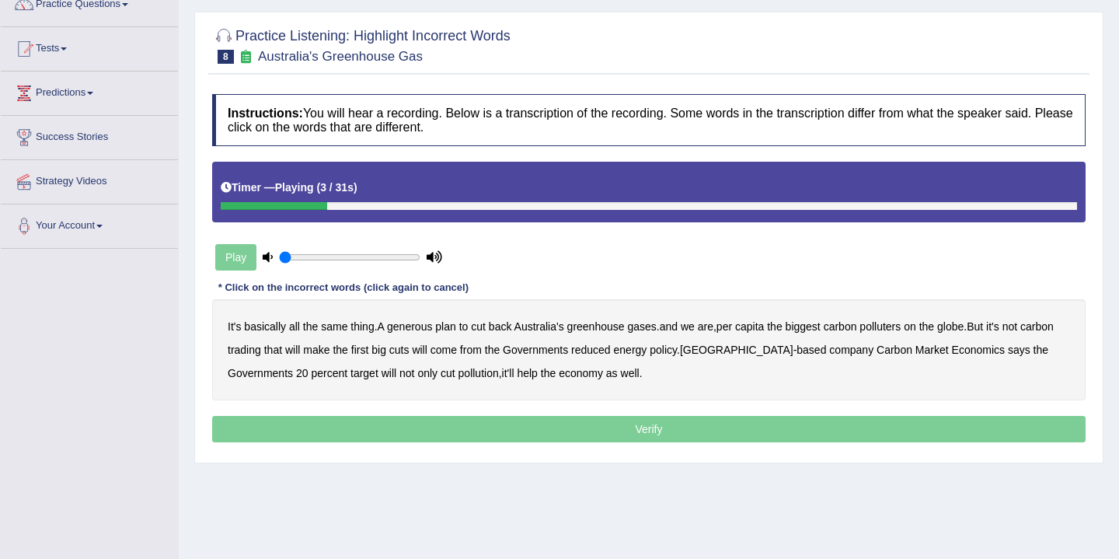
click at [421, 329] on b "generous" at bounding box center [409, 326] width 45 height 12
click at [901, 333] on div "It's basically all the same thing . A generous plan to cut back Australia's gre…" at bounding box center [648, 349] width 873 height 101
click at [898, 327] on b "polluters" at bounding box center [879, 326] width 41 height 12
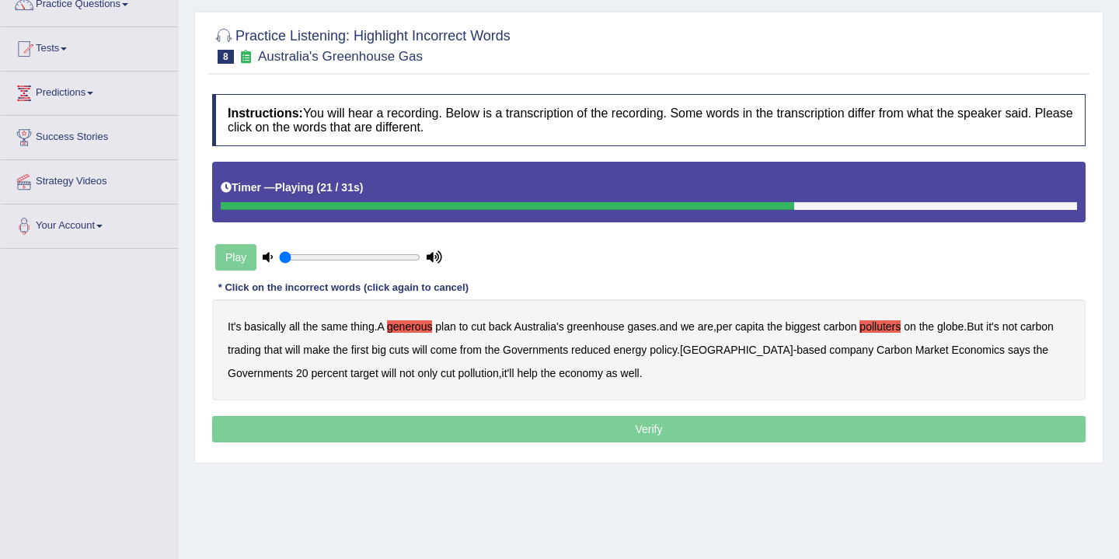
click at [611, 352] on b "reduced" at bounding box center [591, 349] width 40 height 12
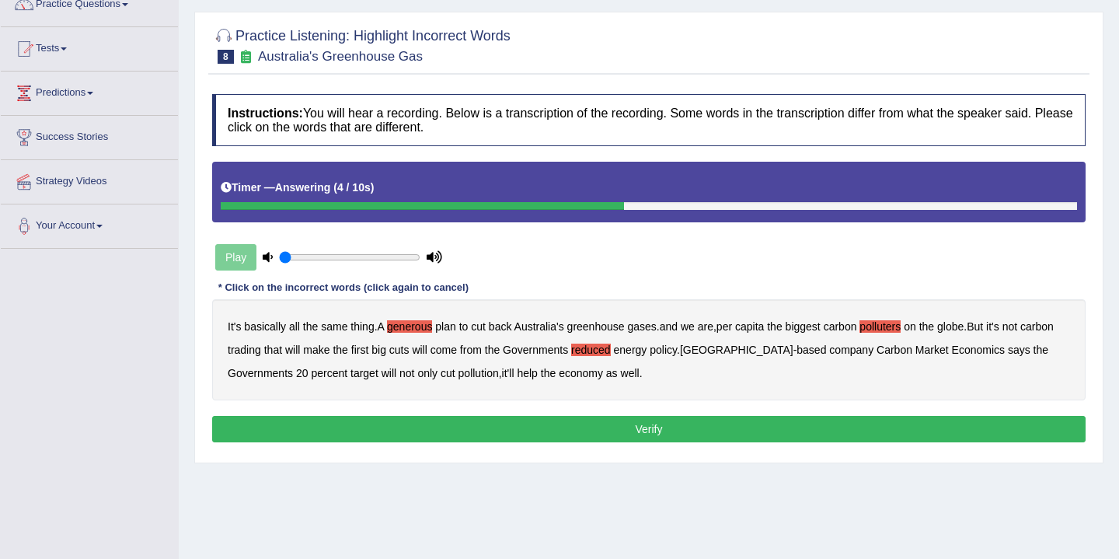
click at [631, 427] on button "Verify" at bounding box center [648, 429] width 873 height 26
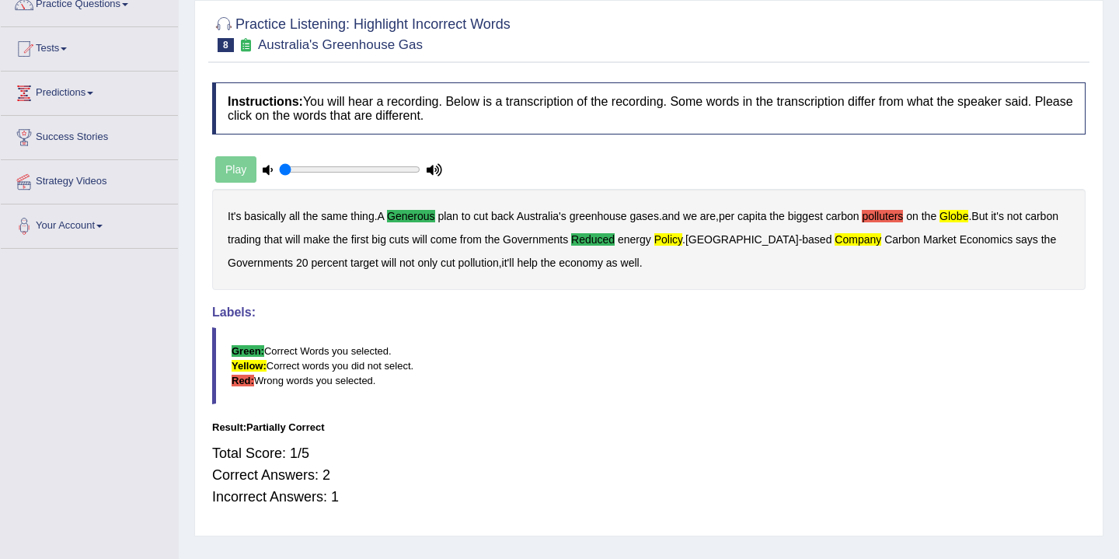
scroll to position [0, 0]
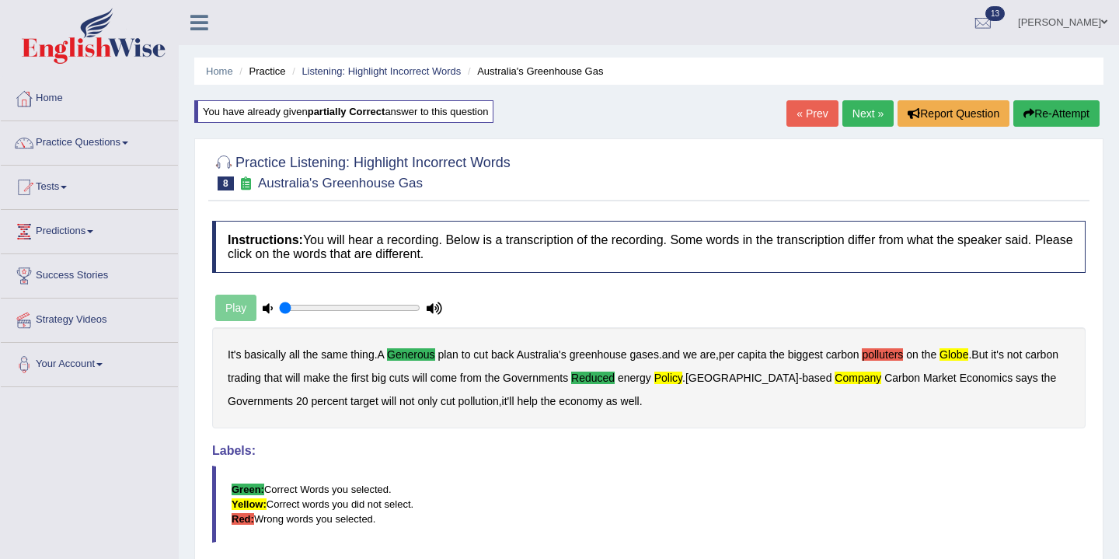
click at [1057, 113] on button "Re-Attempt" at bounding box center [1056, 113] width 86 height 26
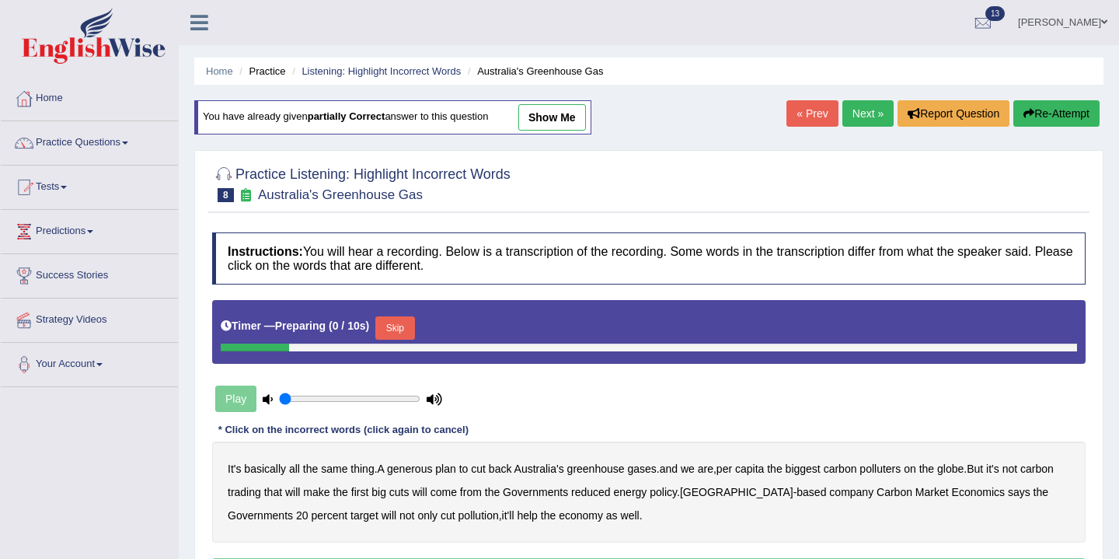
scroll to position [77, 0]
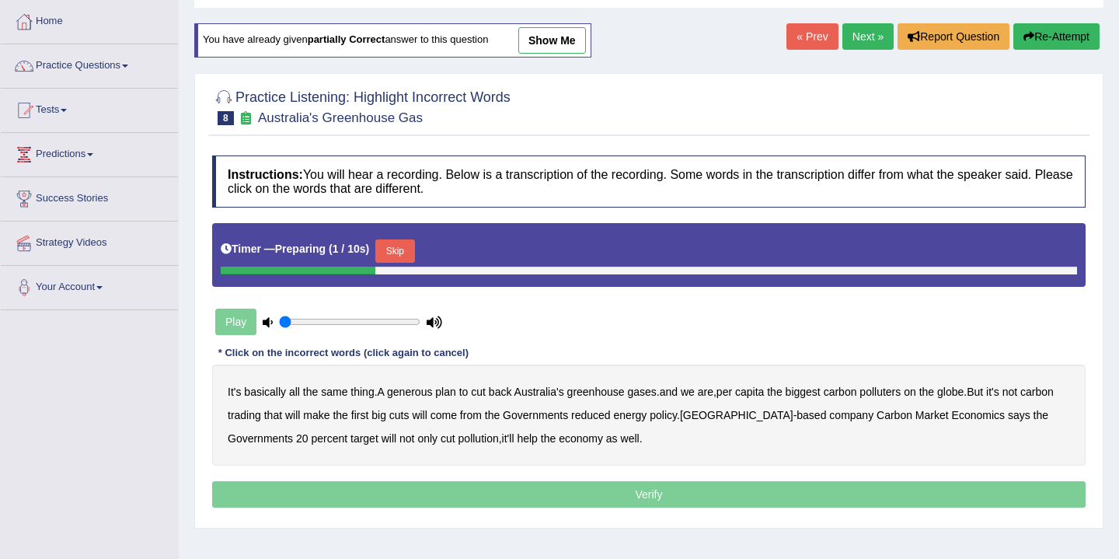
click at [401, 256] on button "Skip" at bounding box center [394, 250] width 39 height 23
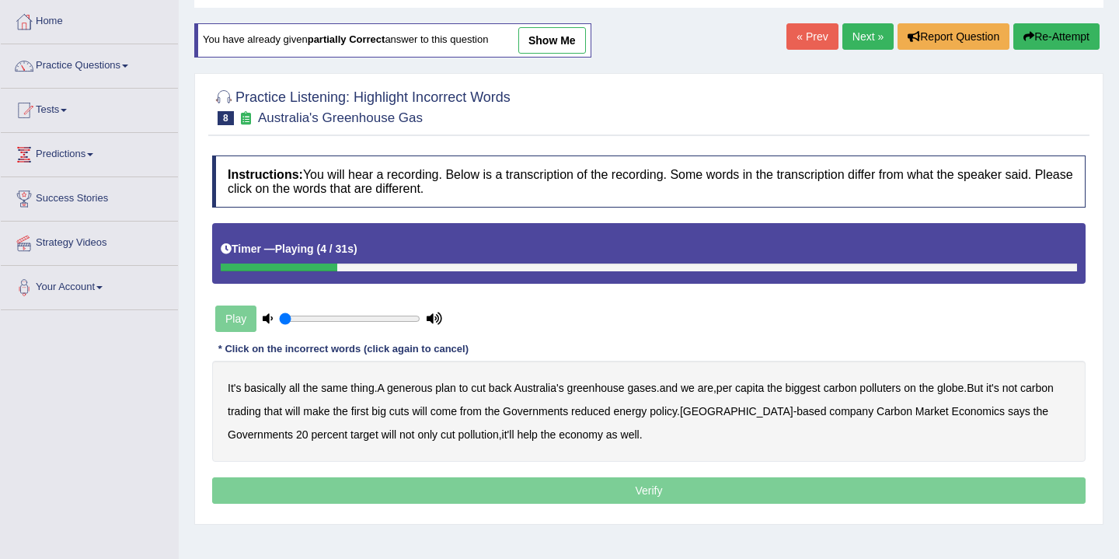
click at [414, 385] on b "generous" at bounding box center [409, 388] width 45 height 12
click at [901, 390] on b "polluters" at bounding box center [879, 388] width 41 height 12
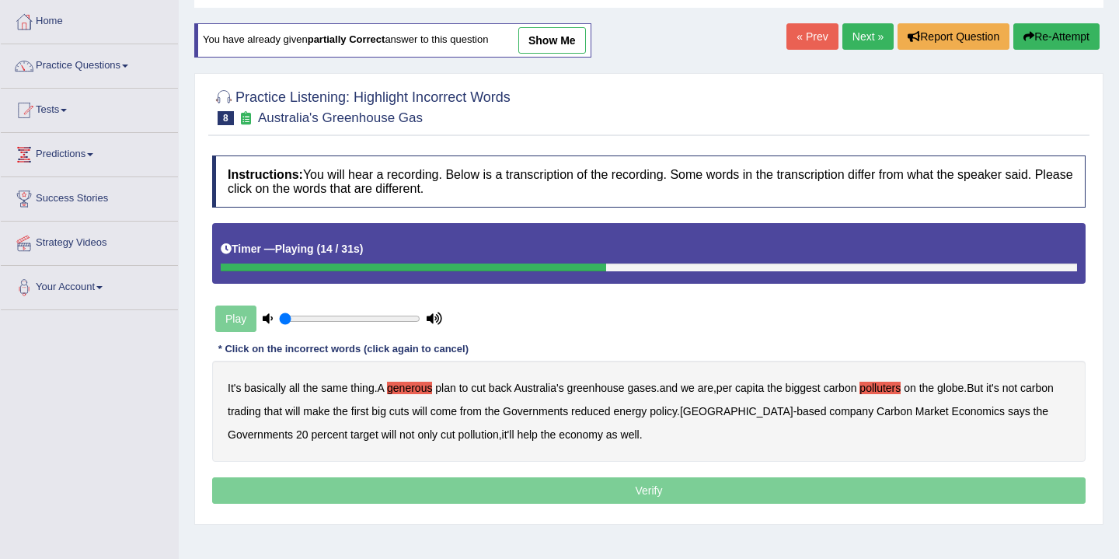
click at [963, 390] on b "globe" at bounding box center [950, 388] width 26 height 12
click at [611, 413] on b "reduced" at bounding box center [591, 411] width 40 height 12
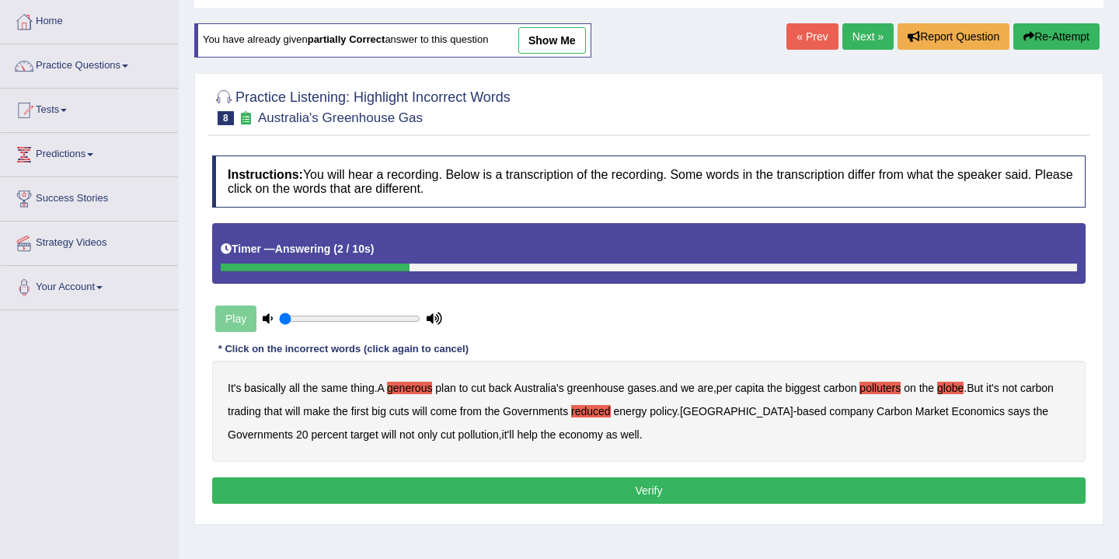
click at [899, 389] on b "polluters" at bounding box center [879, 388] width 41 height 12
click at [590, 490] on button "Verify" at bounding box center [648, 490] width 873 height 26
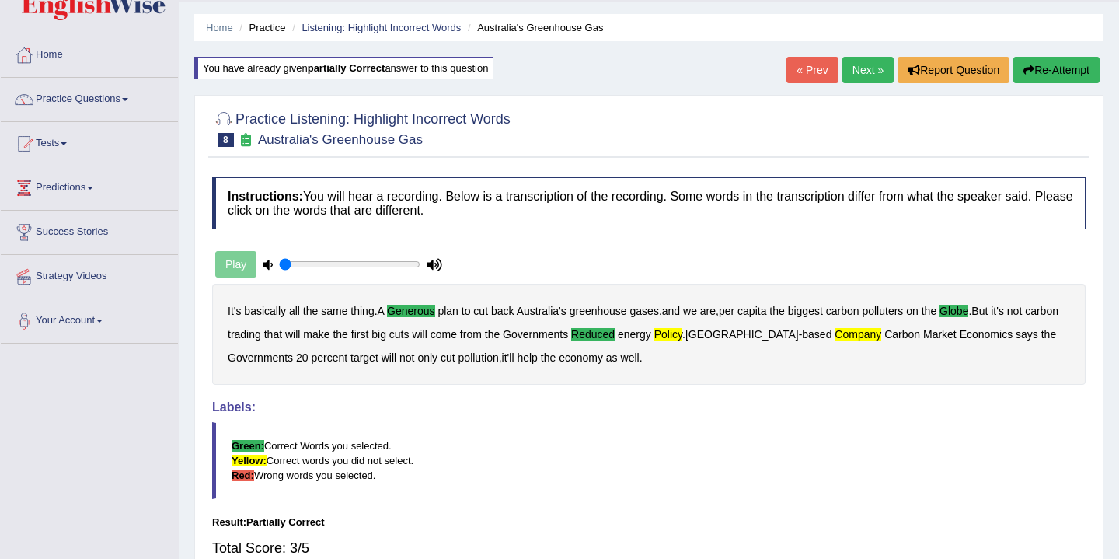
scroll to position [0, 0]
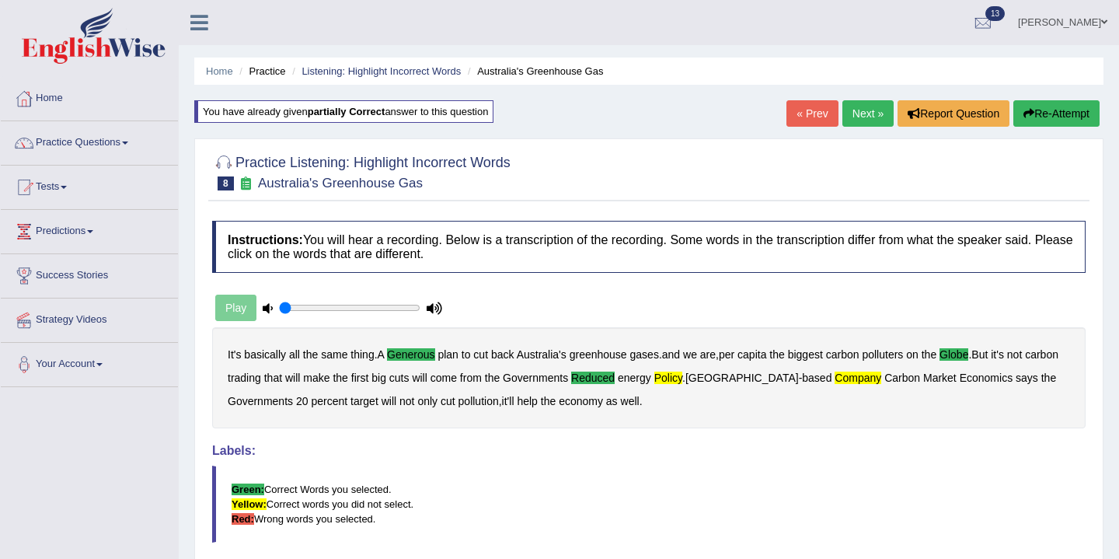
click at [862, 117] on link "Next »" at bounding box center [867, 113] width 51 height 26
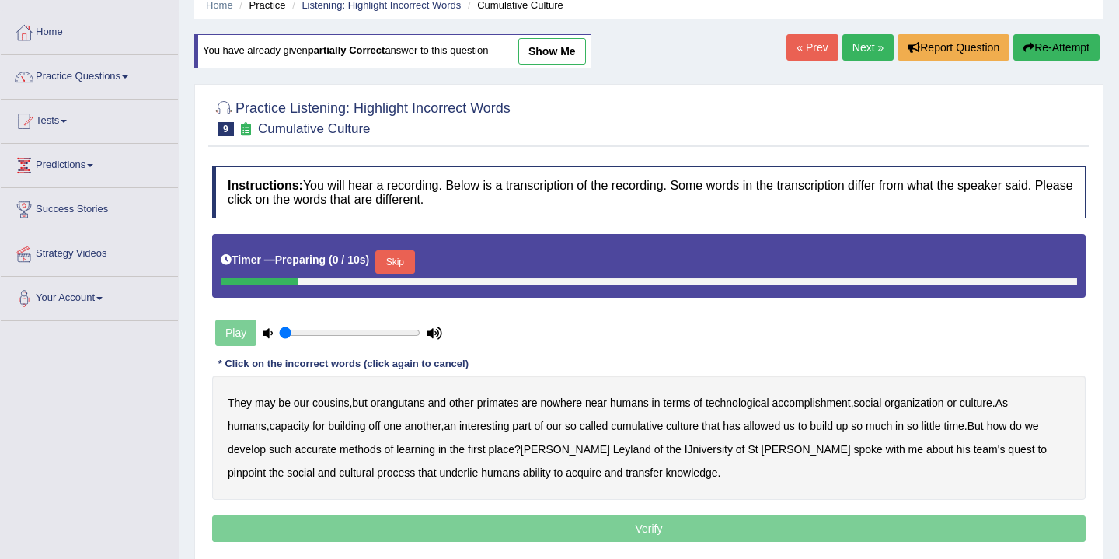
scroll to position [94, 0]
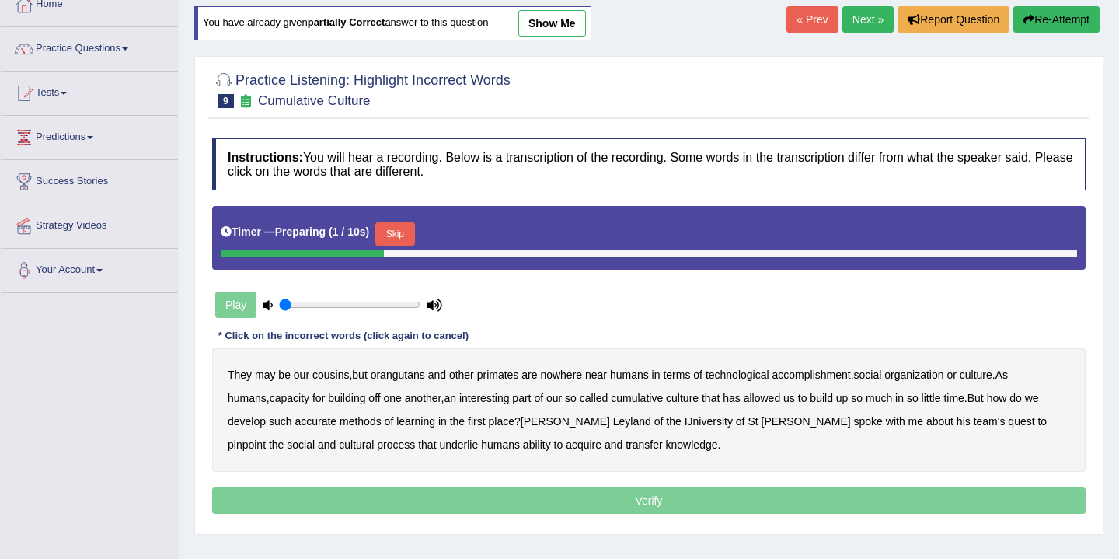
click at [402, 233] on button "Skip" at bounding box center [394, 233] width 39 height 23
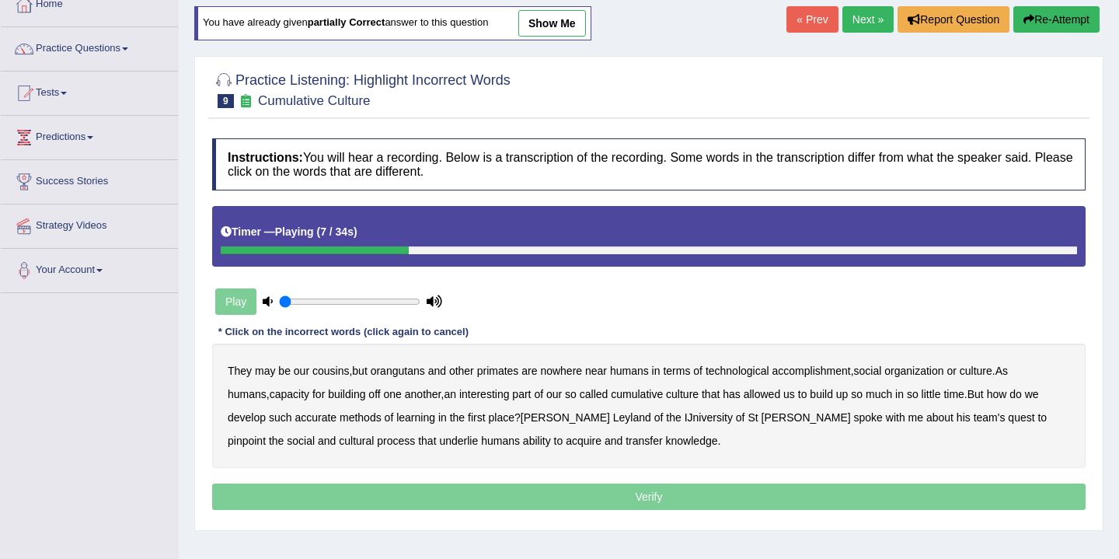
click at [823, 375] on b "accomplishment" at bounding box center [811, 370] width 78 height 12
click at [931, 375] on b "organization" at bounding box center [913, 370] width 59 height 12
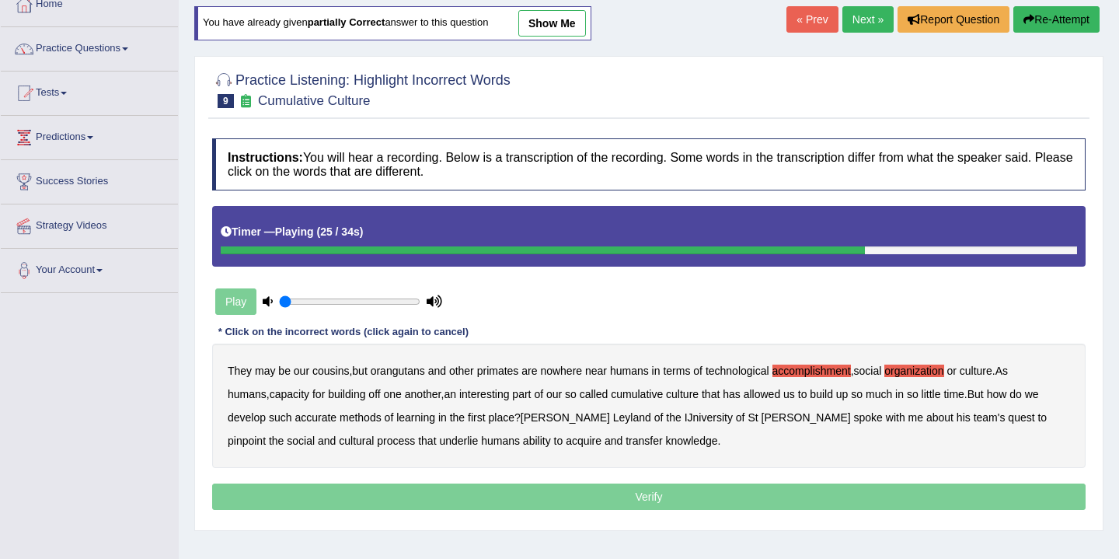
click at [685, 418] on b "IJniversity" at bounding box center [709, 417] width 48 height 12
click at [374, 434] on b "cultural" at bounding box center [356, 440] width 35 height 12
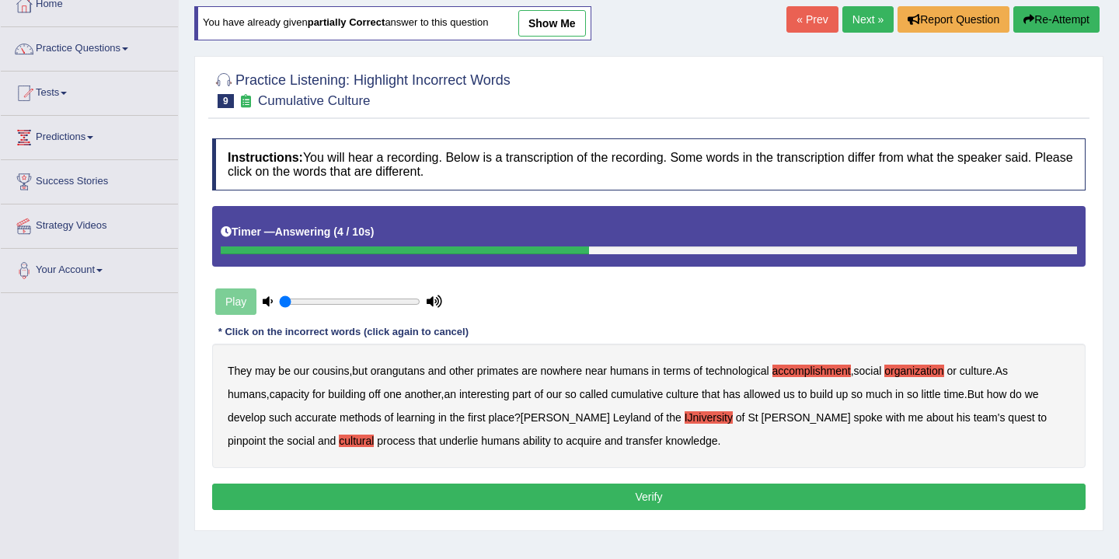
click at [625, 441] on b "transfer" at bounding box center [643, 440] width 37 height 12
click at [497, 494] on button "Verify" at bounding box center [648, 496] width 873 height 26
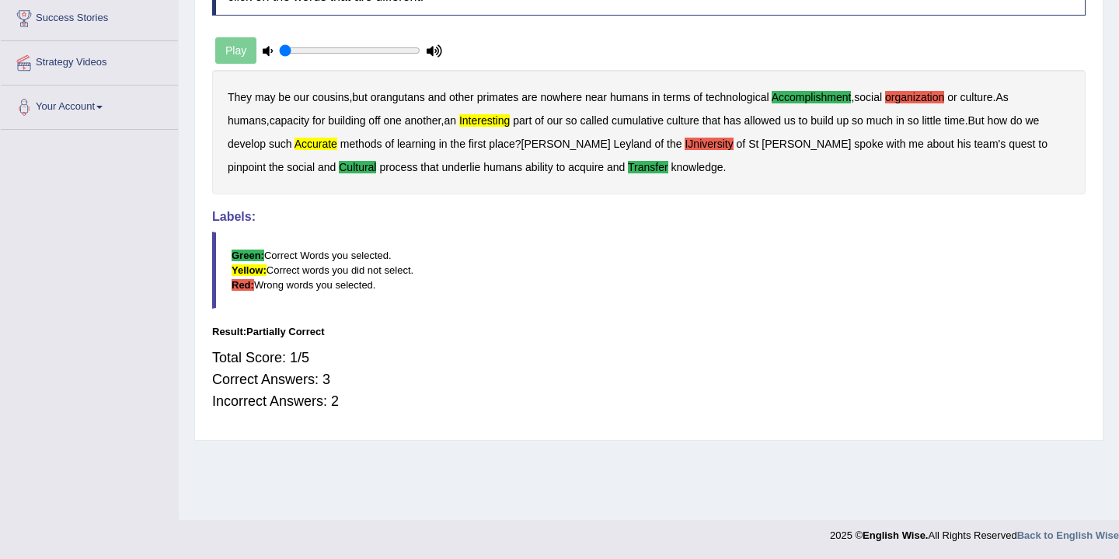
scroll to position [0, 0]
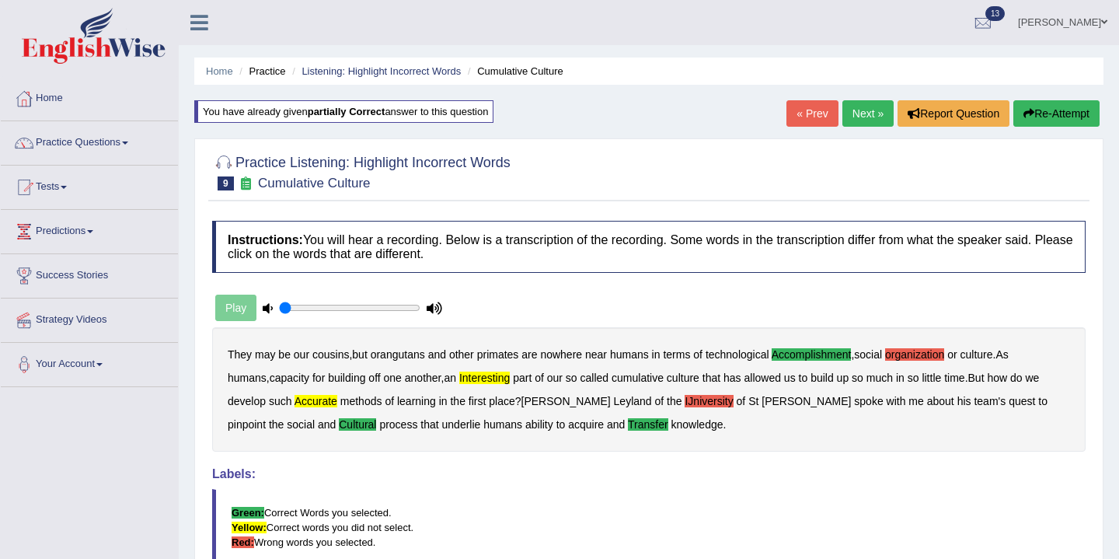
click at [869, 112] on link "Next »" at bounding box center [867, 113] width 51 height 26
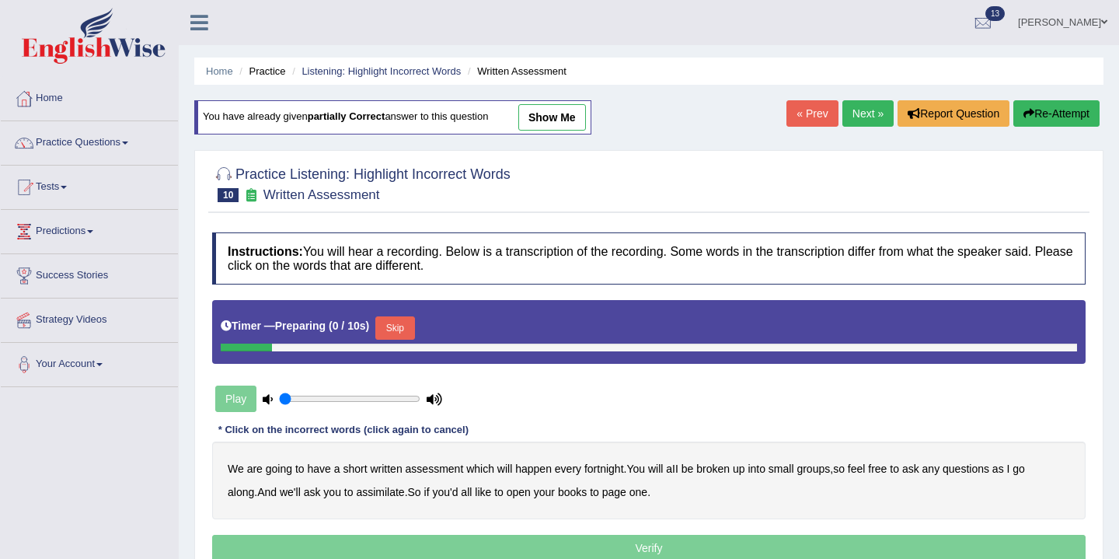
scroll to position [41, 0]
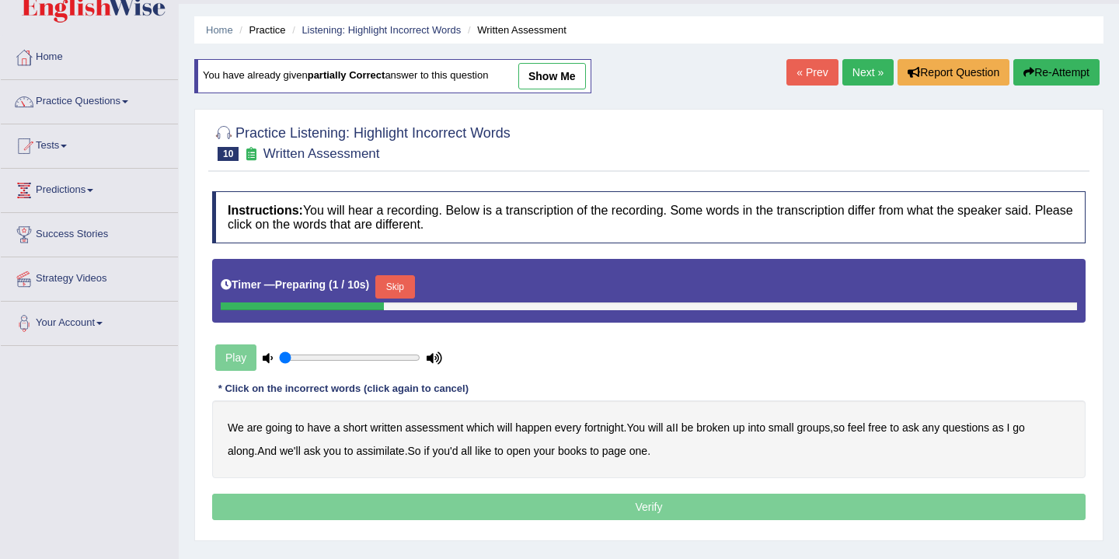
click at [395, 279] on button "Skip" at bounding box center [394, 286] width 39 height 23
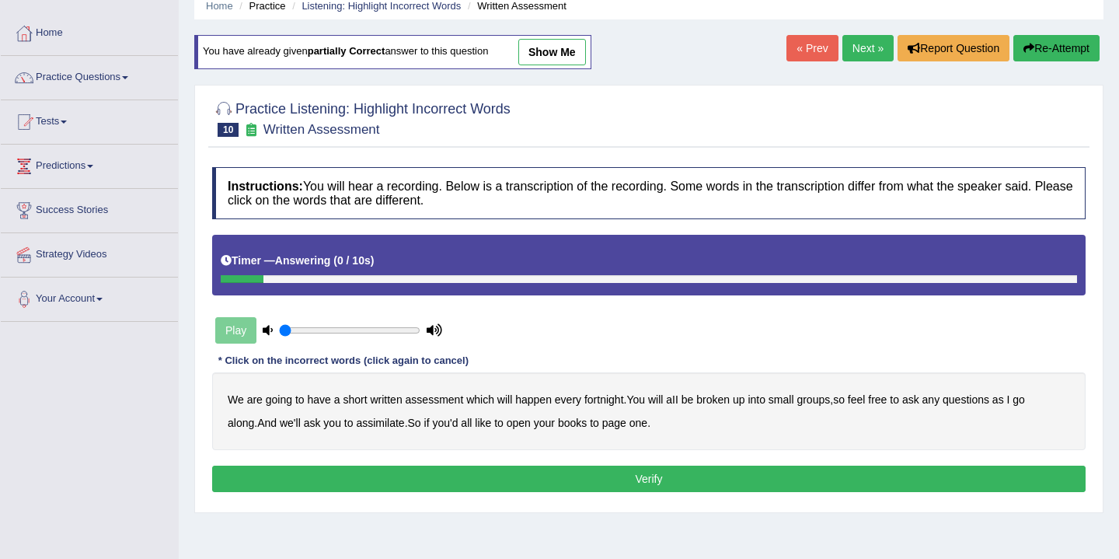
scroll to position [75, 0]
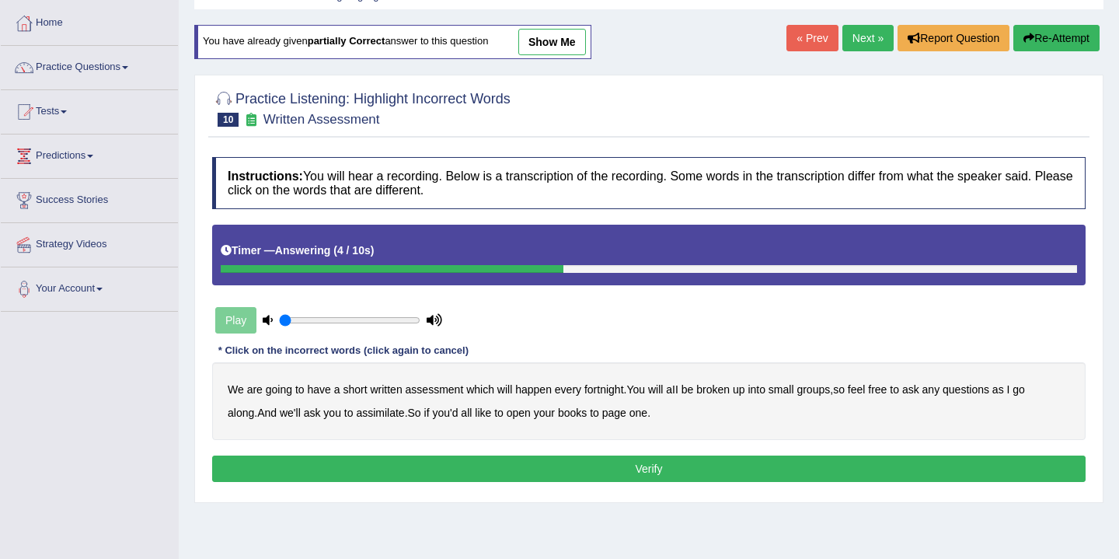
click at [1058, 39] on button "Re-Attempt" at bounding box center [1056, 38] width 86 height 26
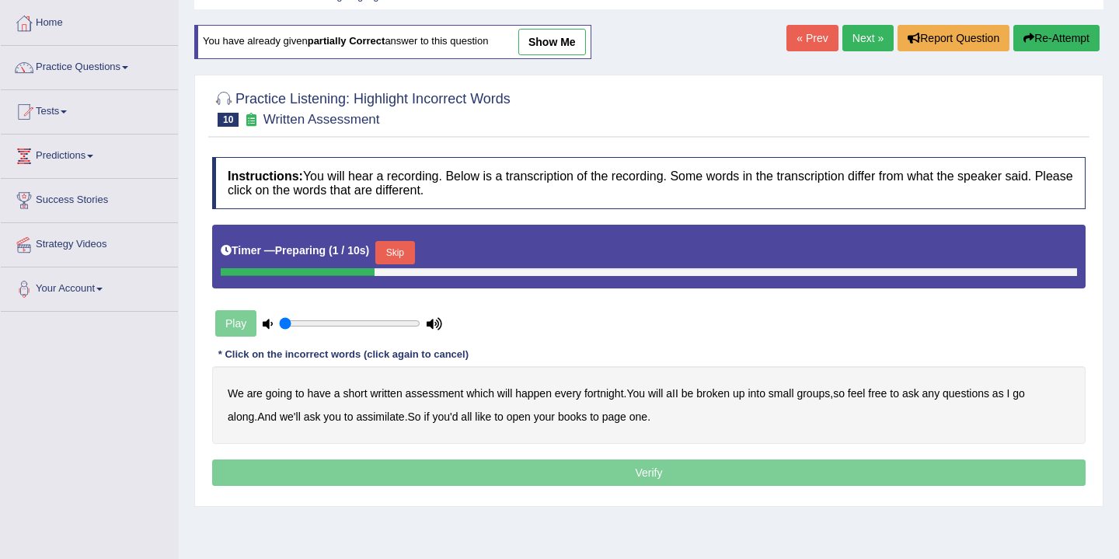
click at [403, 253] on button "Skip" at bounding box center [394, 252] width 39 height 23
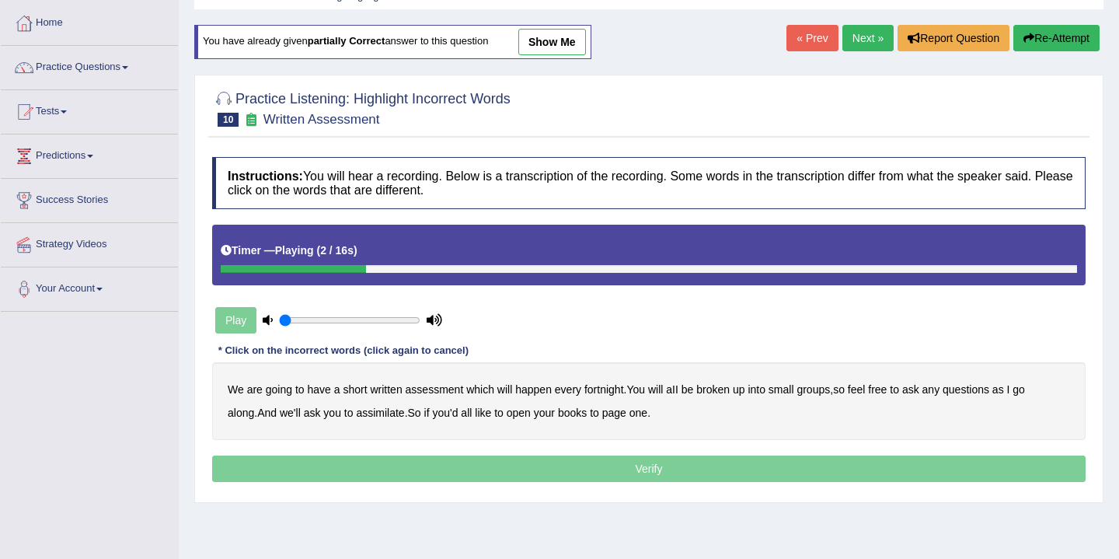
click at [392, 393] on b "written" at bounding box center [386, 389] width 32 height 12
click at [392, 392] on b "written" at bounding box center [386, 389] width 32 height 12
click at [721, 393] on b "broken" at bounding box center [712, 389] width 33 height 12
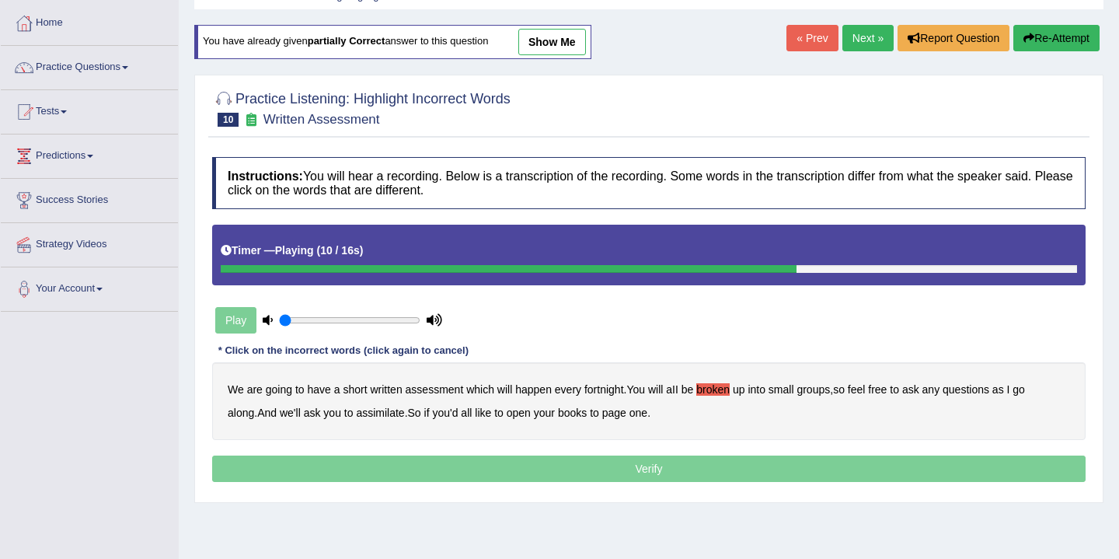
click at [723, 392] on b "broken" at bounding box center [712, 389] width 33 height 12
click at [1049, 39] on button "Re-Attempt" at bounding box center [1056, 38] width 86 height 26
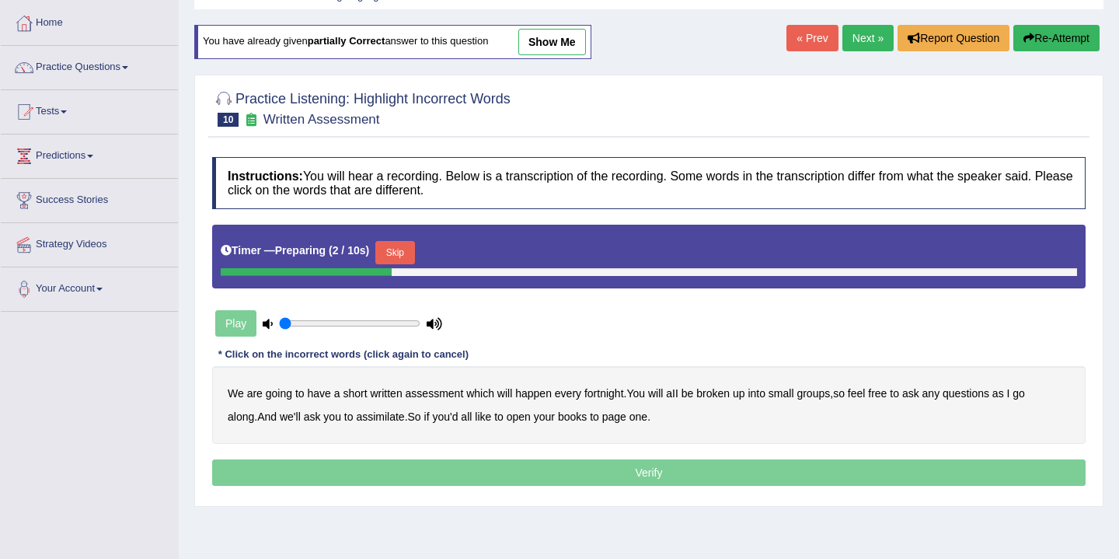
click at [398, 249] on button "Skip" at bounding box center [394, 252] width 39 height 23
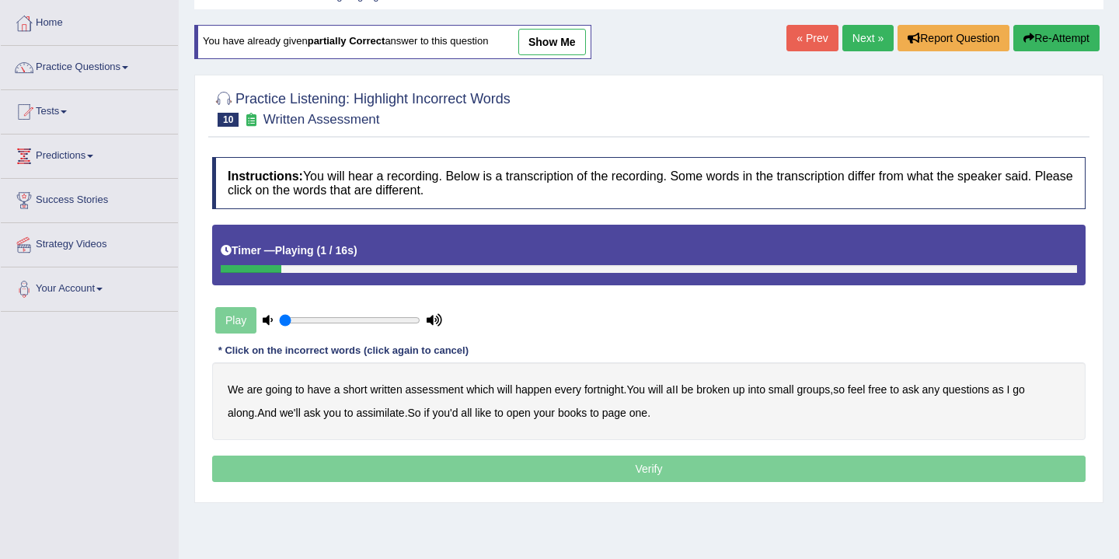
click at [258, 388] on b "are" at bounding box center [255, 389] width 16 height 12
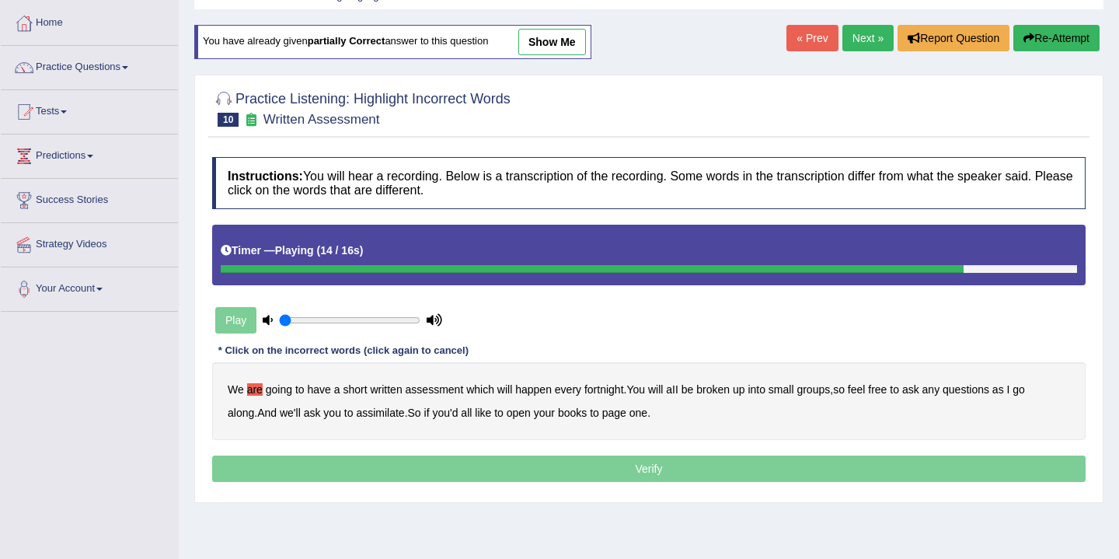
click at [357, 414] on b "assimilate" at bounding box center [380, 412] width 48 height 12
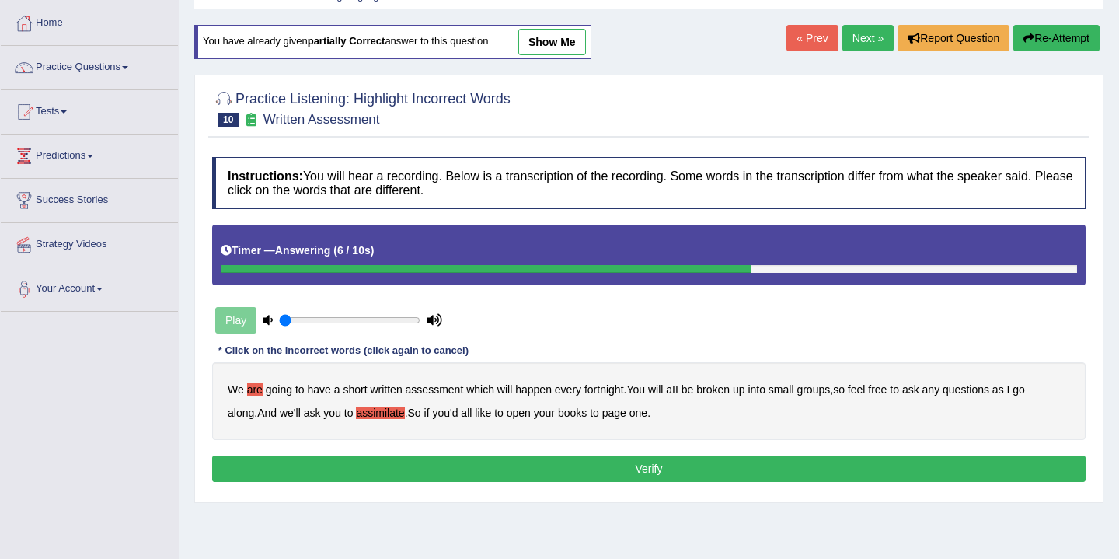
click at [629, 415] on b "one" at bounding box center [638, 412] width 18 height 12
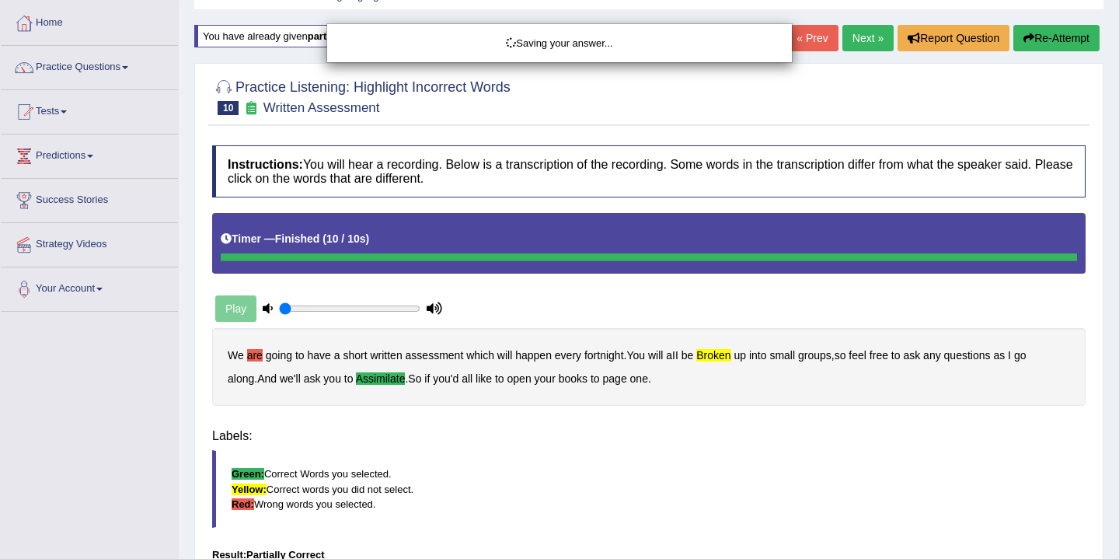
click at [566, 471] on div "Saving your answer..." at bounding box center [559, 279] width 1119 height 559
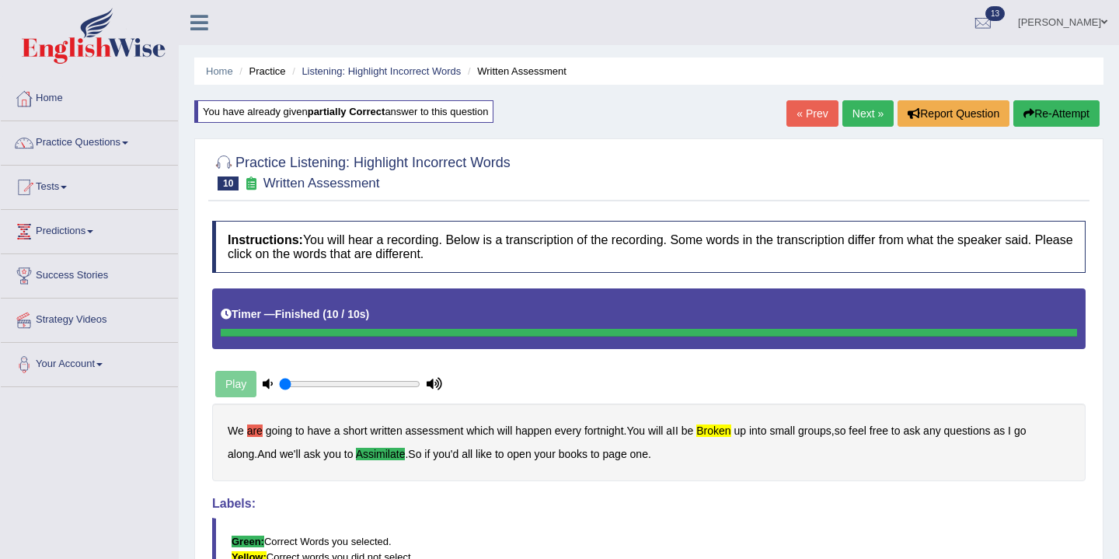
click at [859, 111] on link "Next »" at bounding box center [867, 113] width 51 height 26
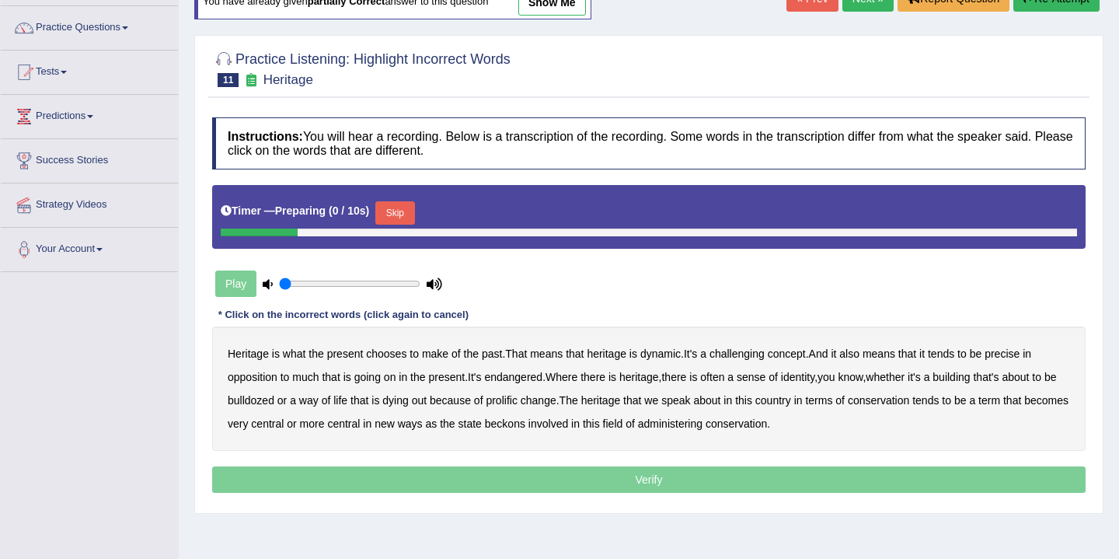
scroll to position [120, 0]
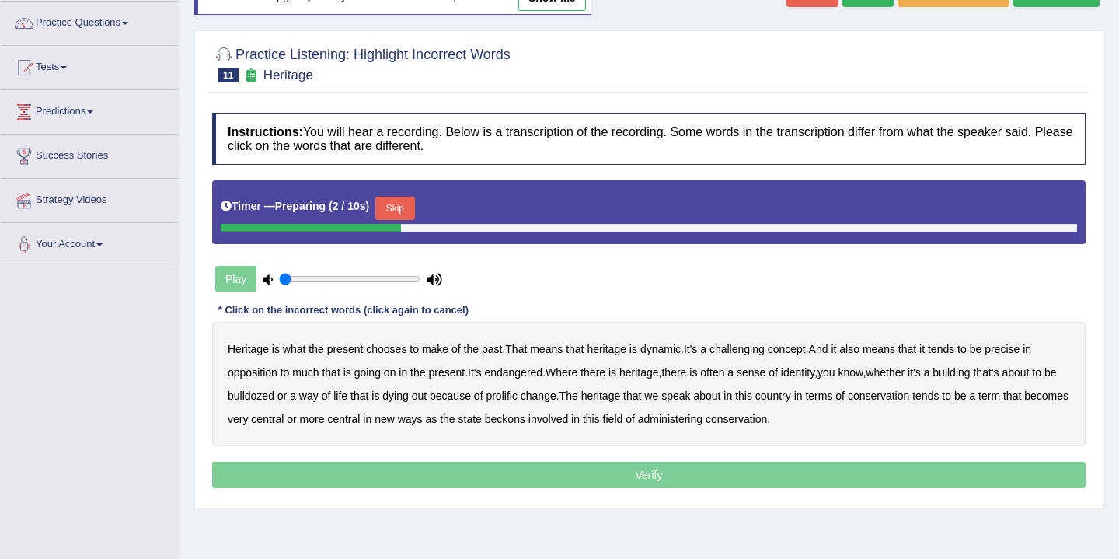
click at [401, 205] on button "Skip" at bounding box center [394, 208] width 39 height 23
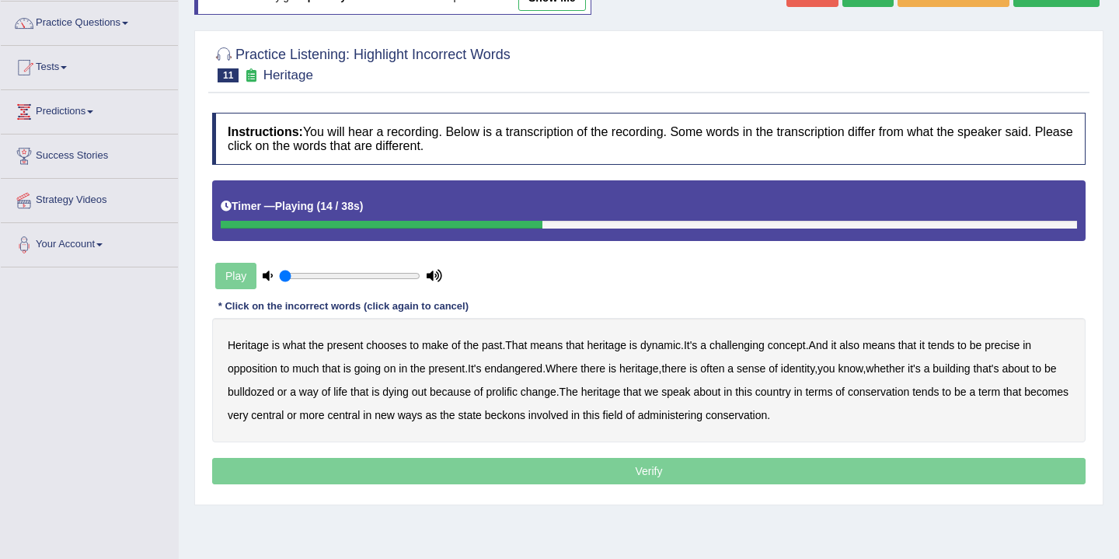
click at [1015, 351] on b "precise" at bounding box center [1001, 345] width 35 height 12
click at [453, 370] on b "present" at bounding box center [446, 368] width 37 height 12
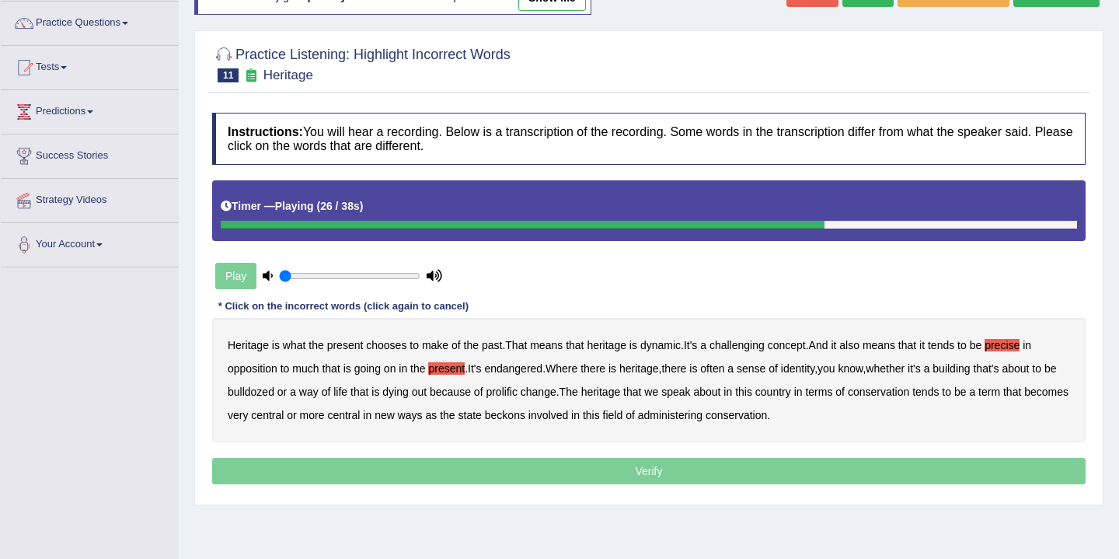
click at [517, 396] on b "prolific" at bounding box center [501, 391] width 31 height 12
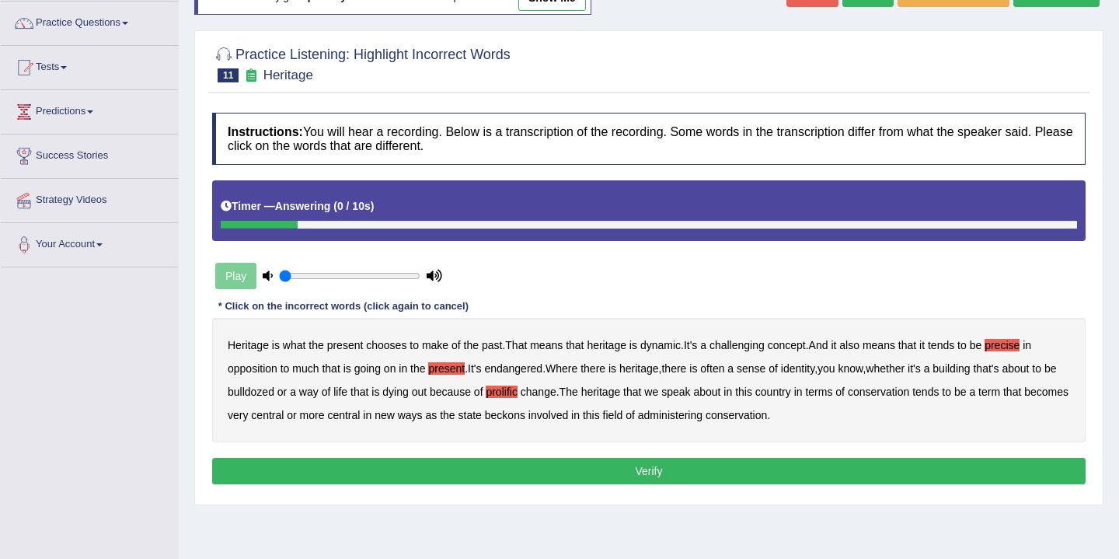
click at [702, 420] on b "administering" at bounding box center [670, 415] width 64 height 12
click at [655, 479] on button "Verify" at bounding box center [648, 471] width 873 height 26
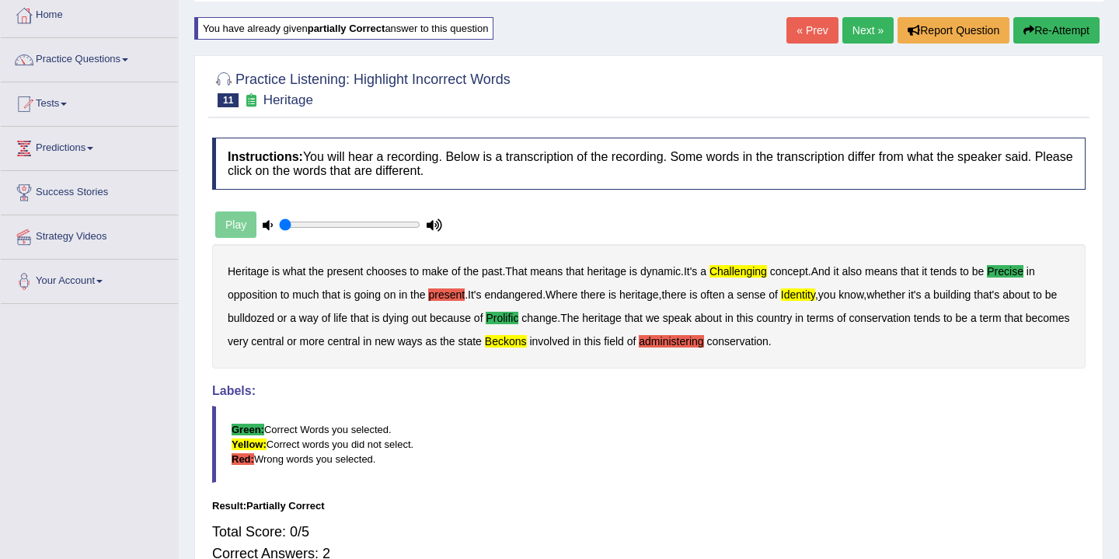
scroll to position [0, 0]
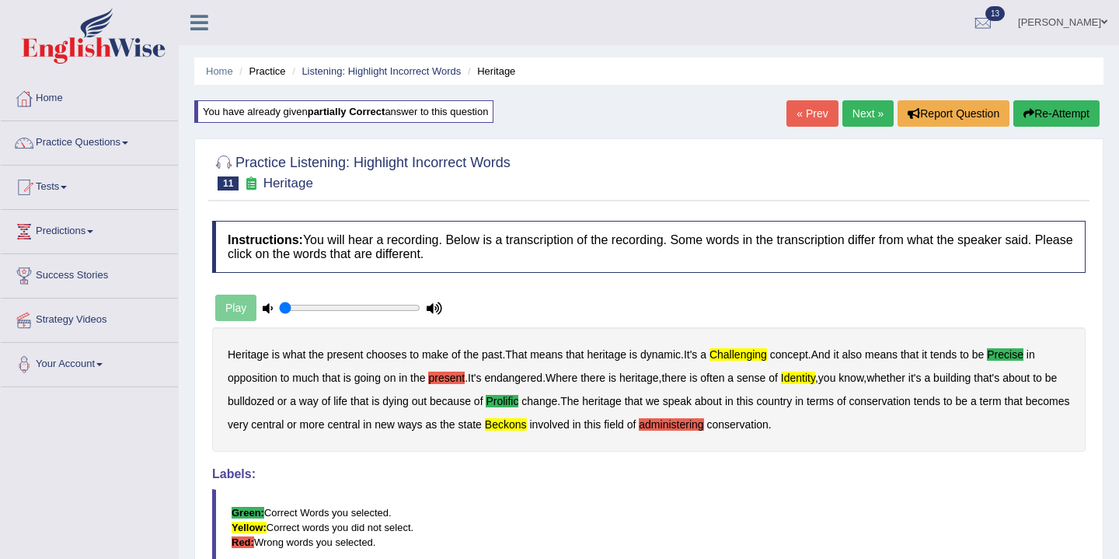
click at [115, 147] on link "Practice Questions" at bounding box center [89, 140] width 177 height 39
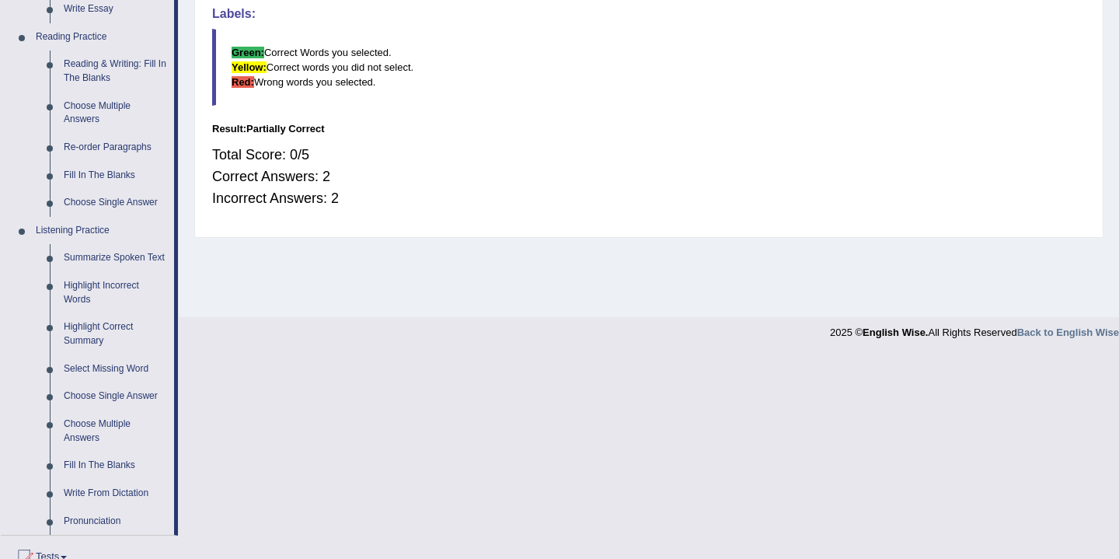
scroll to position [673, 0]
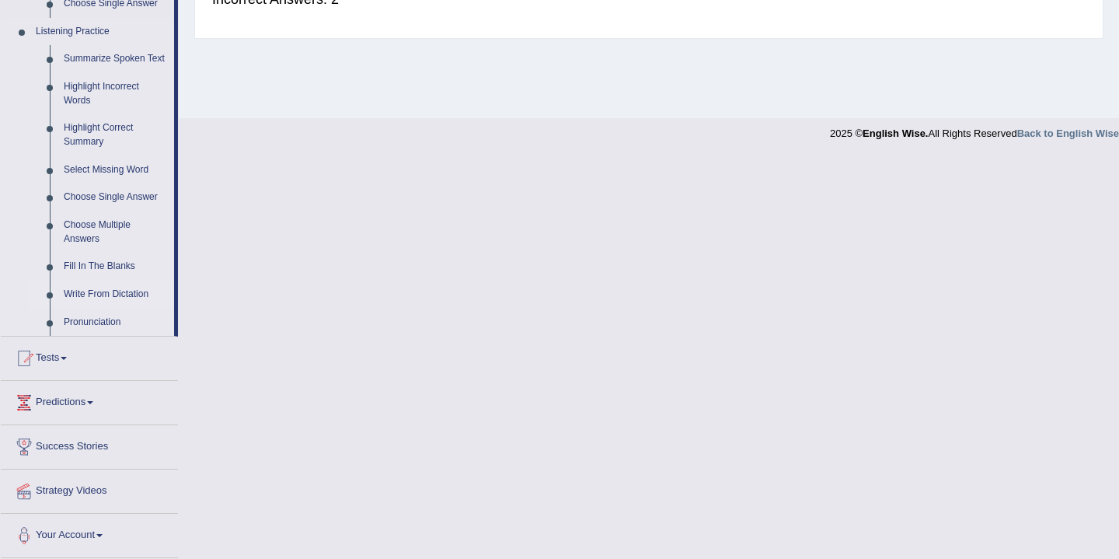
click at [98, 291] on link "Write From Dictation" at bounding box center [115, 294] width 117 height 28
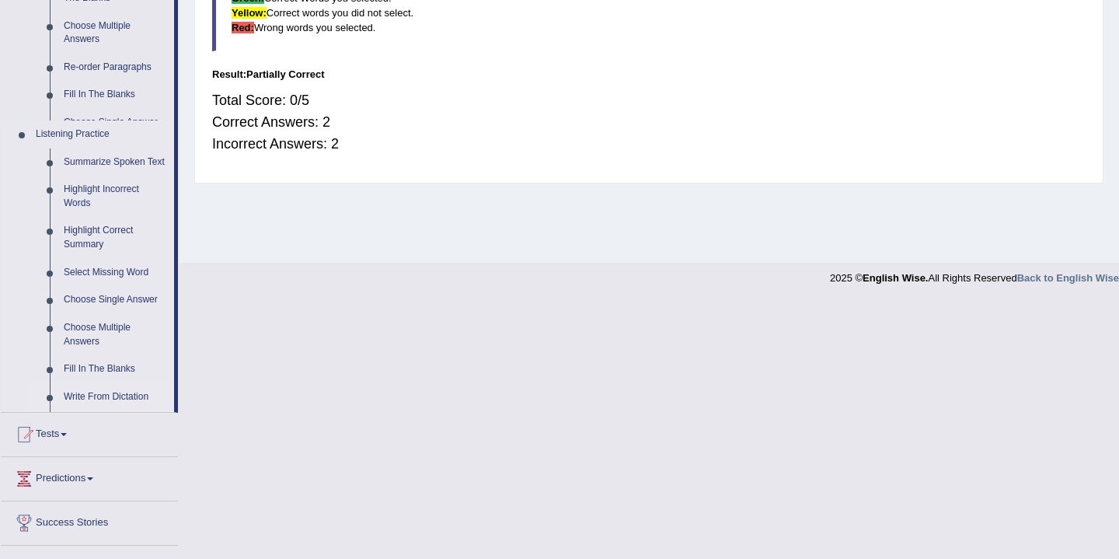
scroll to position [257, 0]
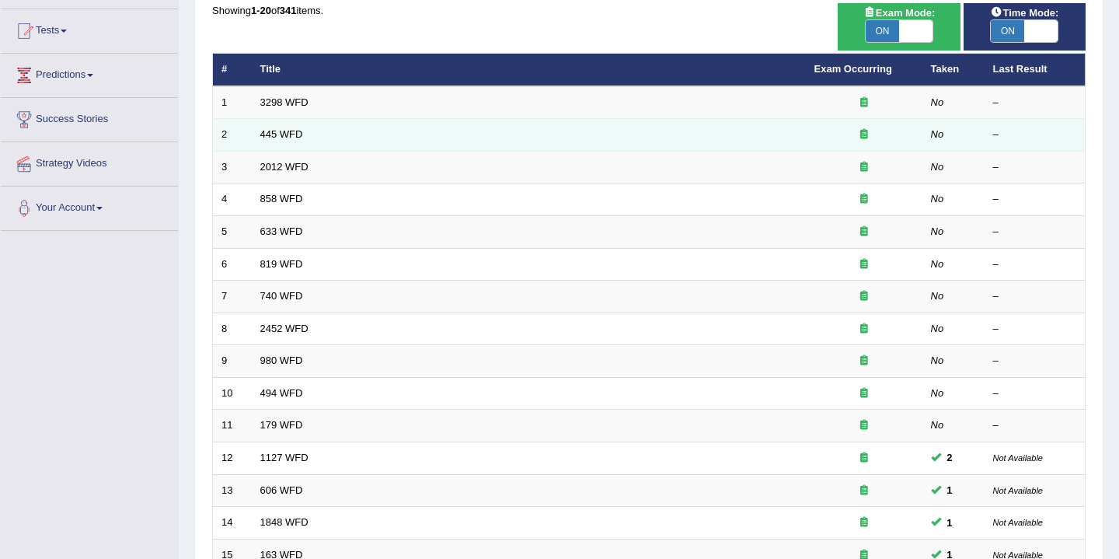
scroll to position [186, 0]
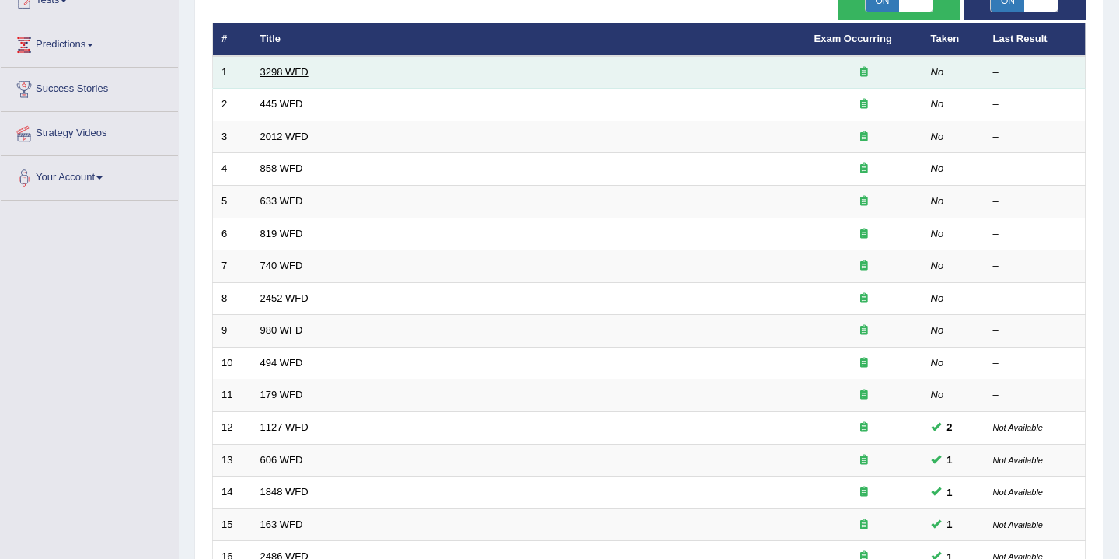
click at [285, 70] on link "3298 WFD" at bounding box center [284, 72] width 48 height 12
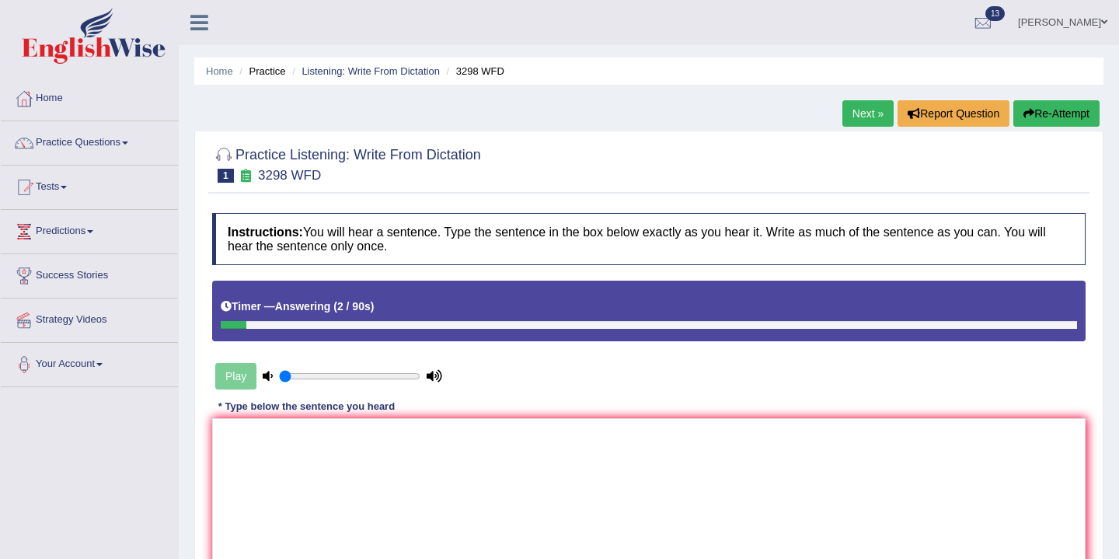
click at [1030, 110] on button "Re-Attempt" at bounding box center [1056, 113] width 86 height 26
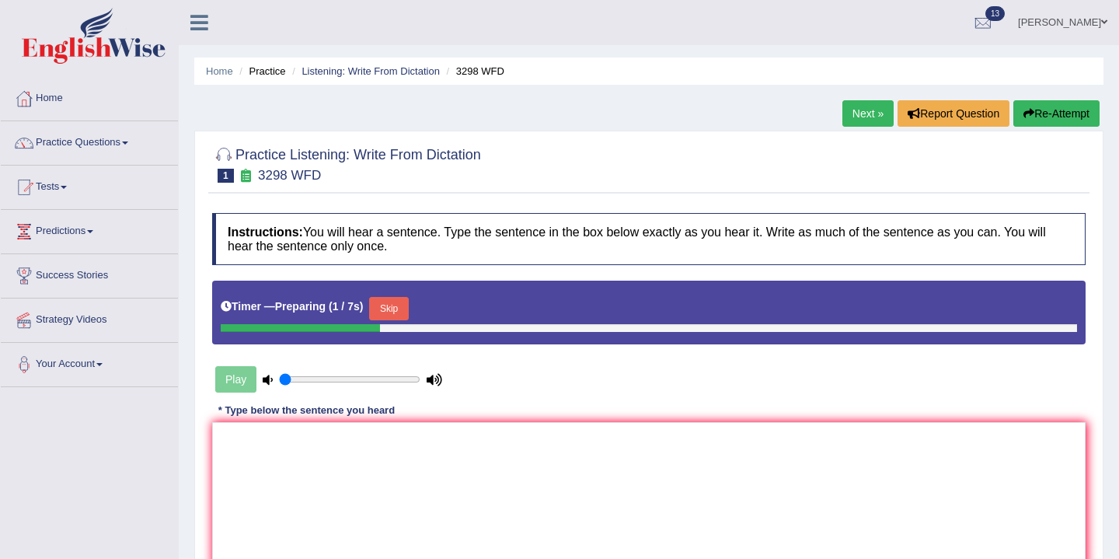
click at [395, 308] on button "Skip" at bounding box center [388, 308] width 39 height 23
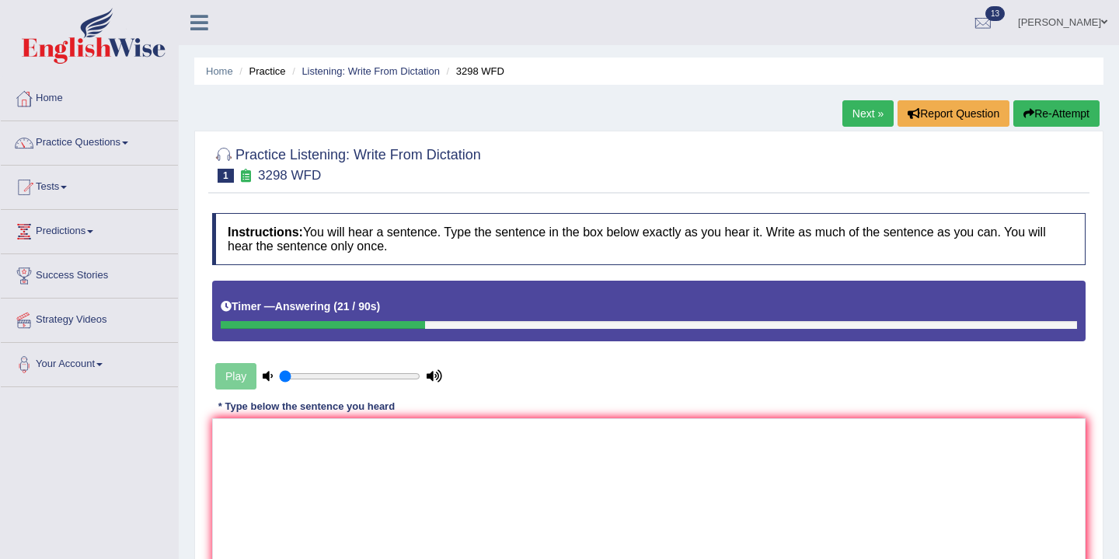
click at [258, 406] on div "* Type below the sentence you heard" at bounding box center [306, 406] width 189 height 15
click at [232, 429] on textarea at bounding box center [648, 493] width 873 height 151
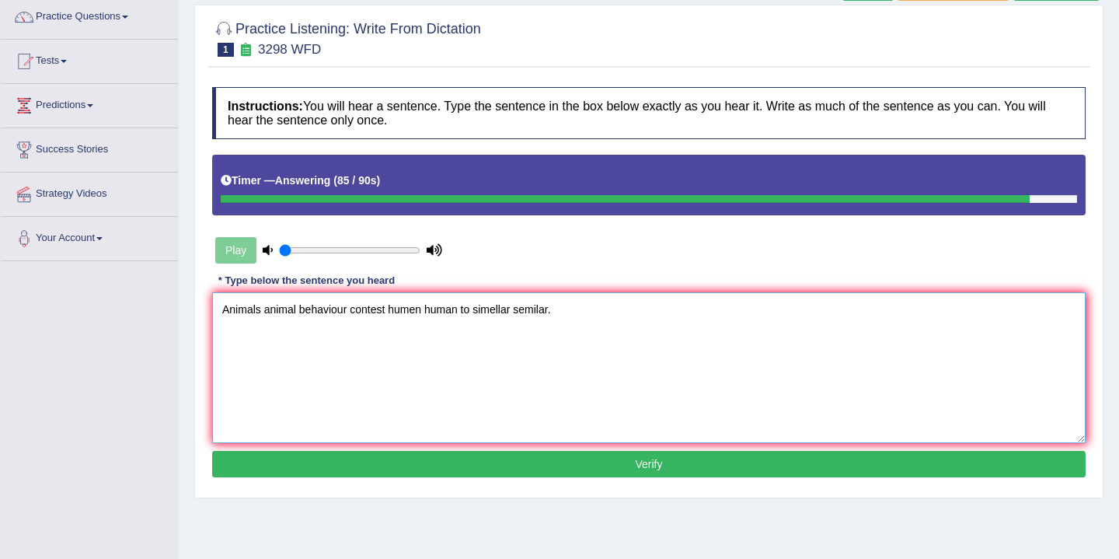
scroll to position [257, 0]
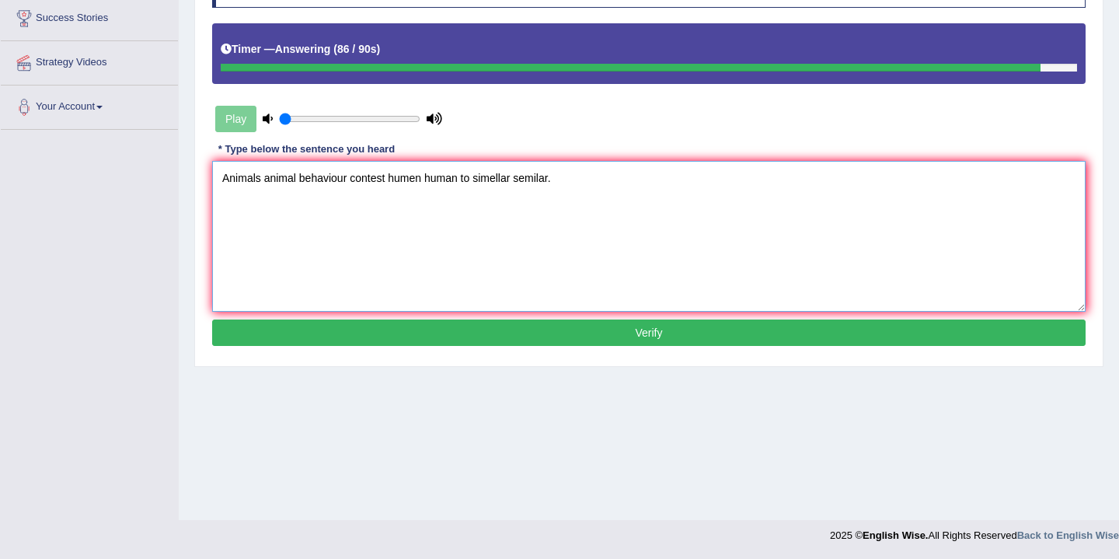
type textarea "Animals animal behaviour contest humen human to simellar semilar."
click at [625, 334] on button "Verify" at bounding box center [648, 332] width 873 height 26
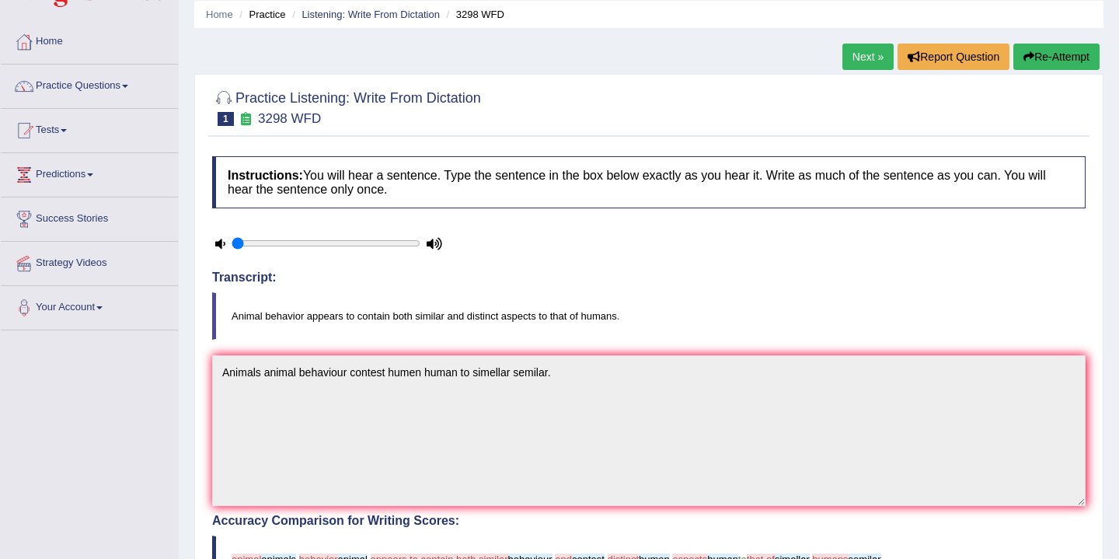
scroll to position [0, 0]
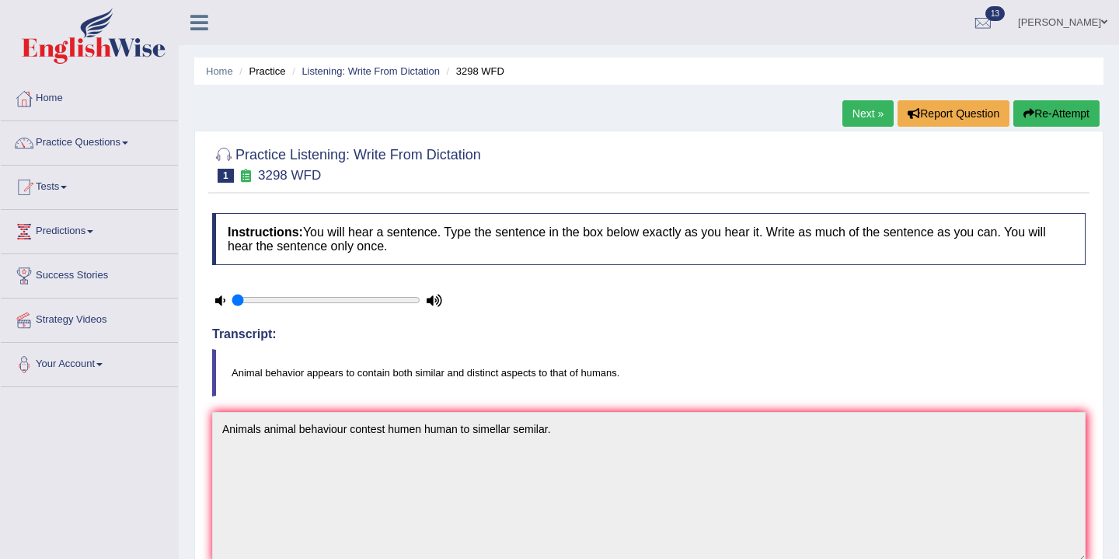
click at [862, 114] on link "Next »" at bounding box center [867, 113] width 51 height 26
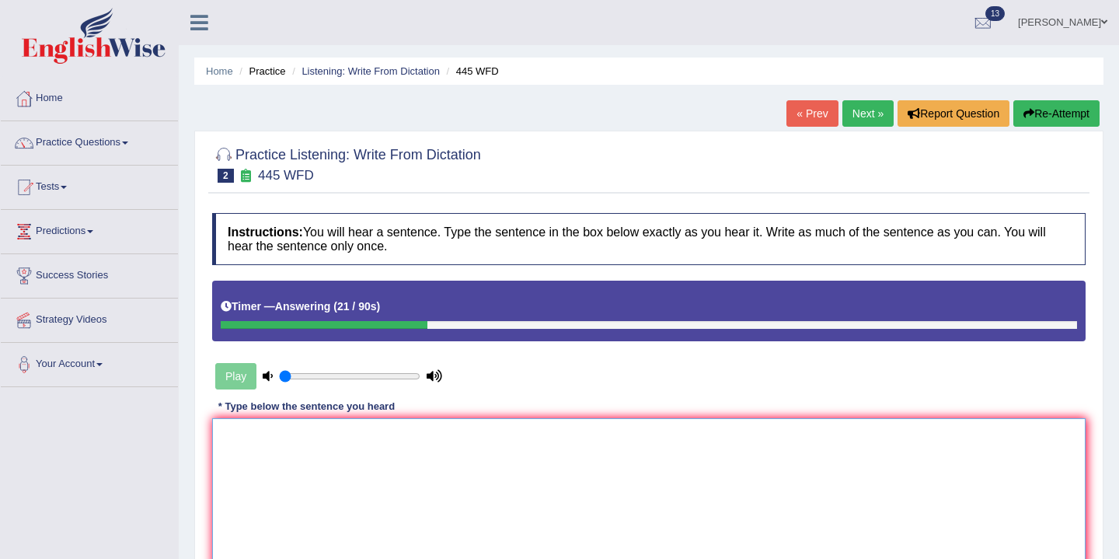
click at [259, 434] on textarea at bounding box center [648, 493] width 873 height 151
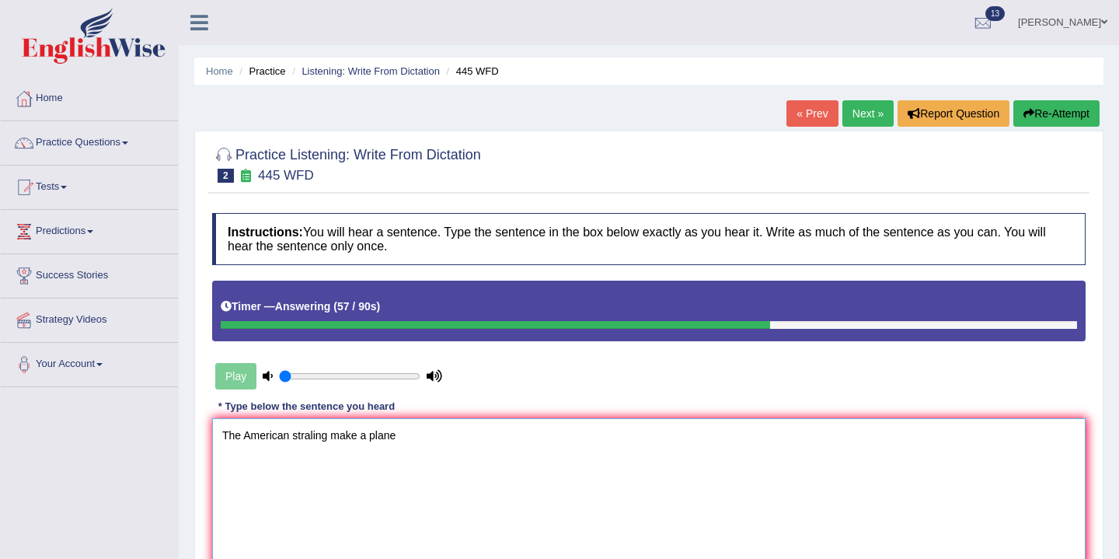
click at [332, 437] on textarea "The American straling make a plane" at bounding box center [648, 493] width 873 height 151
click at [412, 440] on textarea "The American straling is make a plane" at bounding box center [648, 493] width 873 height 151
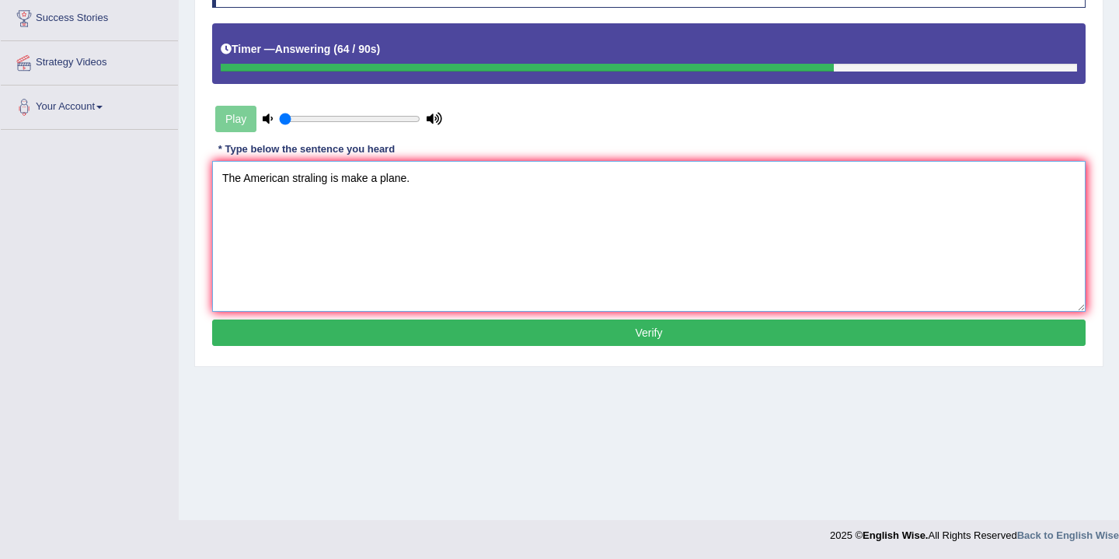
type textarea "The American straling is make a plane."
click at [514, 338] on button "Verify" at bounding box center [648, 332] width 873 height 26
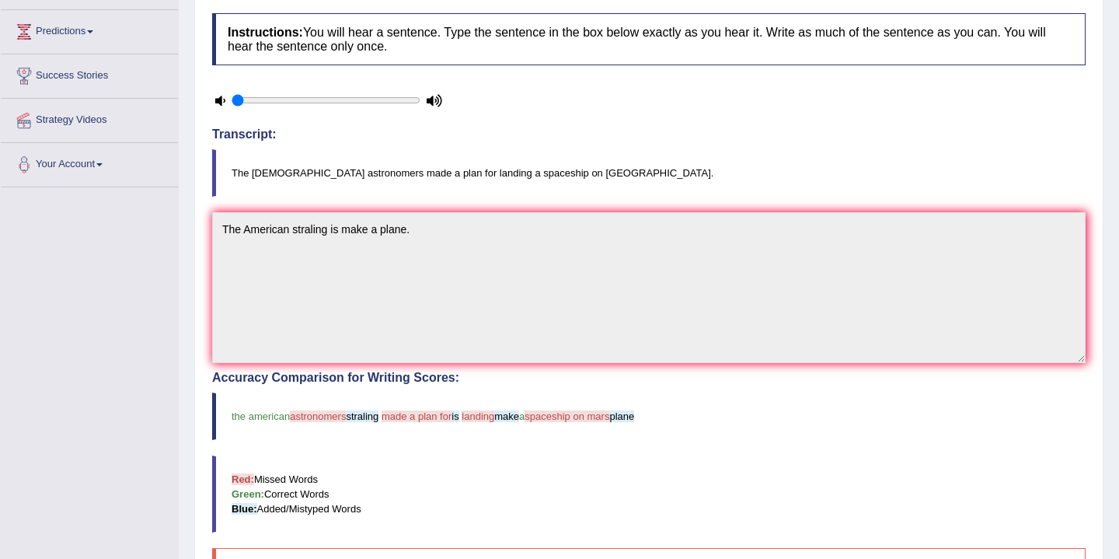
scroll to position [0, 0]
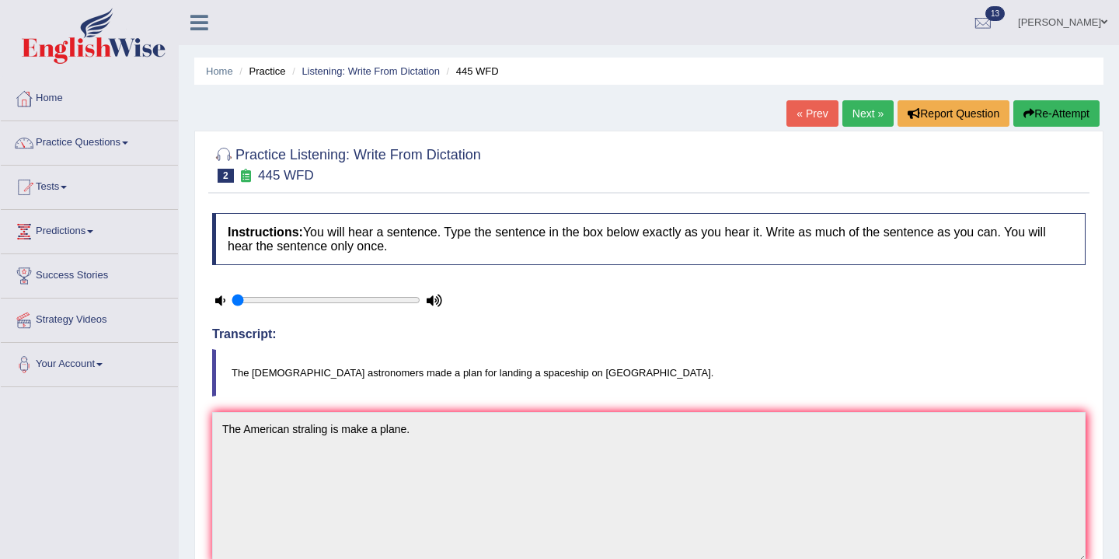
click at [861, 115] on link "Next »" at bounding box center [867, 113] width 51 height 26
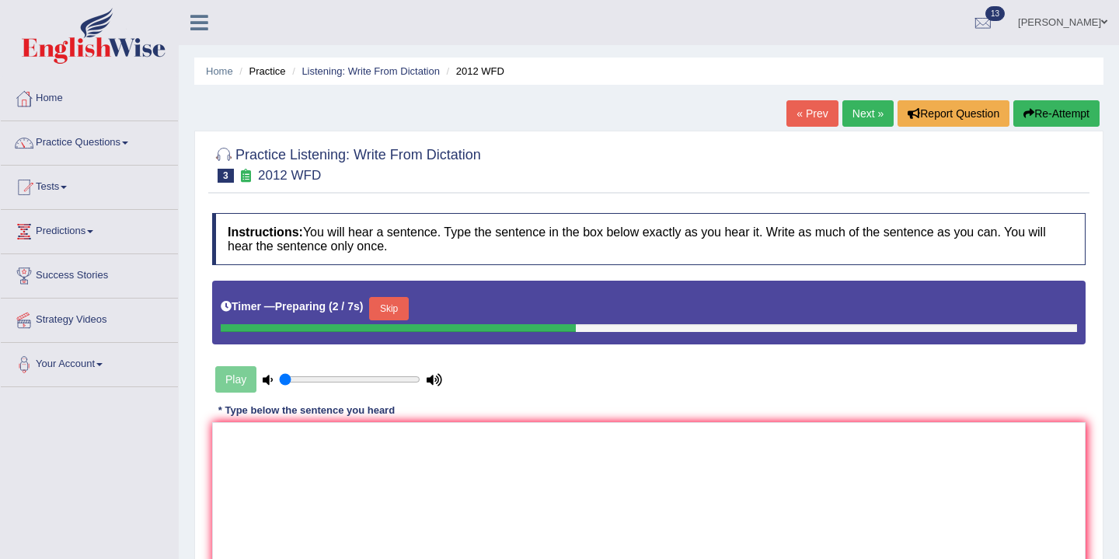
click at [396, 311] on button "Skip" at bounding box center [388, 308] width 39 height 23
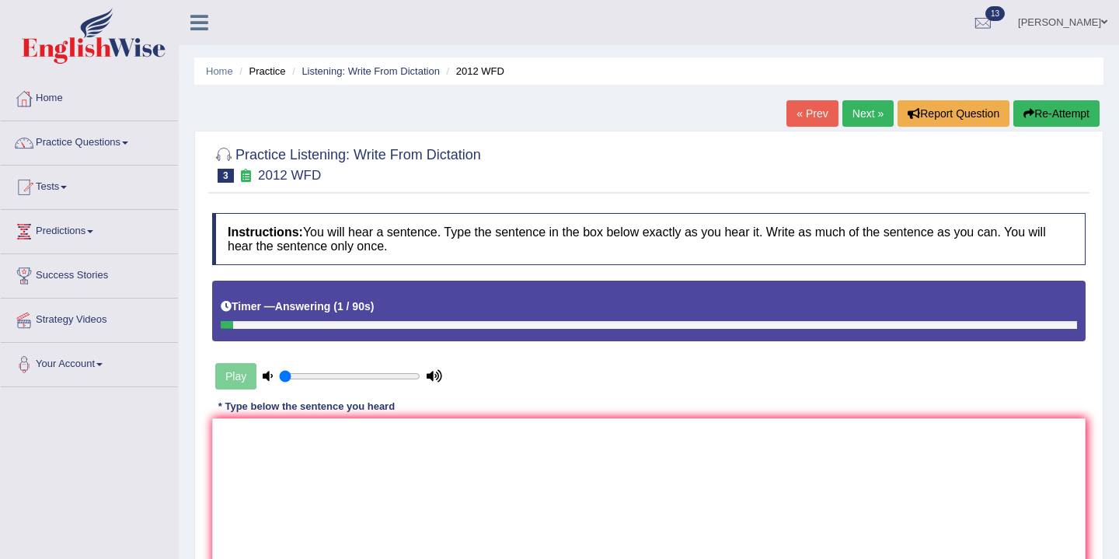
click at [1039, 113] on button "Re-Attempt" at bounding box center [1056, 113] width 86 height 26
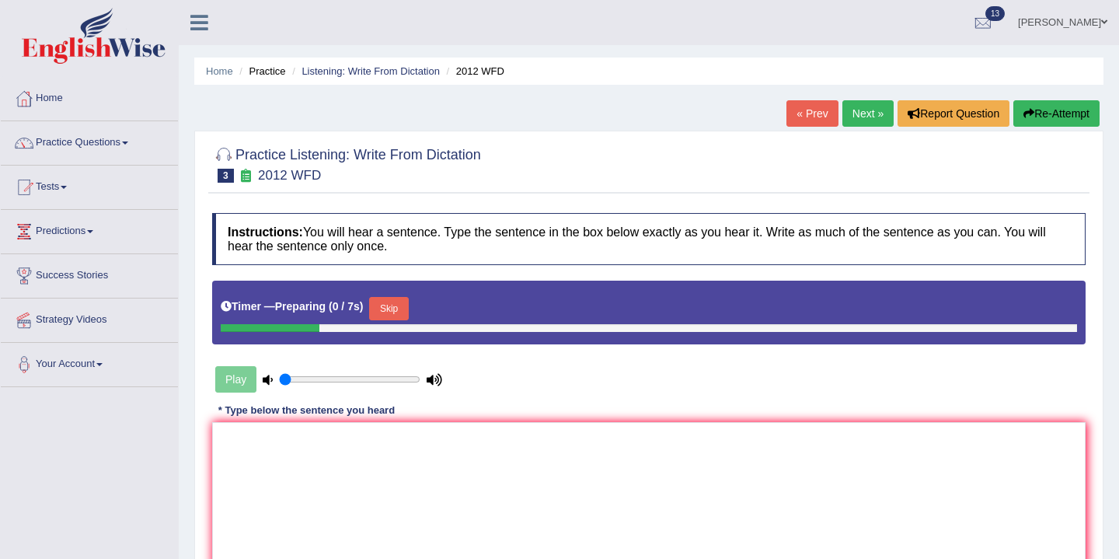
click at [398, 311] on button "Skip" at bounding box center [388, 308] width 39 height 23
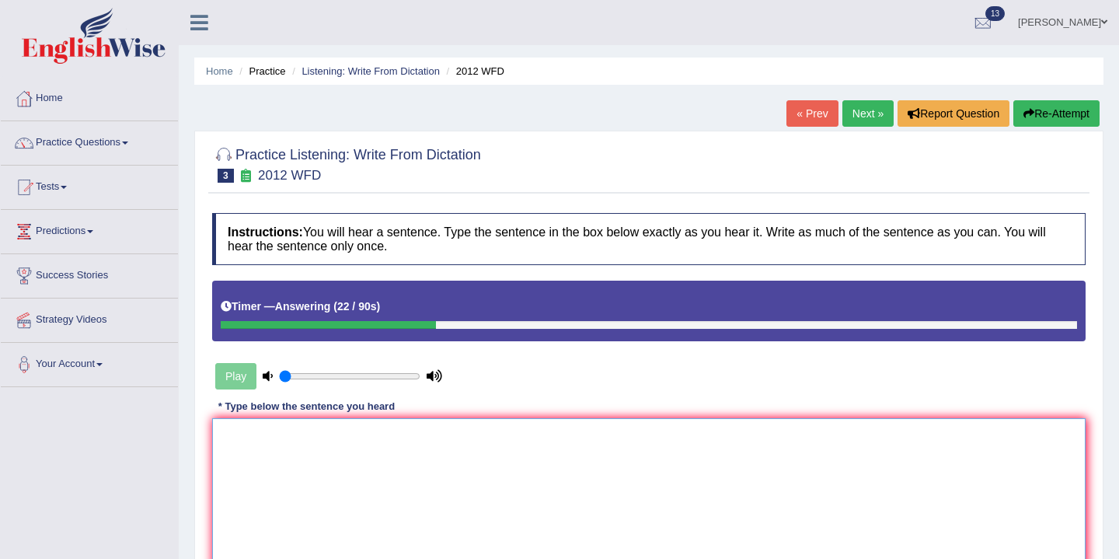
click at [229, 425] on textarea at bounding box center [648, 493] width 873 height 151
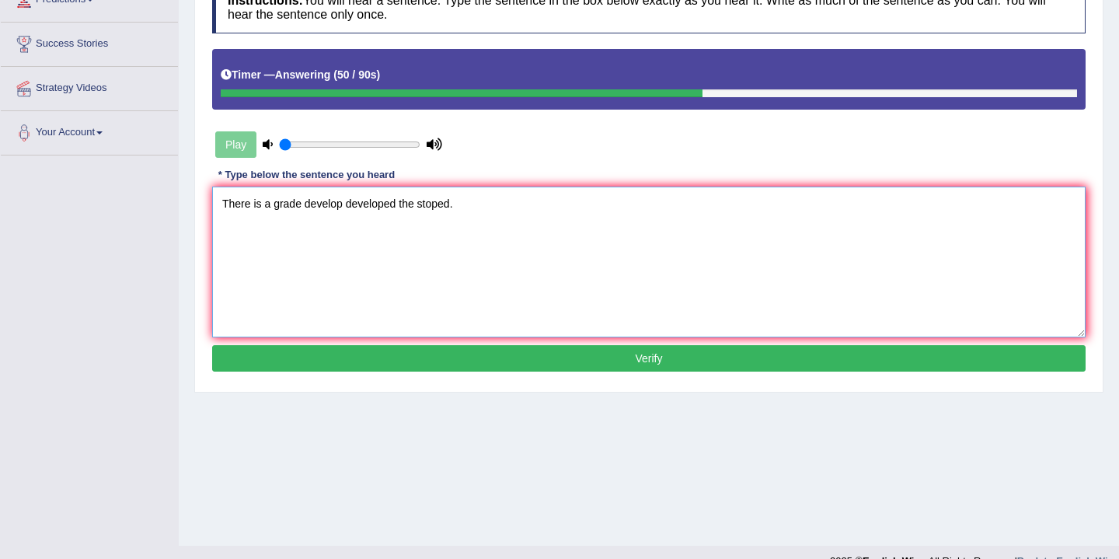
scroll to position [257, 0]
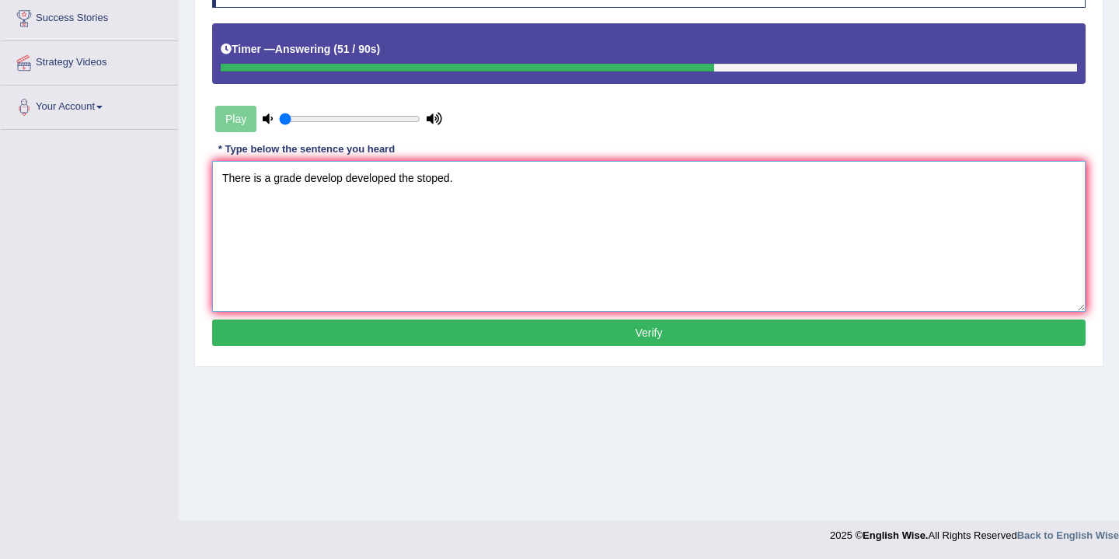
type textarea "There is a grade develop developed the stoped."
click at [509, 335] on button "Verify" at bounding box center [648, 332] width 873 height 26
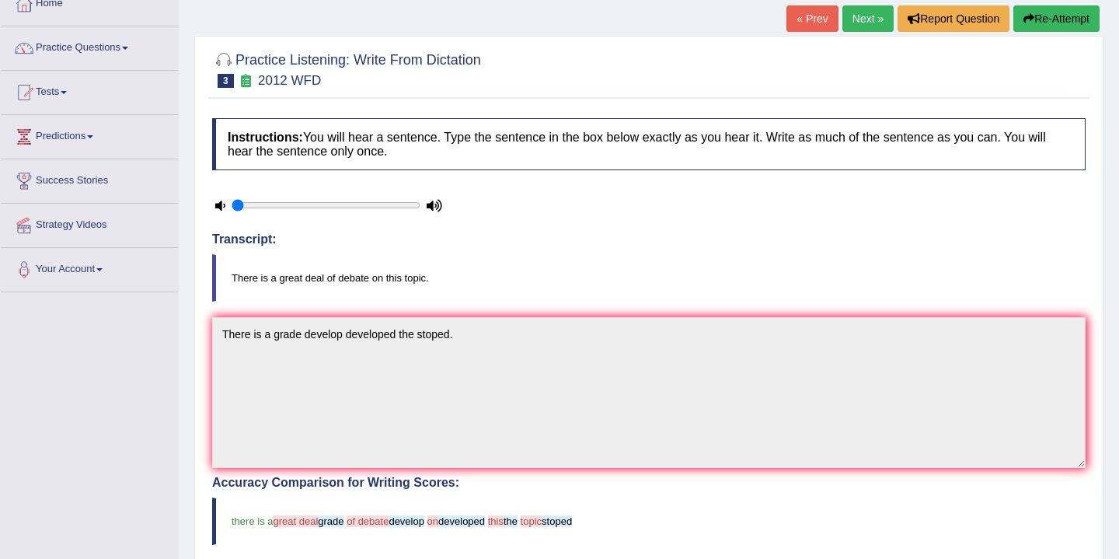
scroll to position [0, 0]
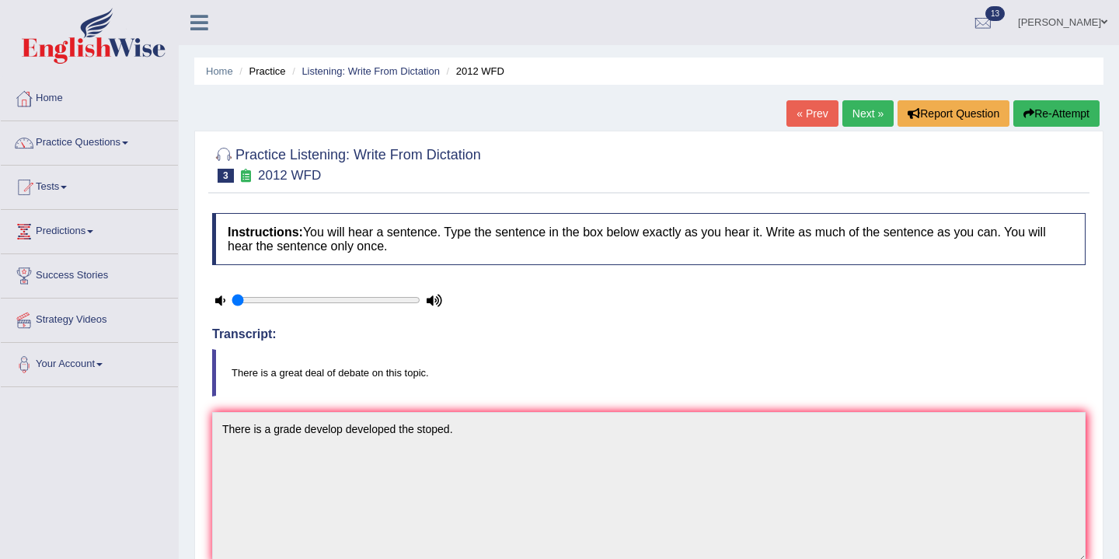
click at [1037, 117] on button "Re-Attempt" at bounding box center [1056, 113] width 86 height 26
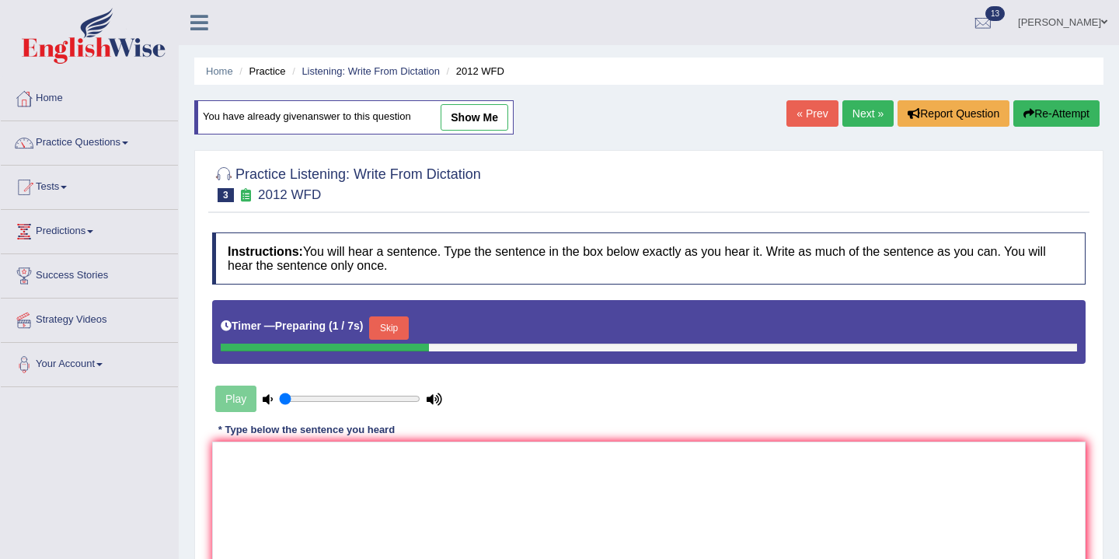
click at [398, 331] on button "Skip" at bounding box center [388, 327] width 39 height 23
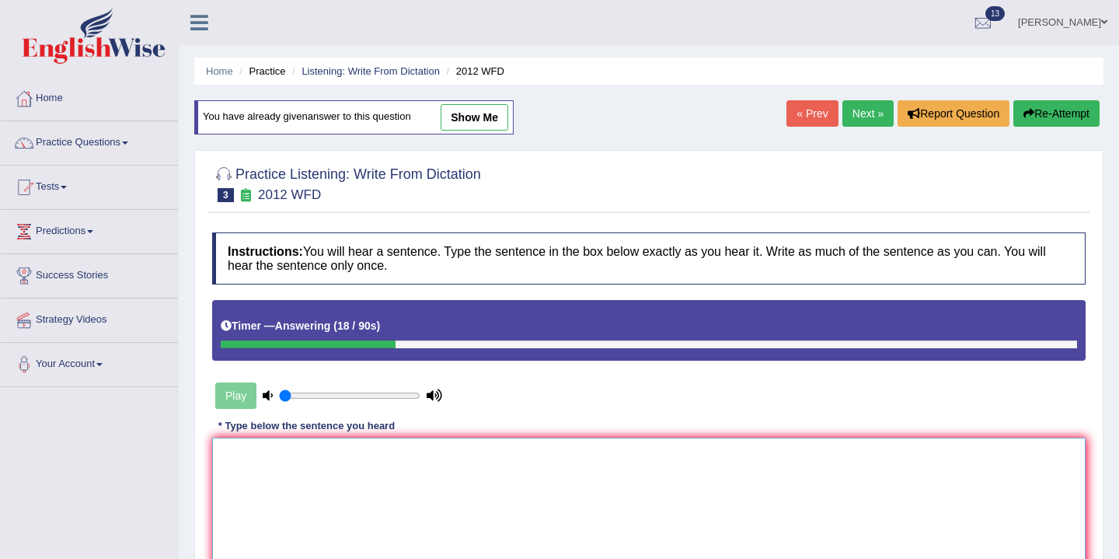
click at [242, 452] on textarea at bounding box center [648, 512] width 873 height 151
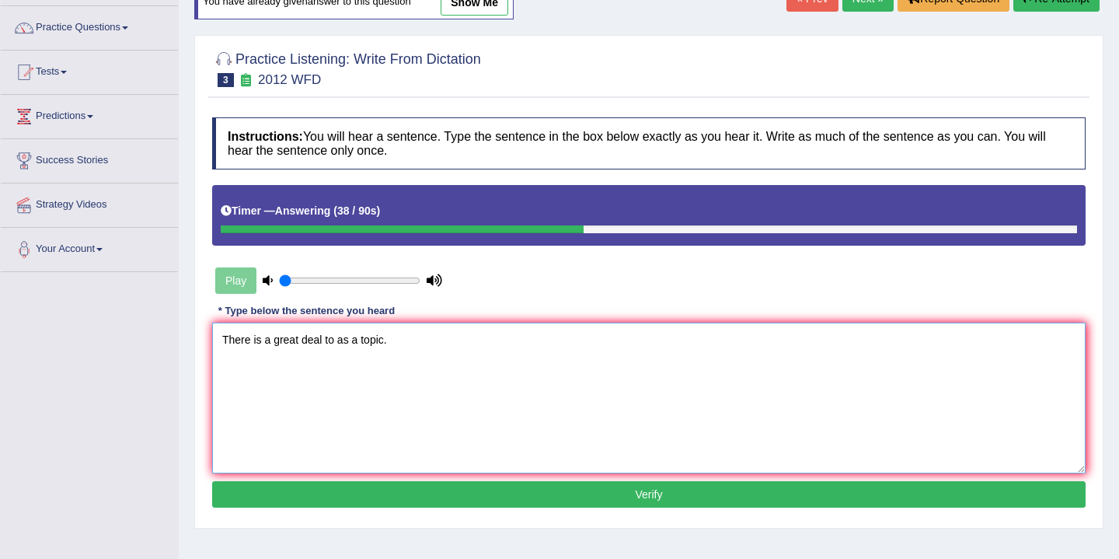
scroll to position [152, 0]
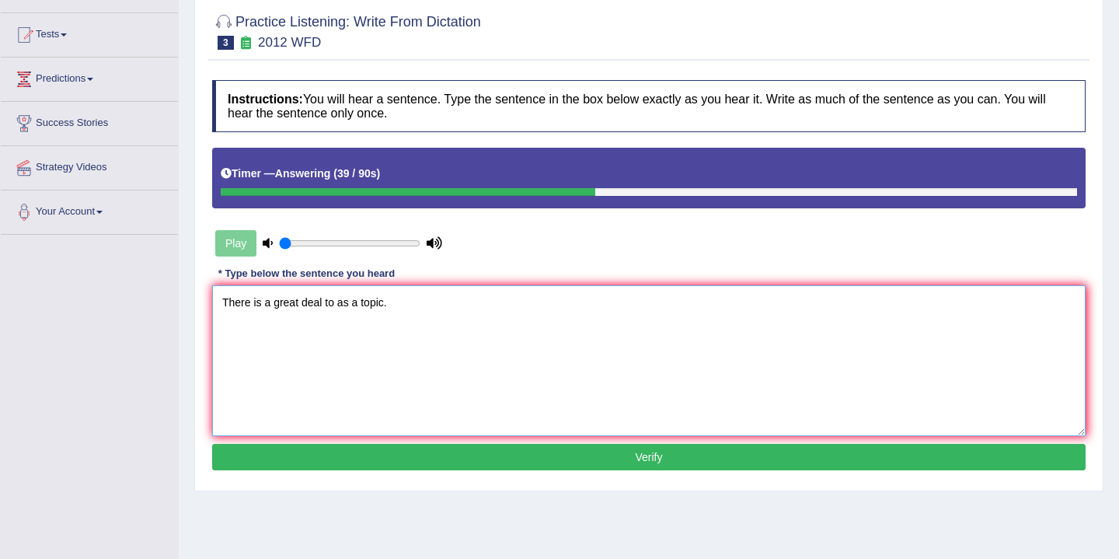
type textarea "There is a great deal to as a topic."
click at [351, 462] on button "Verify" at bounding box center [648, 457] width 873 height 26
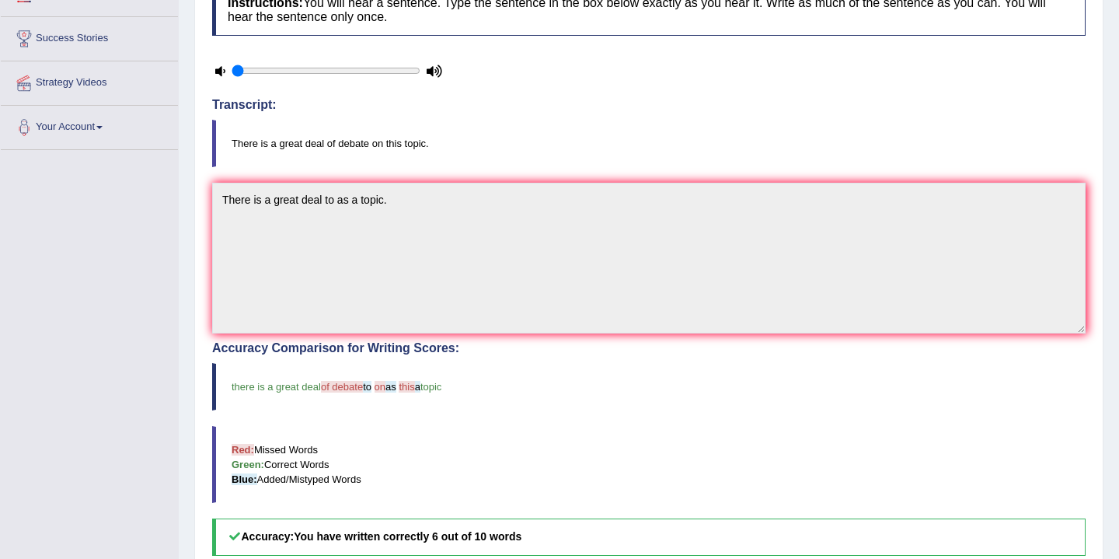
scroll to position [0, 0]
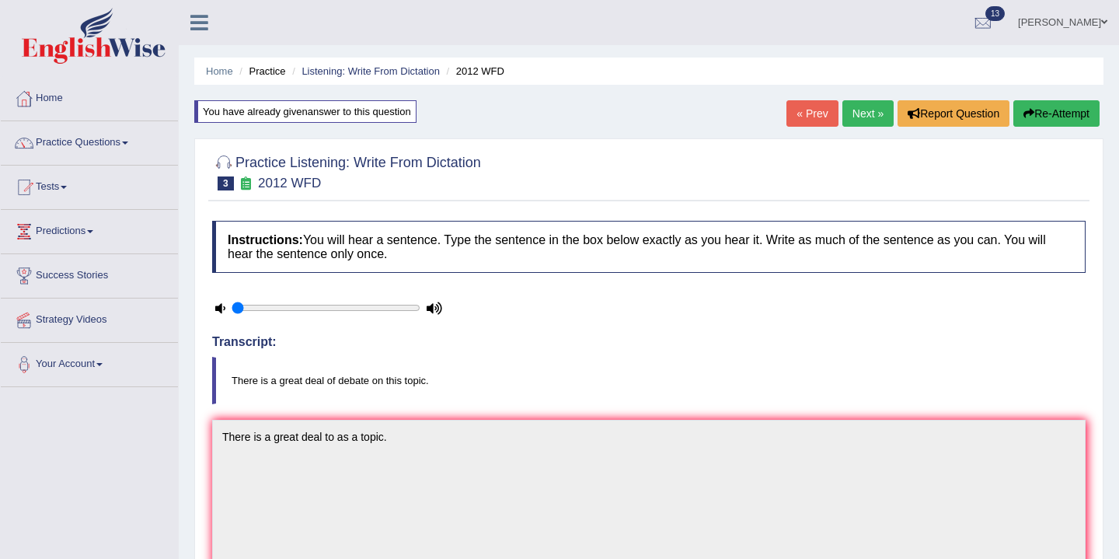
click at [861, 113] on link "Next »" at bounding box center [867, 113] width 51 height 26
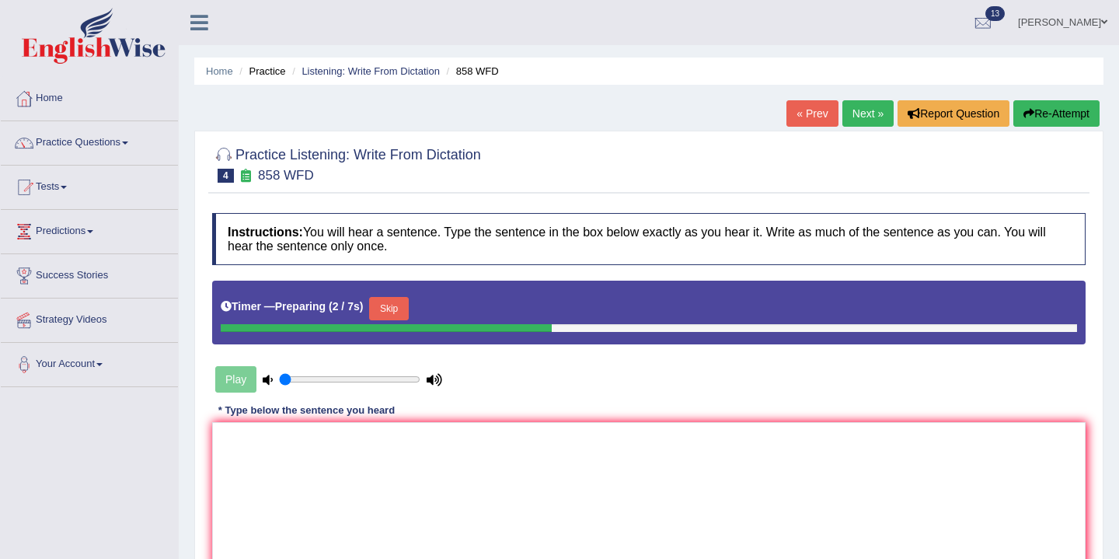
click at [391, 311] on button "Skip" at bounding box center [388, 308] width 39 height 23
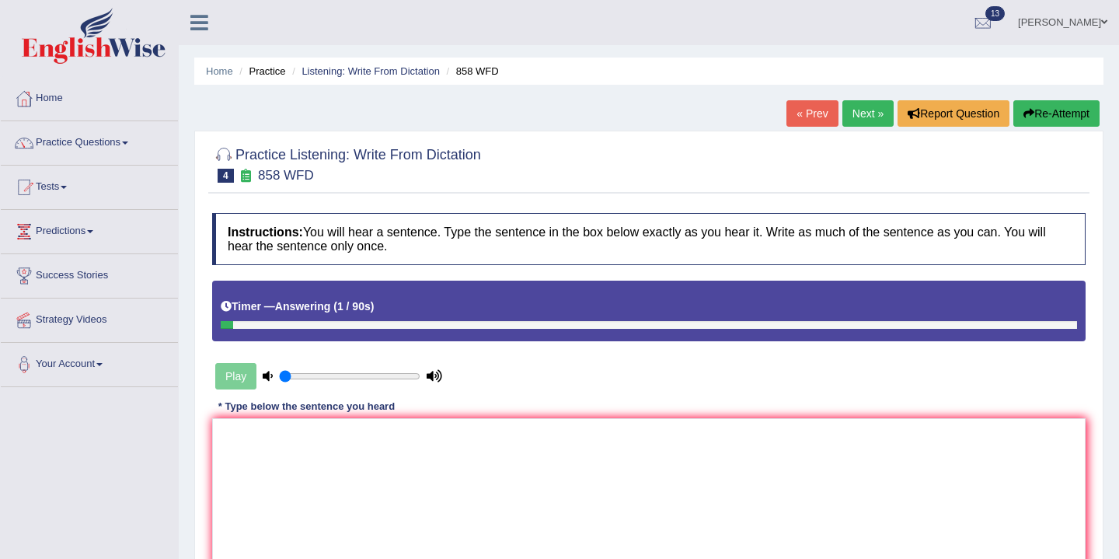
click at [1045, 118] on button "Re-Attempt" at bounding box center [1056, 113] width 86 height 26
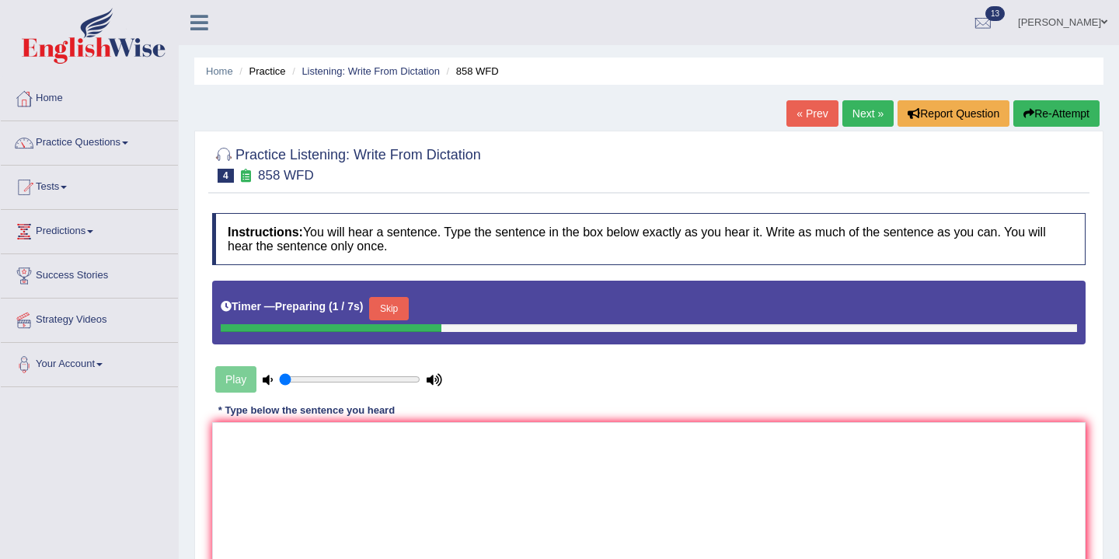
click at [399, 307] on button "Skip" at bounding box center [388, 308] width 39 height 23
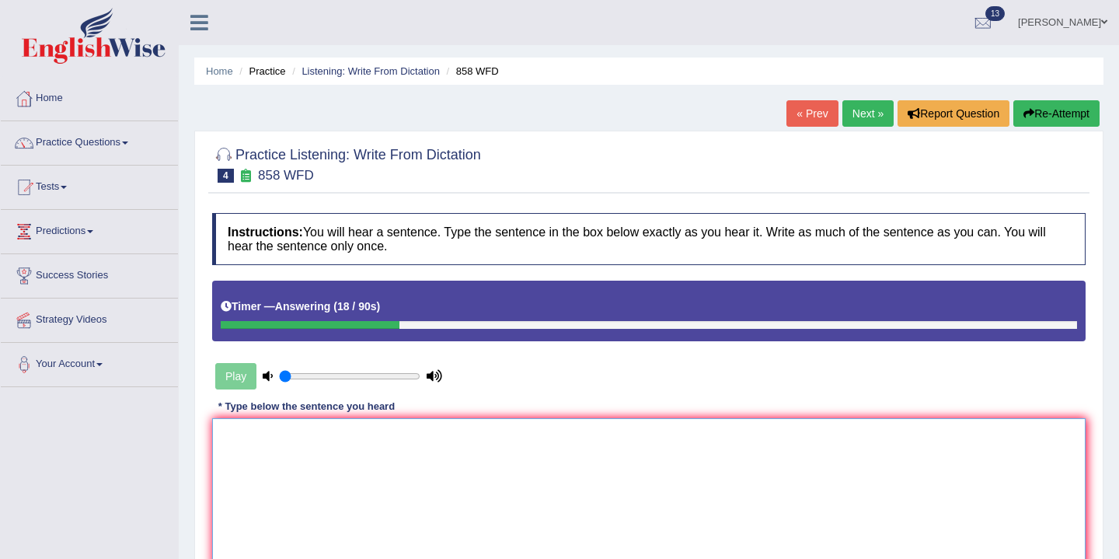
click at [309, 429] on textarea at bounding box center [648, 493] width 873 height 151
click at [268, 437] on textarea "The year of" at bounding box center [648, 493] width 873 height 151
click at [321, 444] on textarea "The year years of" at bounding box center [648, 493] width 873 height 151
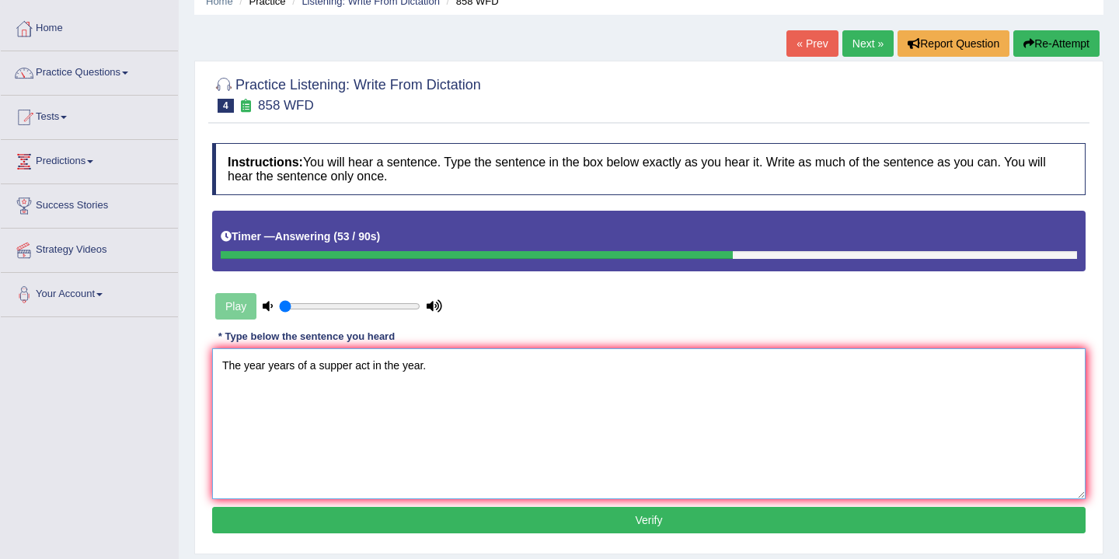
scroll to position [194, 0]
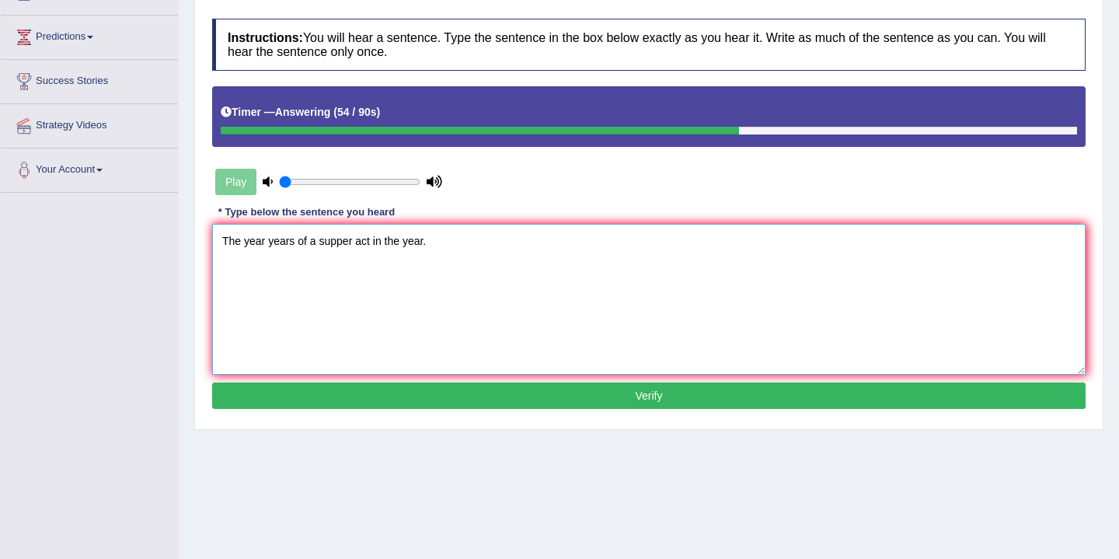
type textarea "The year years of a supper act in the year."
click at [443, 398] on button "Verify" at bounding box center [648, 395] width 873 height 26
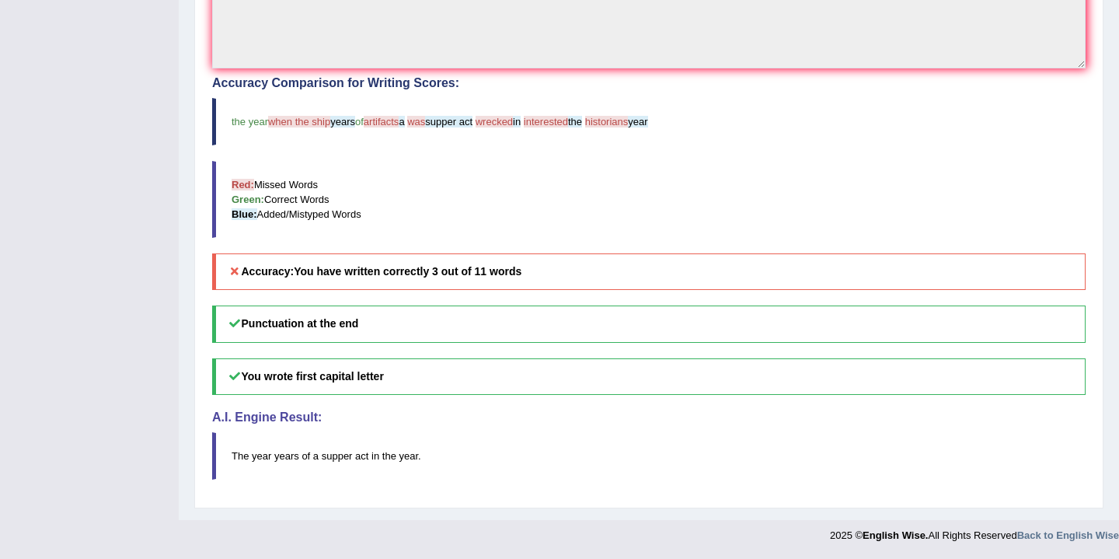
scroll to position [0, 0]
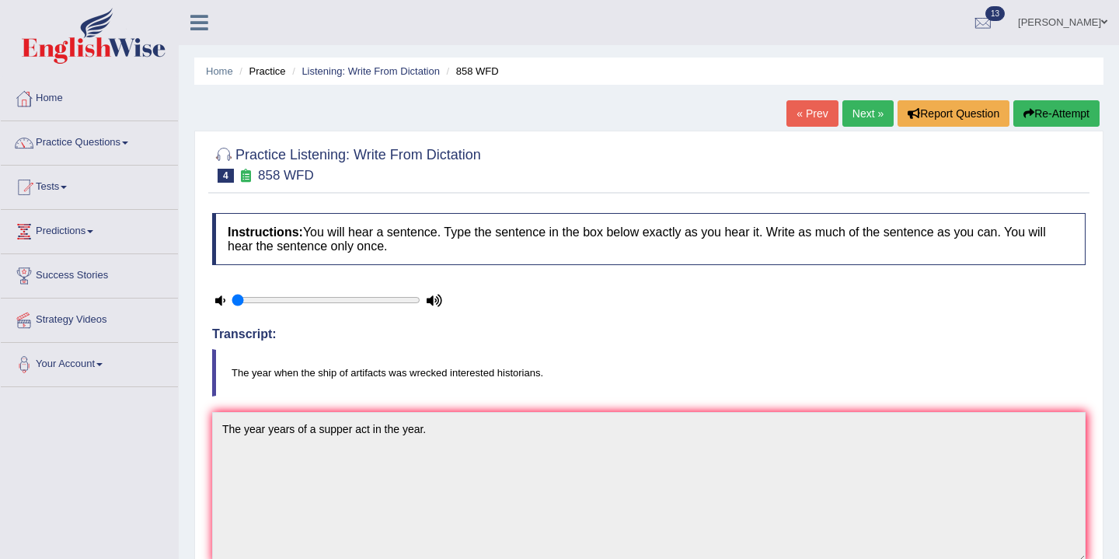
click at [861, 119] on link "Next »" at bounding box center [867, 113] width 51 height 26
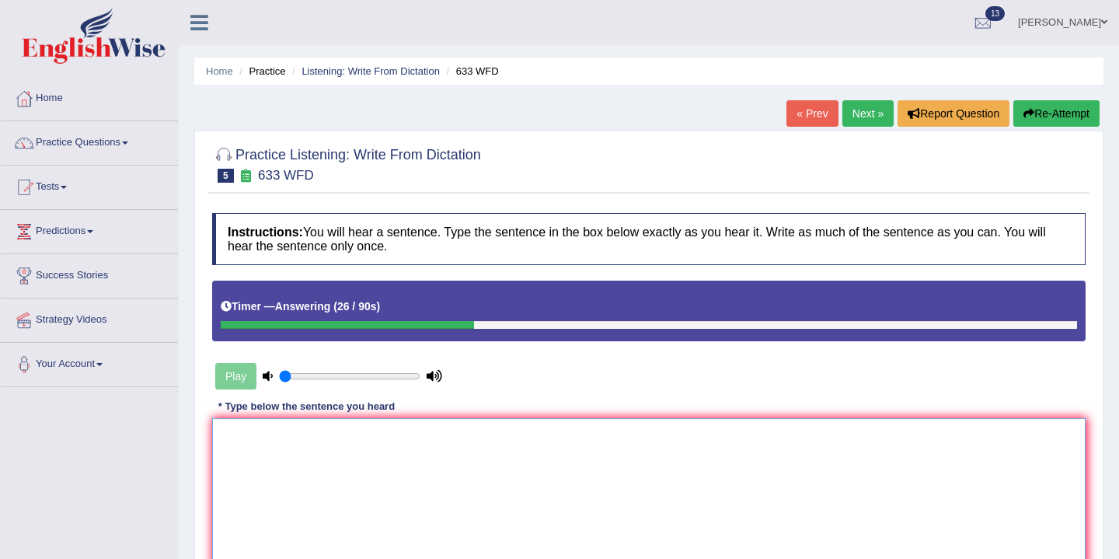
click at [290, 450] on textarea at bounding box center [648, 493] width 873 height 151
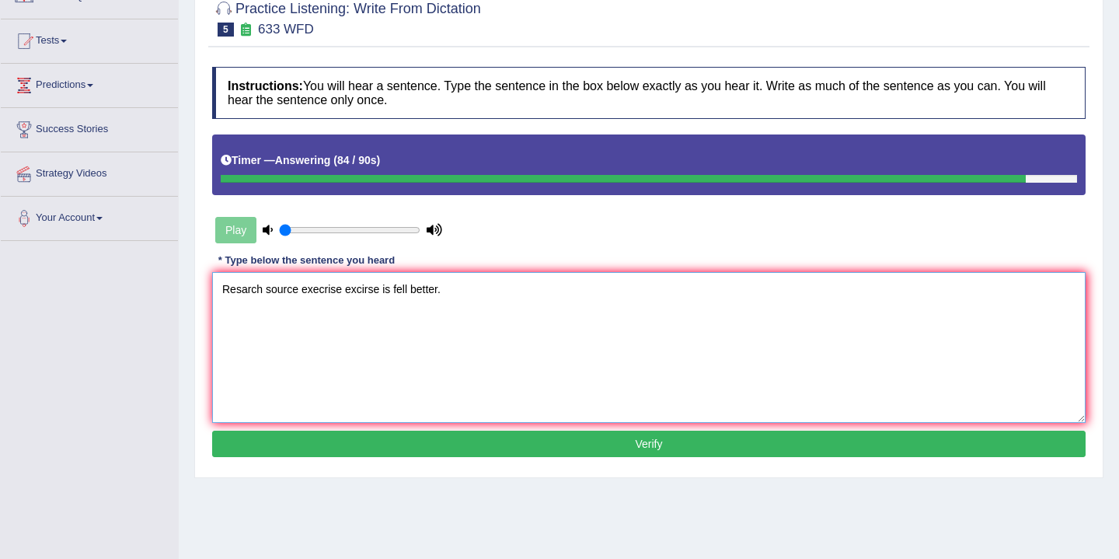
scroll to position [200, 0]
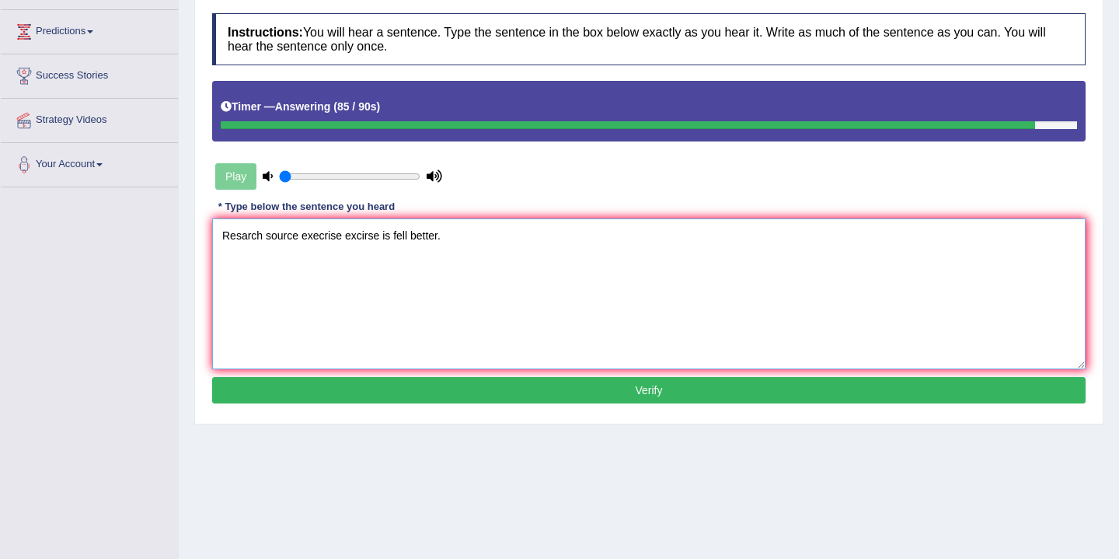
type textarea "Resarch source execrise excirse is fell better."
click at [524, 389] on button "Verify" at bounding box center [648, 390] width 873 height 26
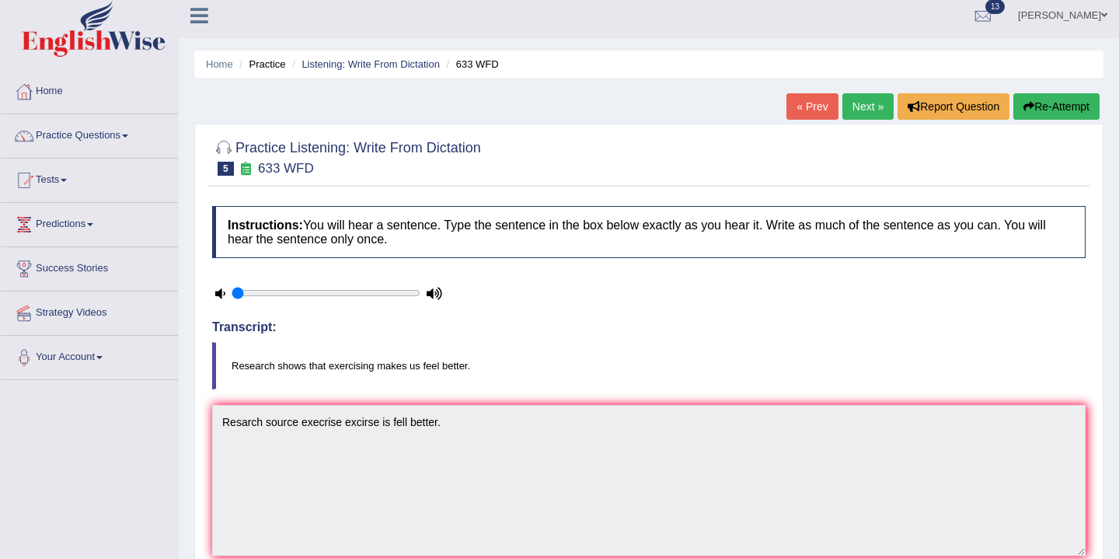
scroll to position [0, 0]
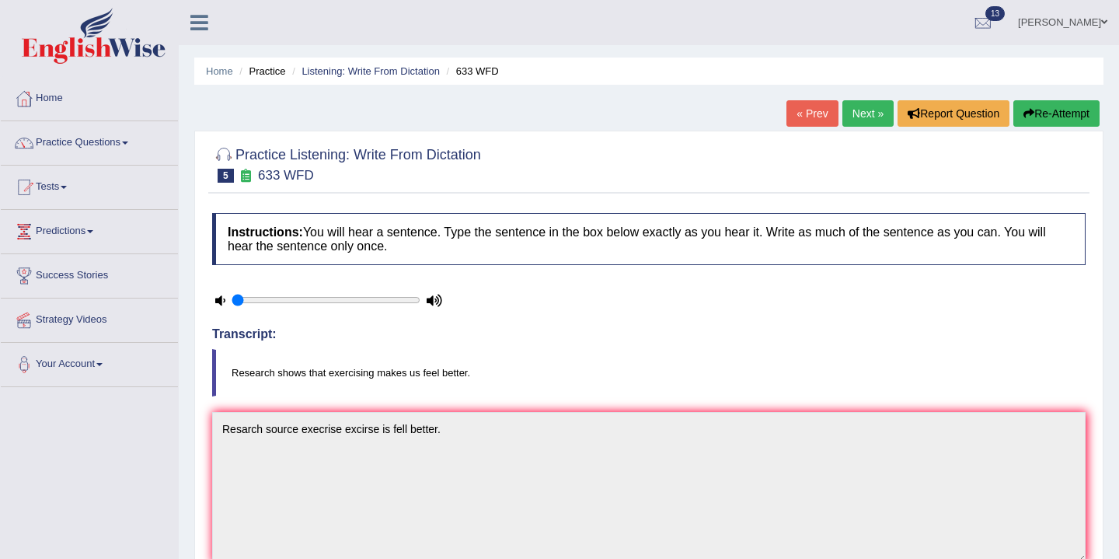
click at [1070, 115] on button "Re-Attempt" at bounding box center [1056, 113] width 86 height 26
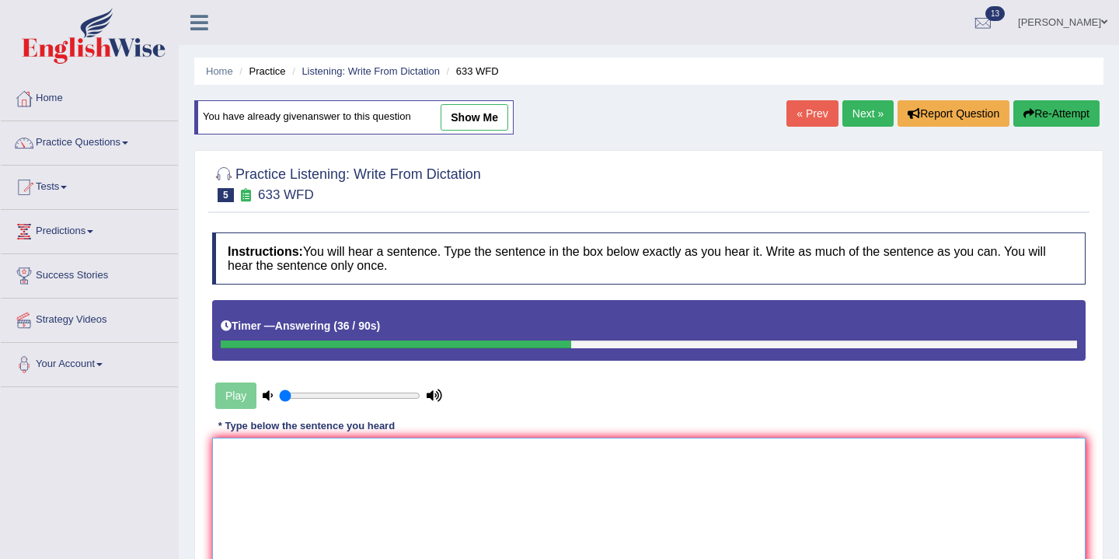
click at [265, 456] on textarea at bounding box center [648, 512] width 873 height 151
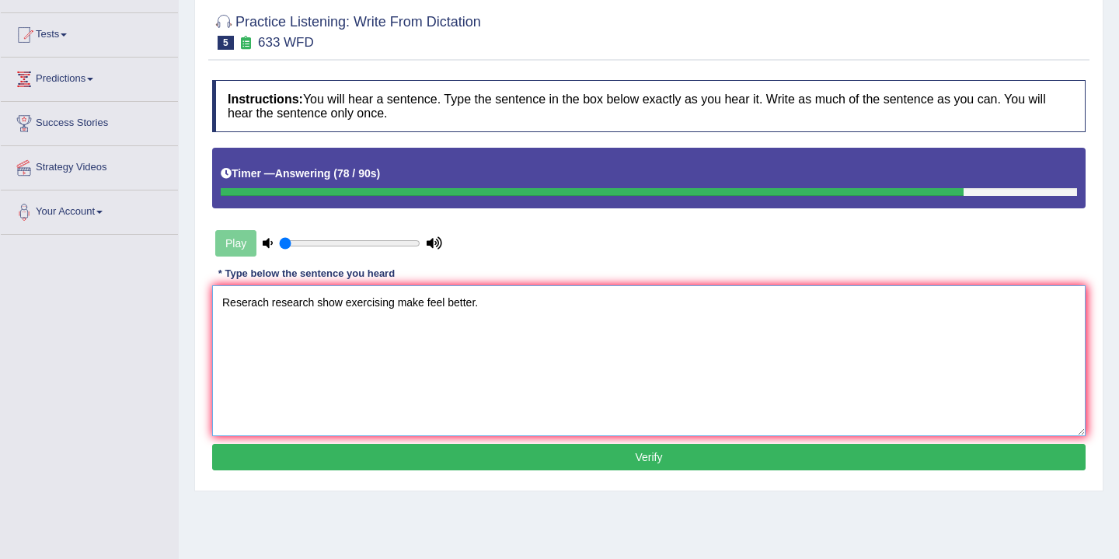
scroll to position [257, 0]
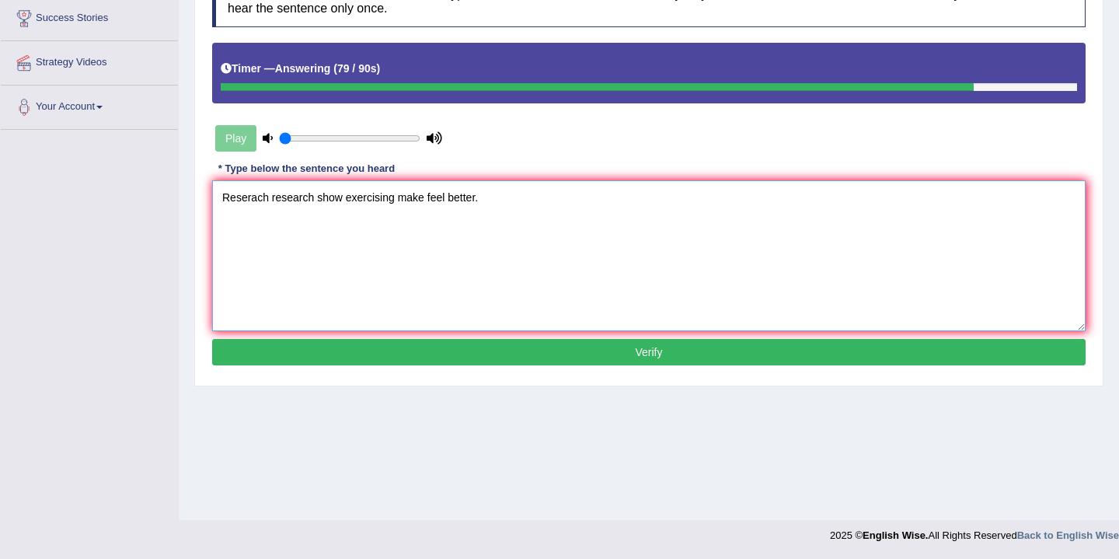
type textarea "Reserach research show exercising make feel better."
click at [461, 348] on button "Verify" at bounding box center [648, 352] width 873 height 26
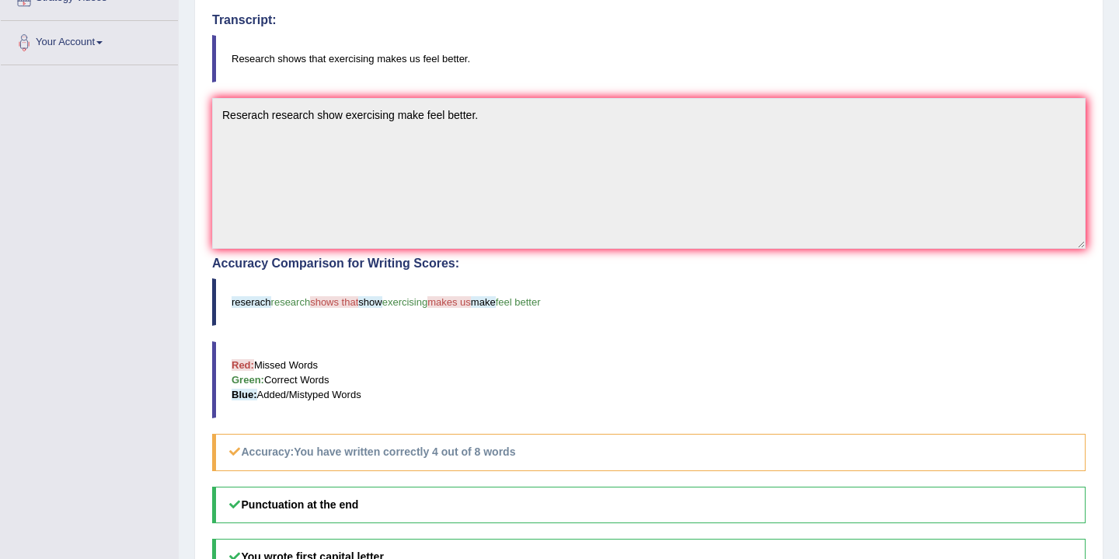
scroll to position [0, 0]
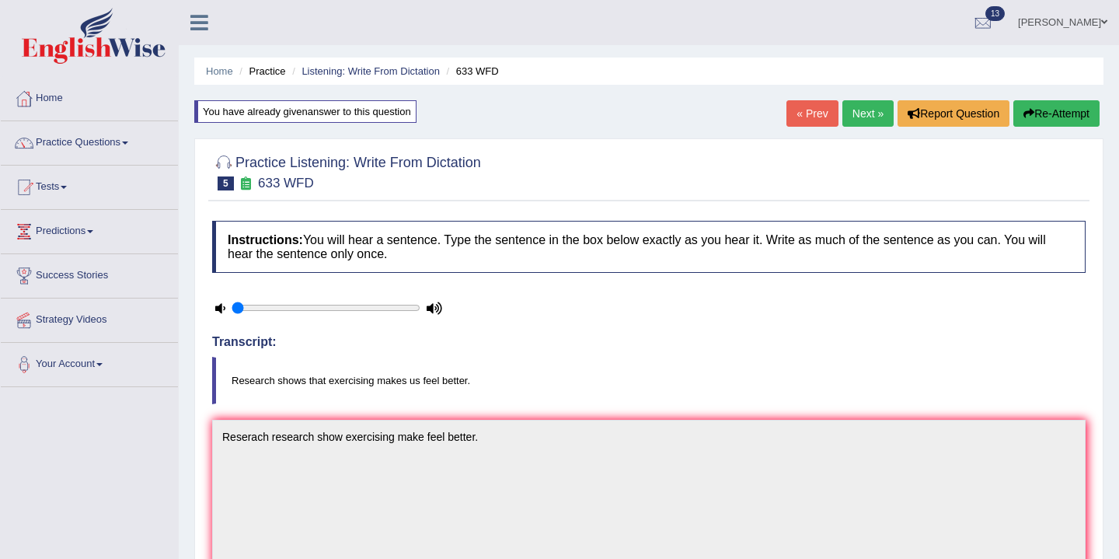
click at [860, 117] on link "Next »" at bounding box center [867, 113] width 51 height 26
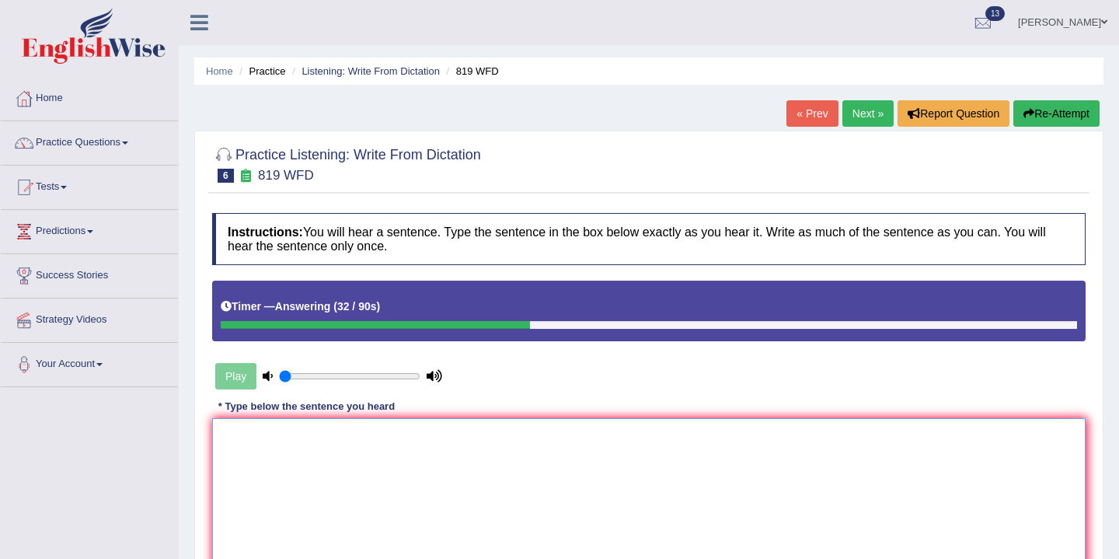
click at [266, 434] on textarea at bounding box center [648, 493] width 873 height 151
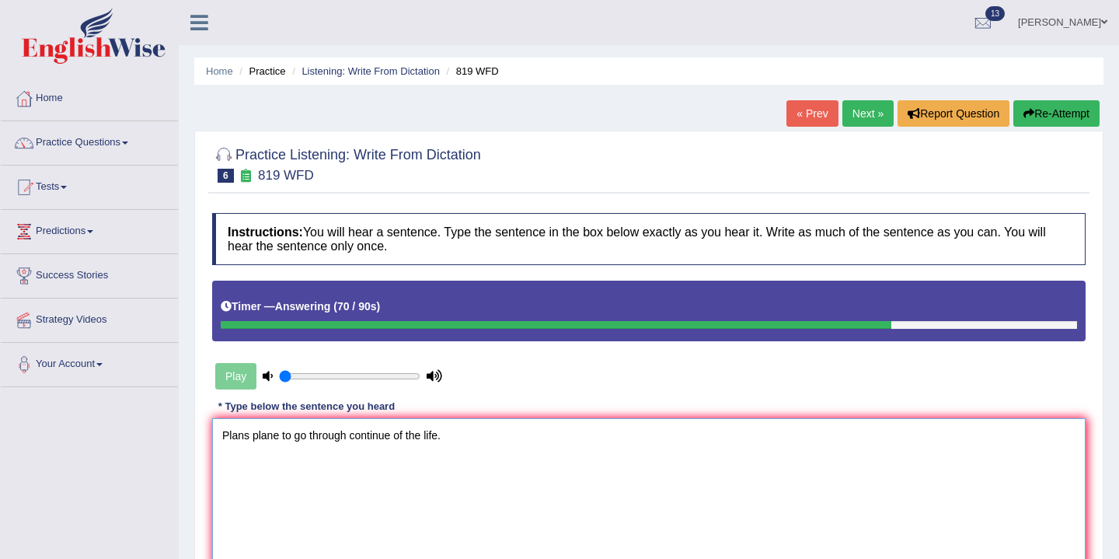
click at [244, 438] on textarea "Plans plane to go through continue of the life." at bounding box center [648, 493] width 873 height 151
click at [256, 437] on textarea "Planes plane to go through continue of the life." at bounding box center [648, 493] width 873 height 151
click at [287, 437] on textarea "Planes plane to go through continue of the life." at bounding box center [648, 493] width 873 height 151
type textarea "Planes plane to go through continue of the life."
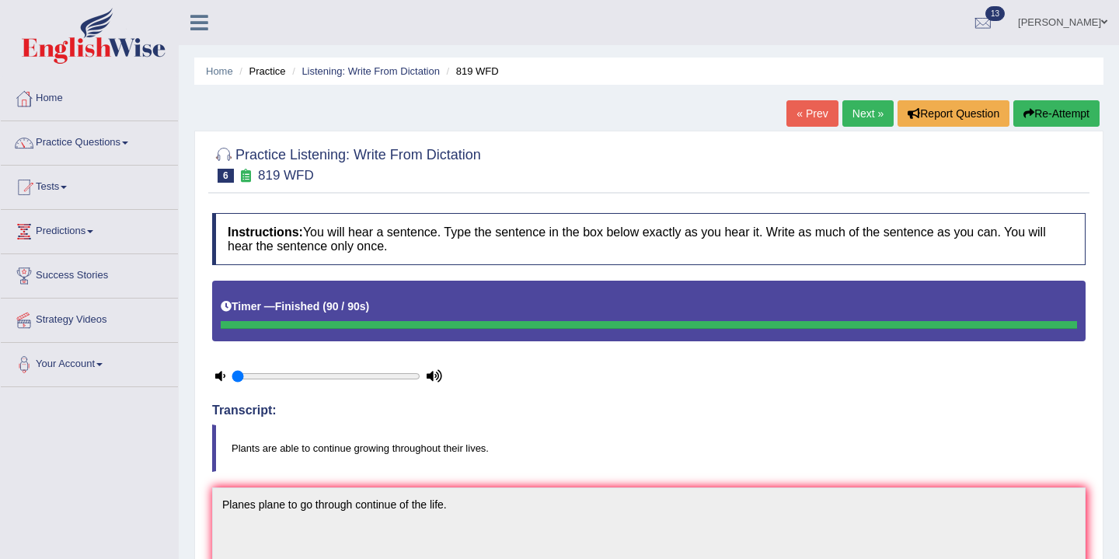
click at [1055, 113] on button "Re-Attempt" at bounding box center [1056, 113] width 86 height 26
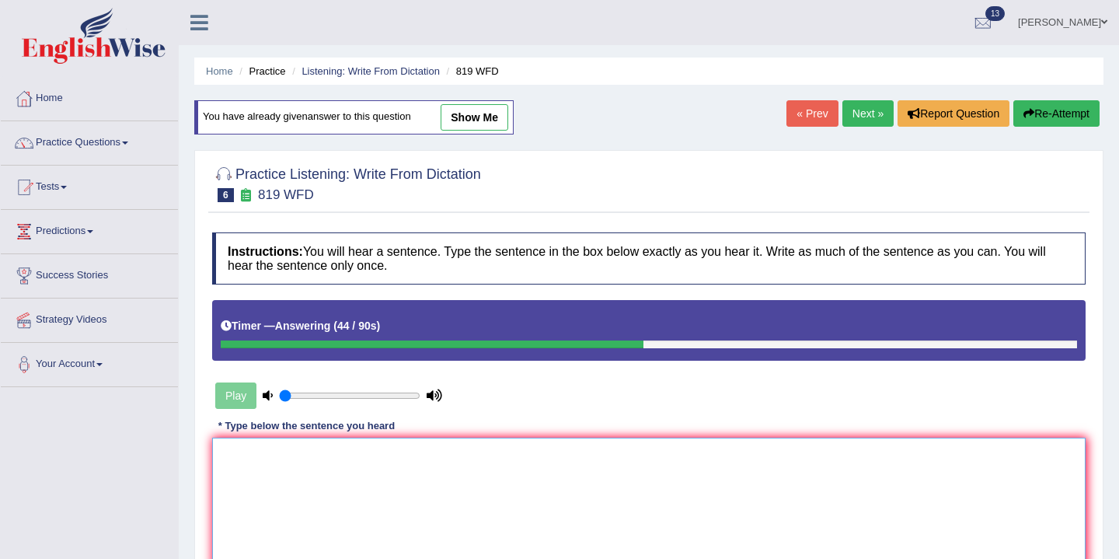
click at [263, 450] on textarea at bounding box center [648, 512] width 873 height 151
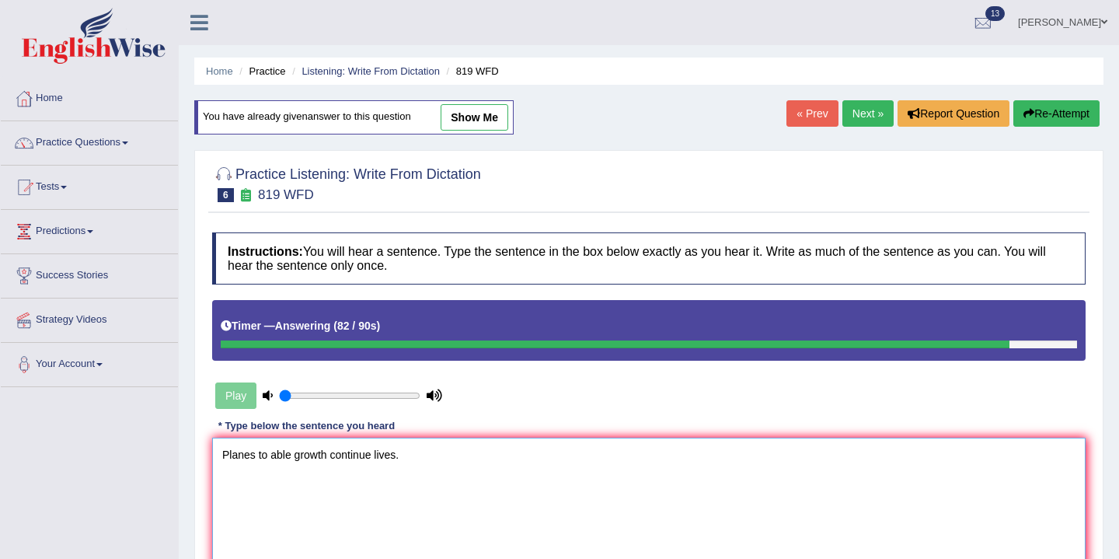
scroll to position [257, 0]
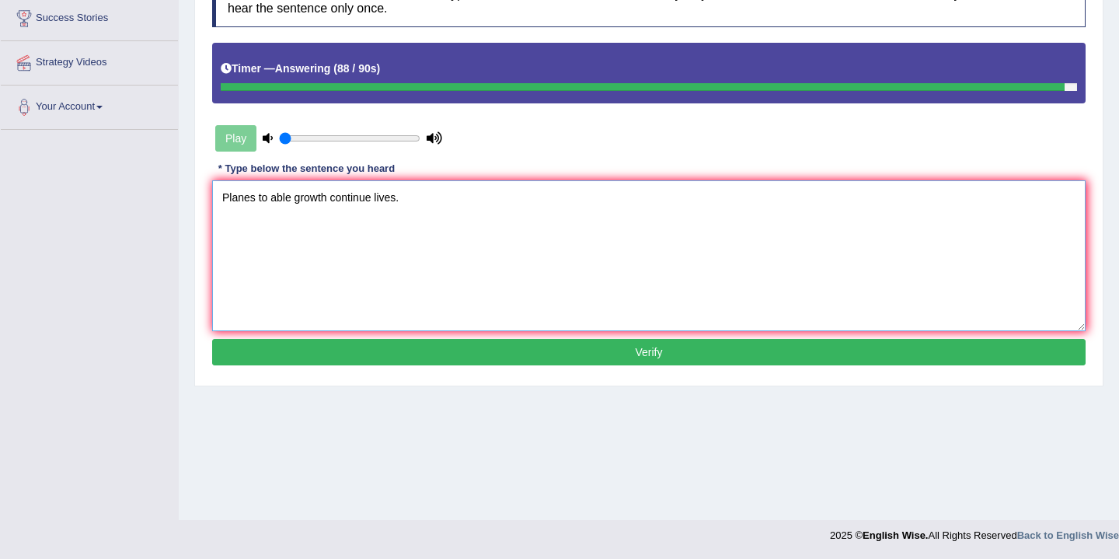
type textarea "Planes to able growth continue lives."
click at [420, 357] on button "Verify" at bounding box center [648, 352] width 873 height 26
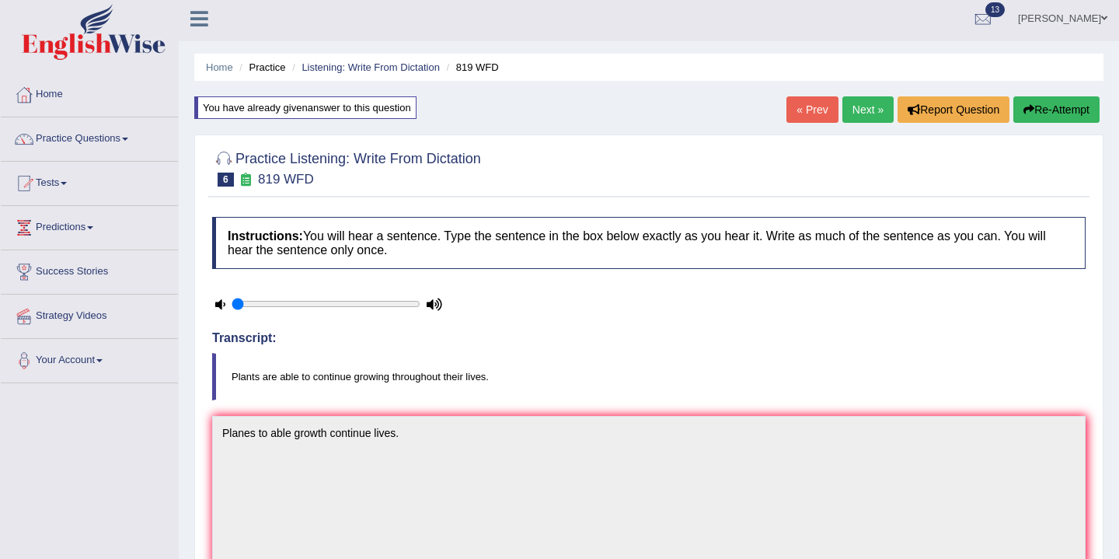
scroll to position [0, 0]
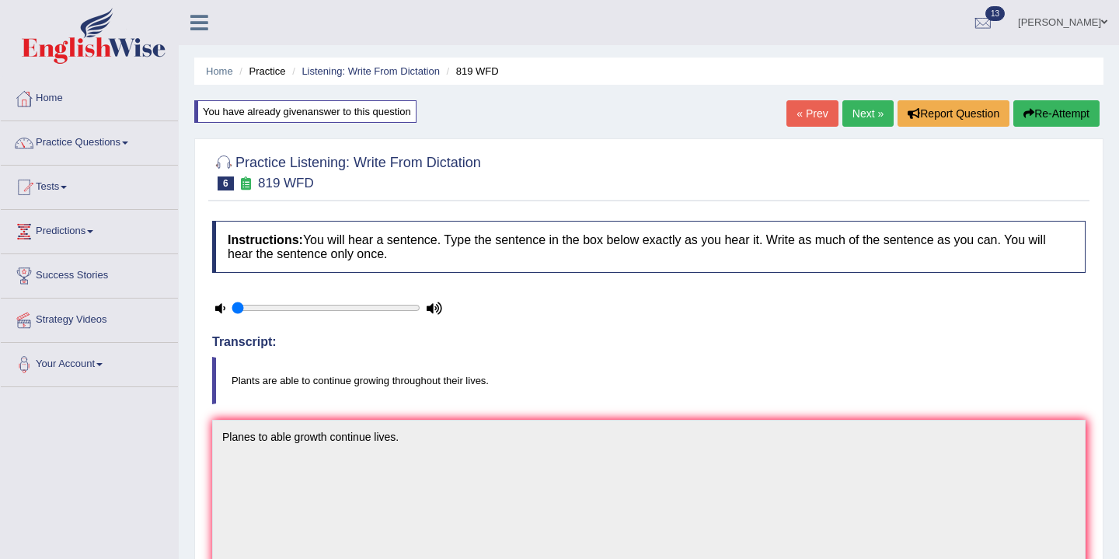
click at [863, 112] on link "Next »" at bounding box center [867, 113] width 51 height 26
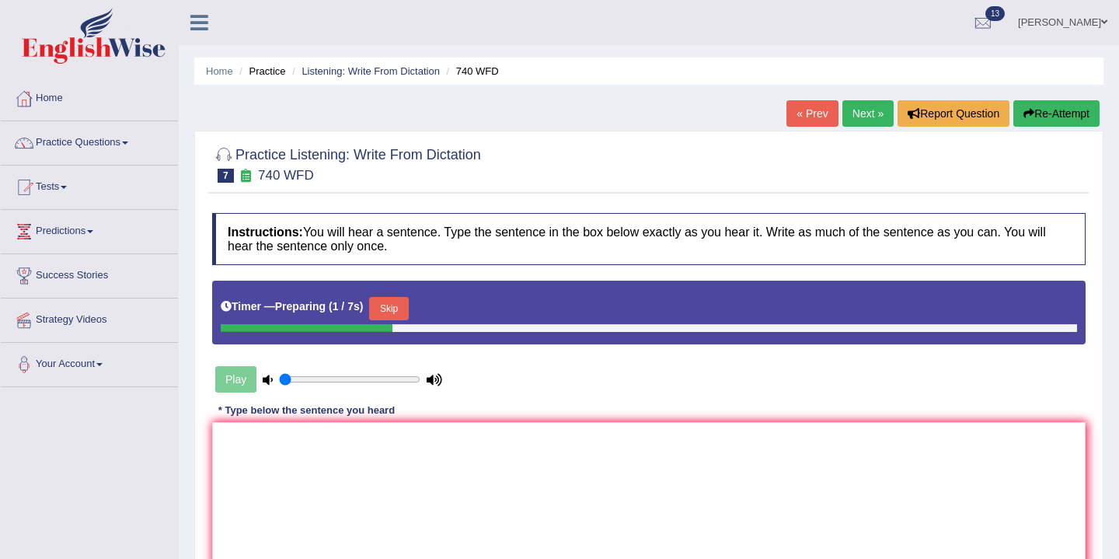
click at [395, 308] on button "Skip" at bounding box center [388, 308] width 39 height 23
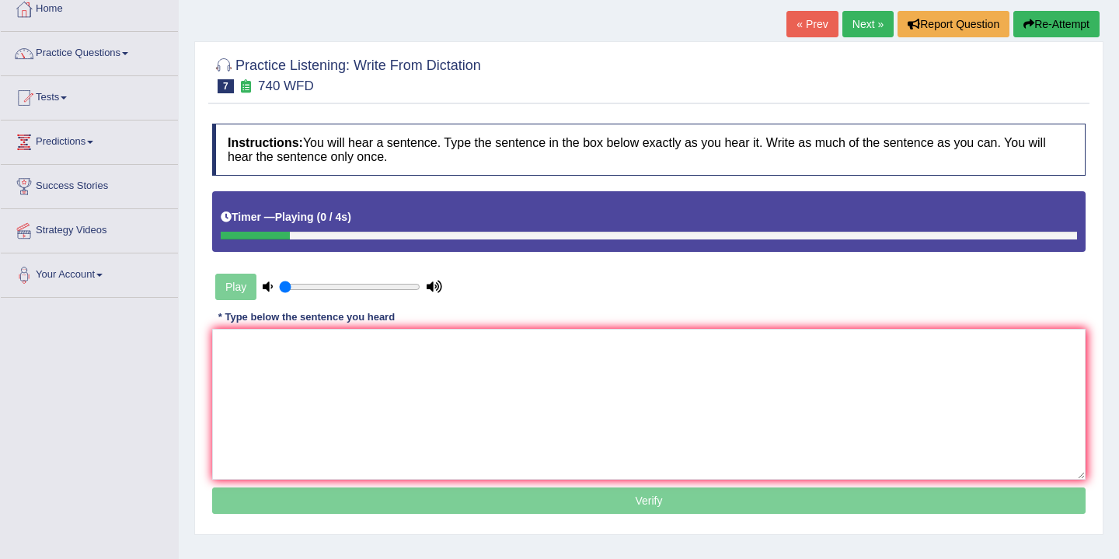
scroll to position [90, 0]
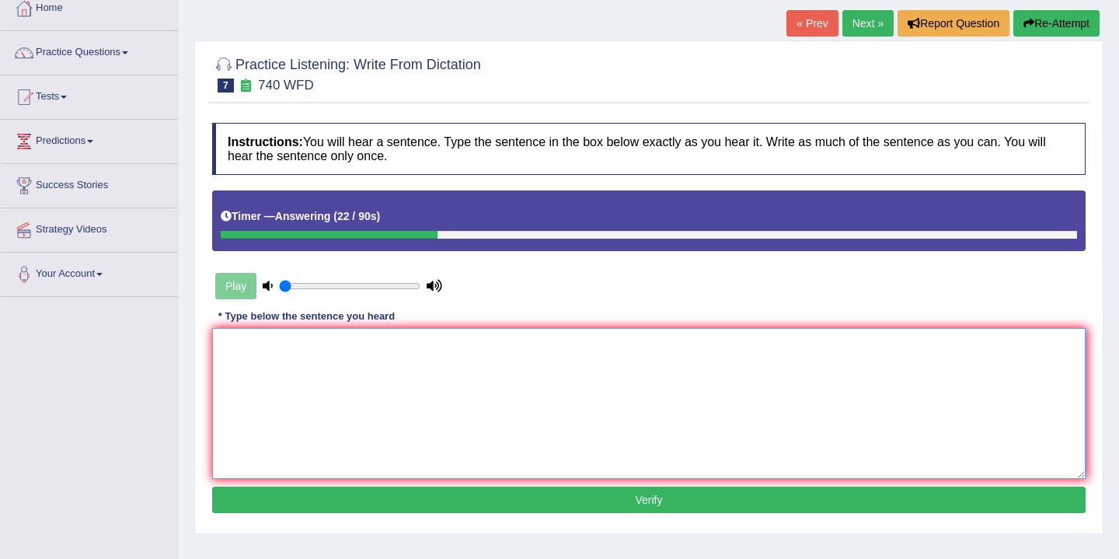
click at [240, 335] on textarea at bounding box center [648, 403] width 873 height 151
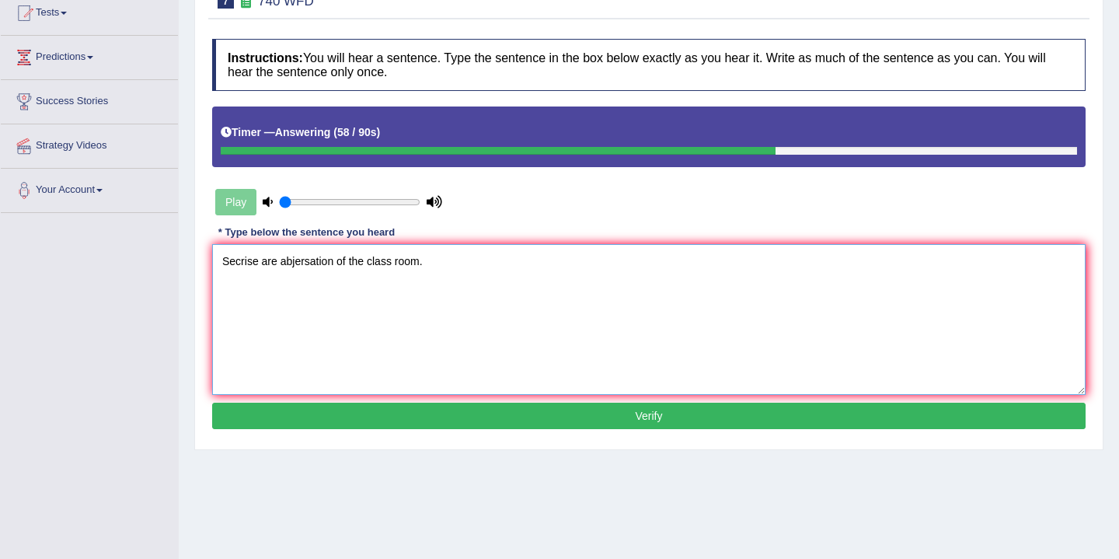
scroll to position [257, 0]
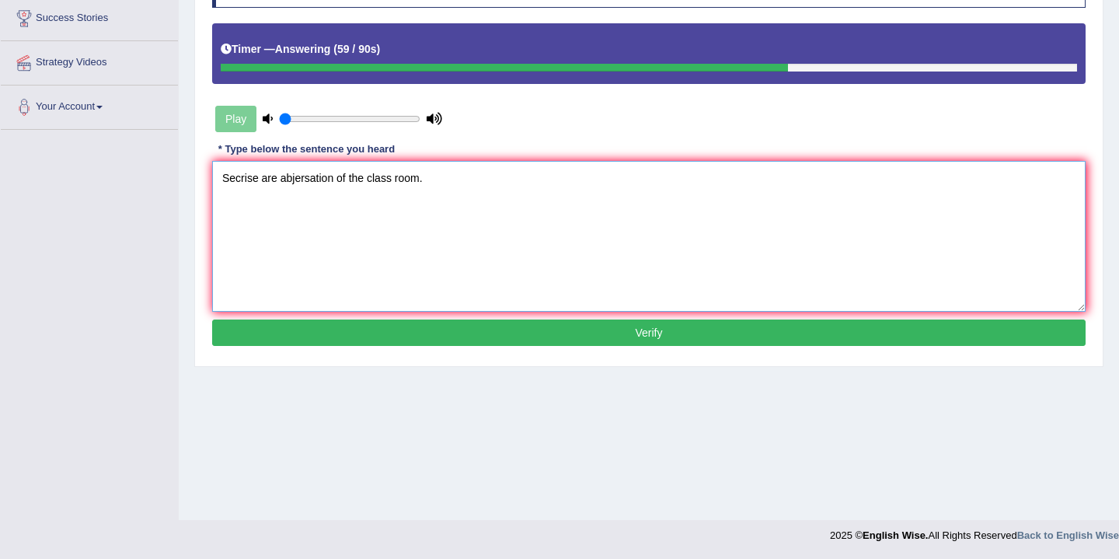
type textarea "Secrise are abjersation of the class room."
click at [454, 335] on button "Verify" at bounding box center [648, 332] width 873 height 26
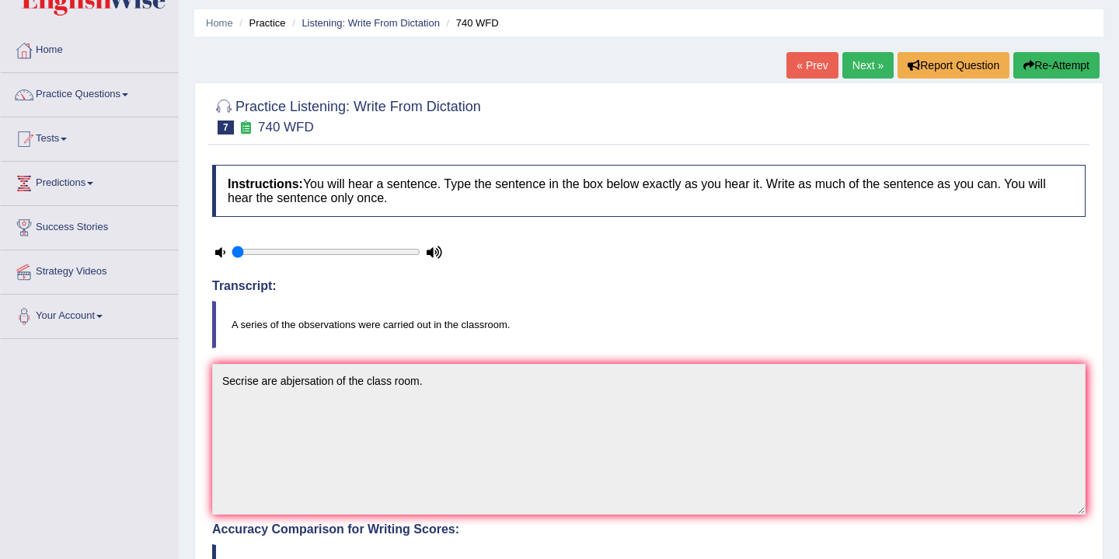
scroll to position [0, 0]
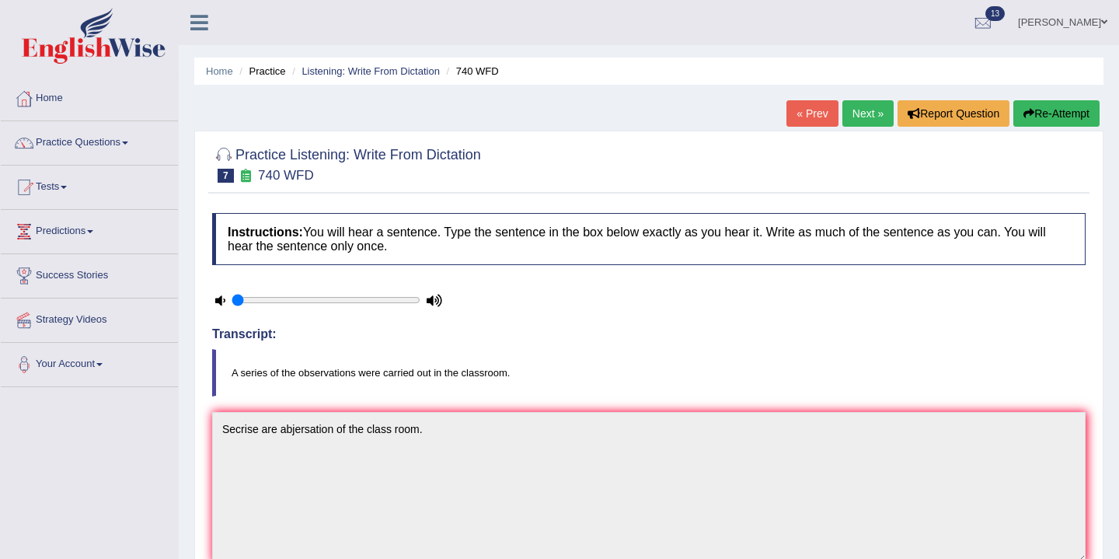
click at [861, 116] on link "Next »" at bounding box center [867, 113] width 51 height 26
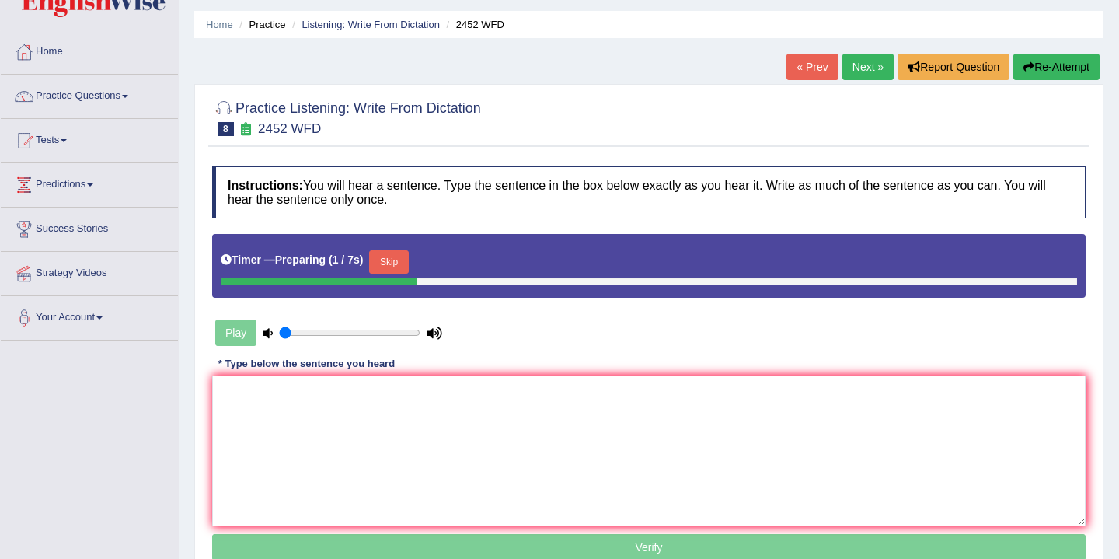
scroll to position [73, 0]
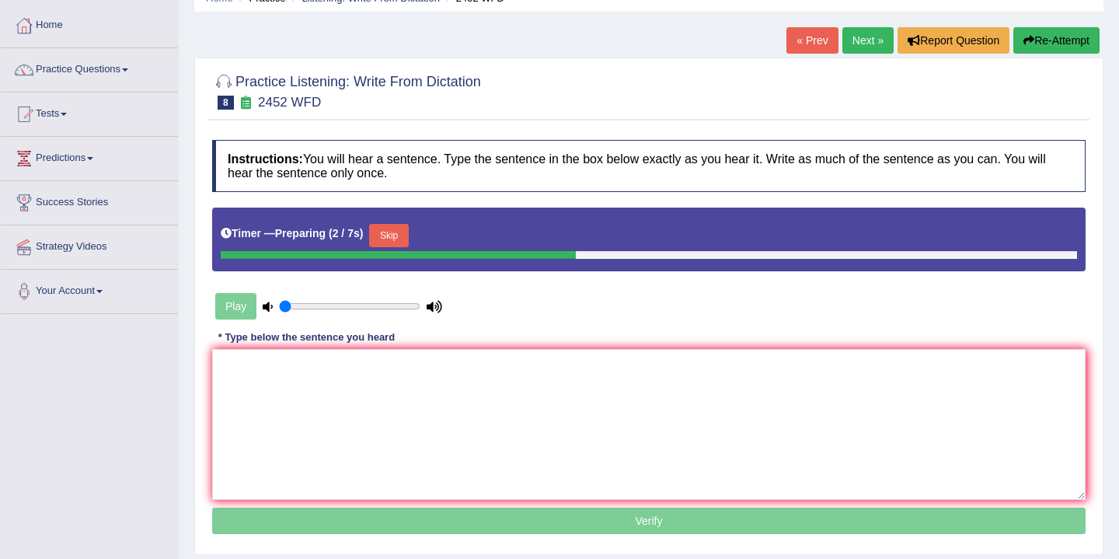
click at [390, 238] on button "Skip" at bounding box center [388, 235] width 39 height 23
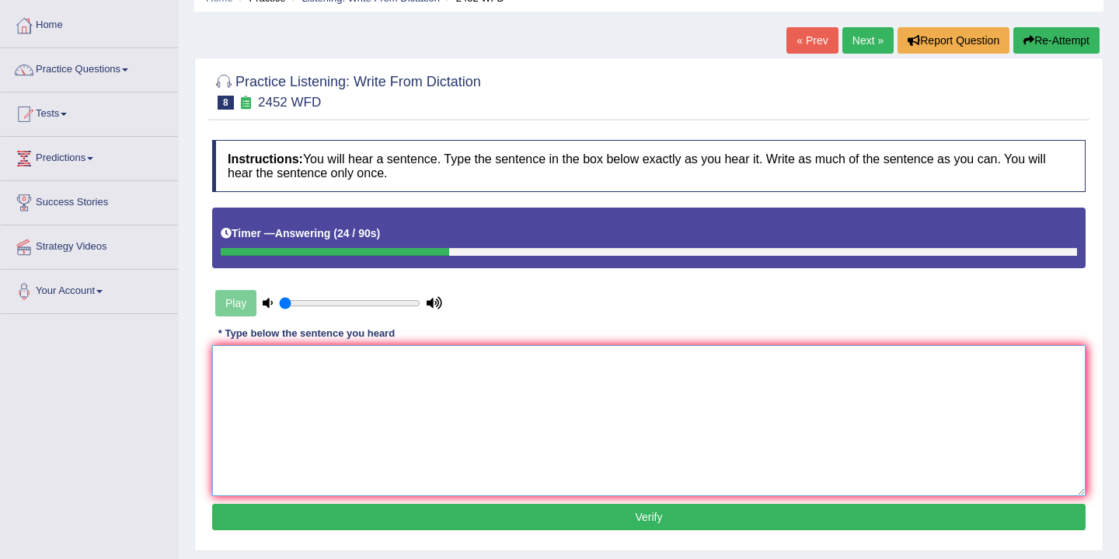
click at [277, 364] on textarea at bounding box center [648, 420] width 873 height 151
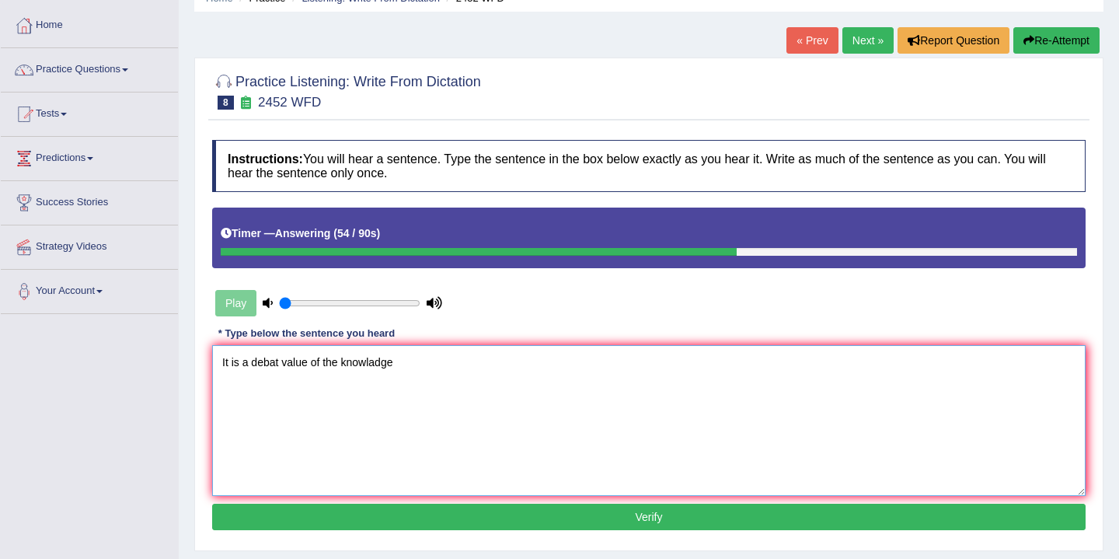
type textarea "It is a debat value of the knowladge"
click at [517, 516] on button "Verify" at bounding box center [648, 516] width 873 height 26
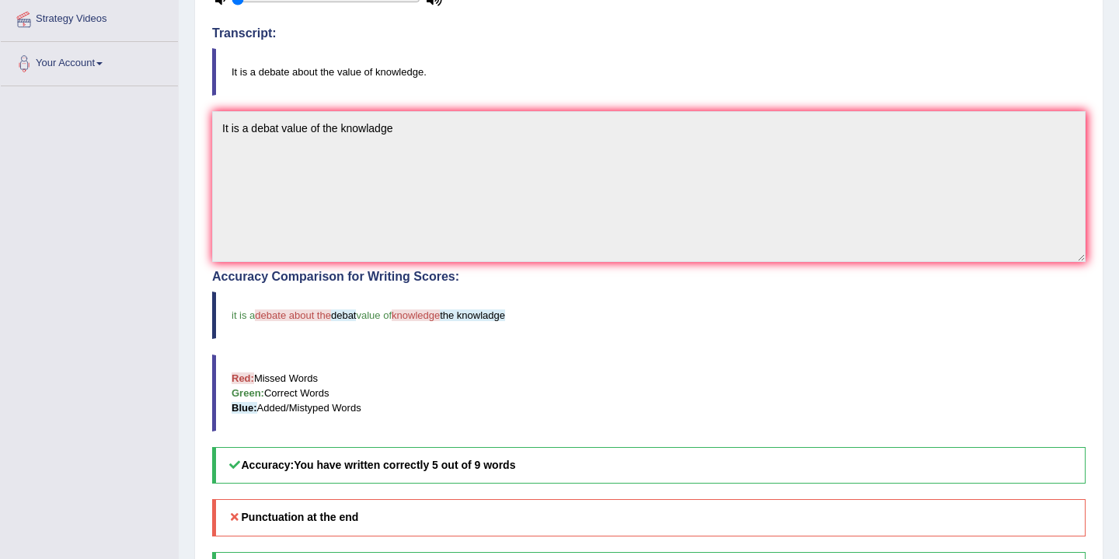
scroll to position [0, 0]
